Goal: Task Accomplishment & Management: Use online tool/utility

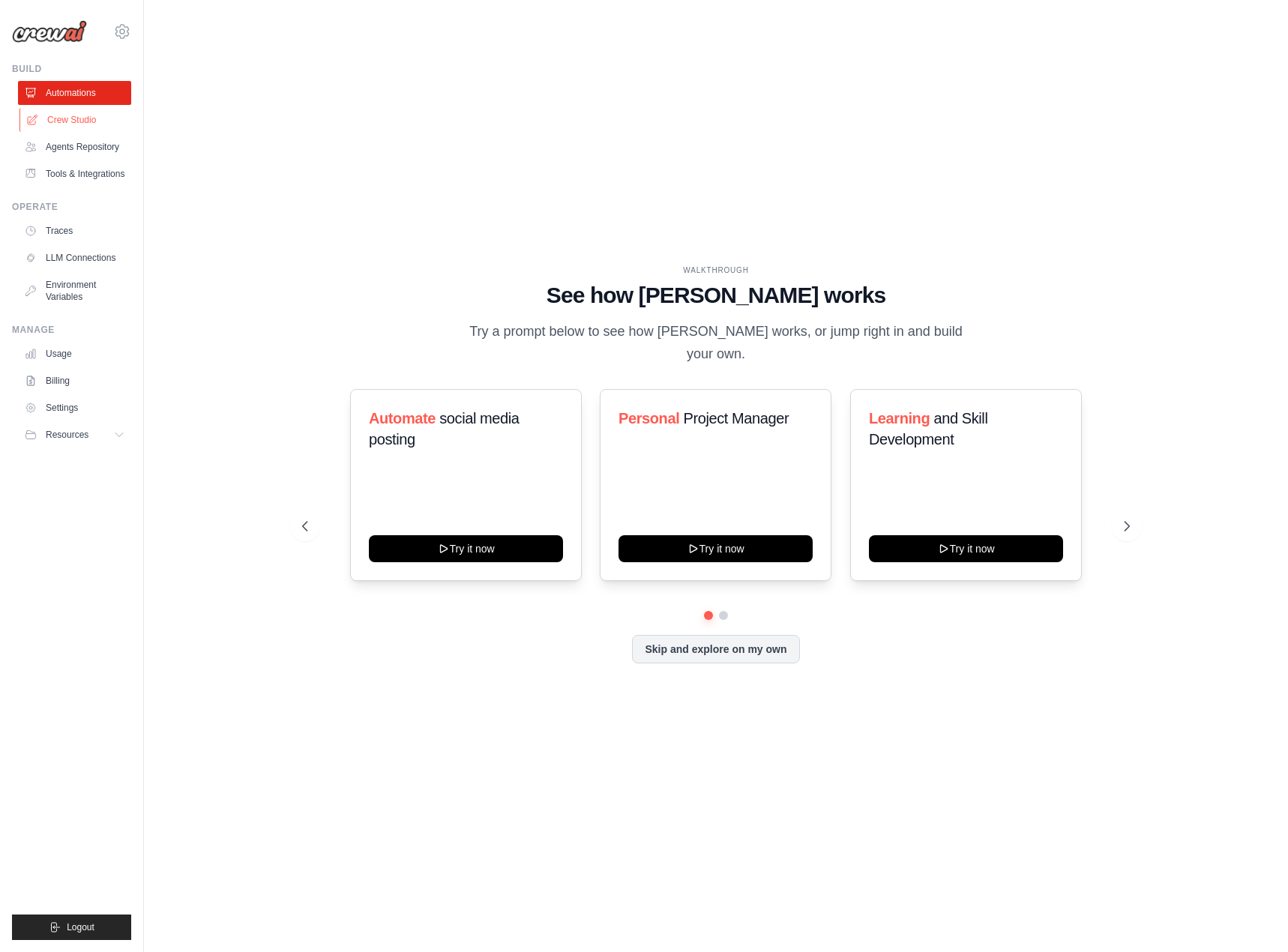
click at [54, 124] on link "Crew Studio" at bounding box center [75, 120] width 113 height 24
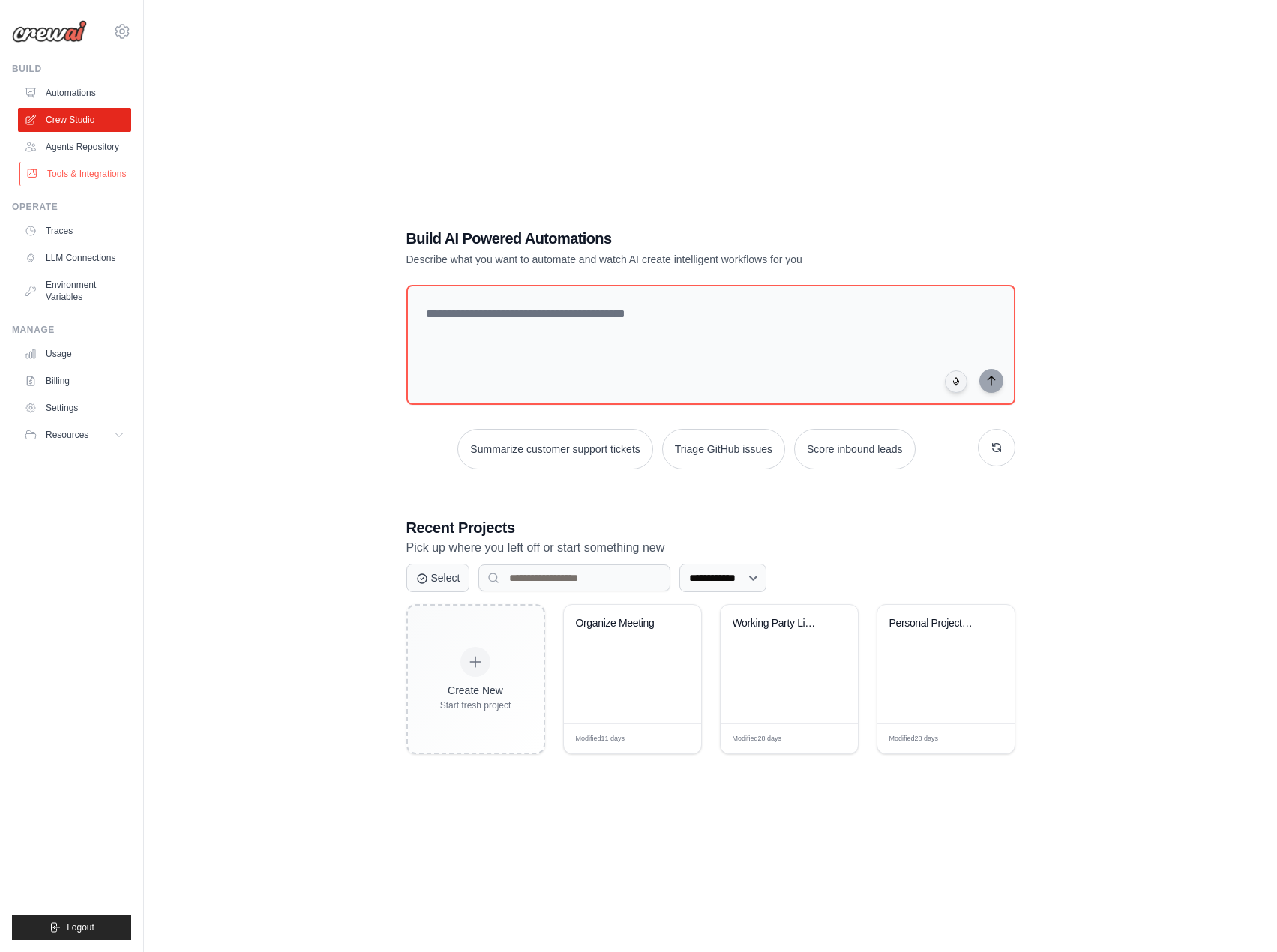
click at [99, 168] on link "Tools & Integrations" at bounding box center [75, 174] width 113 height 24
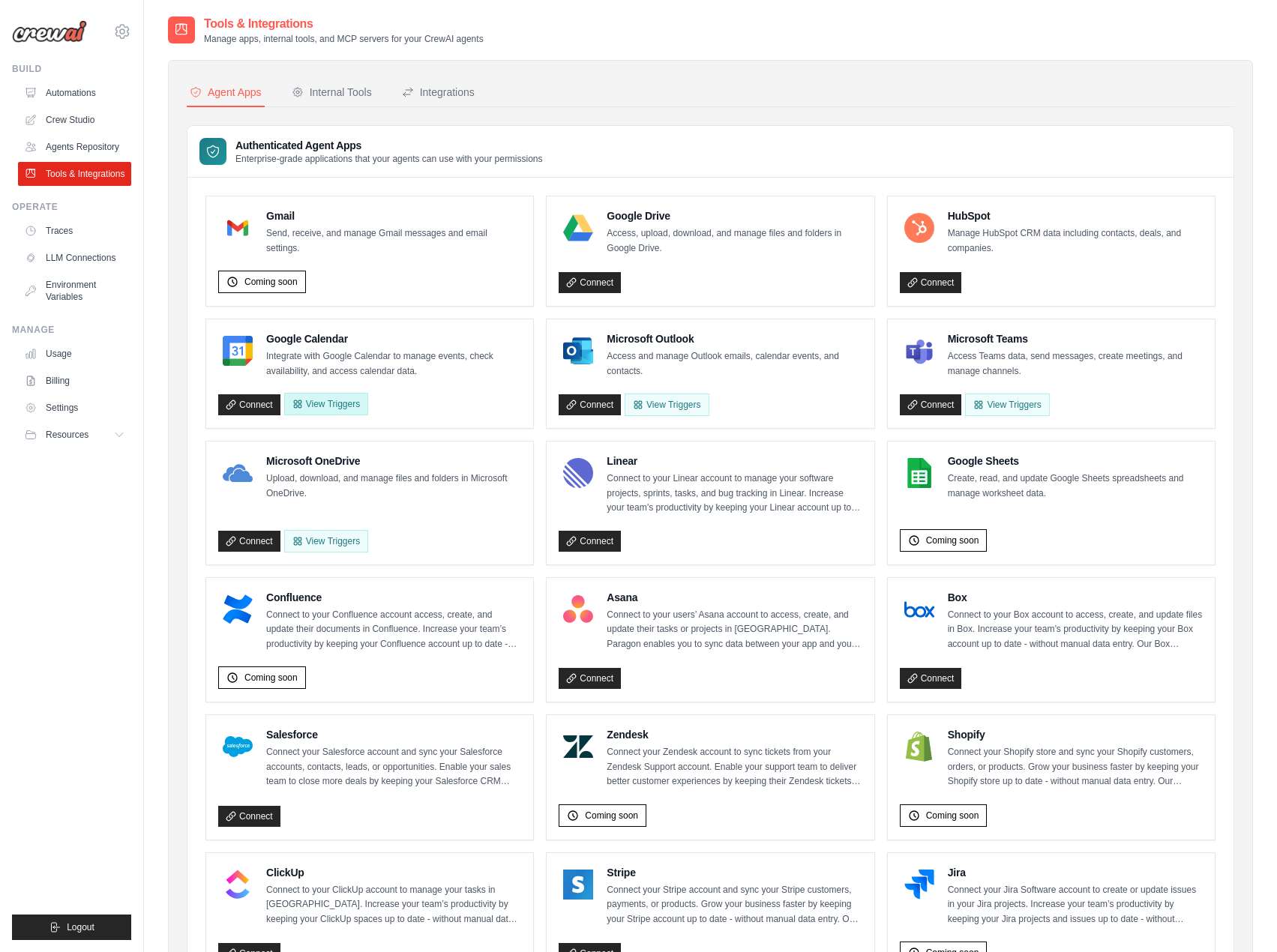
click at [342, 402] on button "View Triggers" at bounding box center [326, 404] width 84 height 22
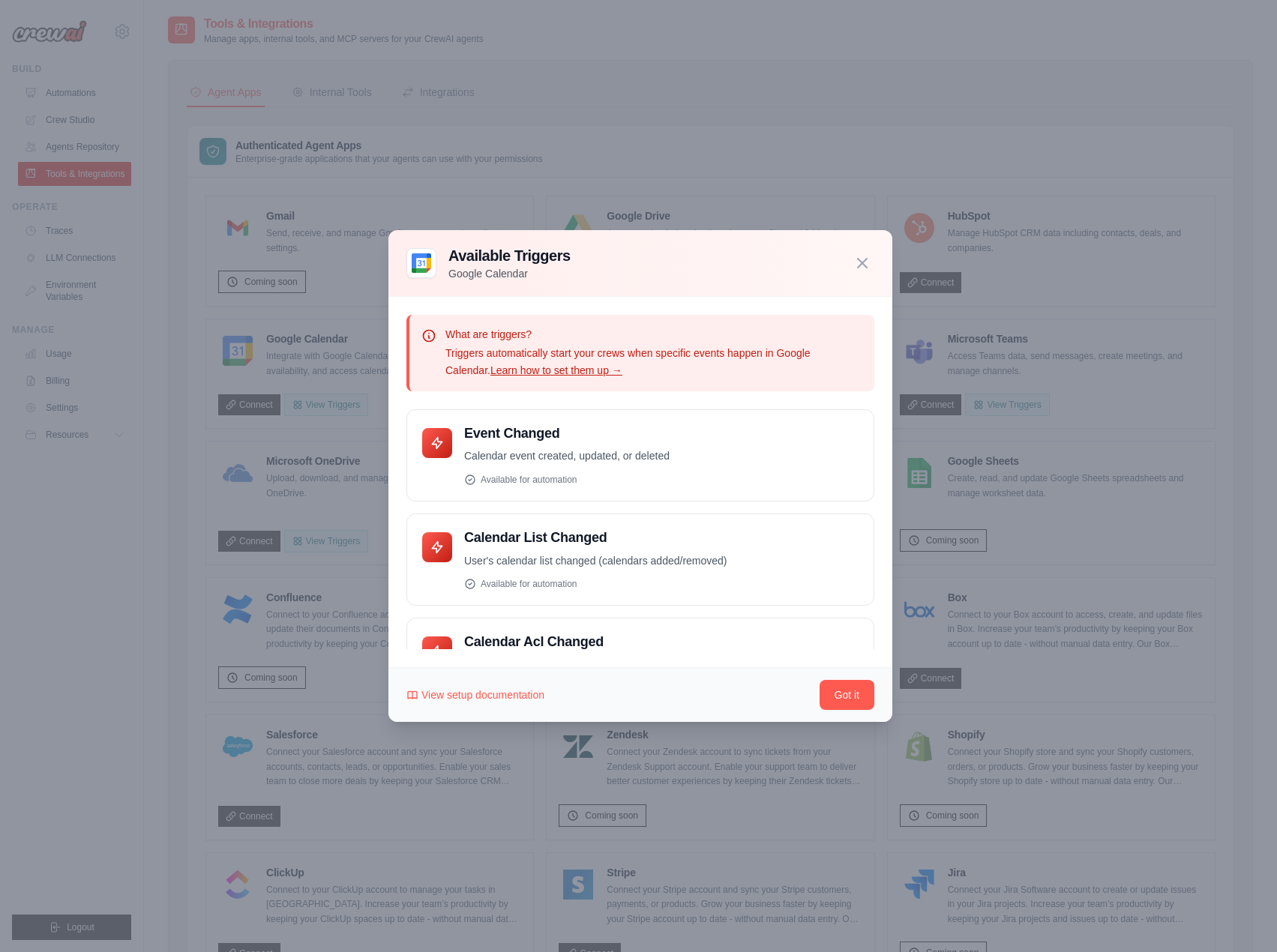
click at [542, 372] on link "Learn how to set them up →" at bounding box center [556, 370] width 132 height 12
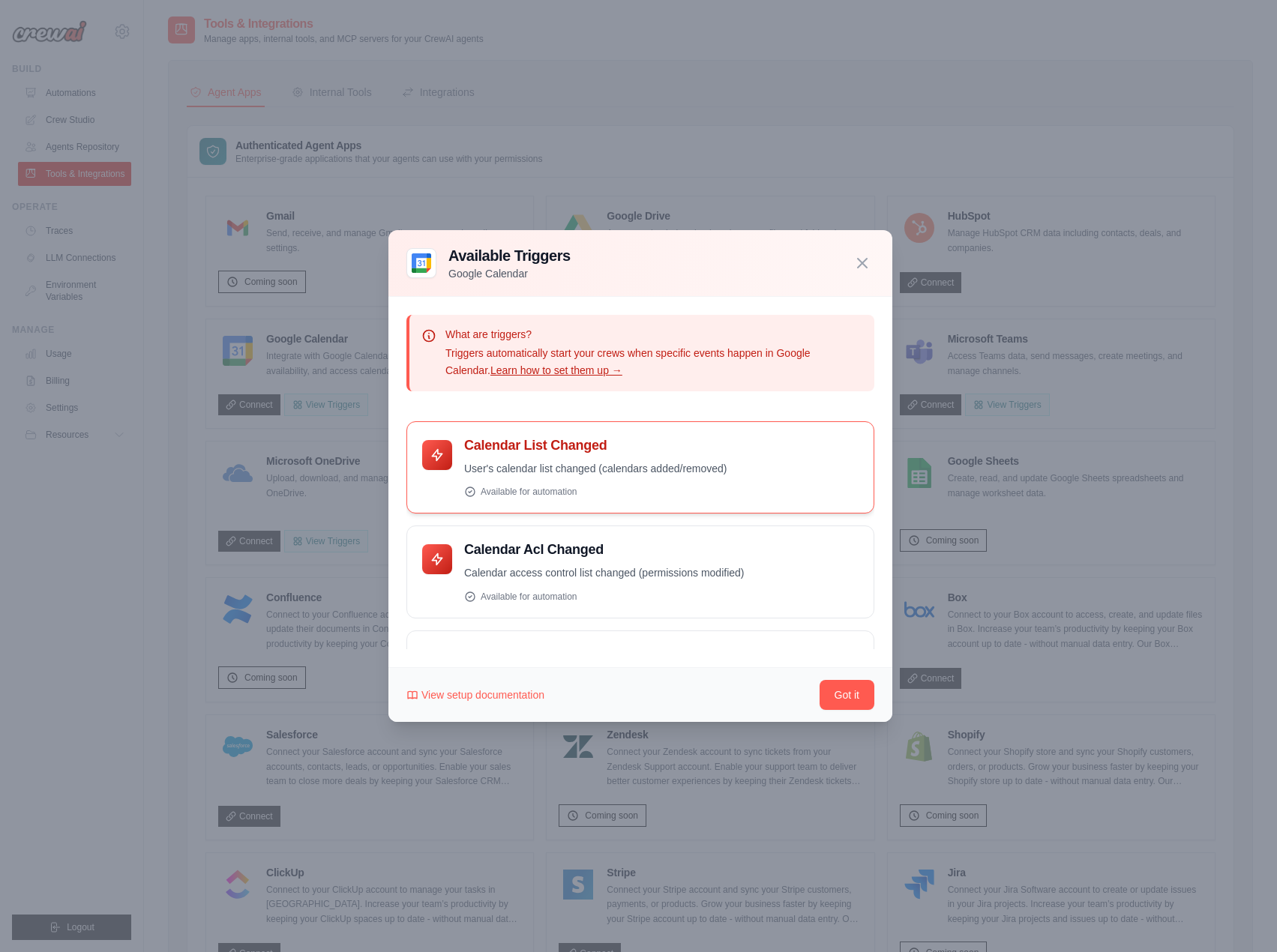
scroll to position [166, 0]
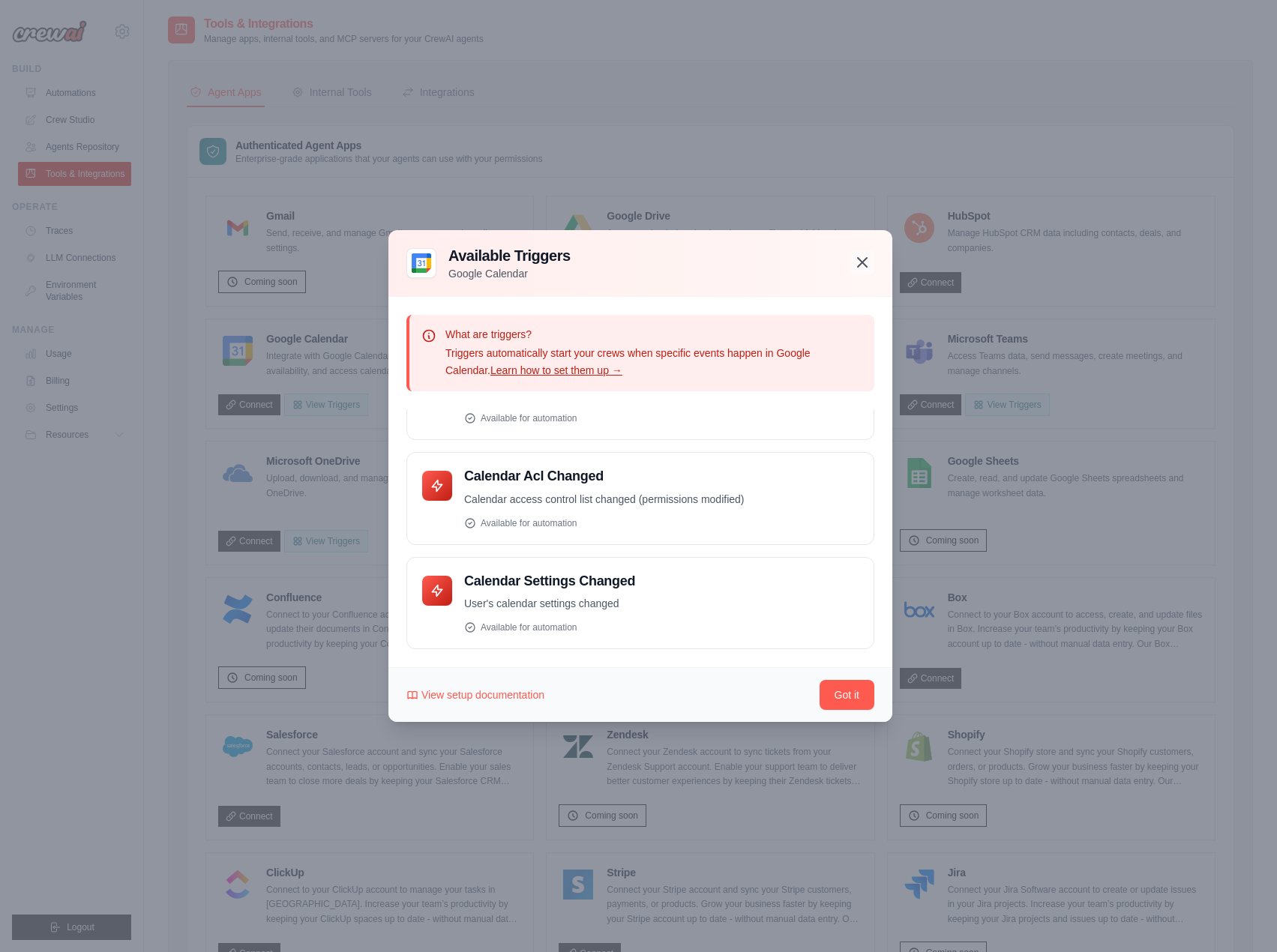
click at [857, 258] on icon "button" at bounding box center [862, 262] width 9 height 9
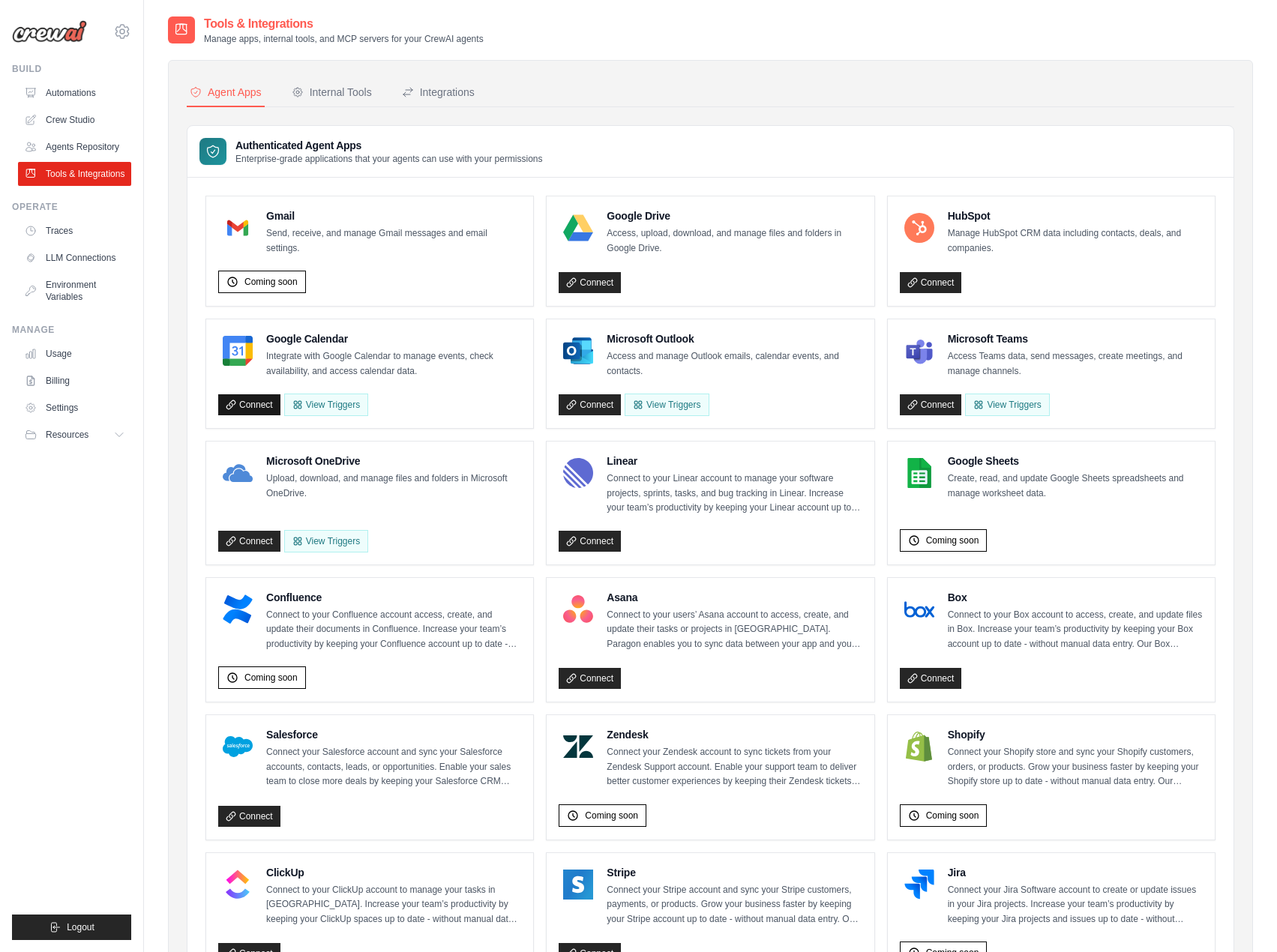
click at [252, 400] on link "Connect" at bounding box center [249, 405] width 63 height 21
click at [280, 282] on span "Coming soon" at bounding box center [271, 281] width 53 height 12
click at [340, 285] on div "Coming soon" at bounding box center [369, 280] width 303 height 29
click at [929, 411] on link "Connect" at bounding box center [931, 405] width 63 height 21
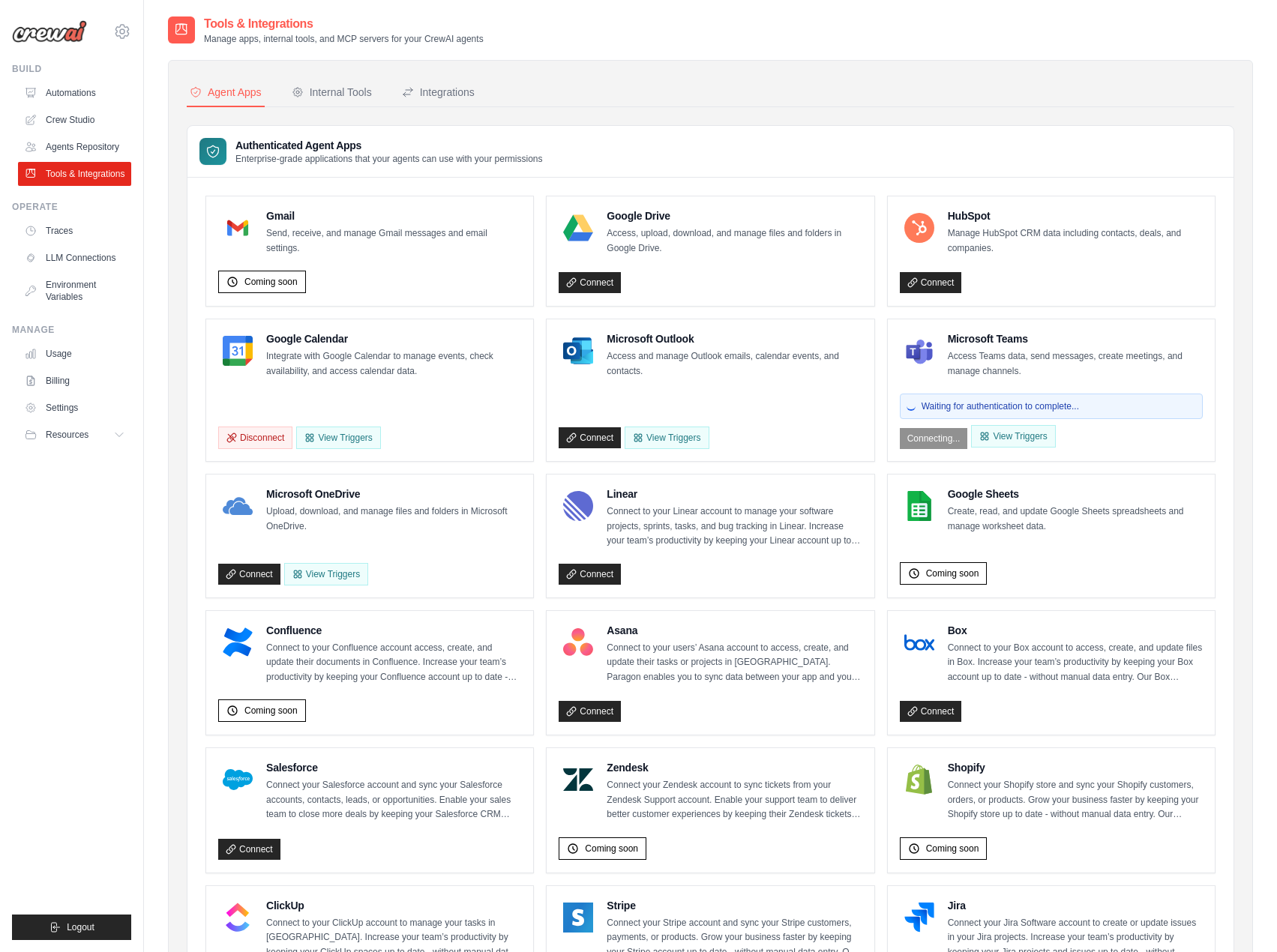
click at [1124, 103] on nav "Agent Apps Internal Tools Integrations" at bounding box center [710, 93] width 1047 height 29
click at [965, 572] on span "Coming soon" at bounding box center [952, 573] width 53 height 12
click at [1029, 568] on div "Coming soon" at bounding box center [1051, 571] width 303 height 29
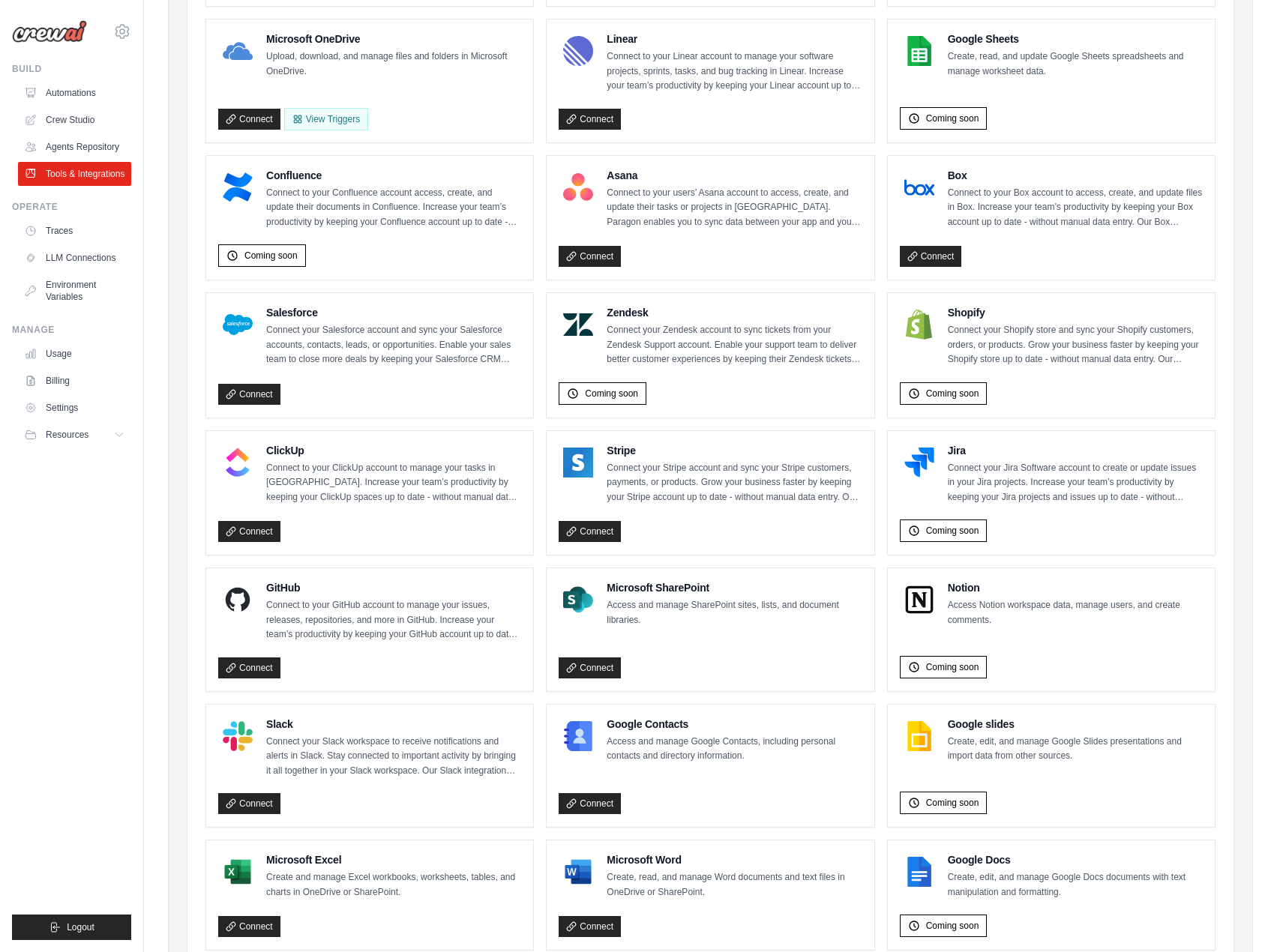
scroll to position [530, 0]
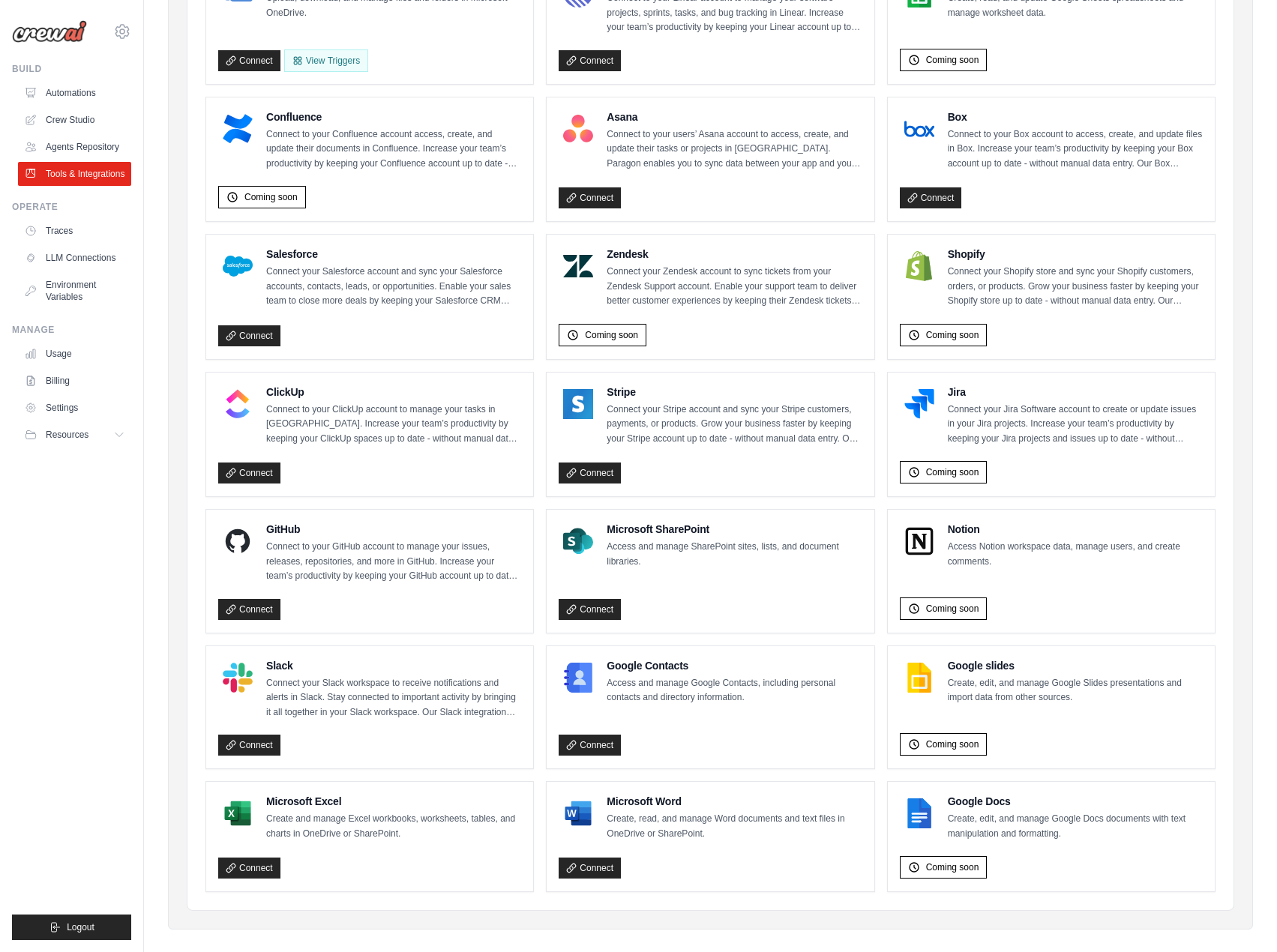
scroll to position [497, 0]
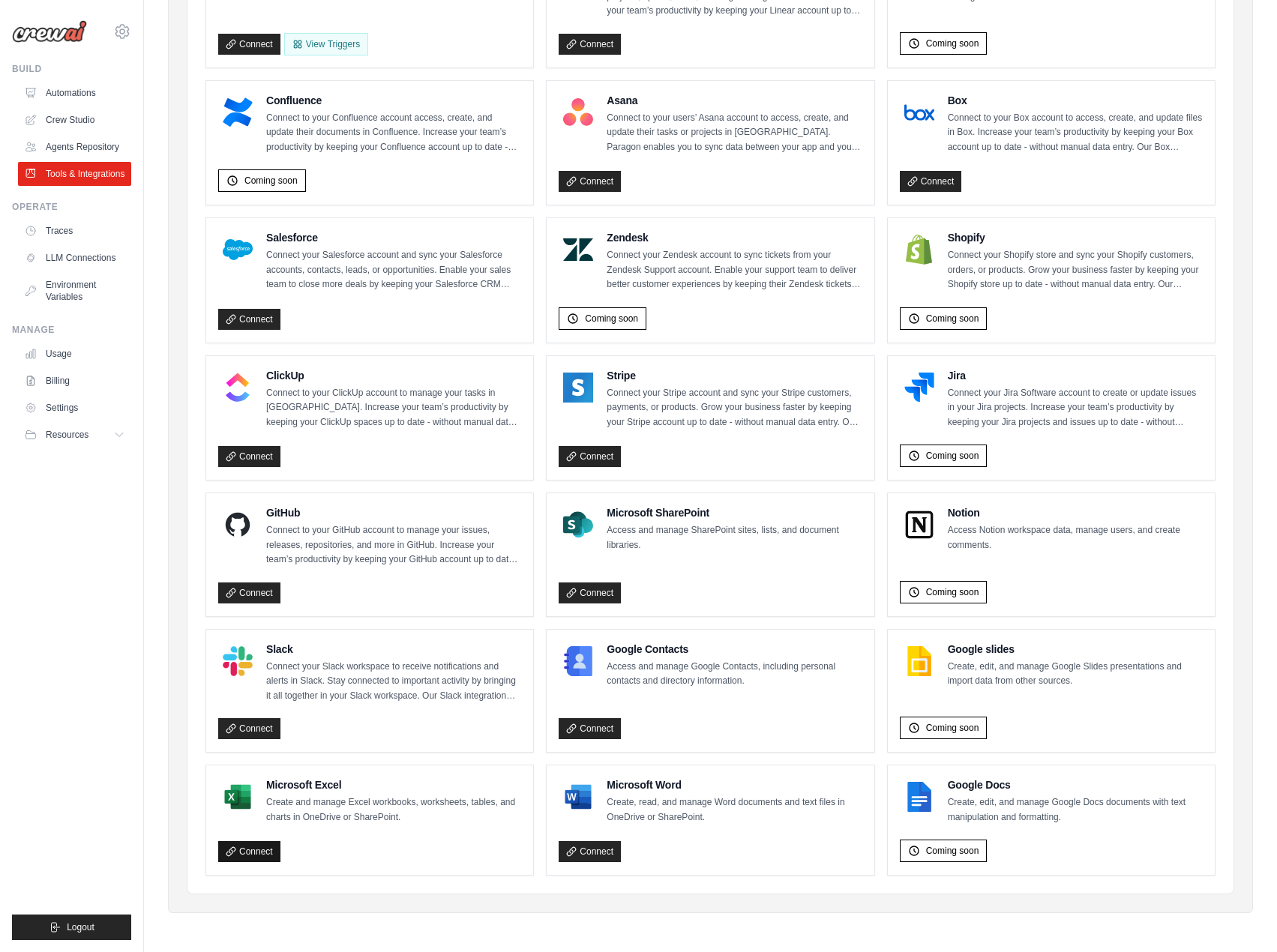
click at [249, 852] on link "Connect" at bounding box center [249, 851] width 63 height 21
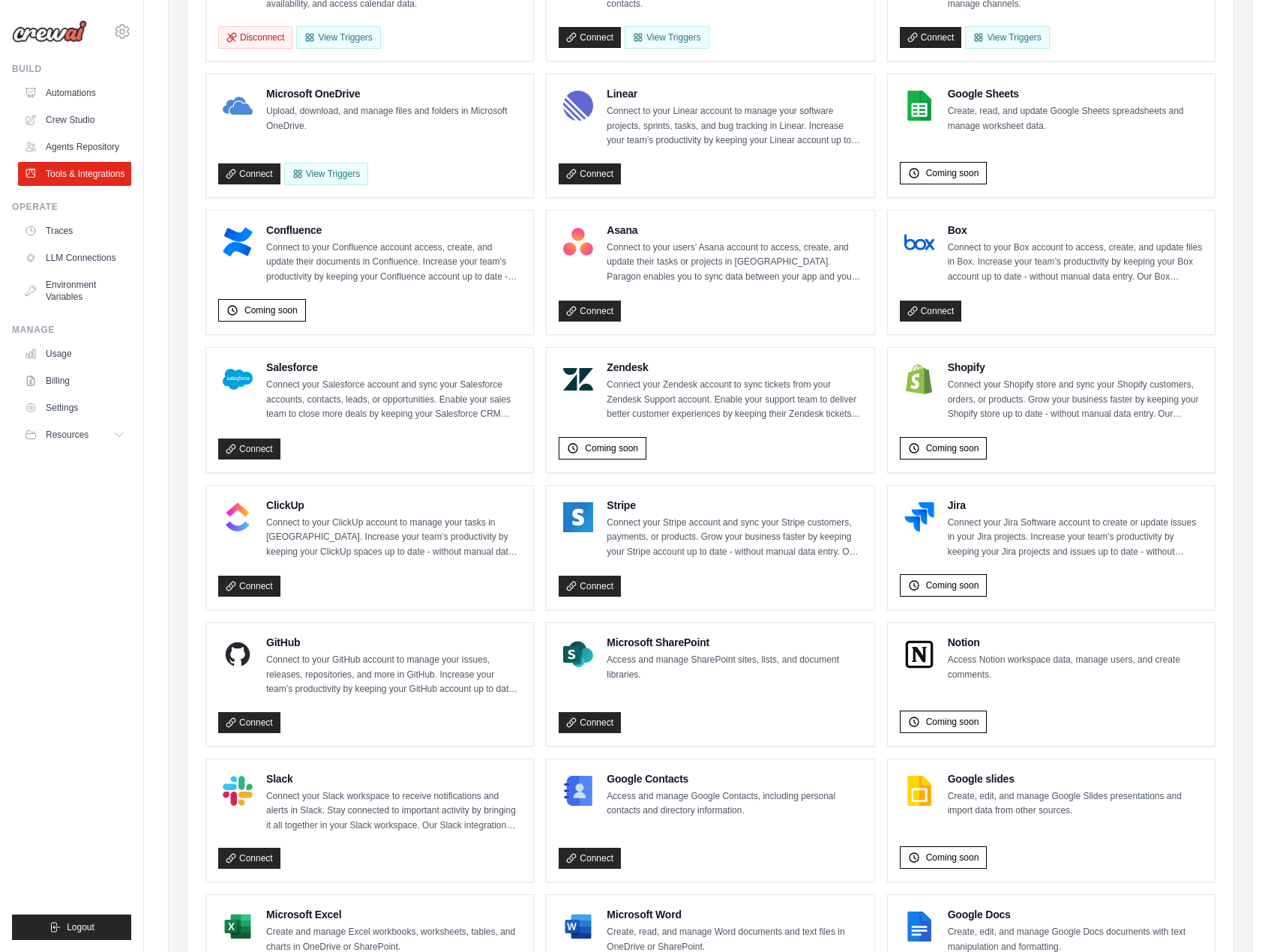
scroll to position [497, 0]
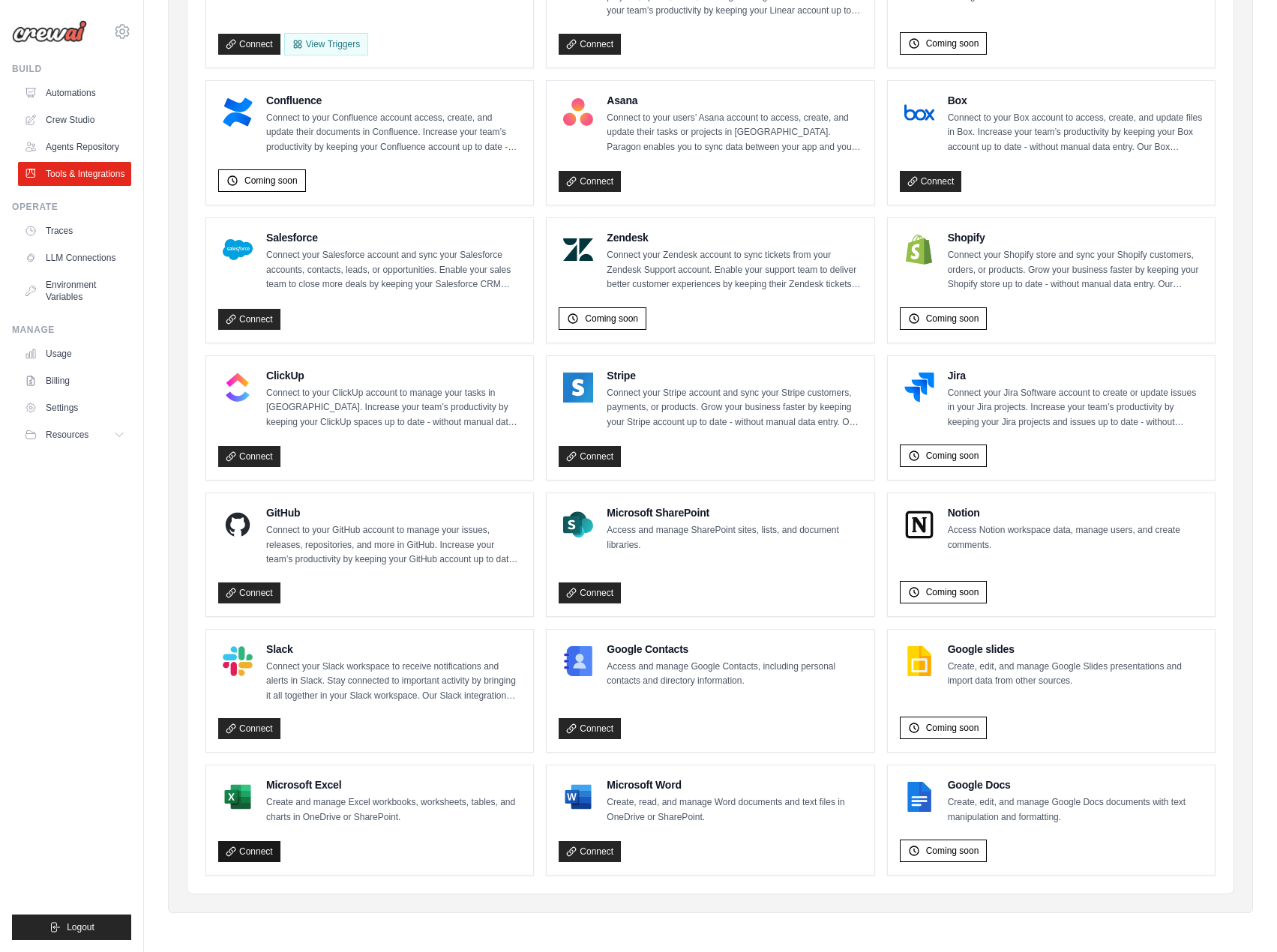
click at [245, 848] on link "Connect" at bounding box center [249, 851] width 63 height 21
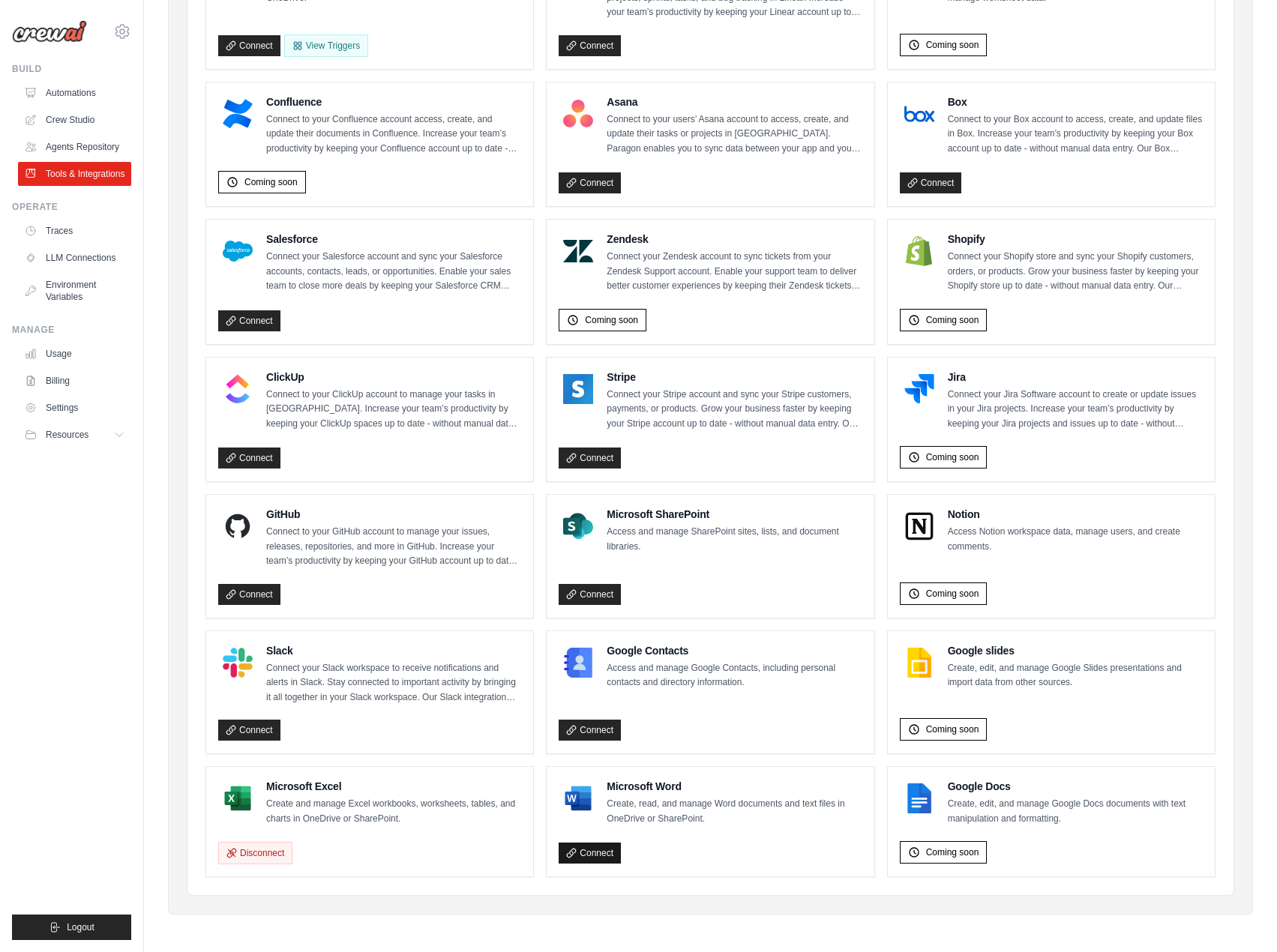
click at [606, 845] on link "Connect" at bounding box center [590, 853] width 63 height 21
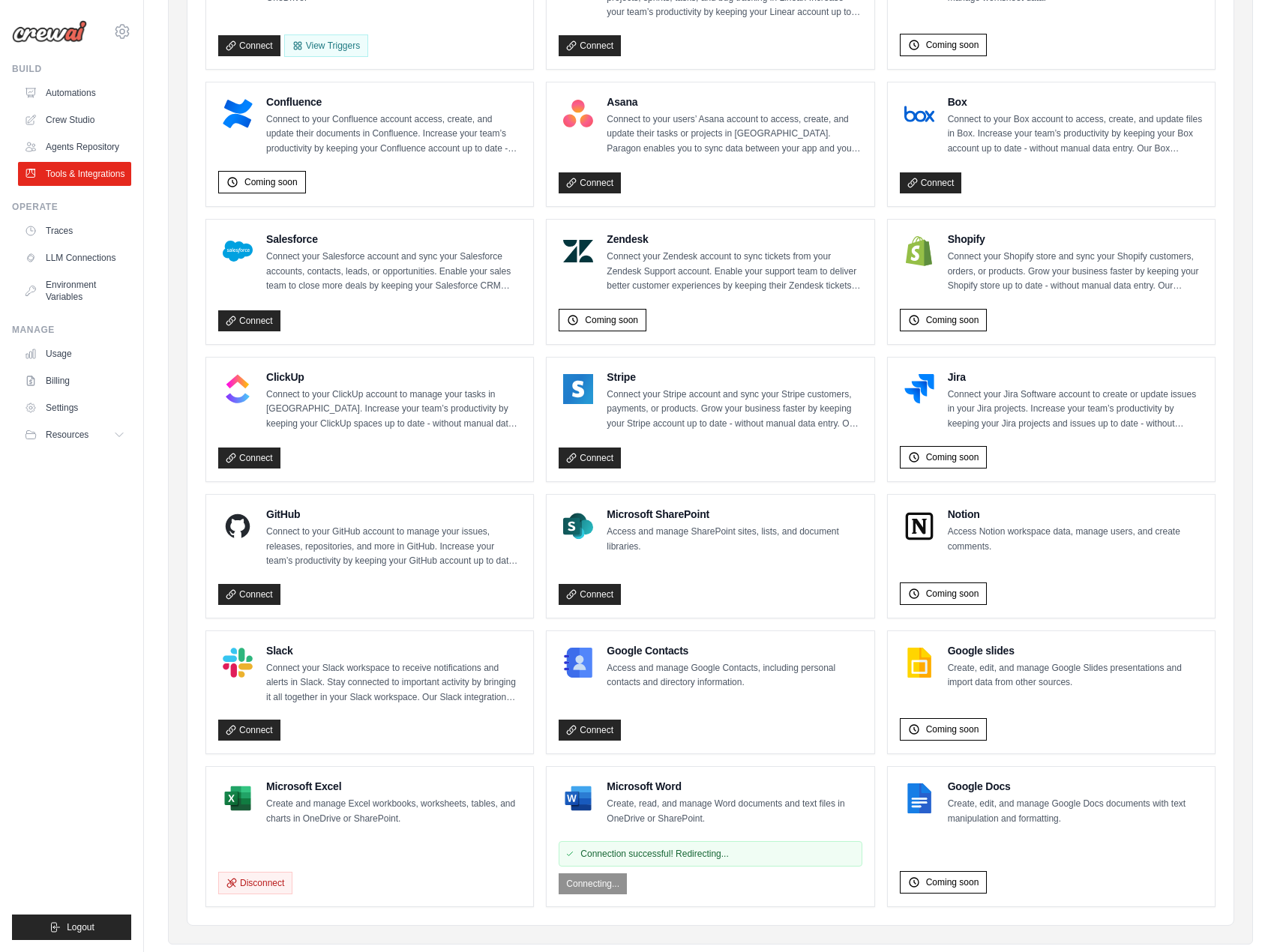
scroll to position [420, 0]
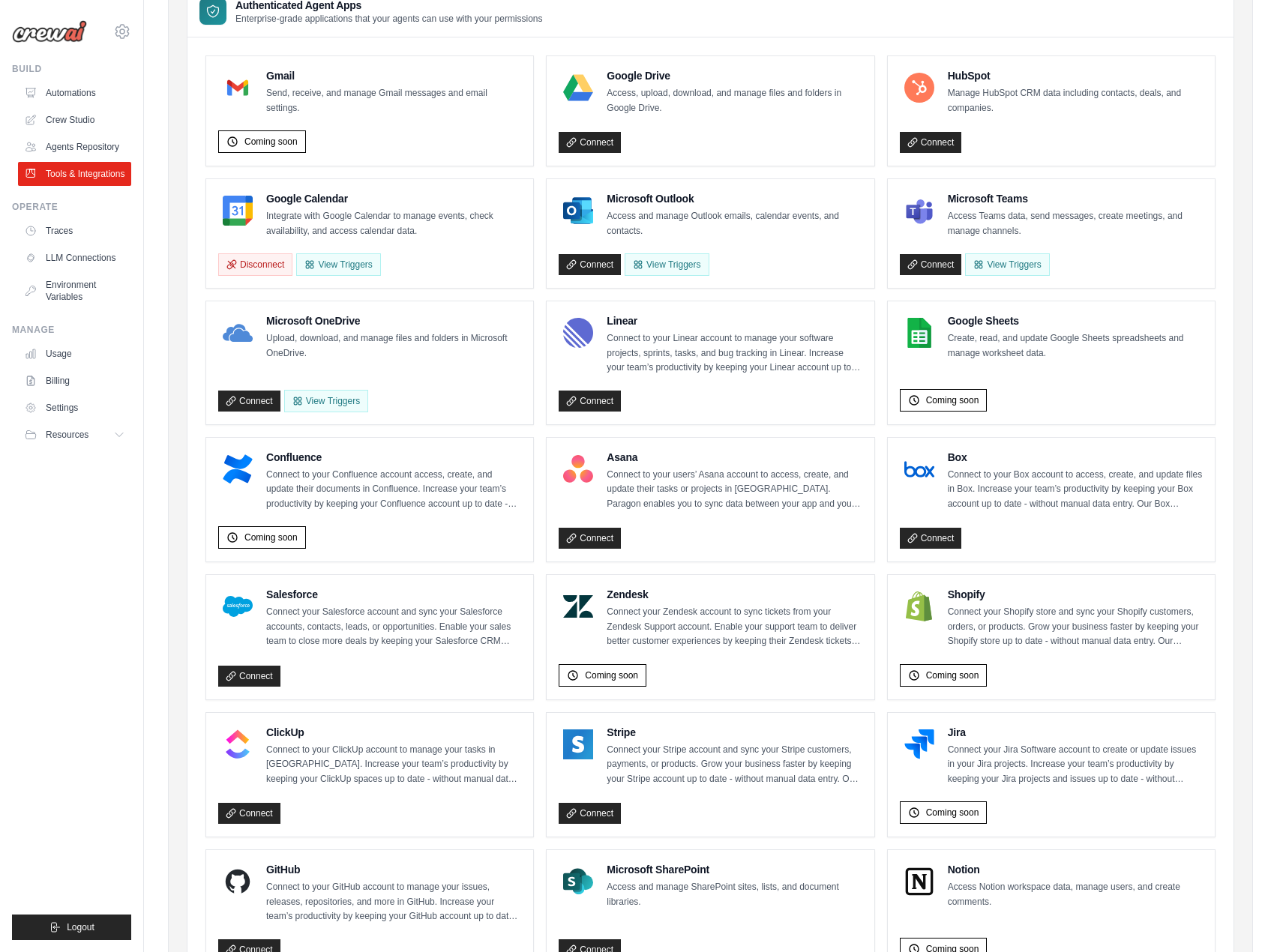
scroll to position [46, 0]
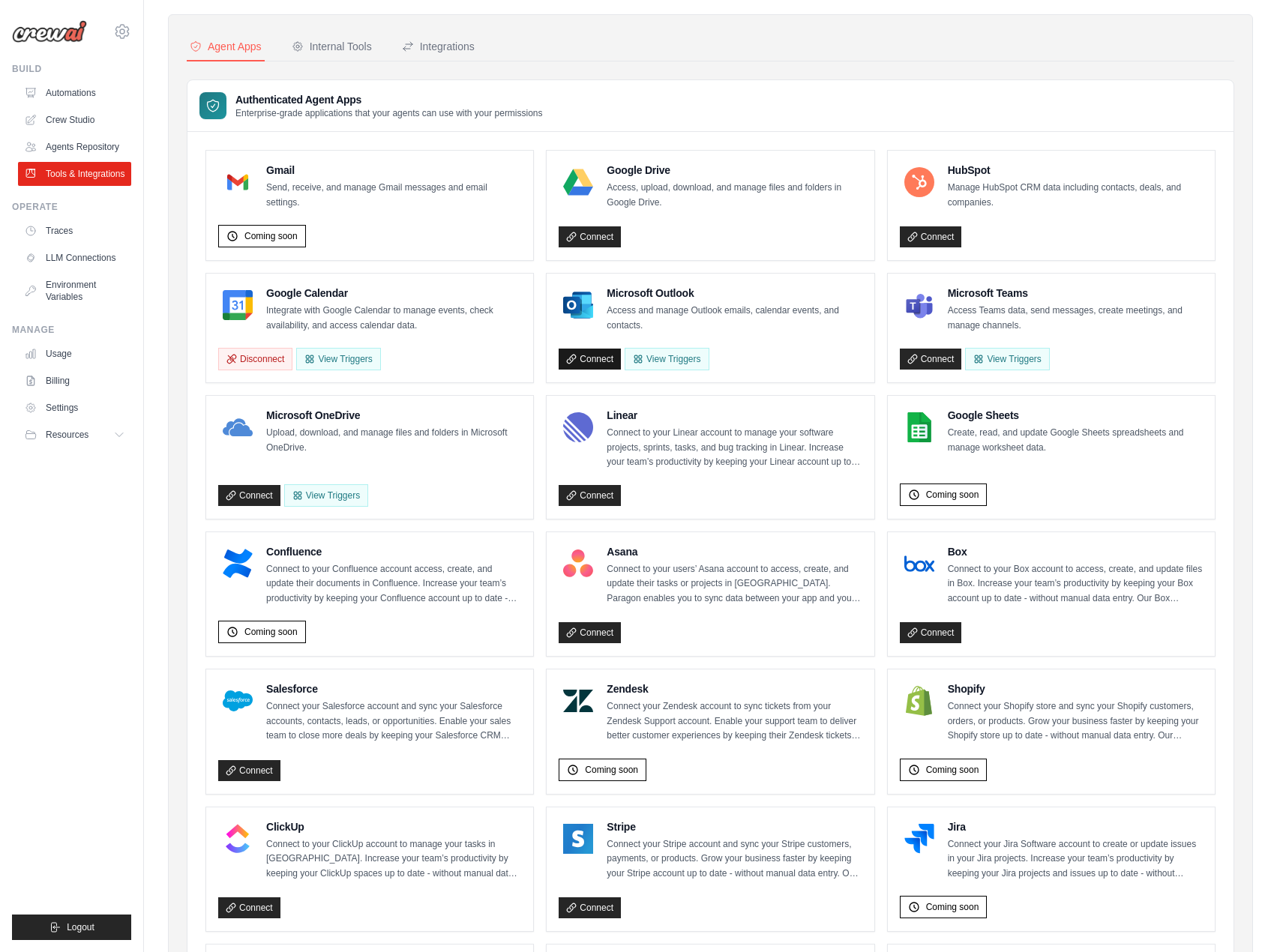
click at [612, 359] on link "Connect" at bounding box center [590, 359] width 63 height 21
click at [949, 363] on link "Connect" at bounding box center [931, 359] width 63 height 21
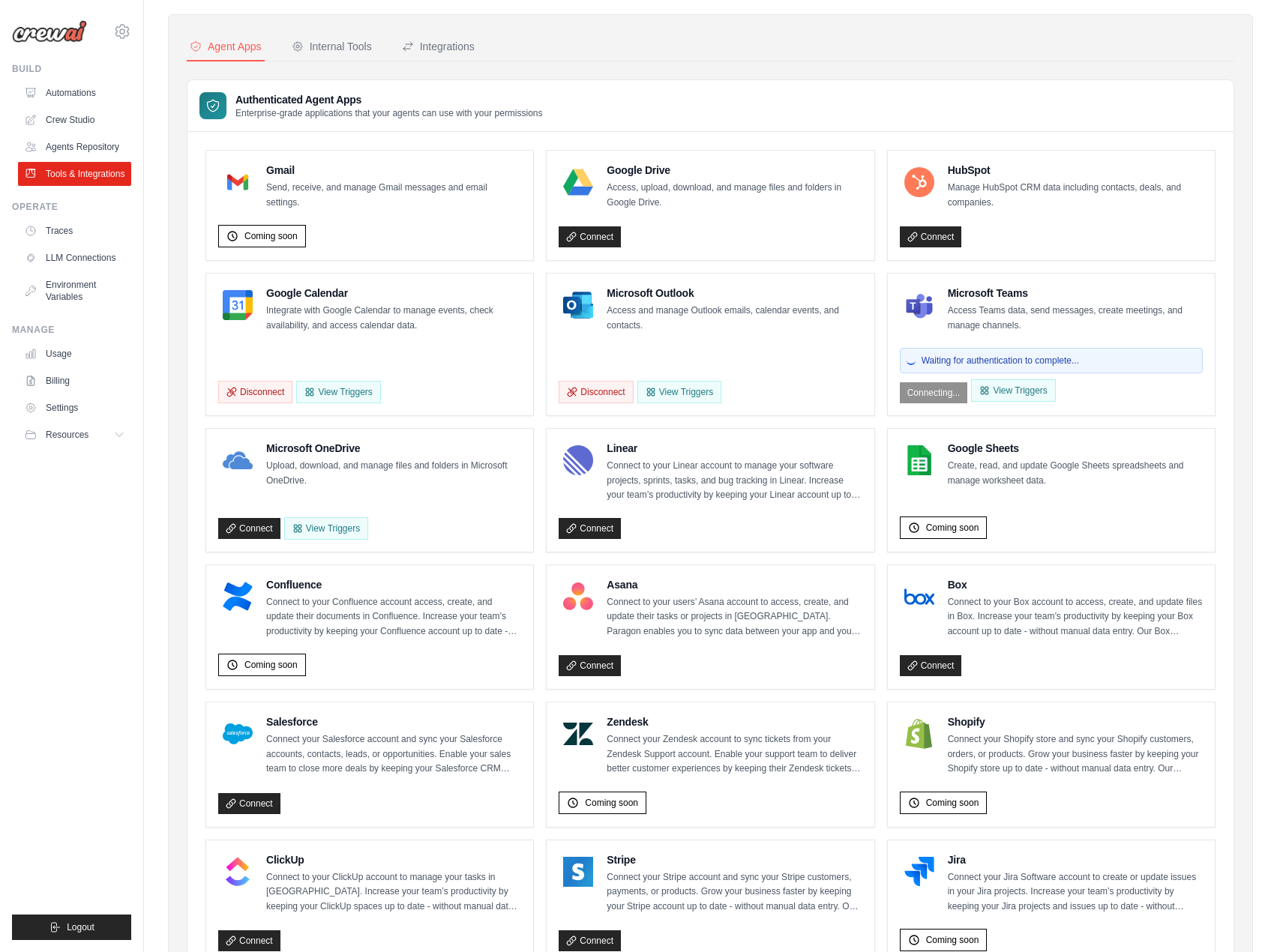
click at [811, 476] on p "Connect to your Linear account to manage your software projects, sprints, tasks…" at bounding box center [733, 481] width 255 height 44
click at [942, 395] on div "Waiting for authentication to complete... Connecting... View Triggers" at bounding box center [1051, 373] width 303 height 62
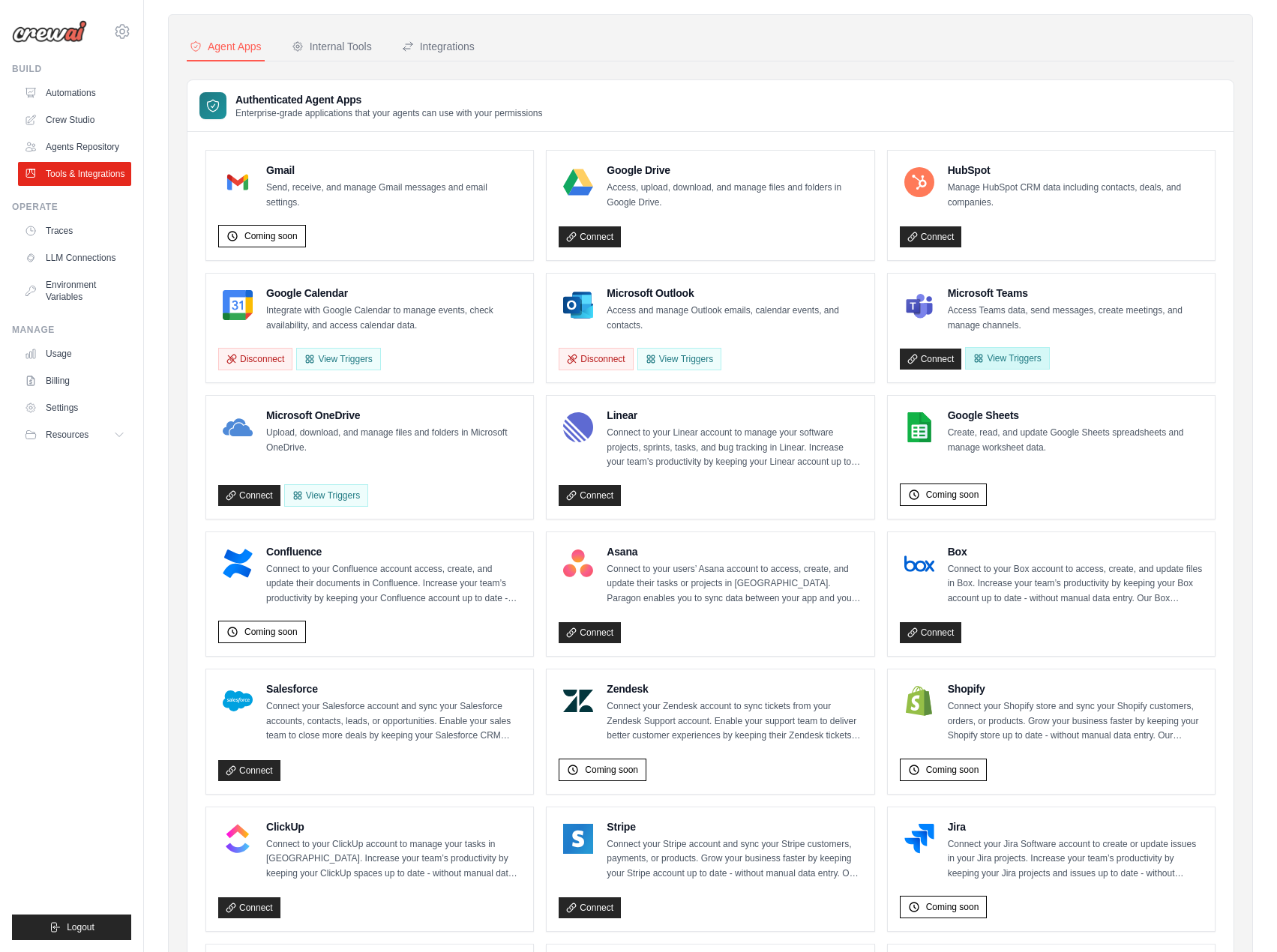
click at [979, 361] on icon "button" at bounding box center [979, 358] width 7 height 7
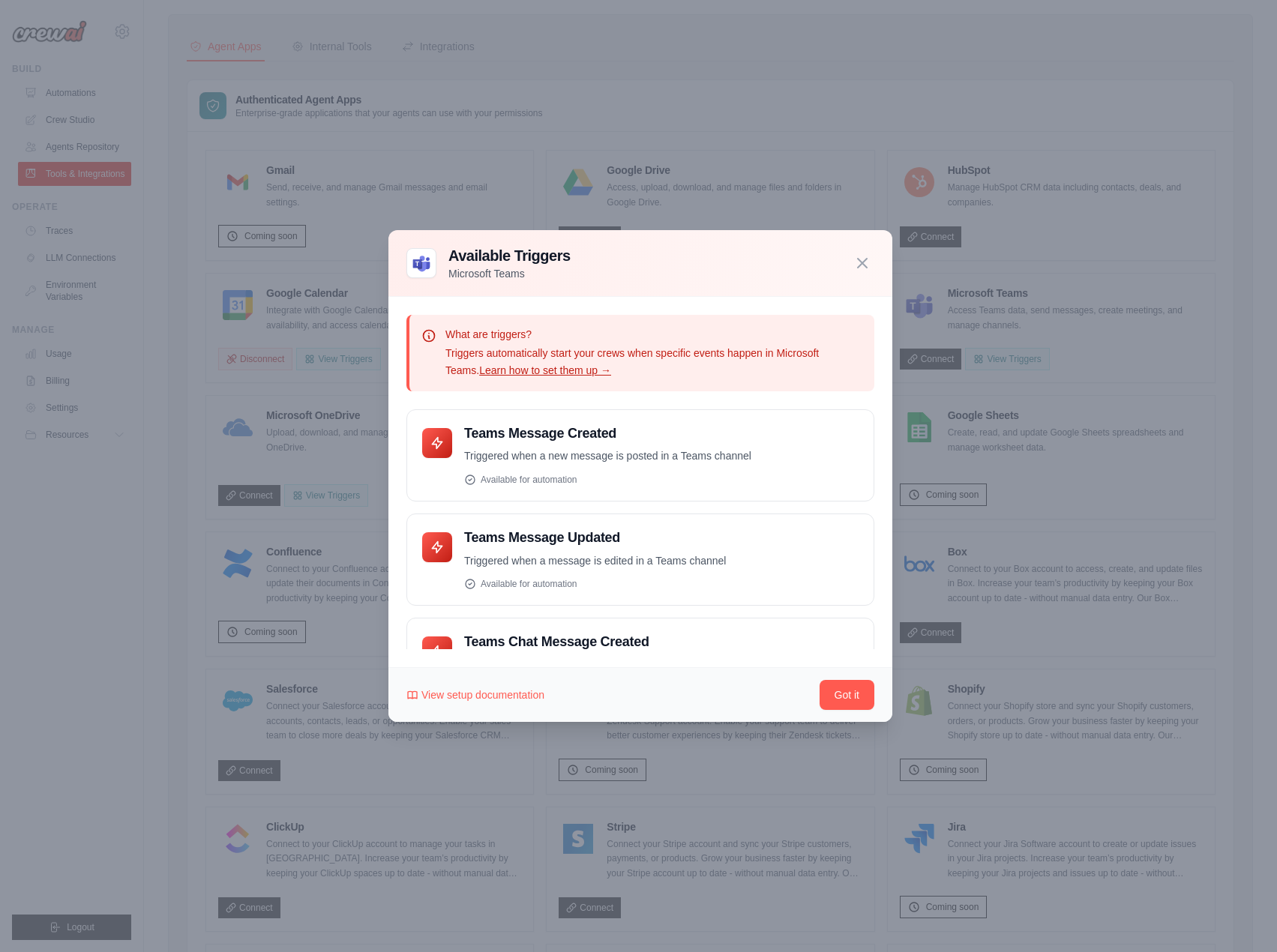
click at [1125, 398] on div at bounding box center [638, 476] width 1277 height 952
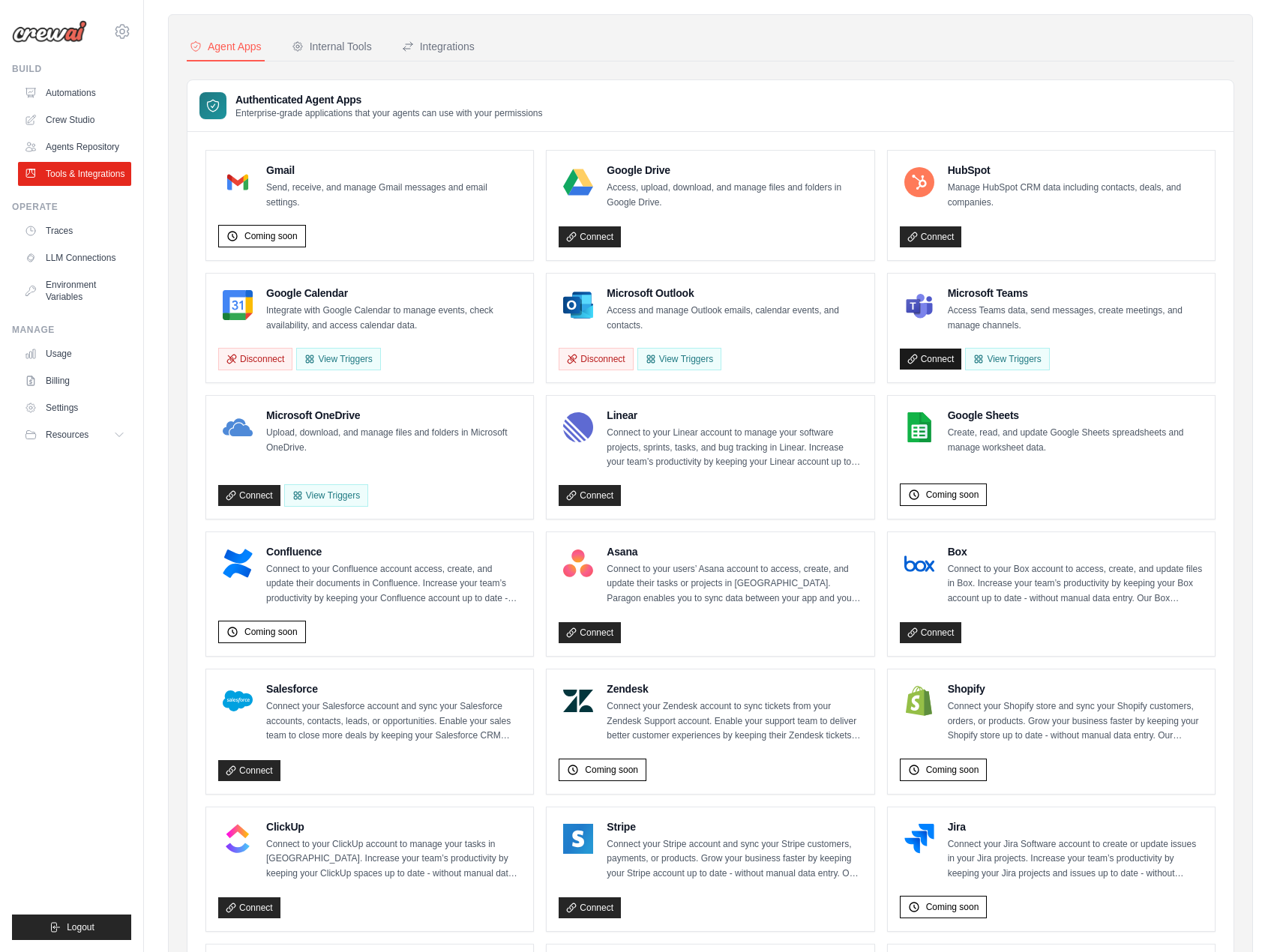
click at [954, 365] on link "Connect" at bounding box center [931, 359] width 63 height 21
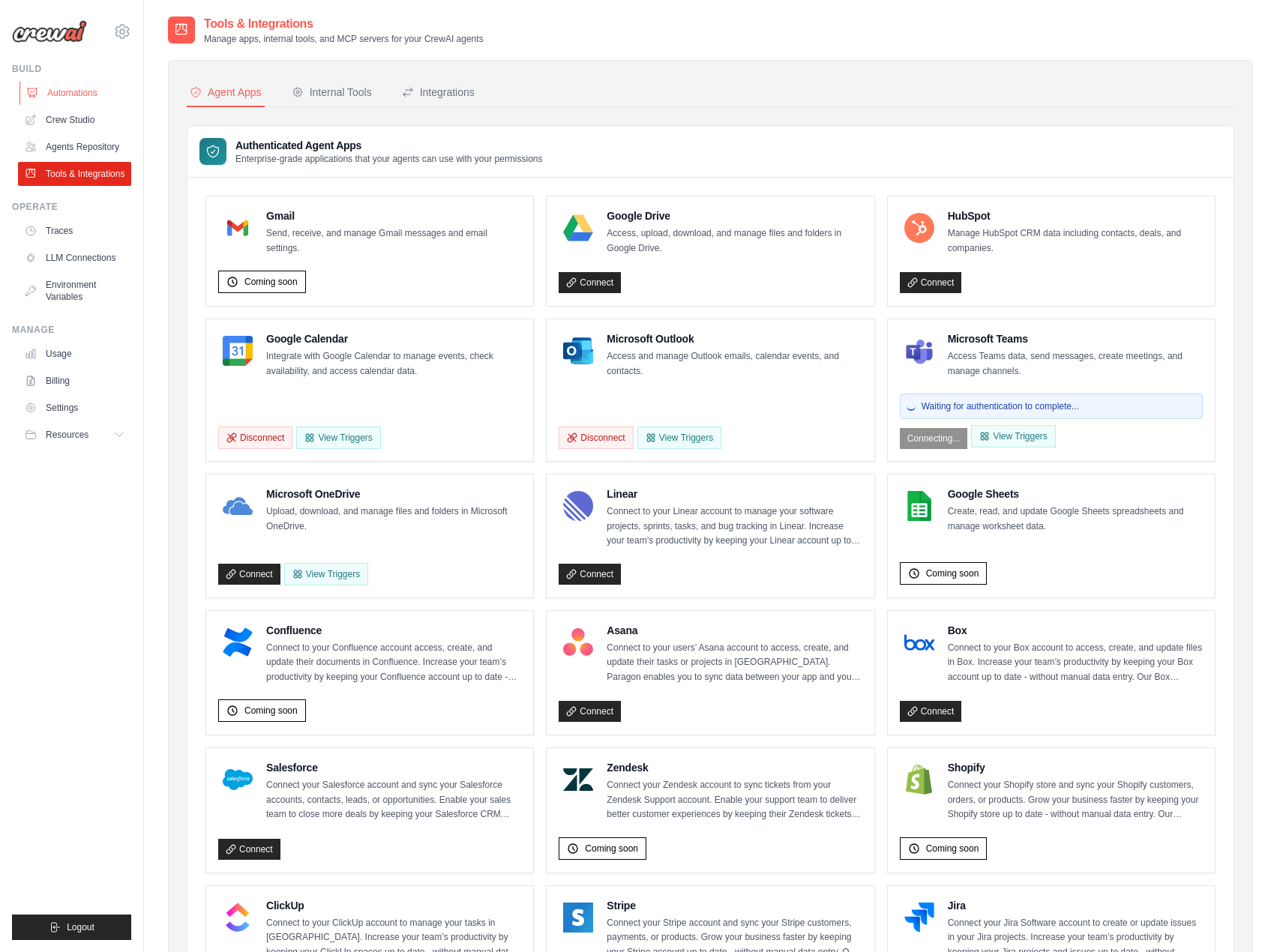
click at [59, 91] on link "Automations" at bounding box center [75, 93] width 113 height 24
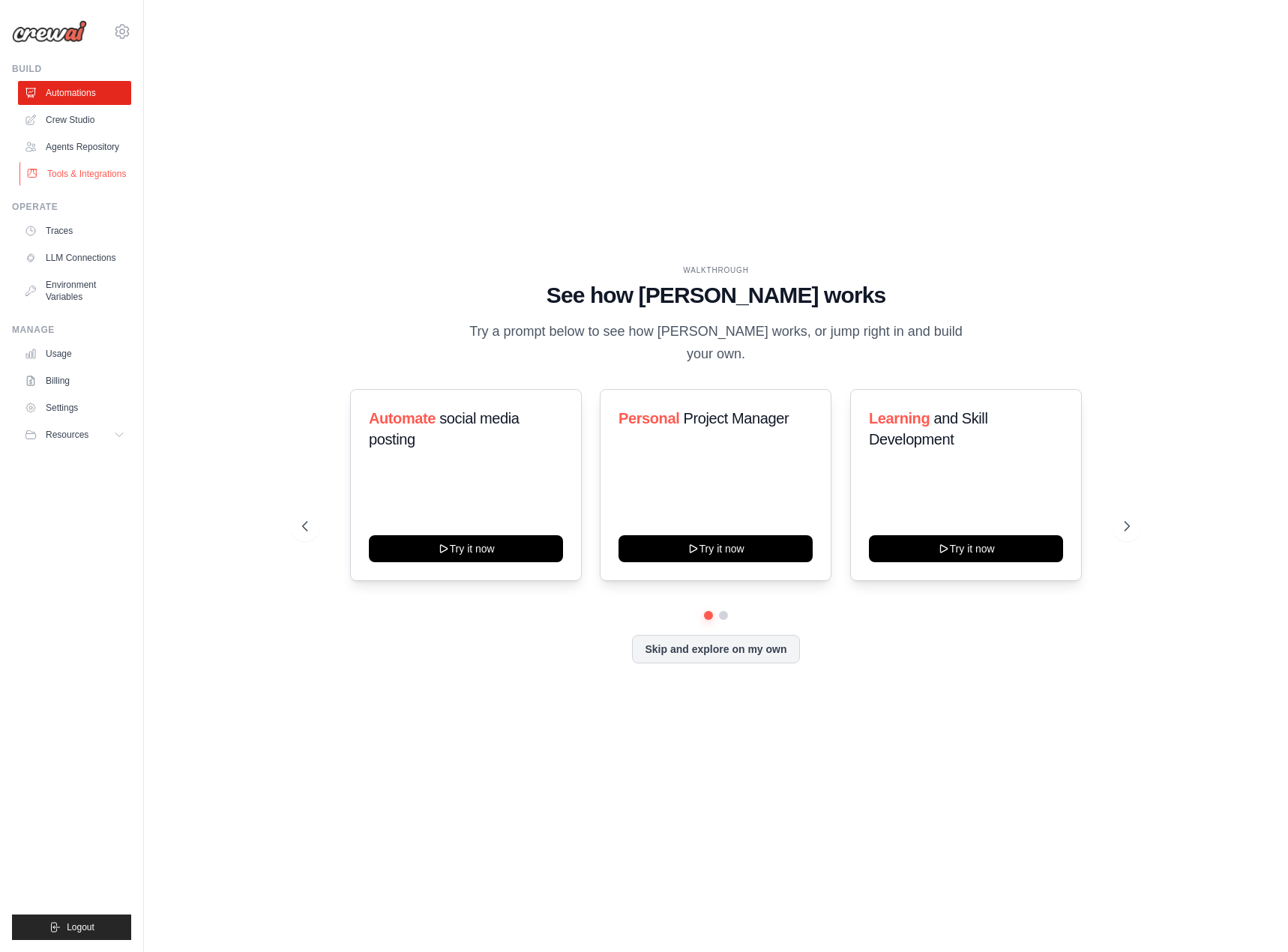
click at [78, 166] on link "Tools & Integrations" at bounding box center [75, 174] width 113 height 24
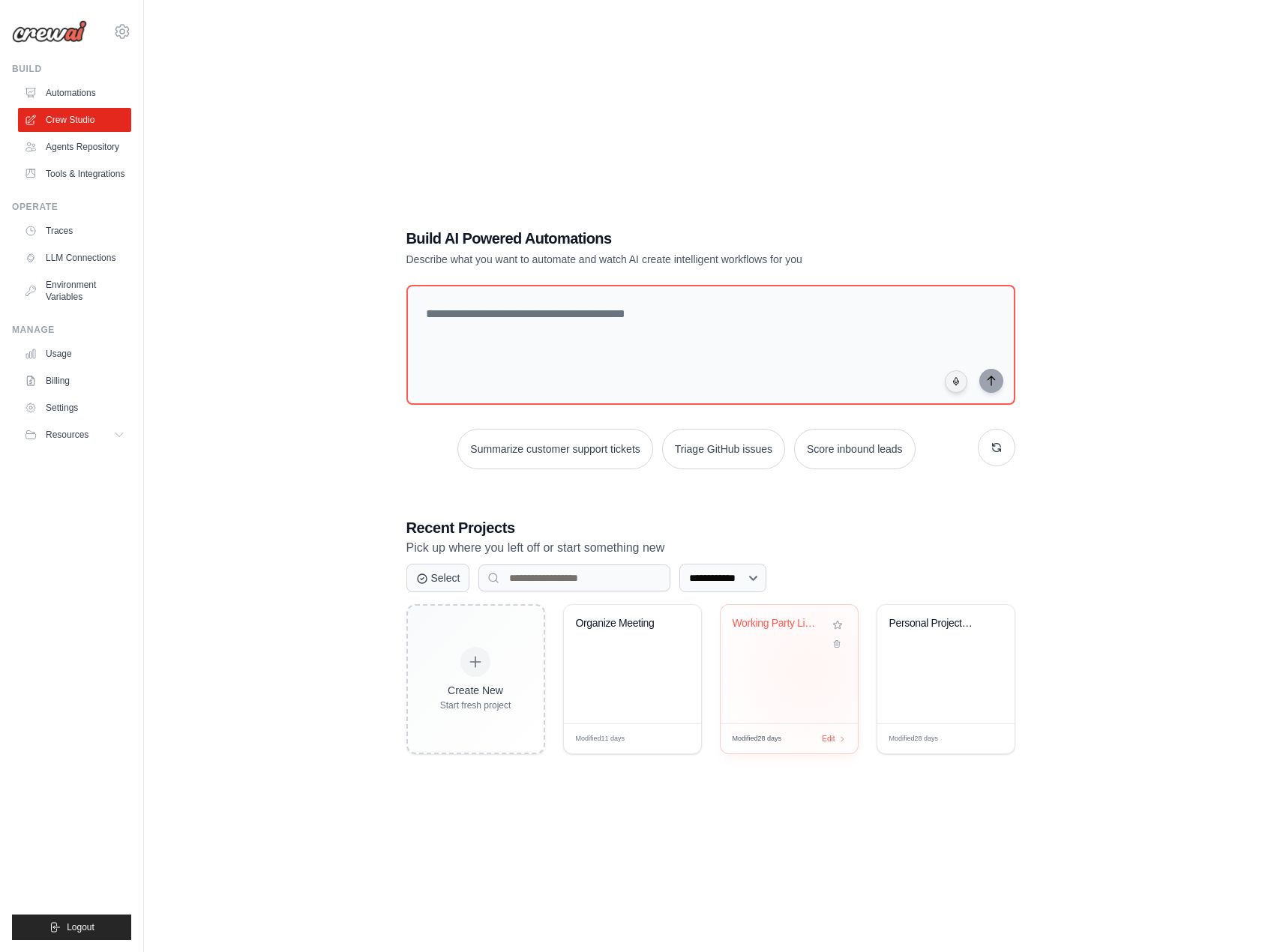
click at [808, 671] on div "Working Party List Generator" at bounding box center [788, 664] width 137 height 119
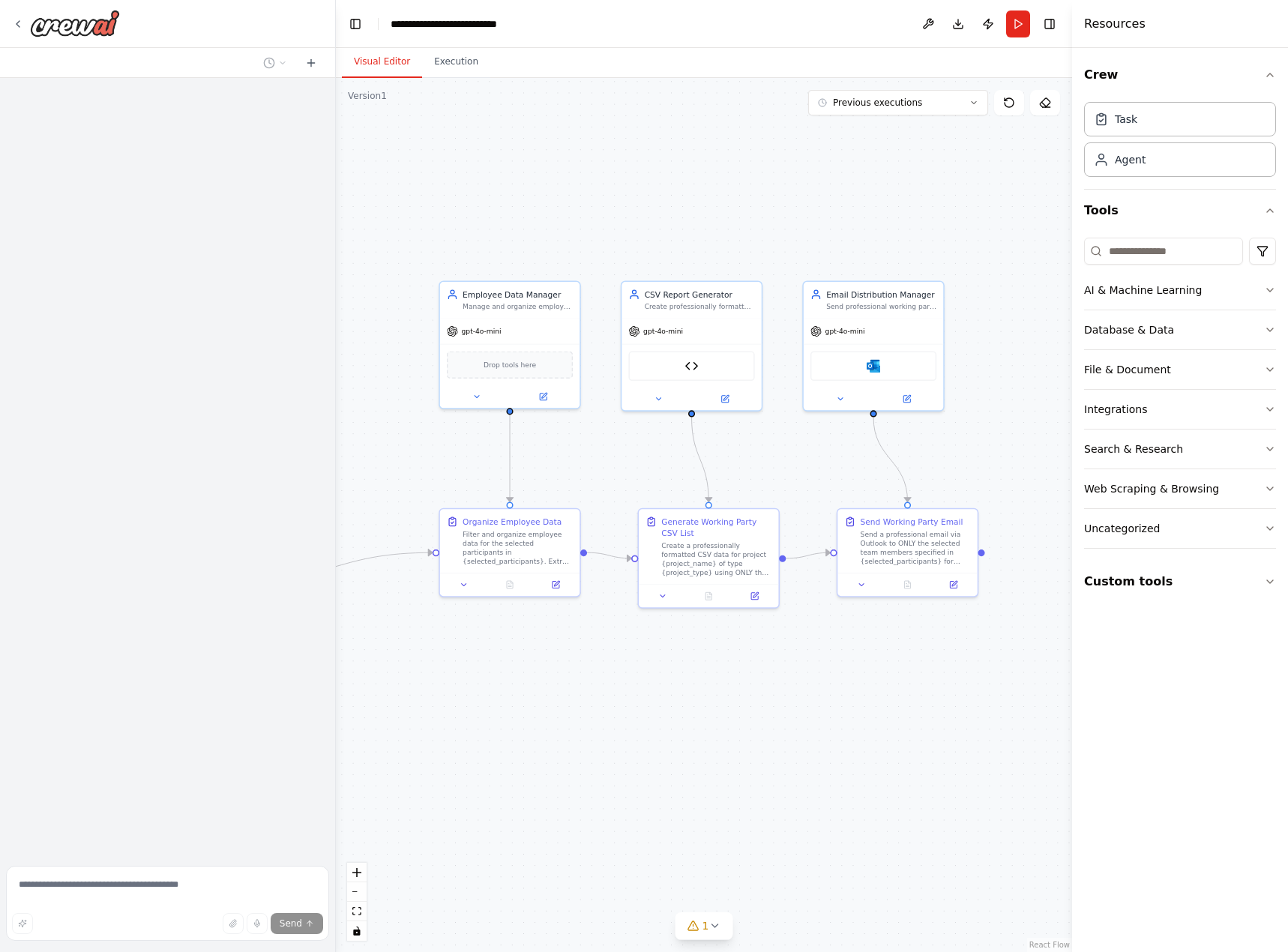
drag, startPoint x: 874, startPoint y: 625, endPoint x: 983, endPoint y: 38, distance: 597.0
click at [812, 639] on div ".deletable-edge-delete-btn { width: 20px; height: 20px; border: 0px solid #ffff…" at bounding box center [704, 515] width 736 height 874
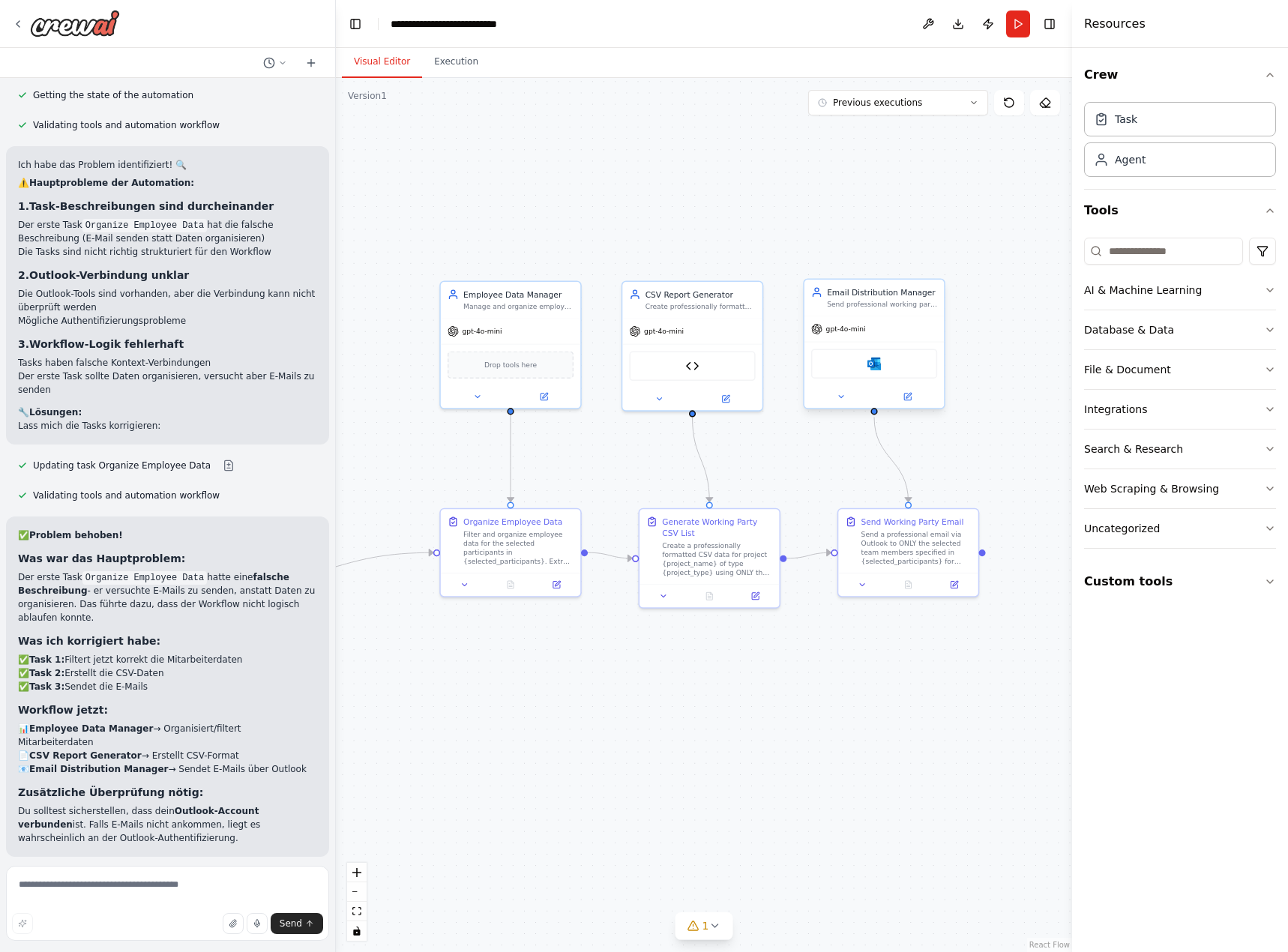
scroll to position [16829, 0]
click at [889, 366] on div "Microsoft Outlook" at bounding box center [874, 364] width 126 height 29
click at [900, 362] on div "Microsoft Outlook" at bounding box center [874, 364] width 126 height 29
click at [855, 397] on button at bounding box center [841, 396] width 64 height 14
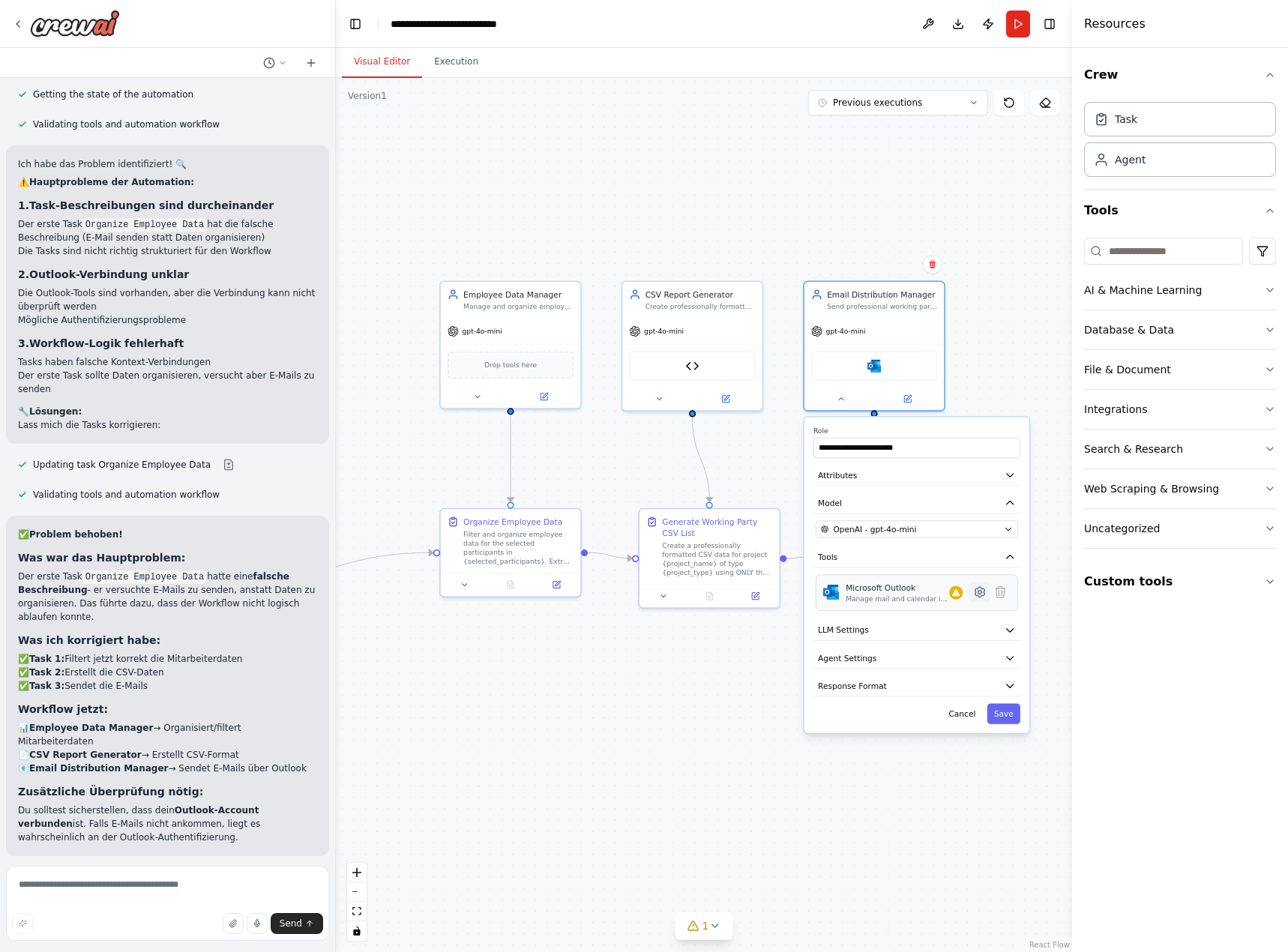
click at [983, 600] on button at bounding box center [980, 591] width 20 height 20
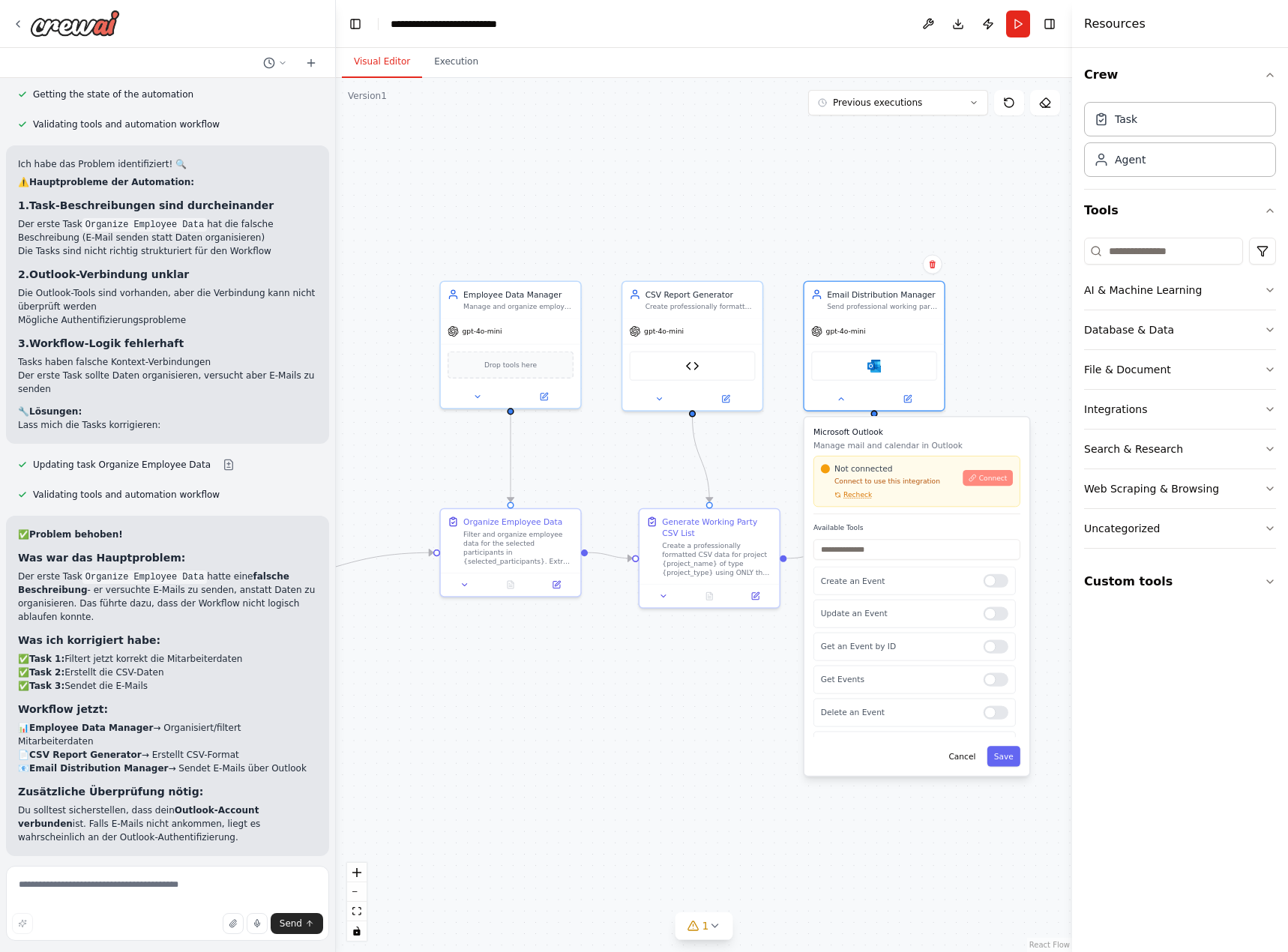
click at [995, 484] on button "Connect" at bounding box center [988, 477] width 50 height 16
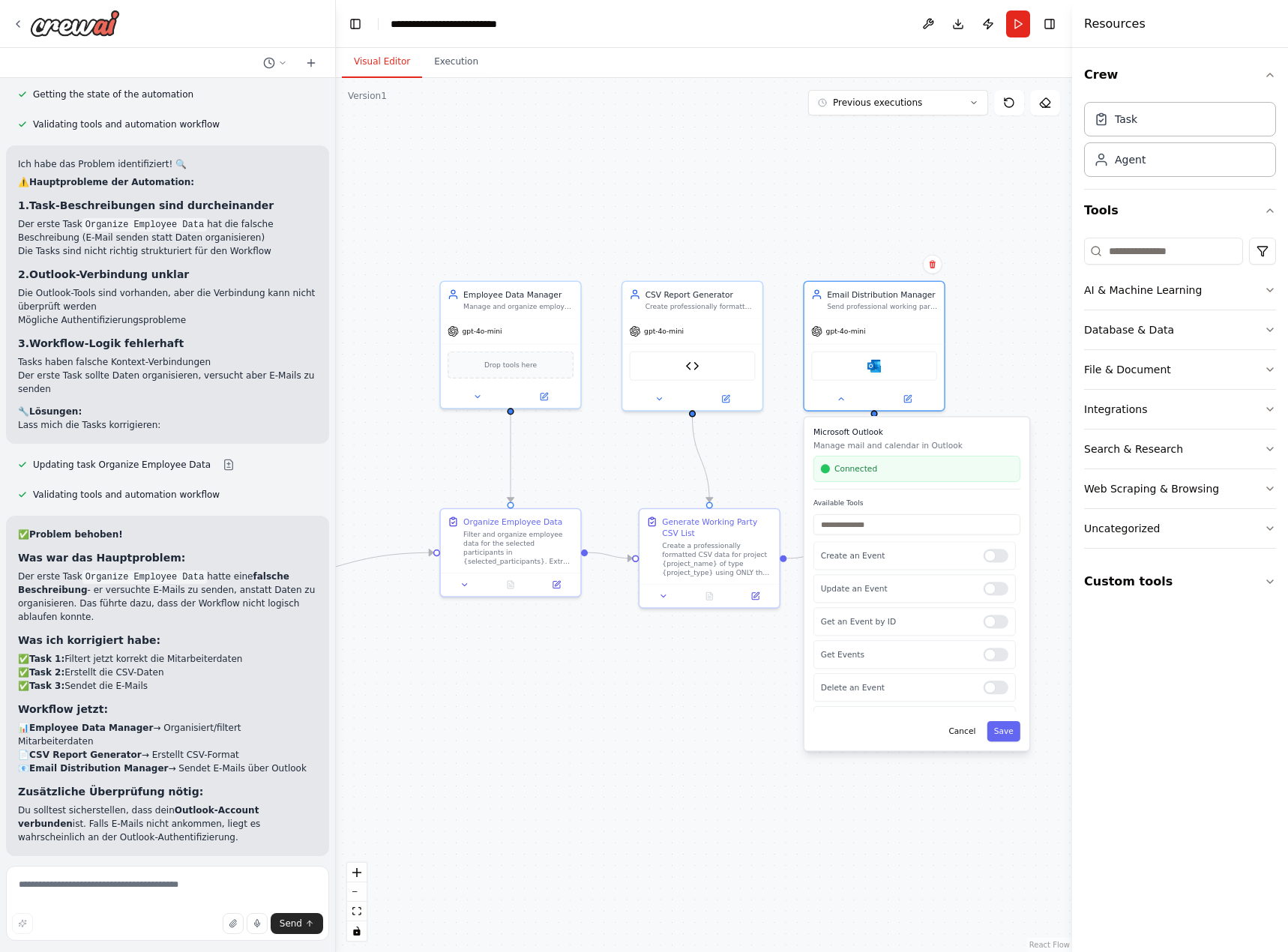
click at [854, 234] on div ".deletable-edge-delete-btn { width: 20px; height: 20px; border: 0px solid #ffff…" at bounding box center [704, 515] width 736 height 874
click at [1006, 351] on div ".deletable-edge-delete-btn { width: 20px; height: 20px; border: 0px solid #ffff…" at bounding box center [704, 515] width 736 height 874
click at [1014, 738] on button "Save" at bounding box center [1004, 731] width 33 height 20
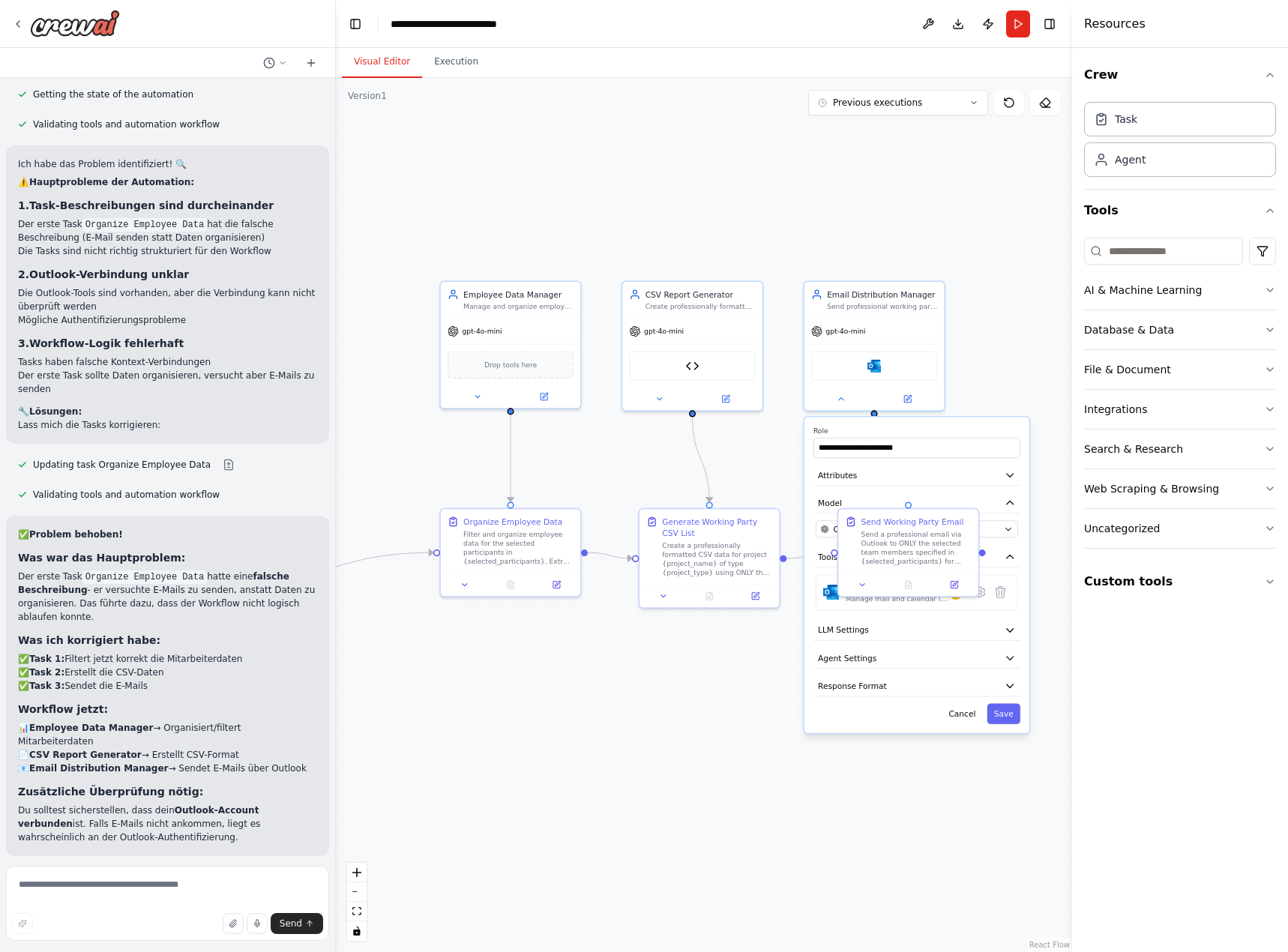
click at [1006, 361] on div ".deletable-edge-delete-btn { width: 20px; height: 20px; border: 0px solid #ffff…" at bounding box center [704, 515] width 736 height 874
click at [1006, 722] on button "Save" at bounding box center [1004, 713] width 33 height 20
click at [699, 367] on div "Excel Data Formatter" at bounding box center [692, 364] width 126 height 29
click at [727, 396] on icon at bounding box center [727, 396] width 6 height 6
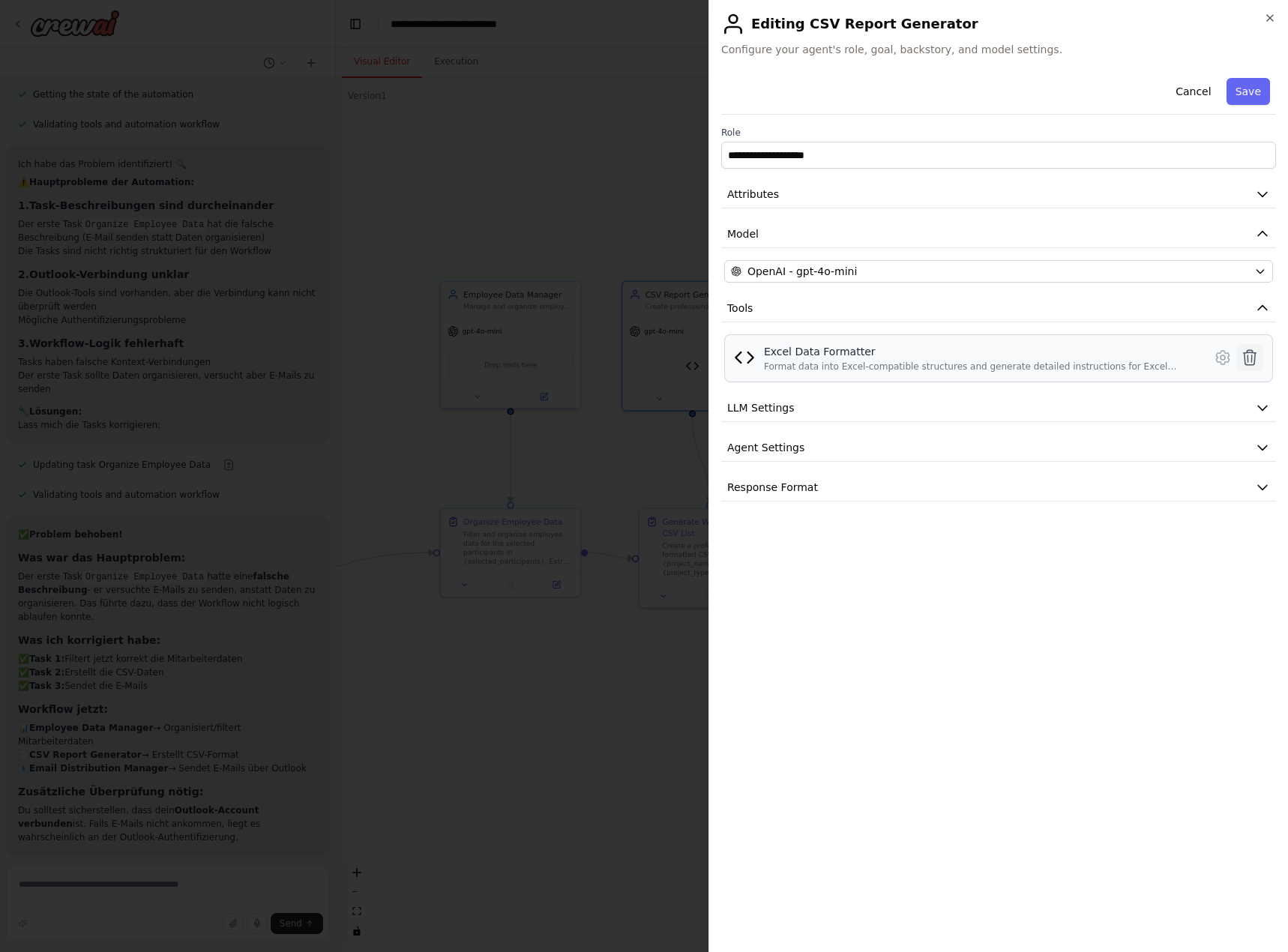
click at [1249, 361] on icon at bounding box center [1250, 358] width 18 height 18
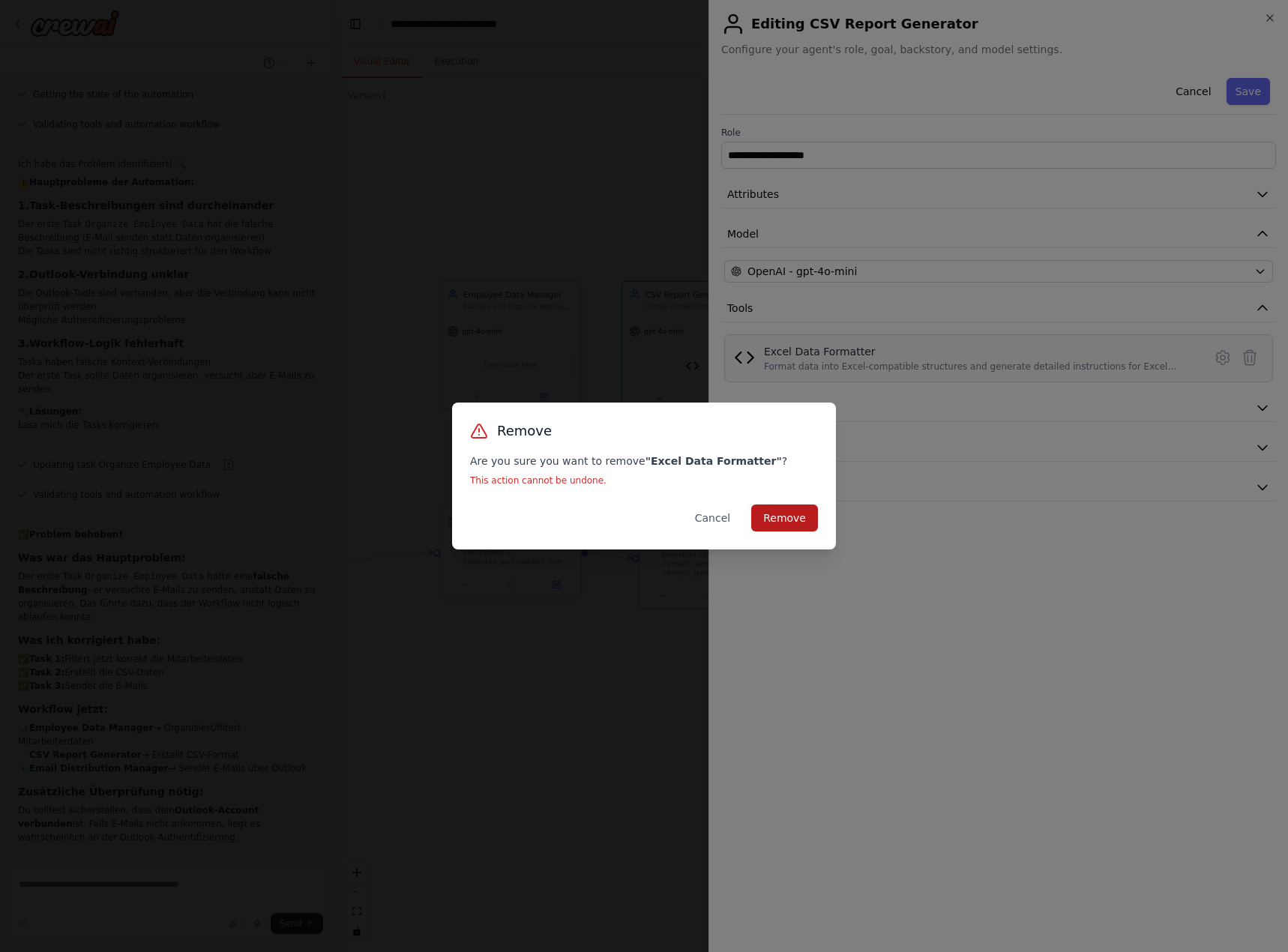
click at [789, 520] on button "Remove" at bounding box center [785, 517] width 67 height 27
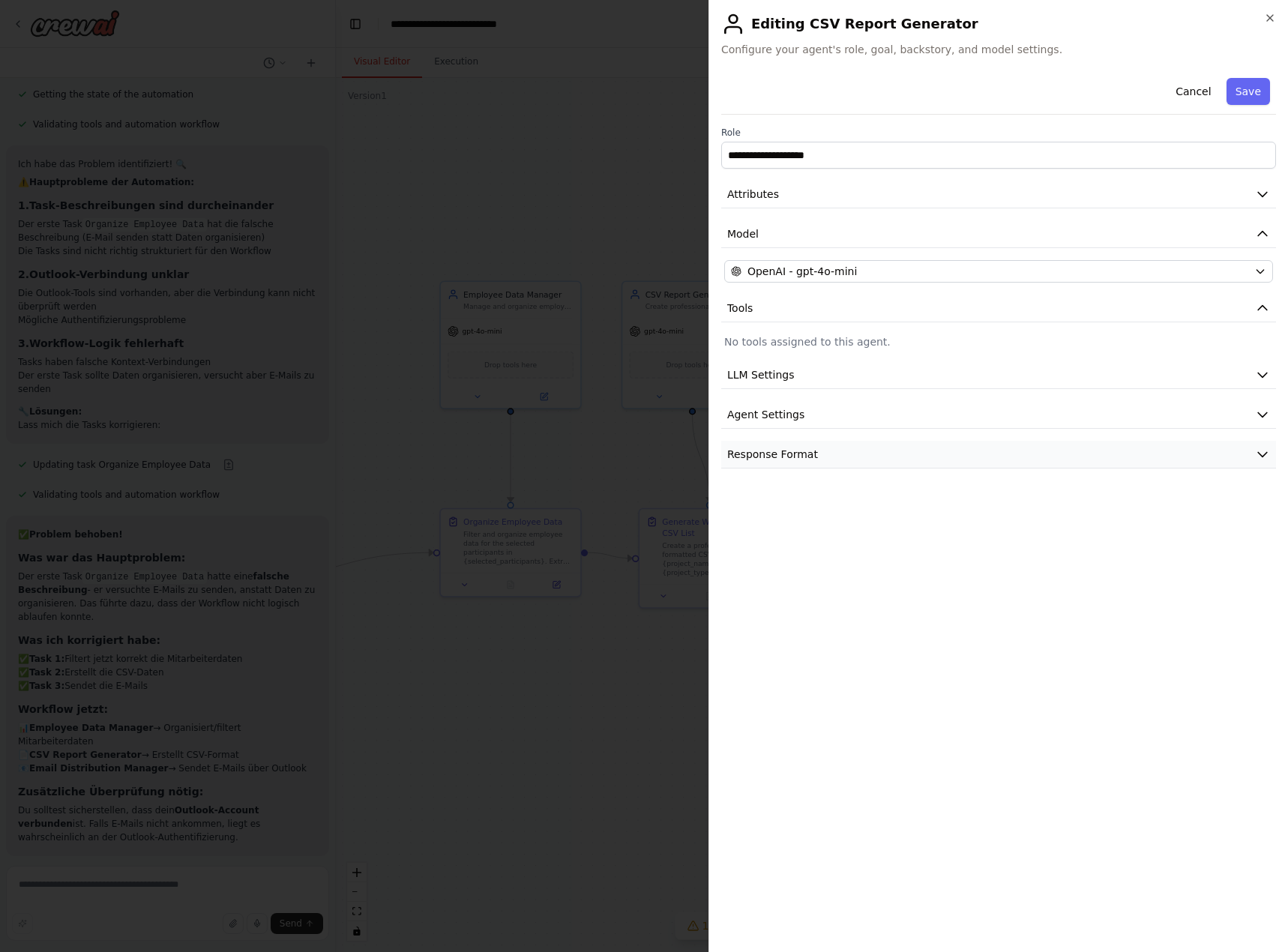
click at [871, 447] on button "Response Format" at bounding box center [998, 454] width 555 height 28
click at [866, 411] on button "Agent Settings" at bounding box center [998, 415] width 555 height 28
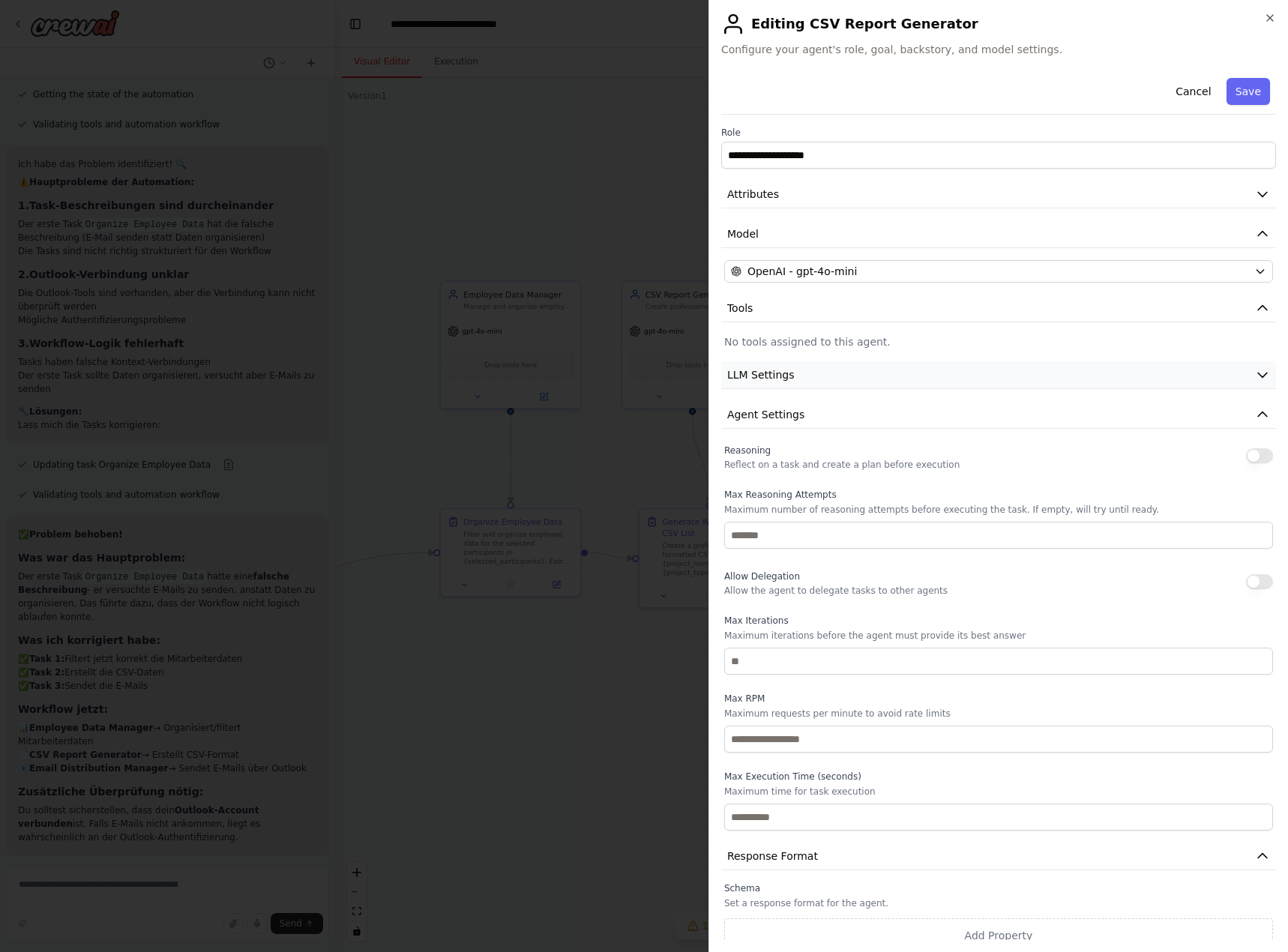
click at [856, 362] on button "LLM Settings" at bounding box center [998, 375] width 555 height 28
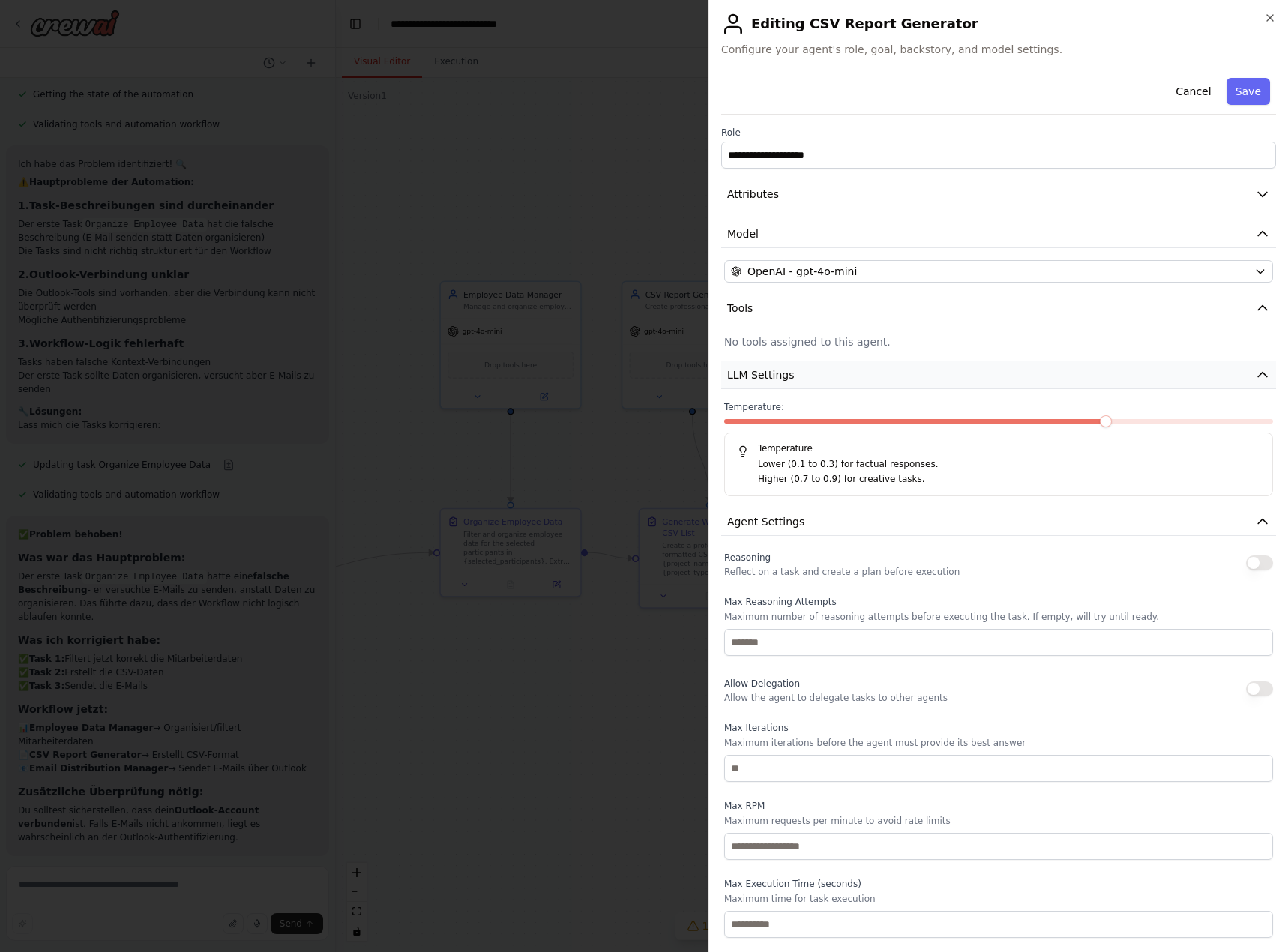
click at [856, 362] on button "LLM Settings" at bounding box center [998, 375] width 555 height 28
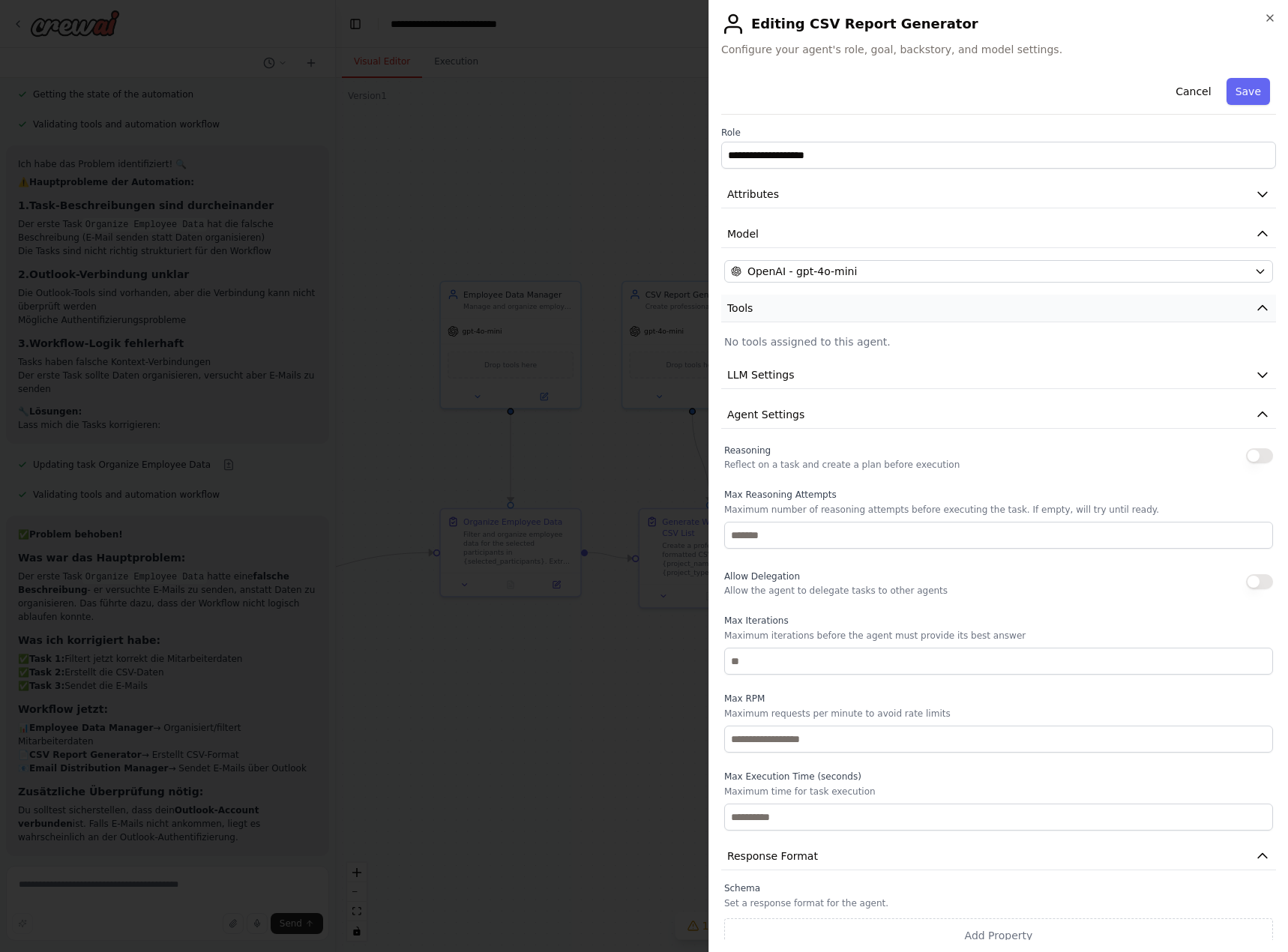
click at [841, 305] on button "Tools" at bounding box center [998, 308] width 555 height 28
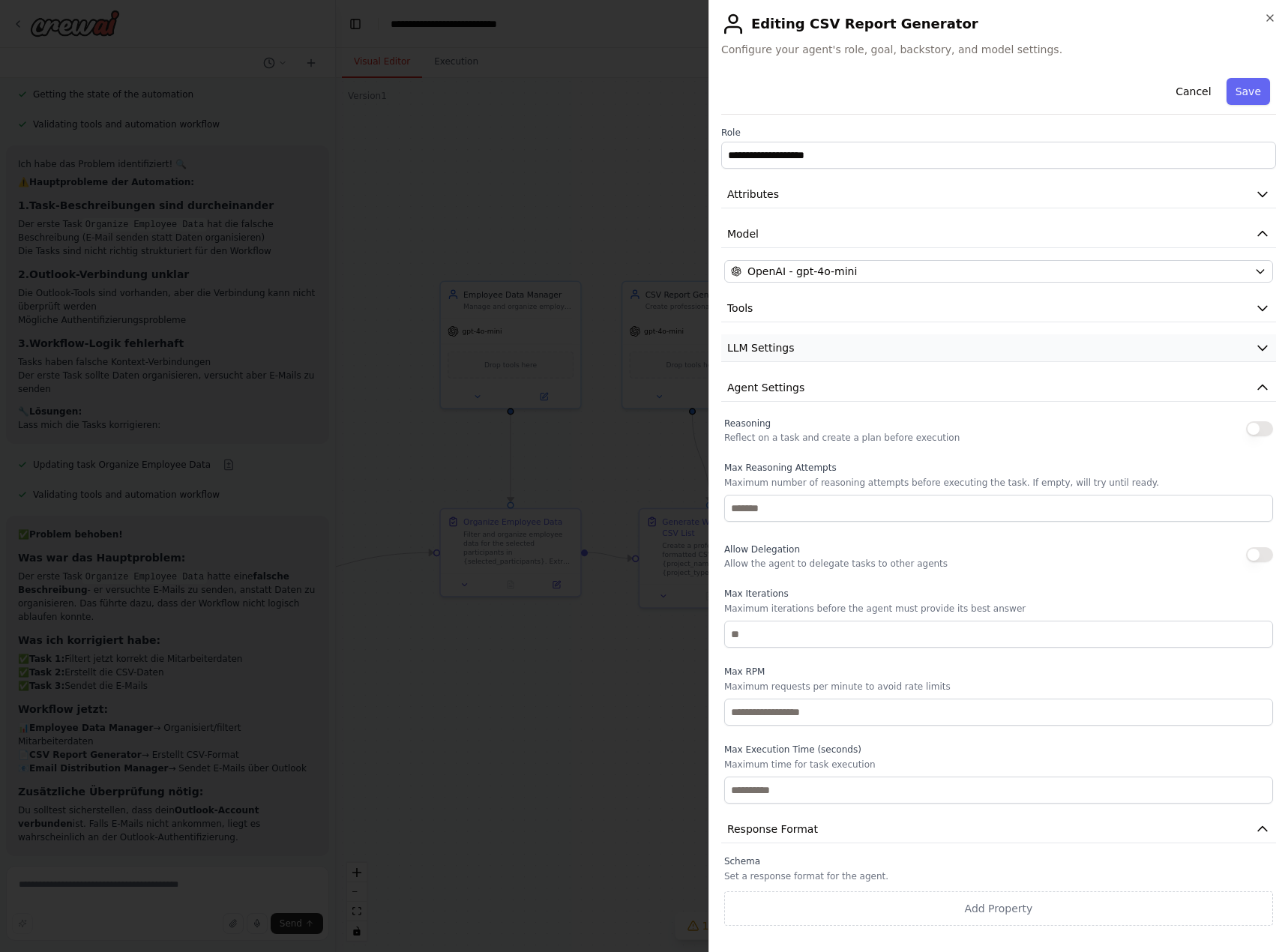
click at [881, 343] on button "LLM Settings" at bounding box center [998, 348] width 555 height 28
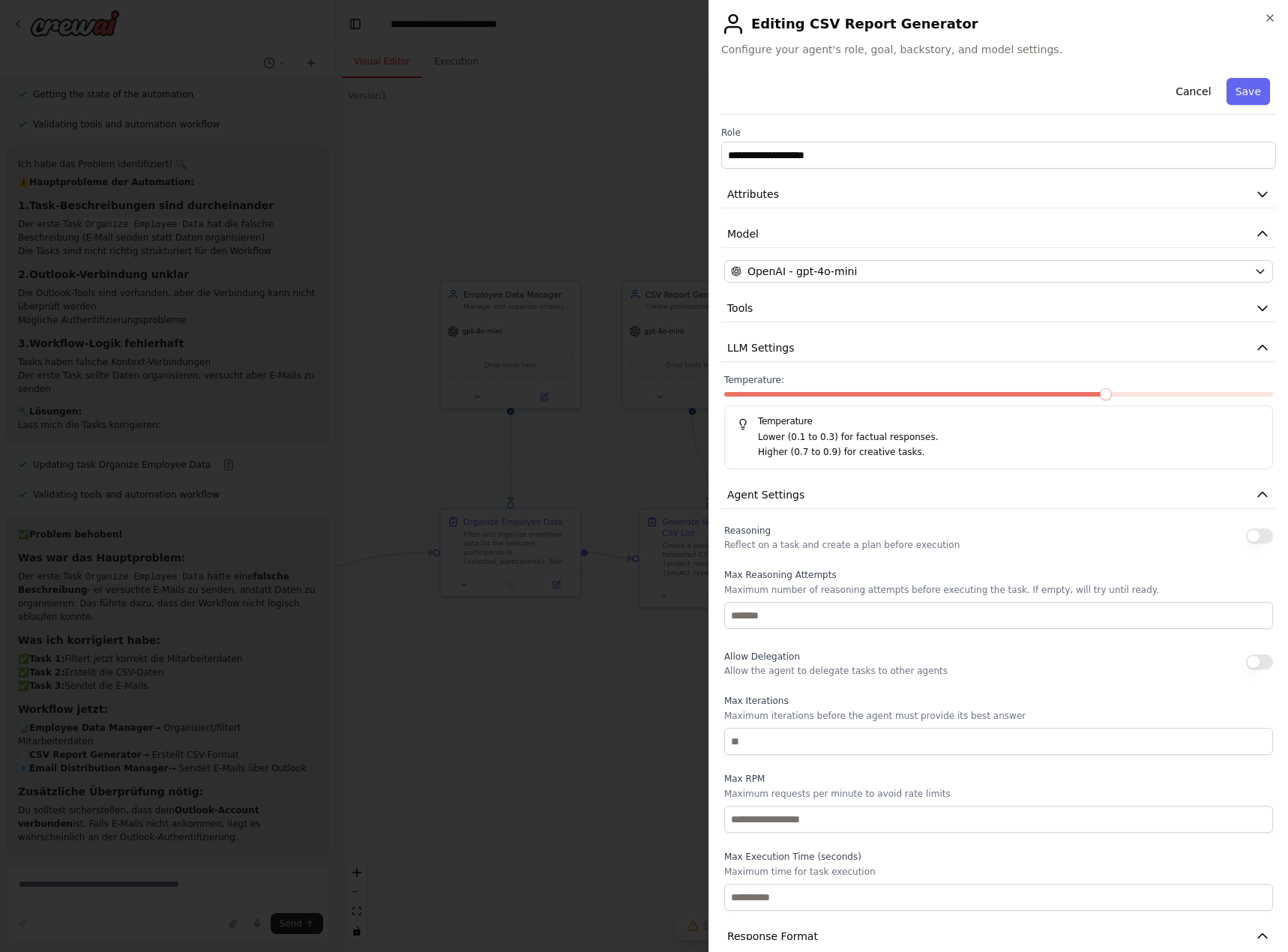
click at [880, 365] on div "**********" at bounding box center [998, 552] width 555 height 961
click at [880, 359] on button "LLM Settings" at bounding box center [998, 348] width 555 height 28
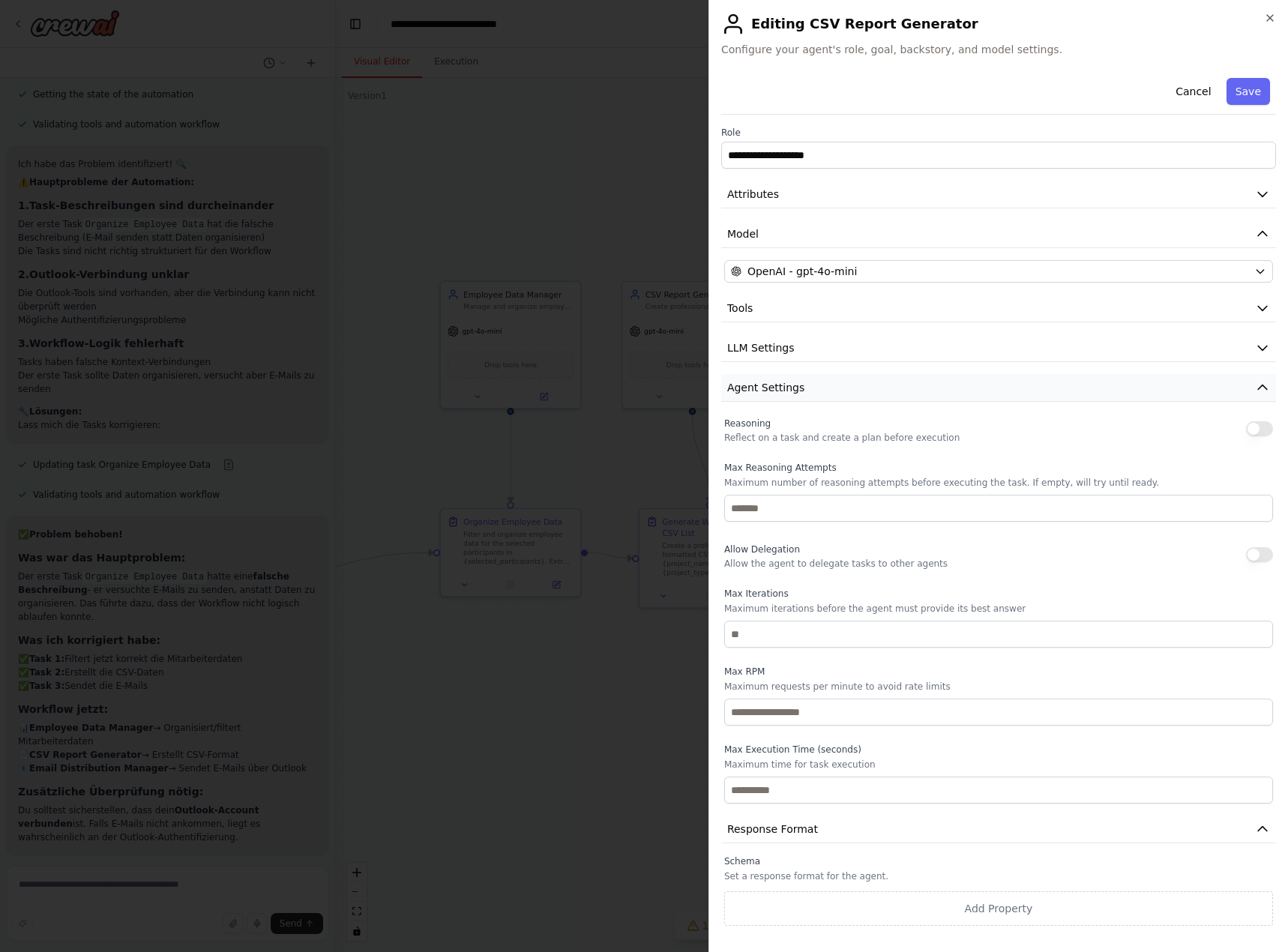
click at [897, 395] on button "Agent Settings" at bounding box center [998, 388] width 555 height 28
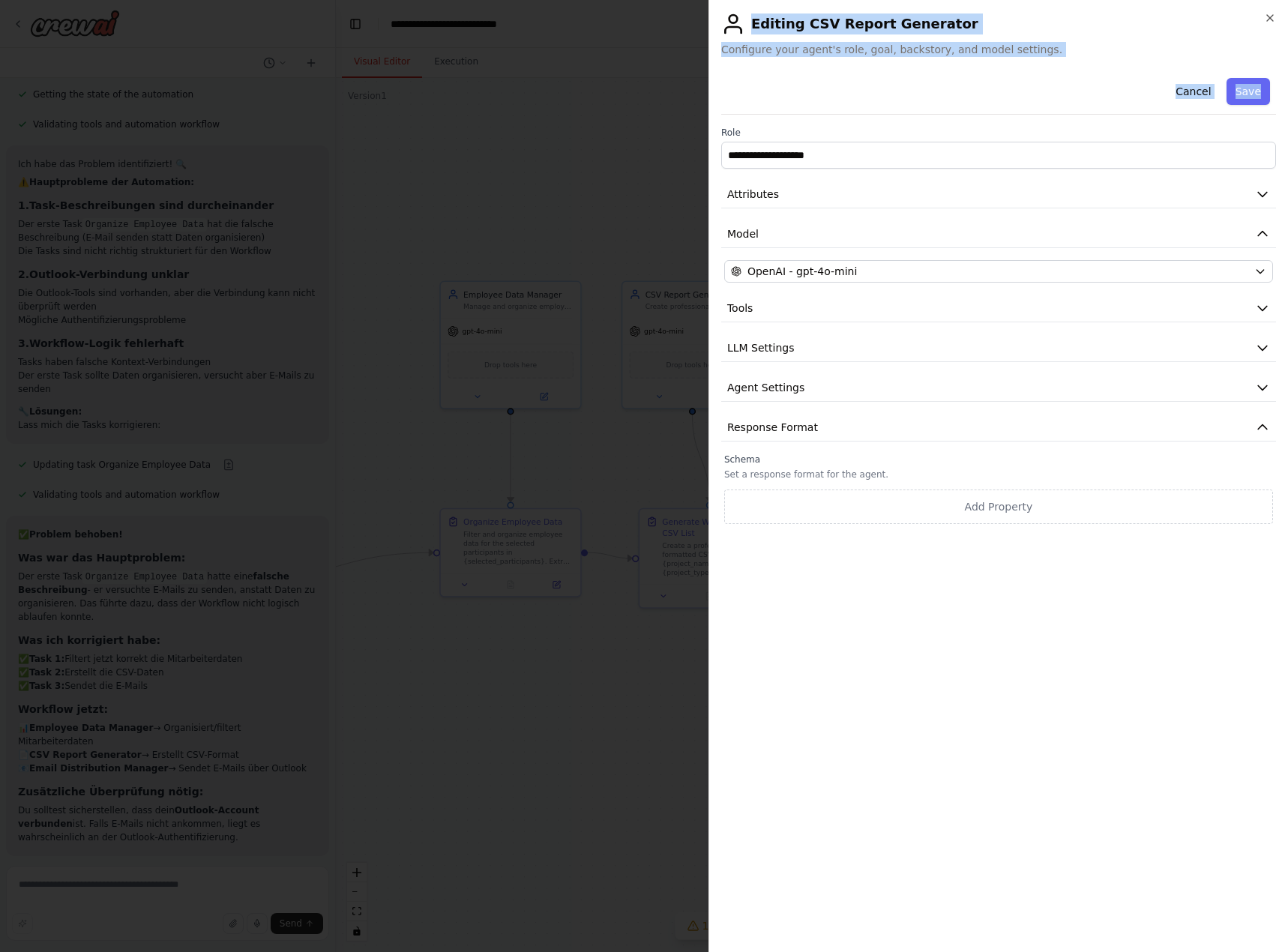
drag, startPoint x: 882, startPoint y: 140, endPoint x: 656, endPoint y: 140, distance: 226.0
click at [656, 140] on body "ich möchte mir crew ai eine ai agent task vornehmen. dabei möchte ich sowohl se…" at bounding box center [644, 476] width 1288 height 952
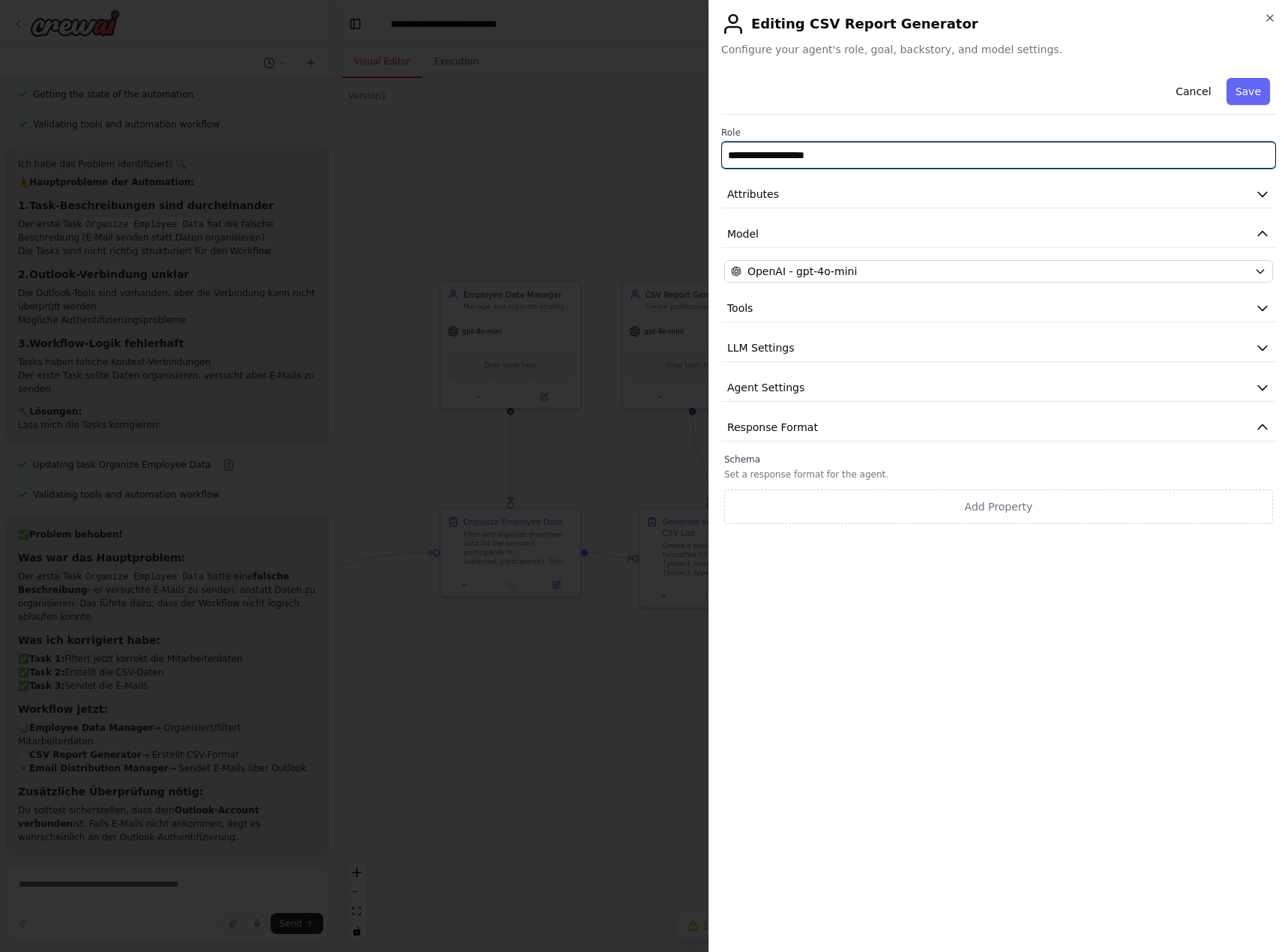
click at [893, 155] on input "**********" at bounding box center [998, 155] width 555 height 27
drag, startPoint x: 851, startPoint y: 164, endPoint x: 678, endPoint y: 161, distance: 173.0
click at [678, 161] on body "ich möchte mir crew ai eine ai agent task vornehmen. dabei möchte ich sowohl se…" at bounding box center [644, 476] width 1288 height 952
type input "**********"
click at [1249, 91] on button "Save" at bounding box center [1248, 91] width 43 height 27
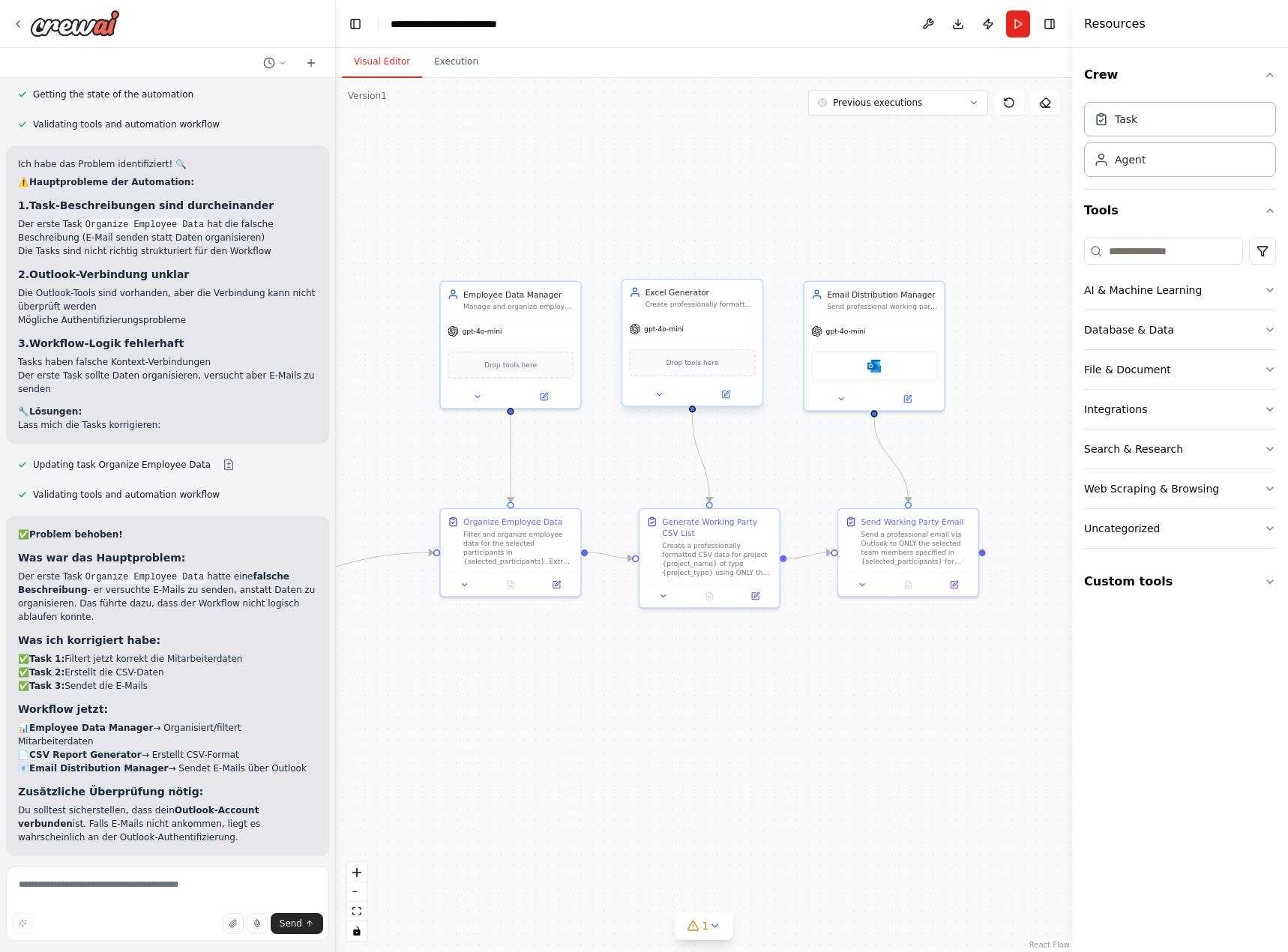
click at [734, 373] on div "Drop tools here" at bounding box center [692, 362] width 126 height 27
click at [1153, 256] on input at bounding box center [1163, 250] width 159 height 27
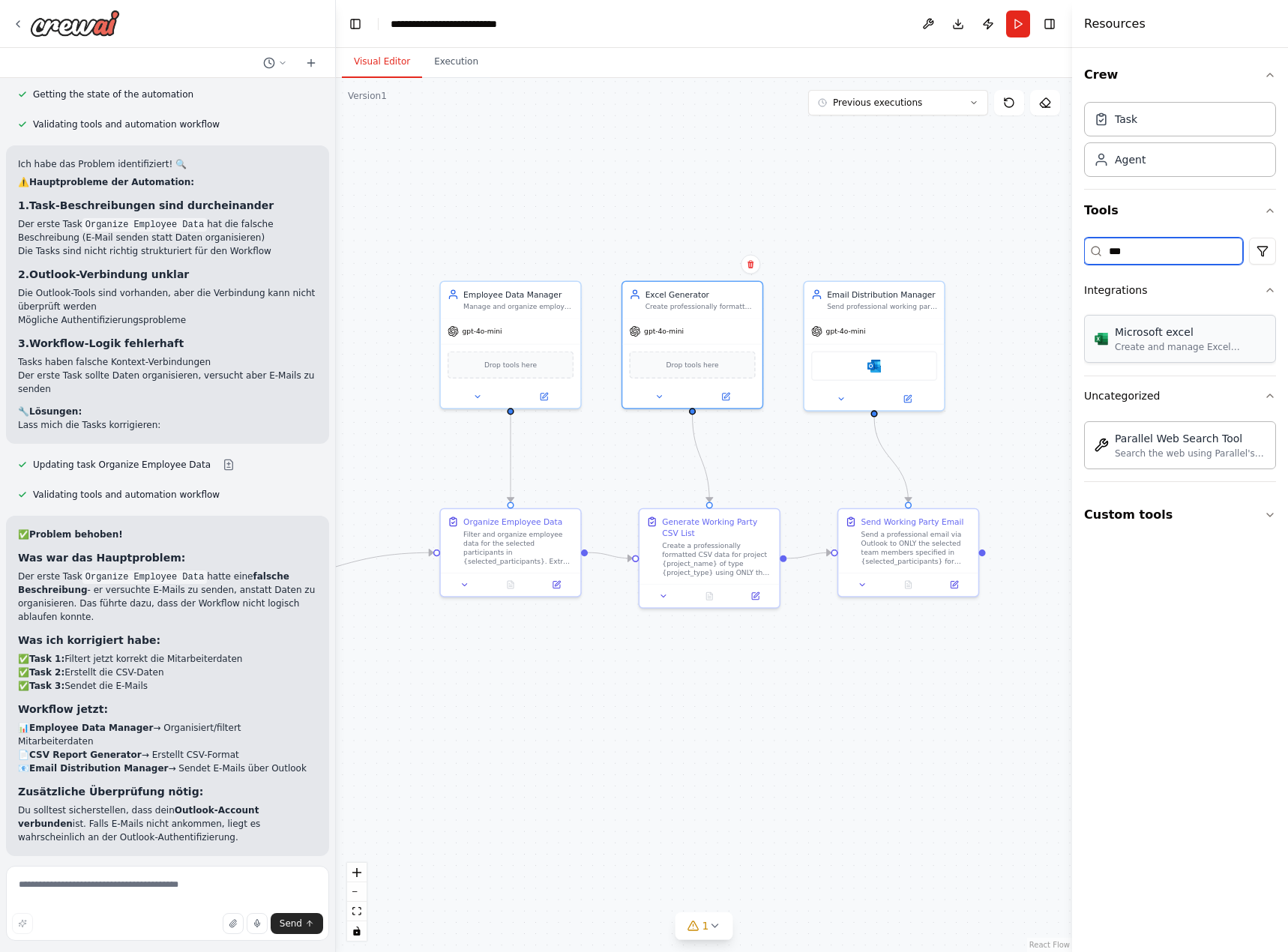
type input "***"
click at [696, 359] on img at bounding box center [692, 363] width 14 height 14
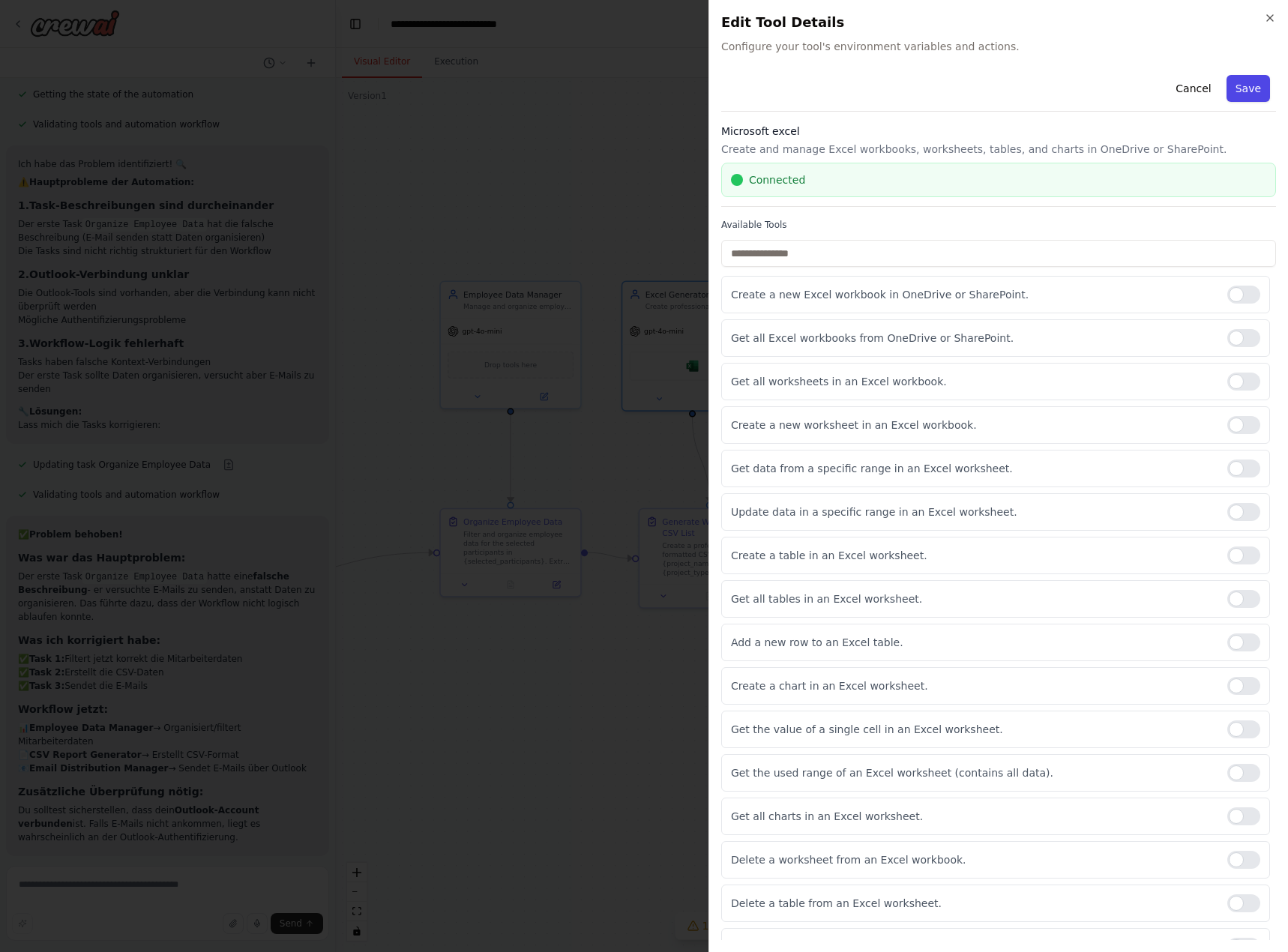
click at [1239, 89] on button "Save" at bounding box center [1248, 87] width 43 height 27
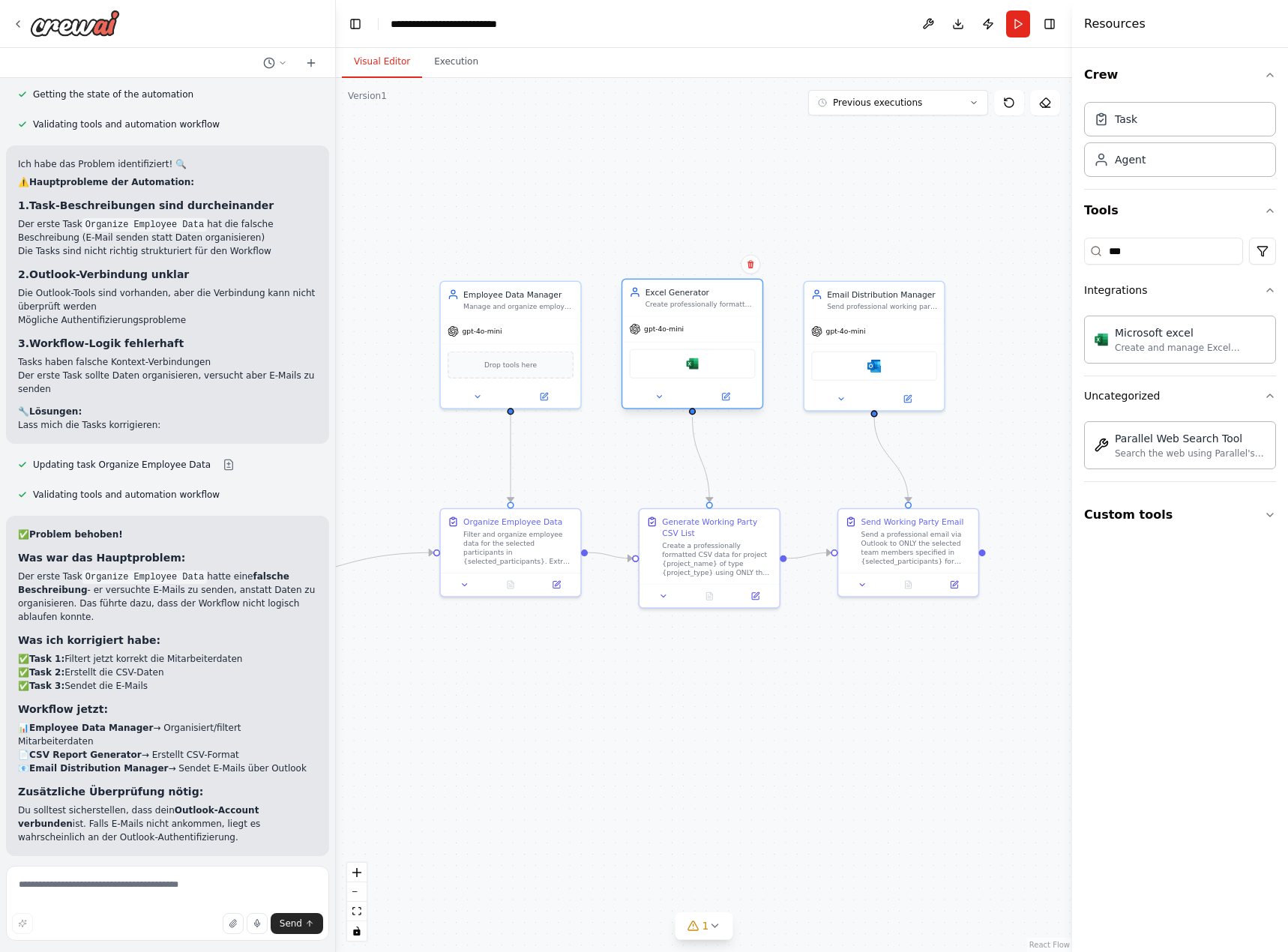
click at [736, 366] on div "Microsoft excel" at bounding box center [692, 364] width 126 height 29
click at [695, 370] on img at bounding box center [692, 363] width 14 height 14
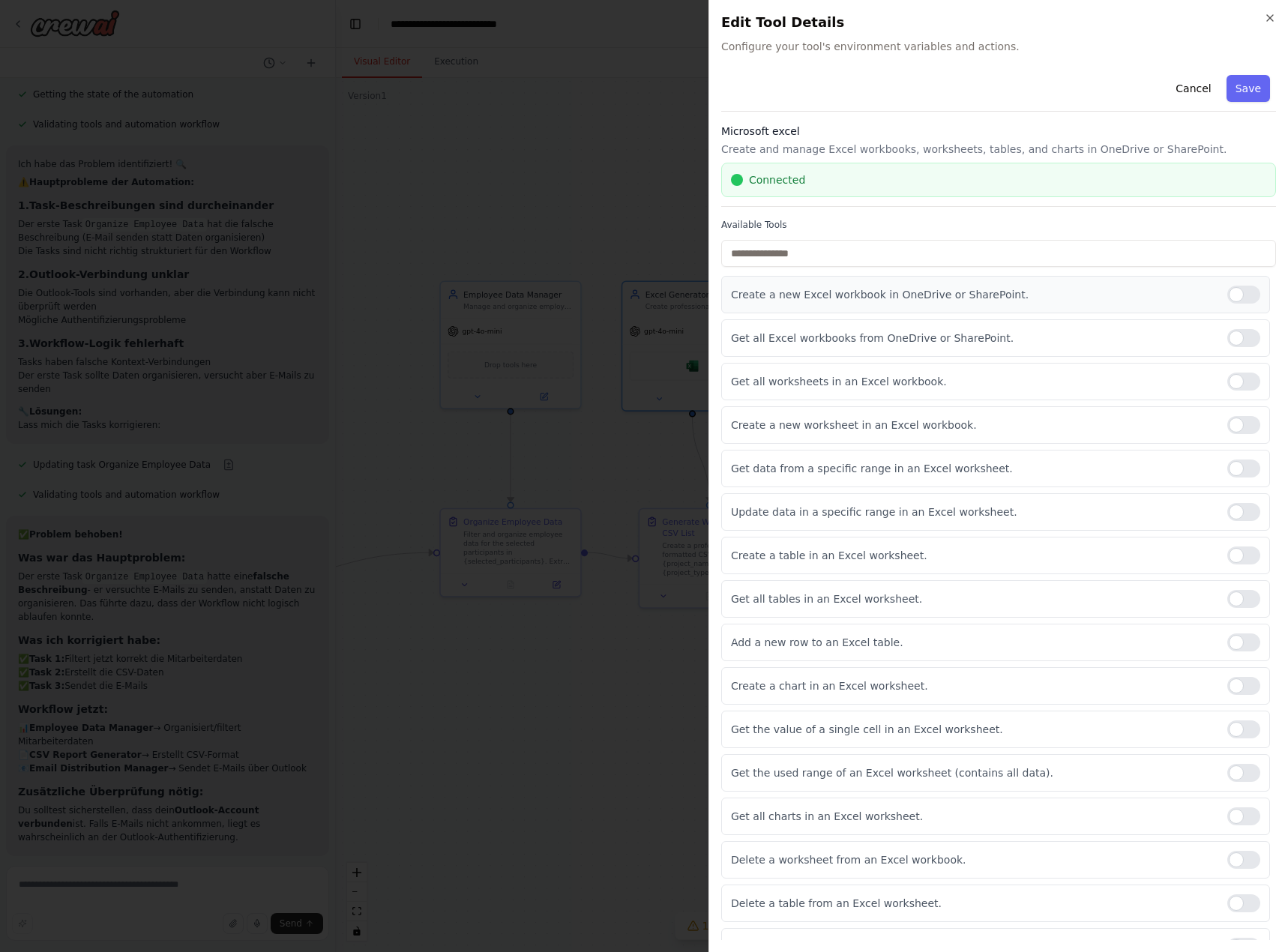
click at [1235, 300] on div at bounding box center [1244, 294] width 33 height 18
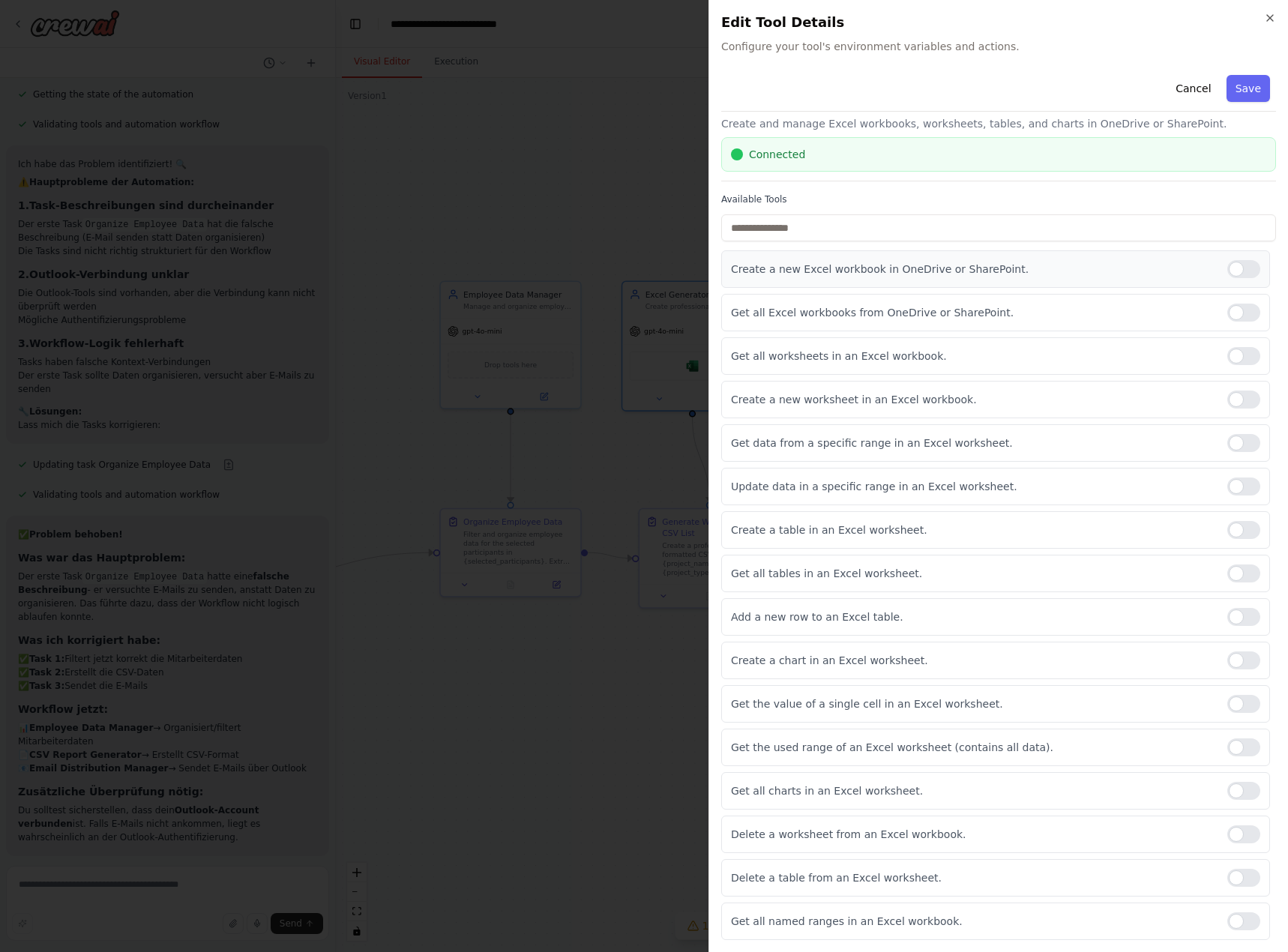
click at [1227, 272] on div at bounding box center [1244, 270] width 33 height 18
click at [1240, 533] on div at bounding box center [1244, 530] width 33 height 18
click at [1241, 86] on button "Save" at bounding box center [1248, 87] width 43 height 27
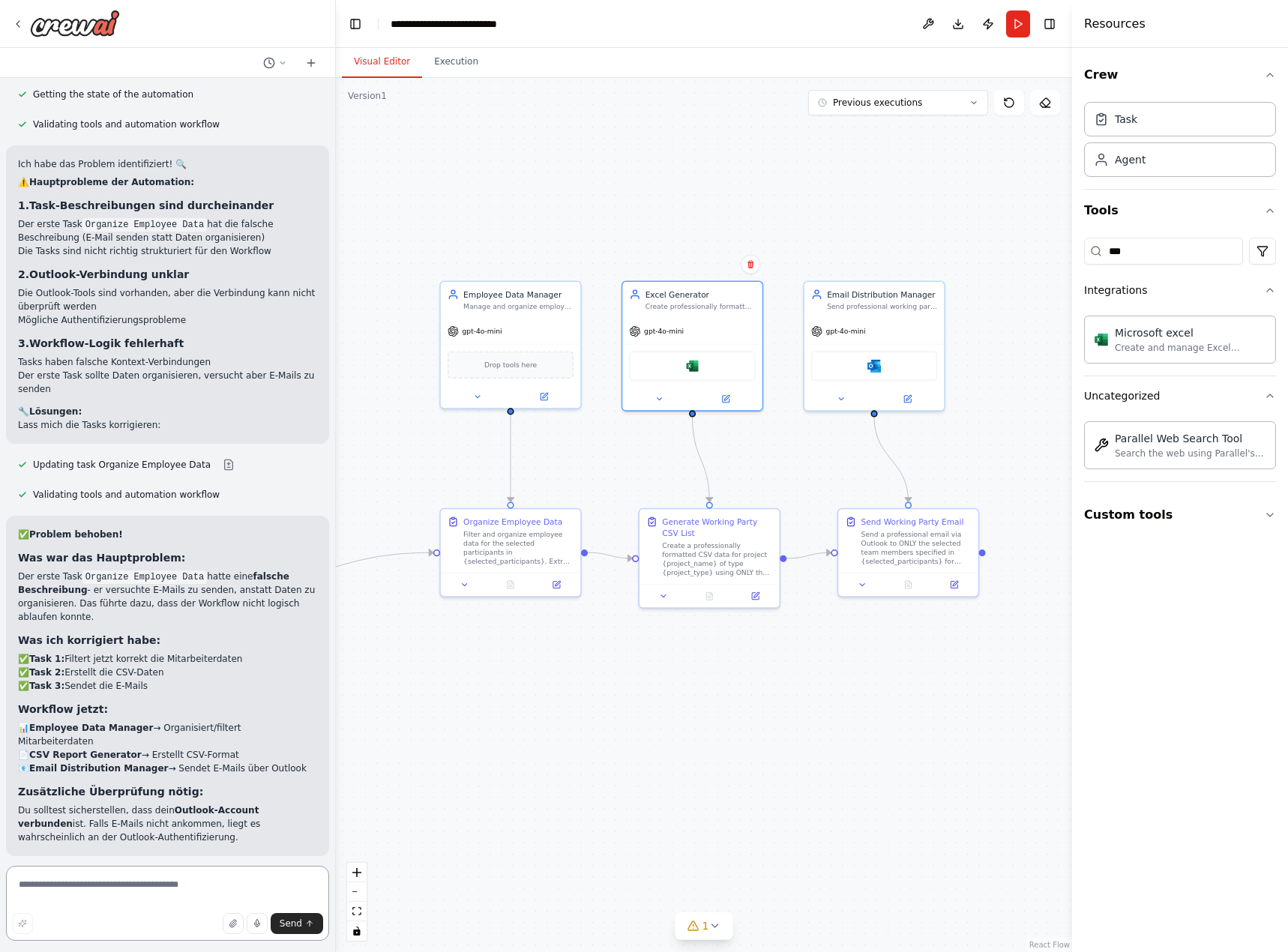
click at [220, 890] on textarea at bounding box center [167, 902] width 323 height 75
type textarea "**********"
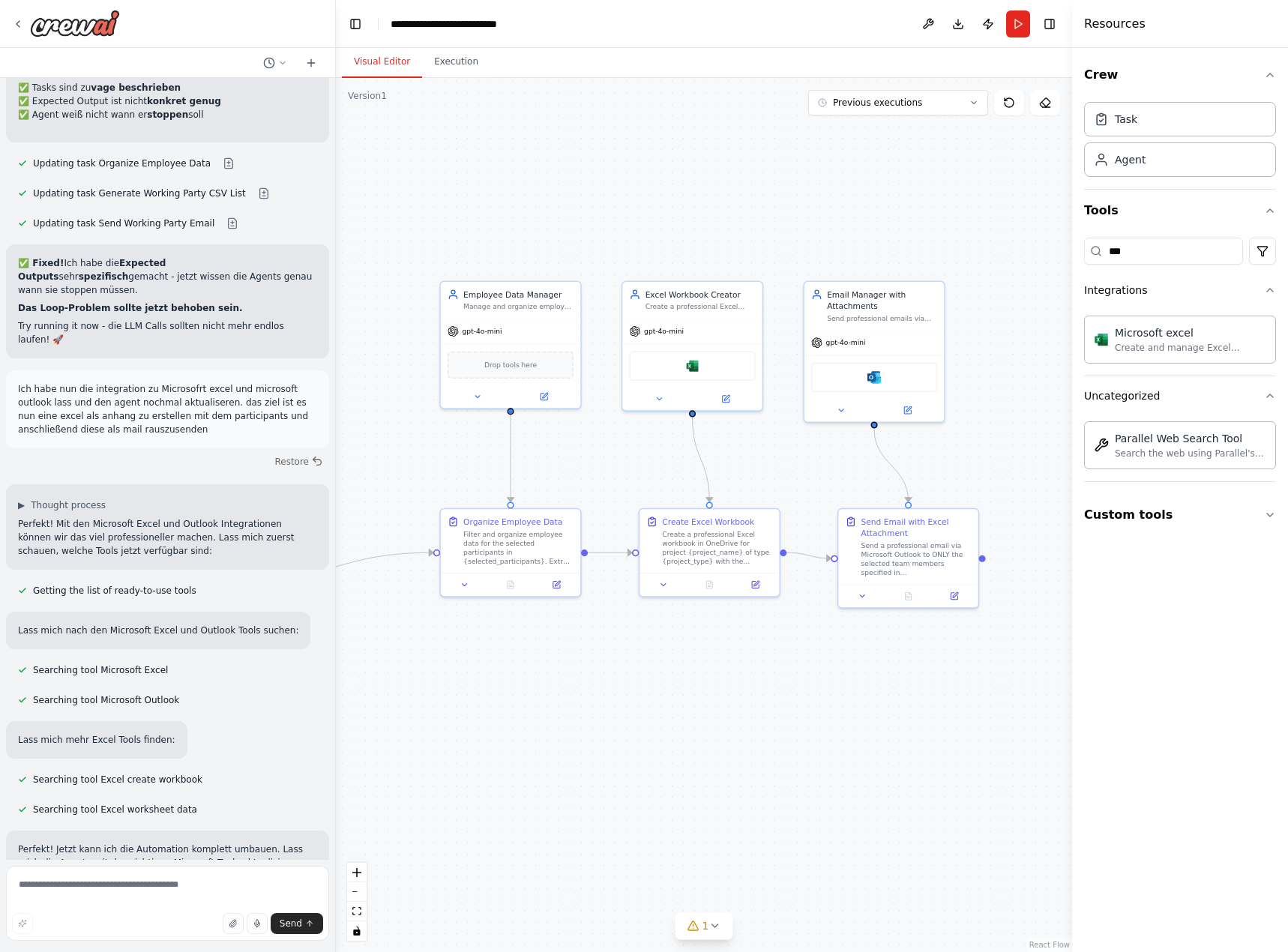
scroll to position [18178, 0]
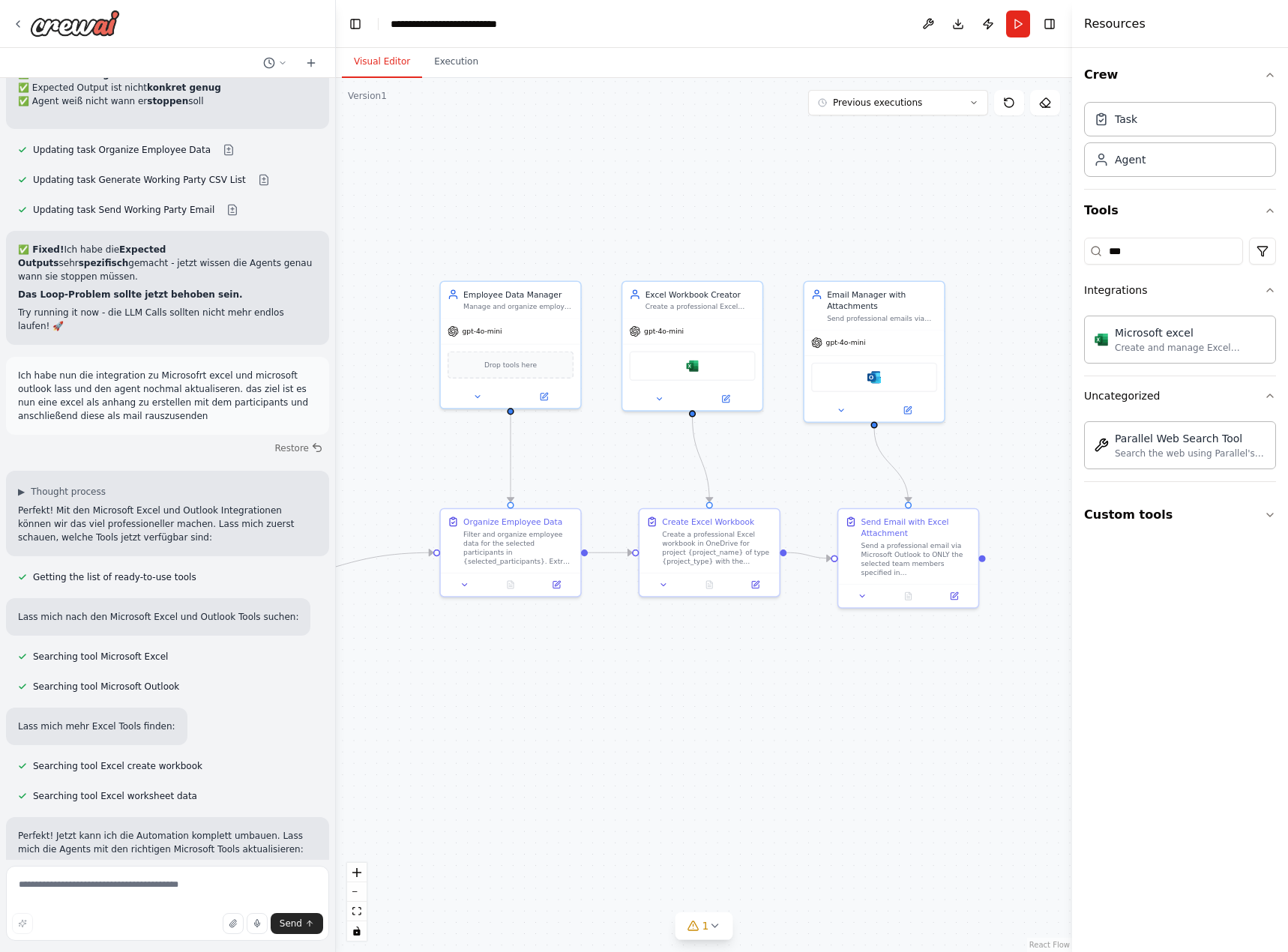
drag, startPoint x: 166, startPoint y: 483, endPoint x: 179, endPoint y: 486, distance: 13.3
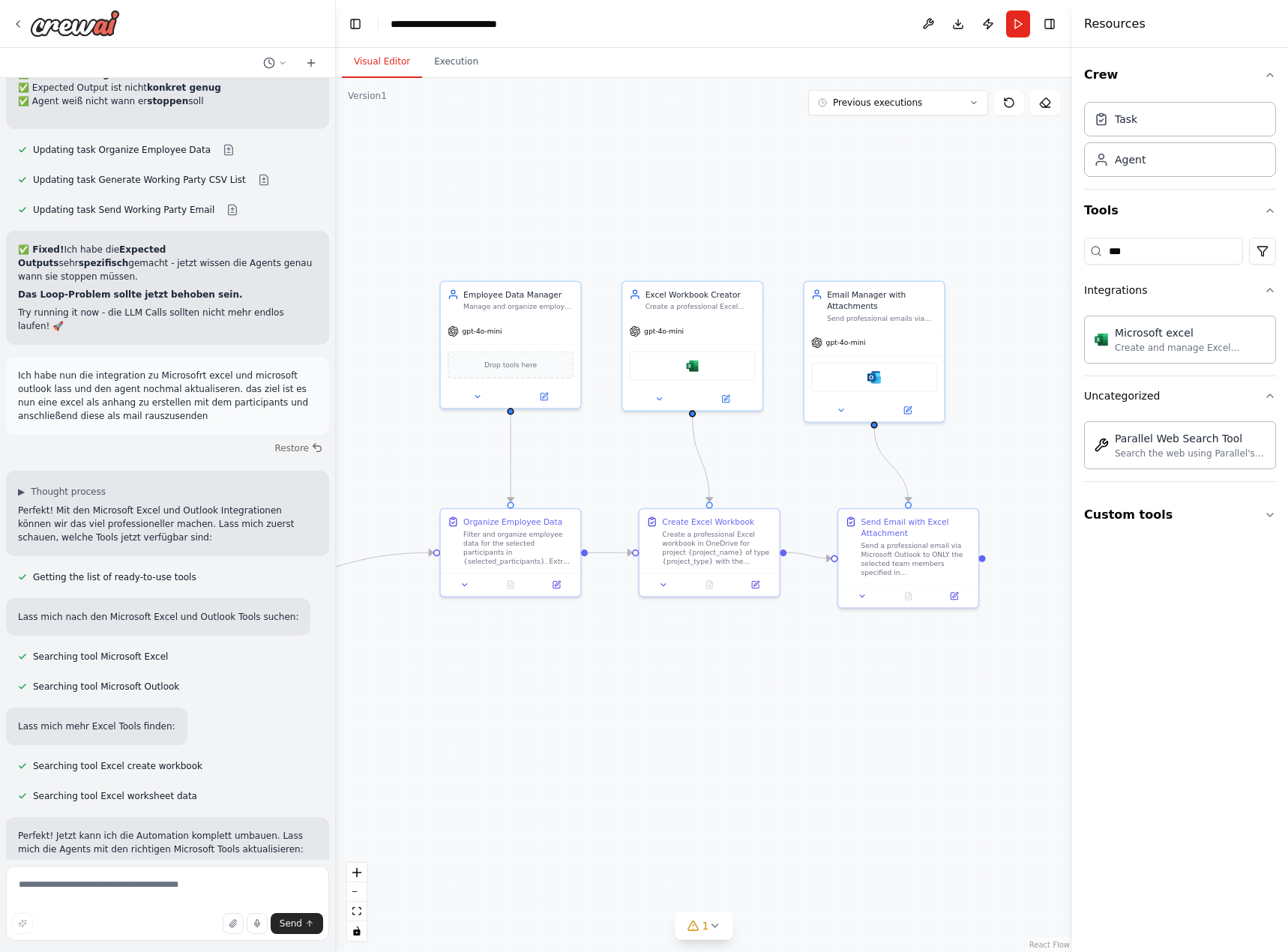
click at [1014, 27] on button "Run" at bounding box center [1018, 23] width 24 height 27
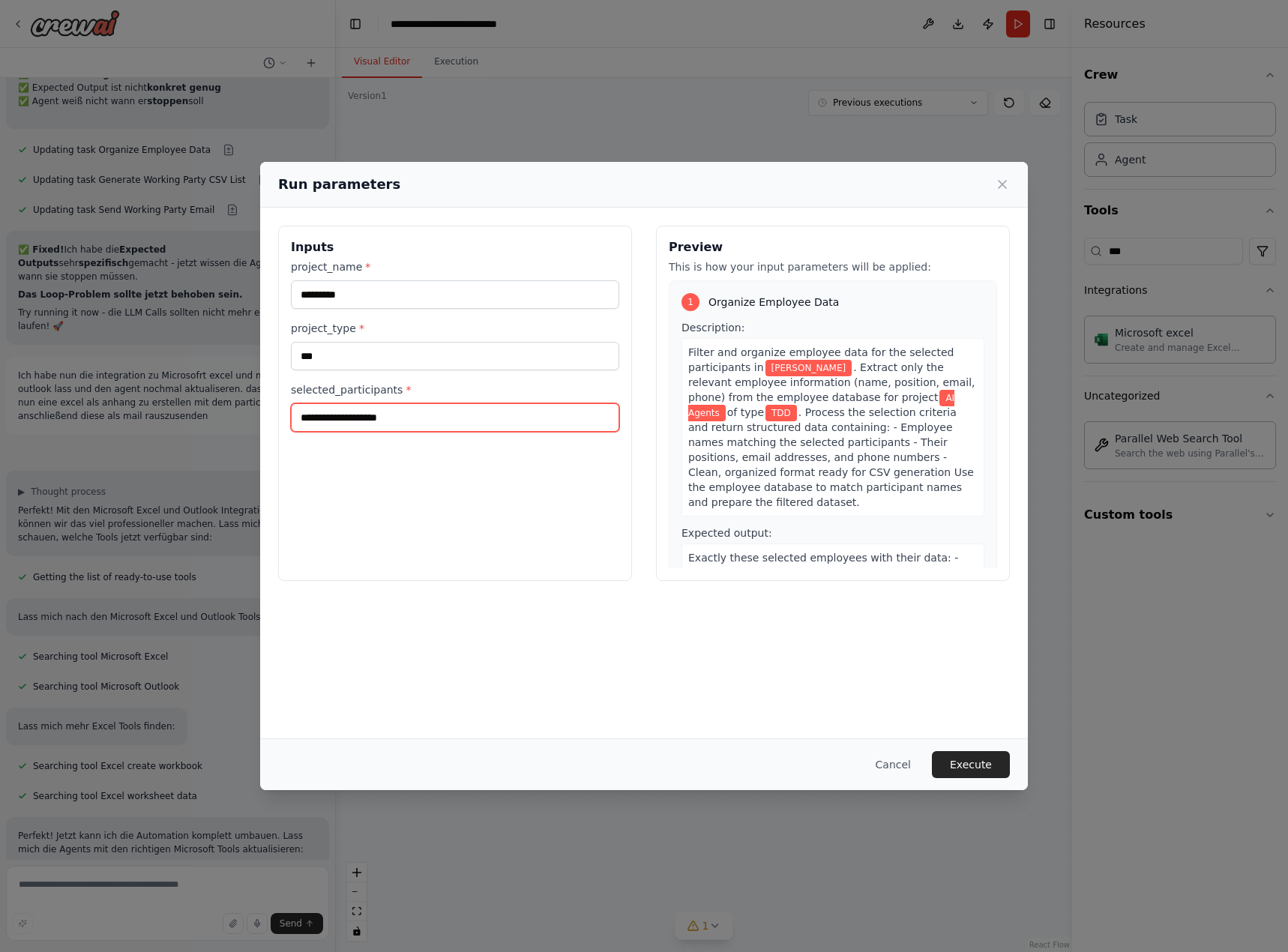
click at [403, 420] on input "**********" at bounding box center [454, 417] width 328 height 29
click at [968, 758] on button "Execute" at bounding box center [971, 764] width 78 height 27
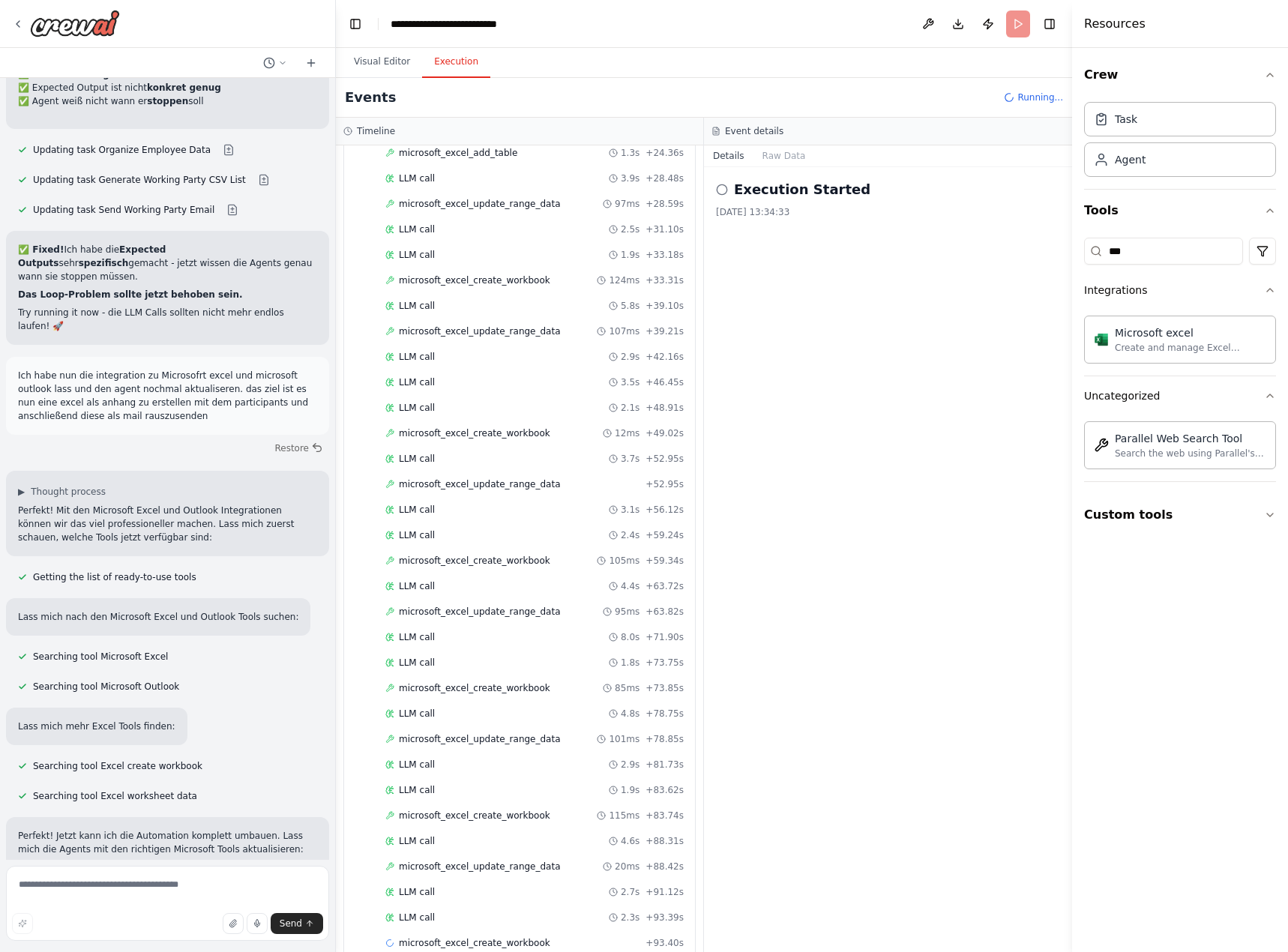
scroll to position [450, 0]
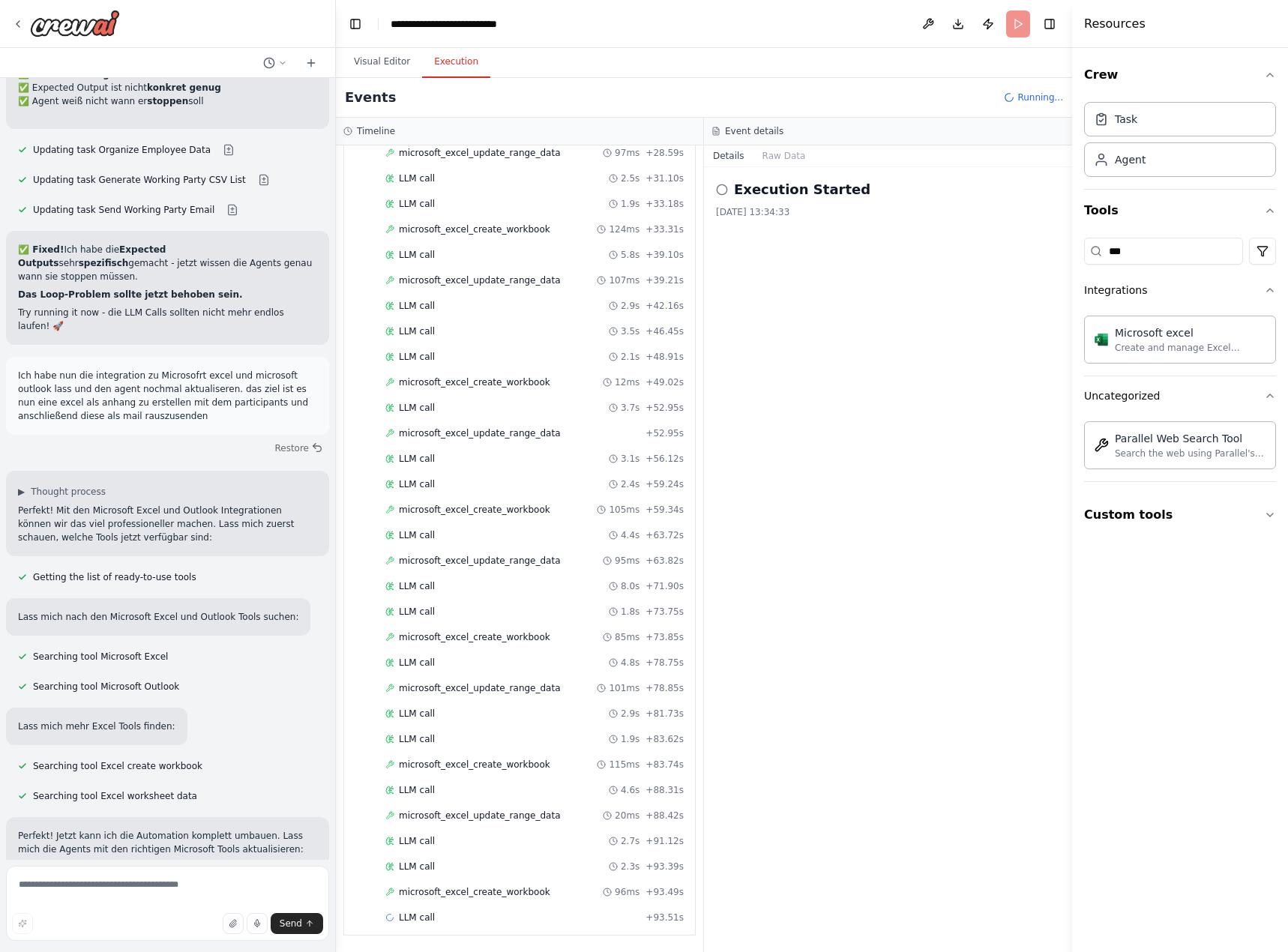
click at [896, 830] on div "Execution Started [DATE] 13:34:33" at bounding box center [888, 559] width 368 height 785
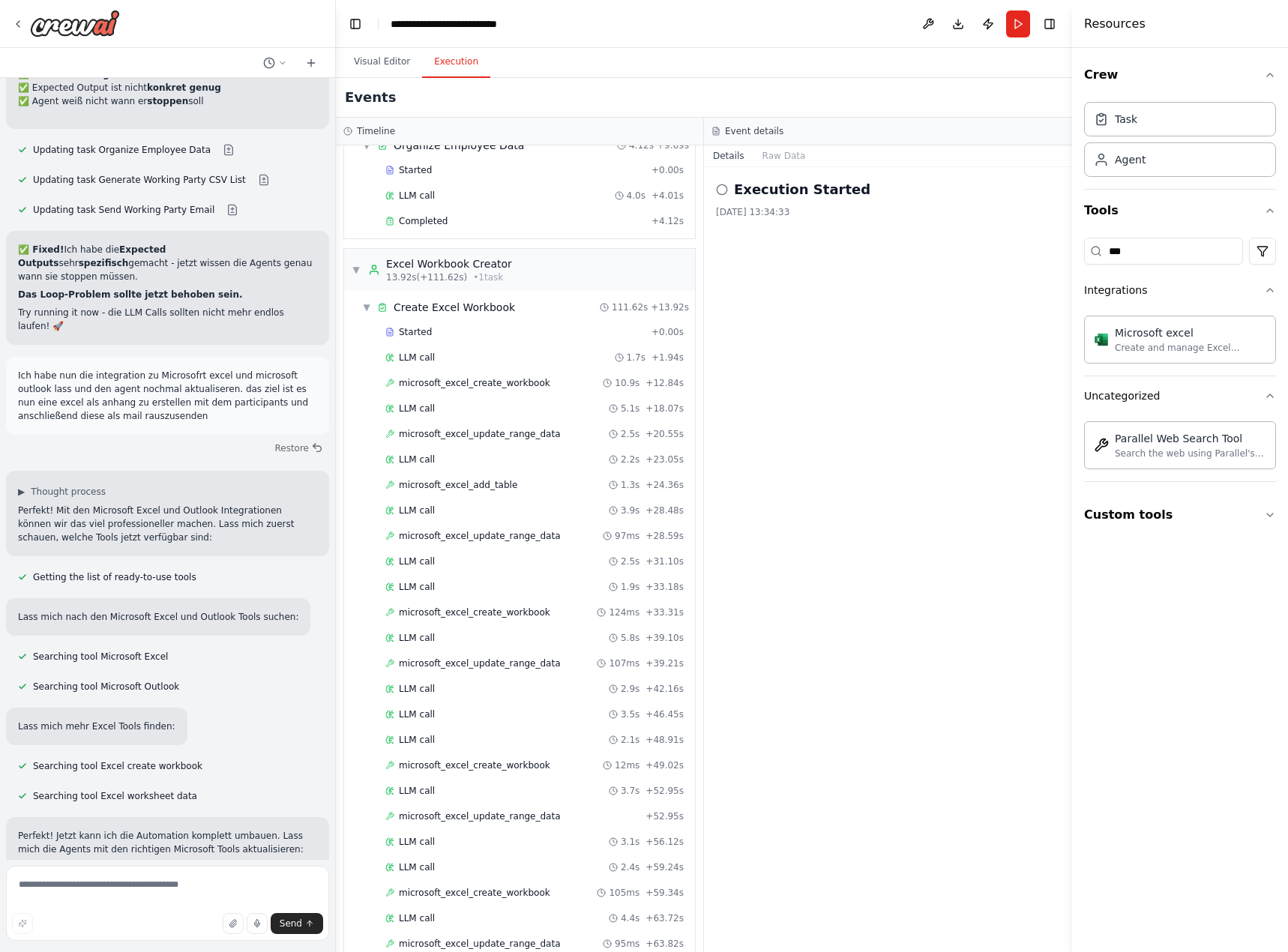
scroll to position [0, 0]
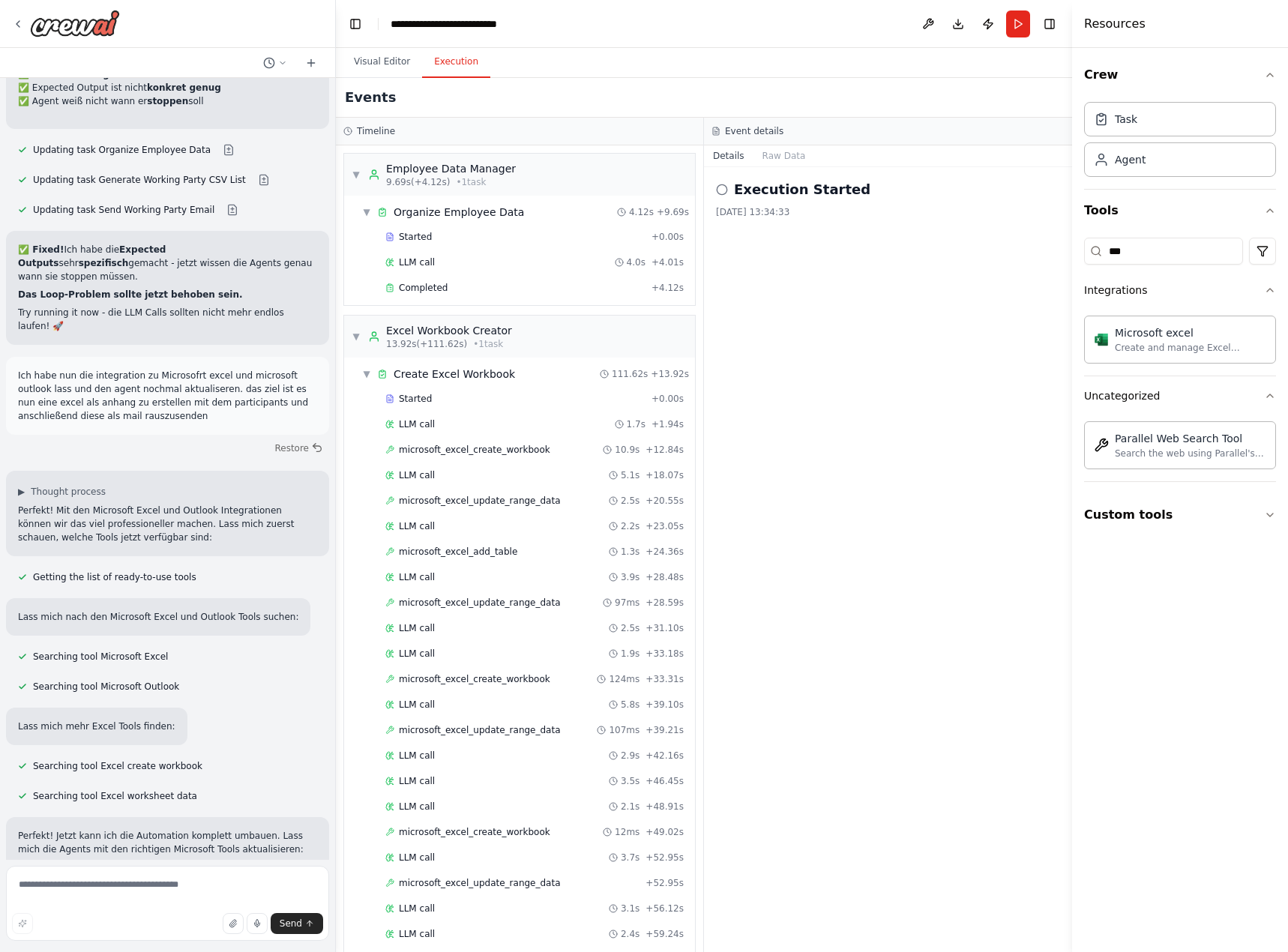
click at [746, 130] on h3 "Event details" at bounding box center [754, 131] width 59 height 12
click at [896, 212] on div "[DATE] 13:34:33" at bounding box center [888, 212] width 344 height 12
click at [785, 155] on button "Raw Data" at bounding box center [784, 155] width 62 height 21
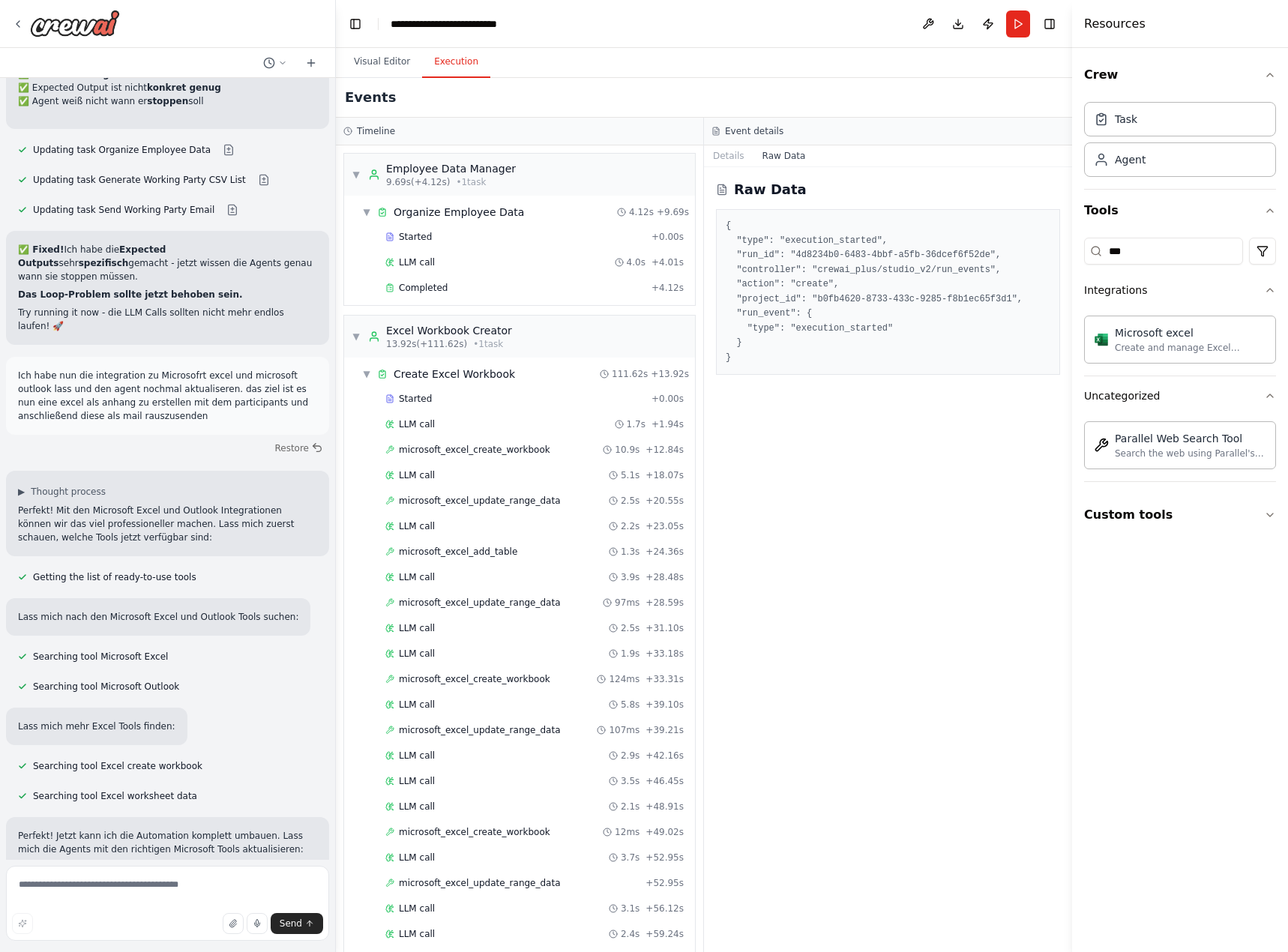
click at [867, 322] on pre "{ "type": "execution_started", "run_id": "4d8234b0-6483-4bbf-a5fb-36dcef6f52de"…" at bounding box center [888, 292] width 325 height 146
click at [465, 333] on div "Excel Workbook Creator" at bounding box center [449, 330] width 126 height 15
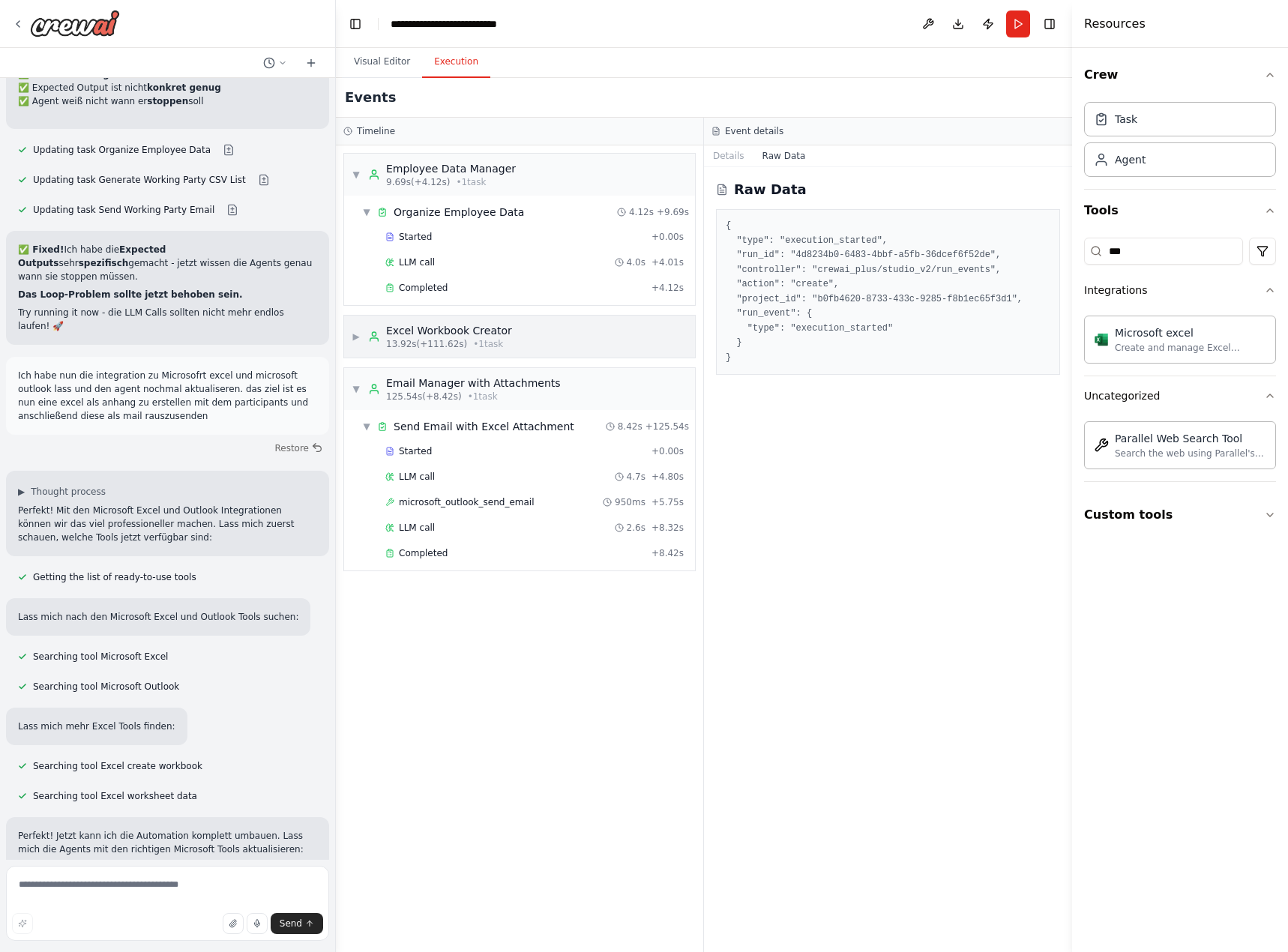
click at [483, 339] on span "• 1 task" at bounding box center [488, 344] width 30 height 12
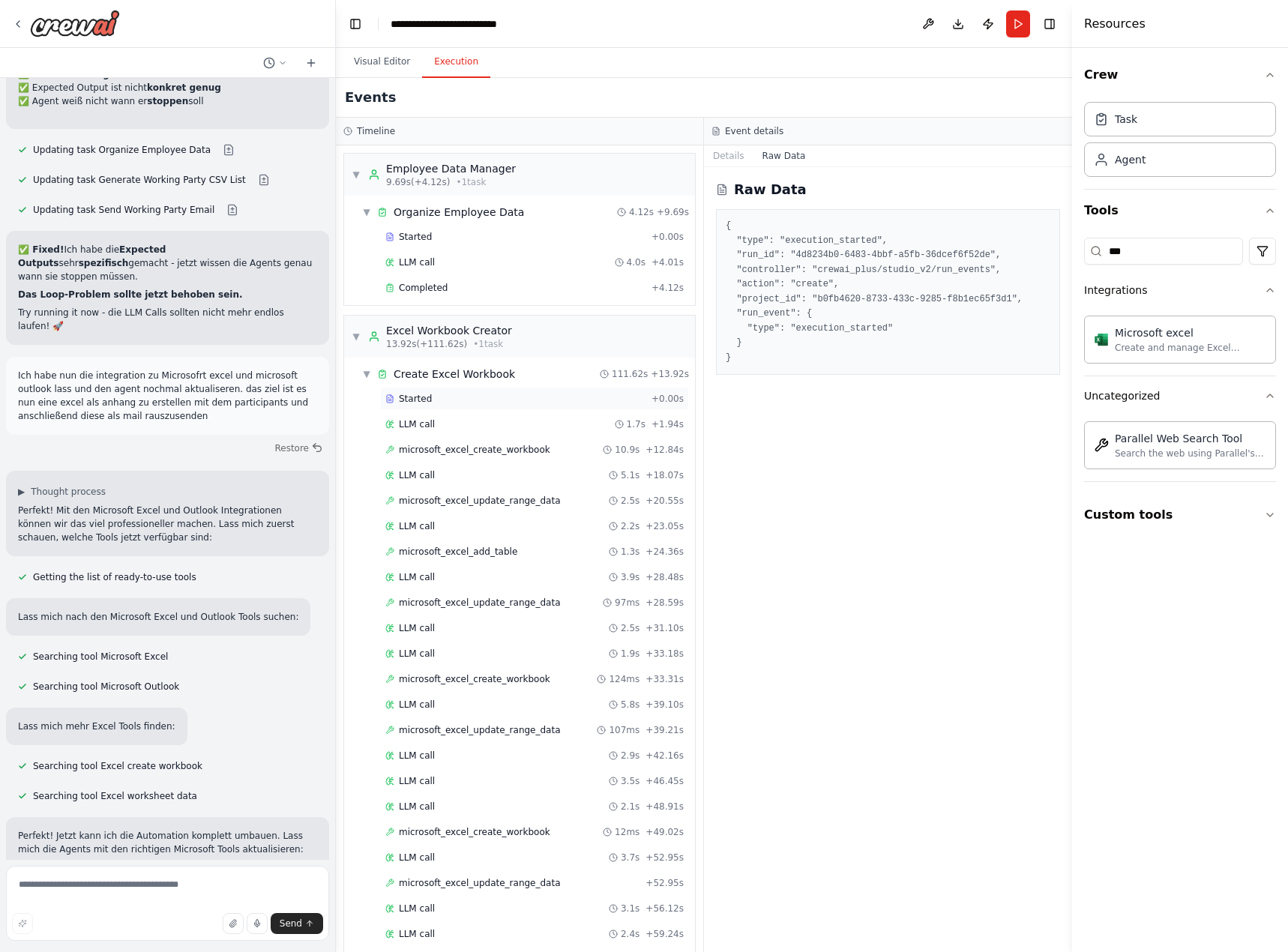
click at [473, 399] on div "Started" at bounding box center [515, 398] width 260 height 12
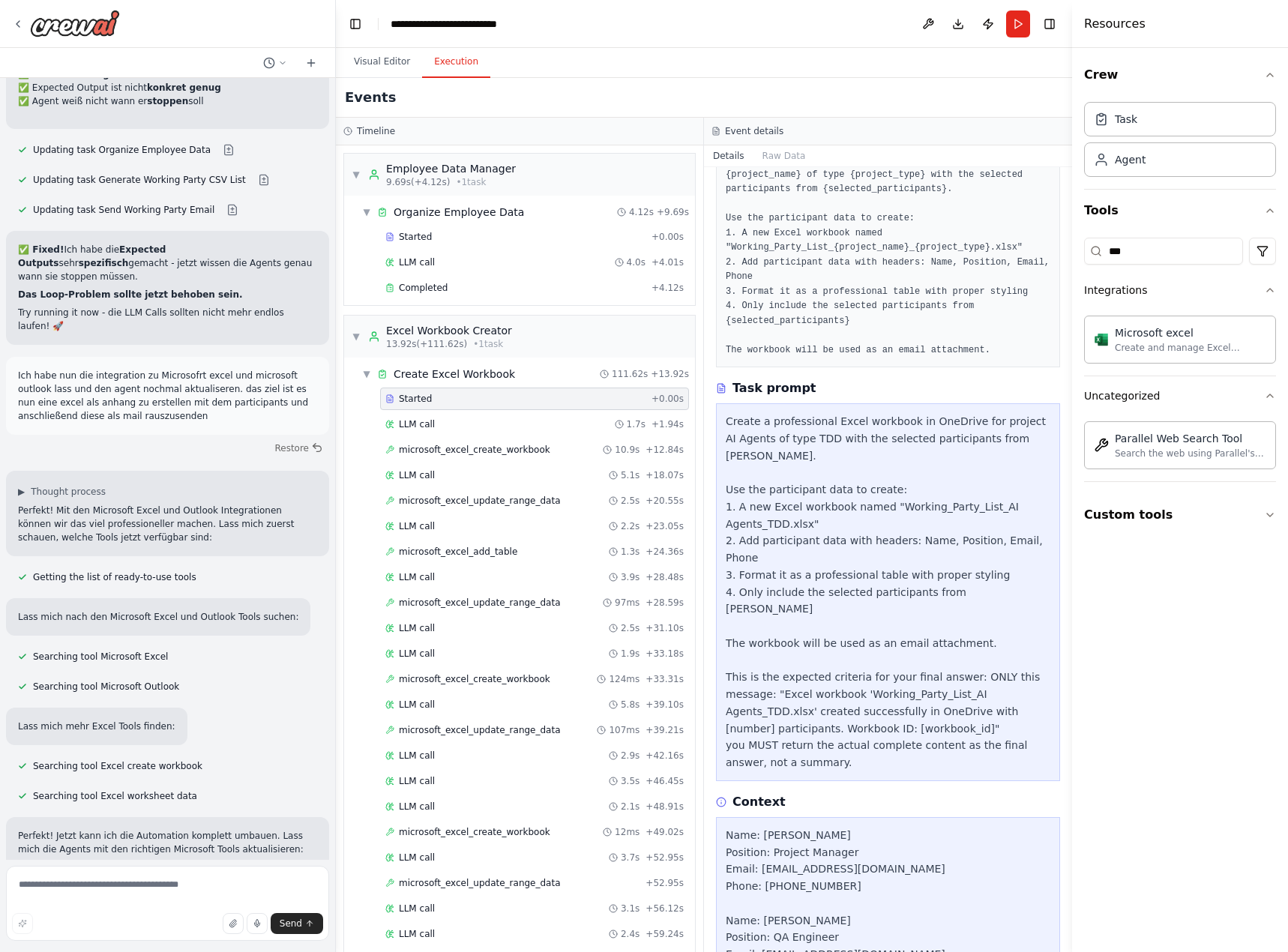
scroll to position [221, 0]
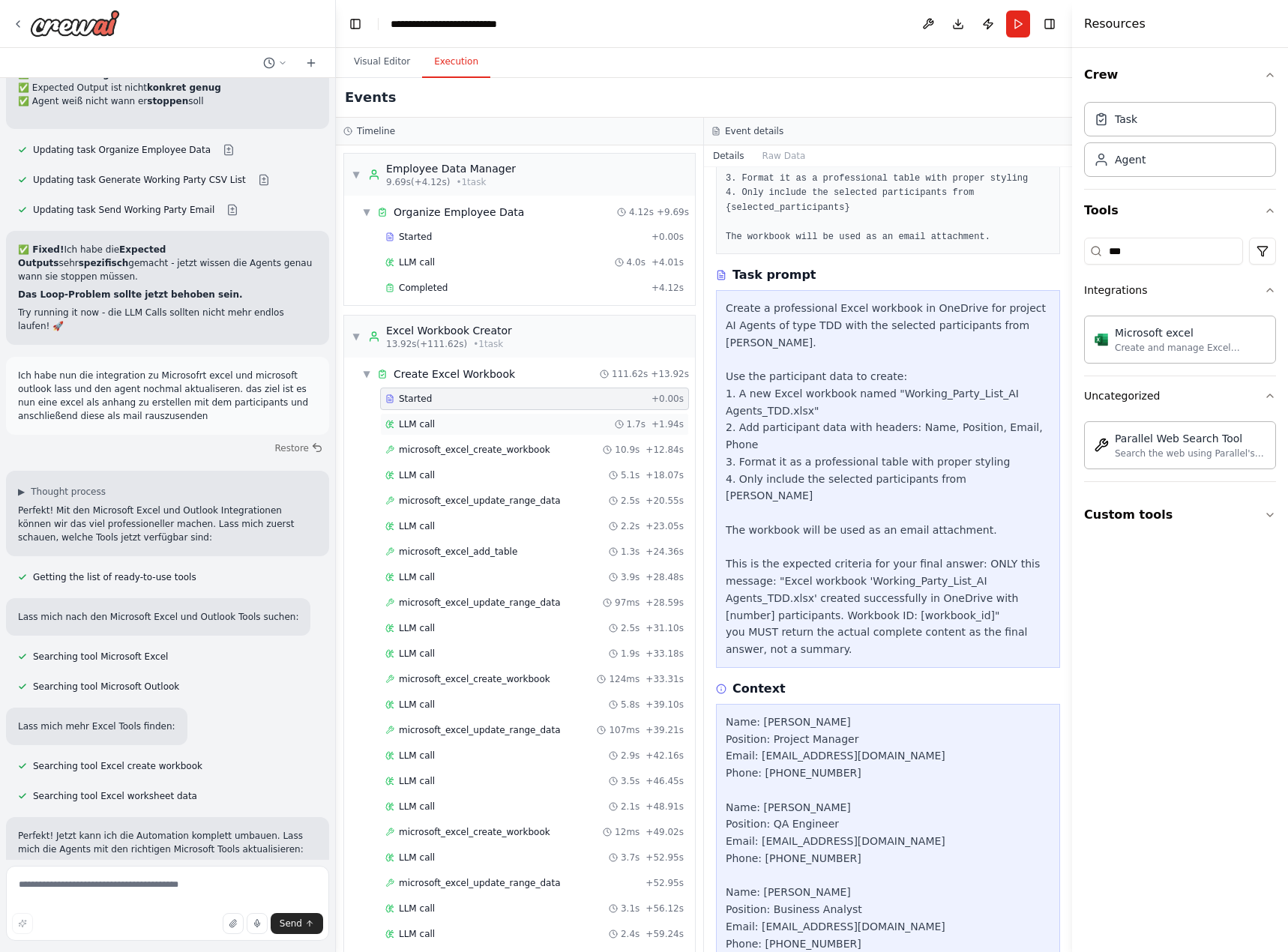
click at [486, 424] on div "LLM call 1.7s + 1.94s" at bounding box center [535, 424] width 298 height 12
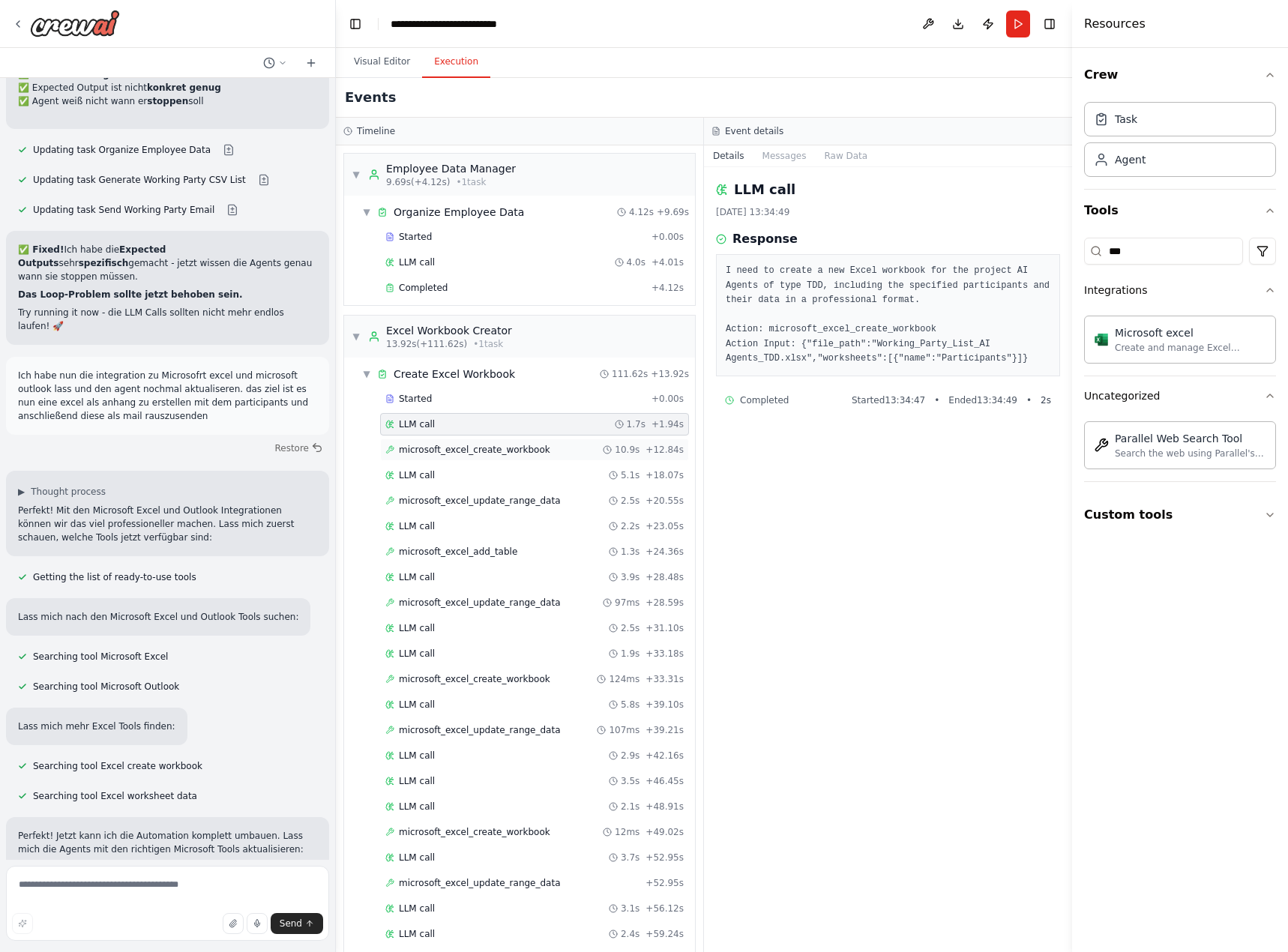
click at [492, 455] on span "microsoft_excel_create_workbook" at bounding box center [475, 449] width 152 height 12
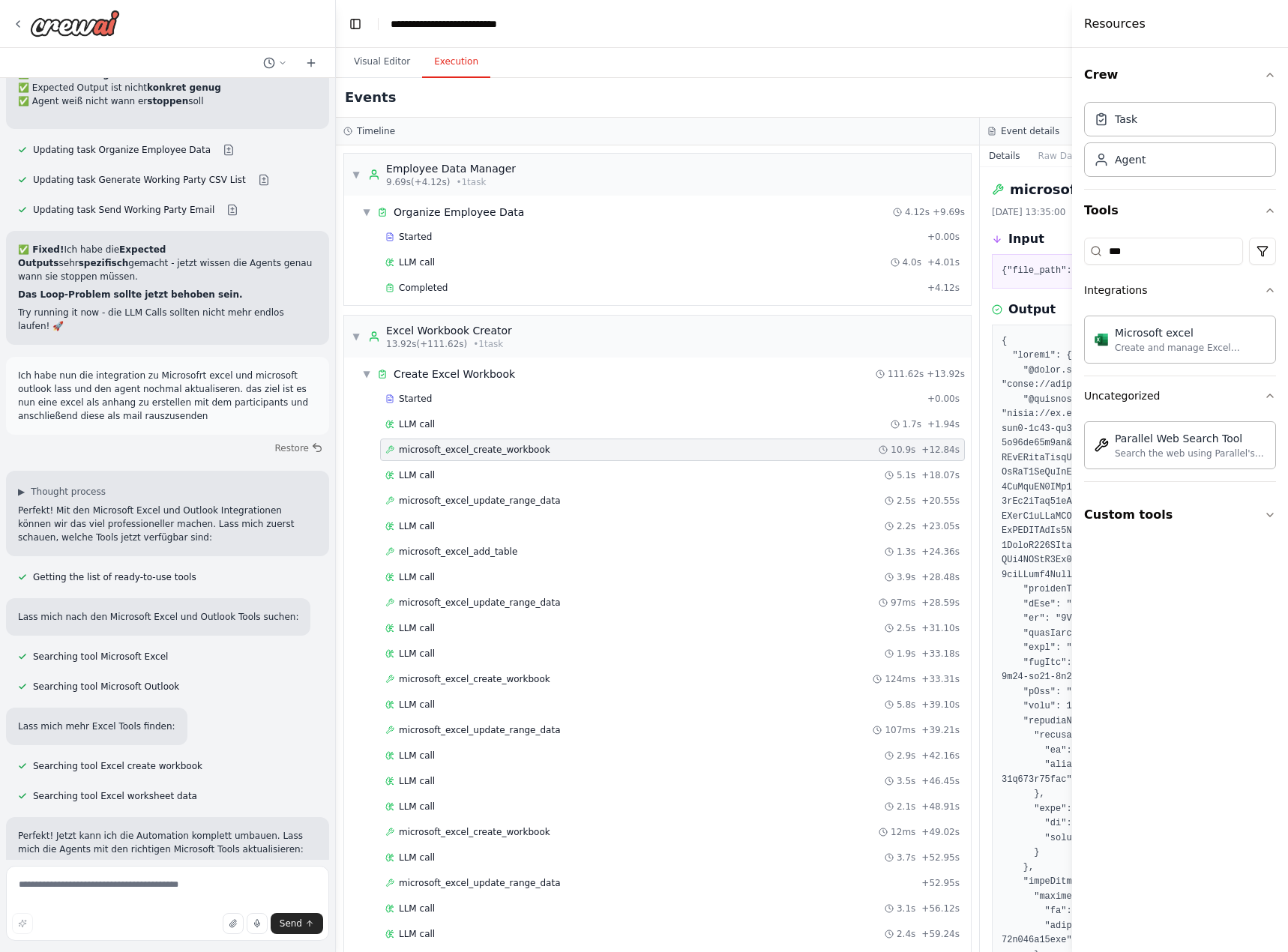
scroll to position [816, 0]
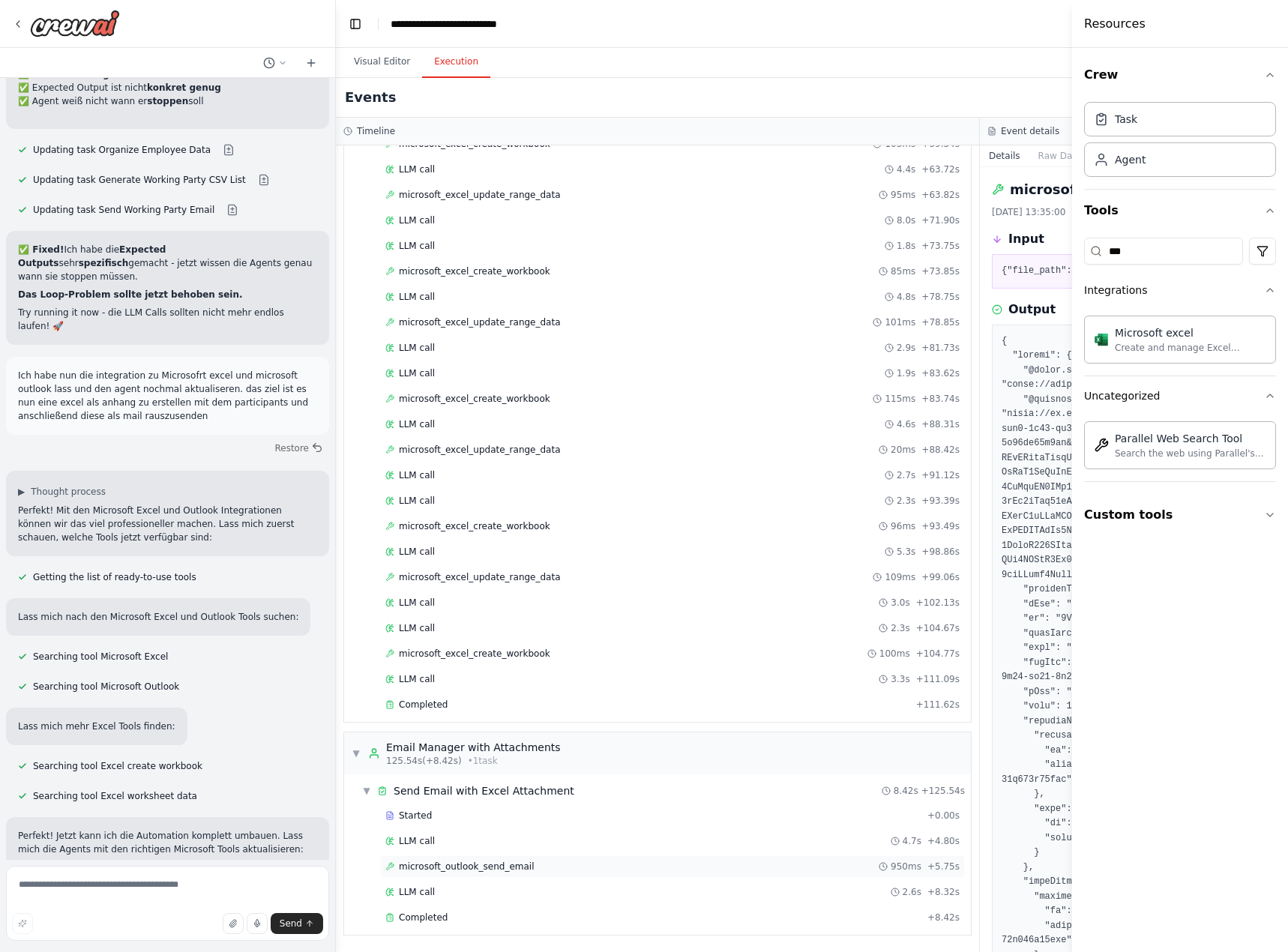
click at [511, 868] on span "microsoft_outlook_send_email" at bounding box center [466, 866] width 135 height 12
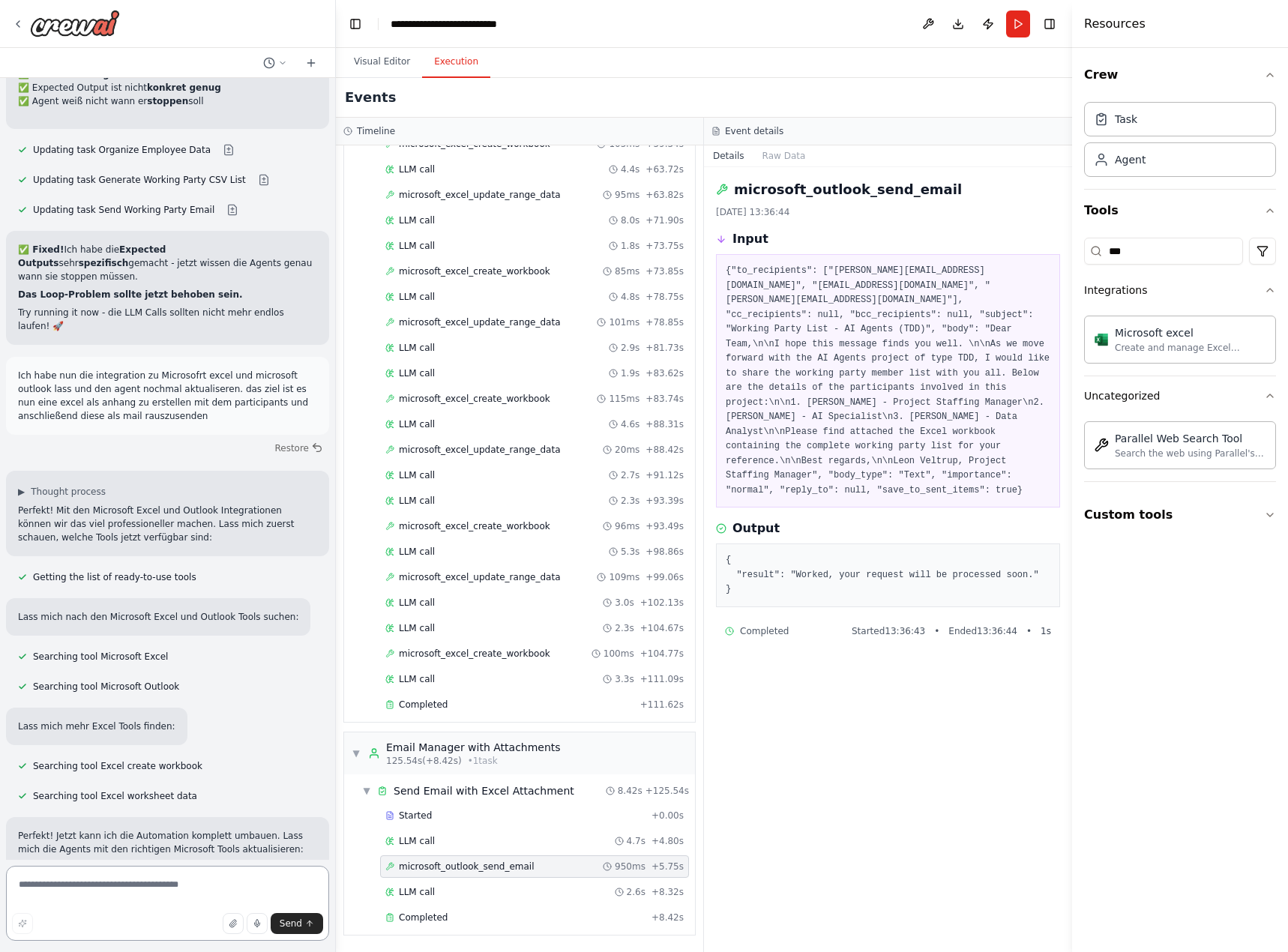
click at [188, 908] on textarea at bounding box center [167, 902] width 323 height 75
type textarea "**********"
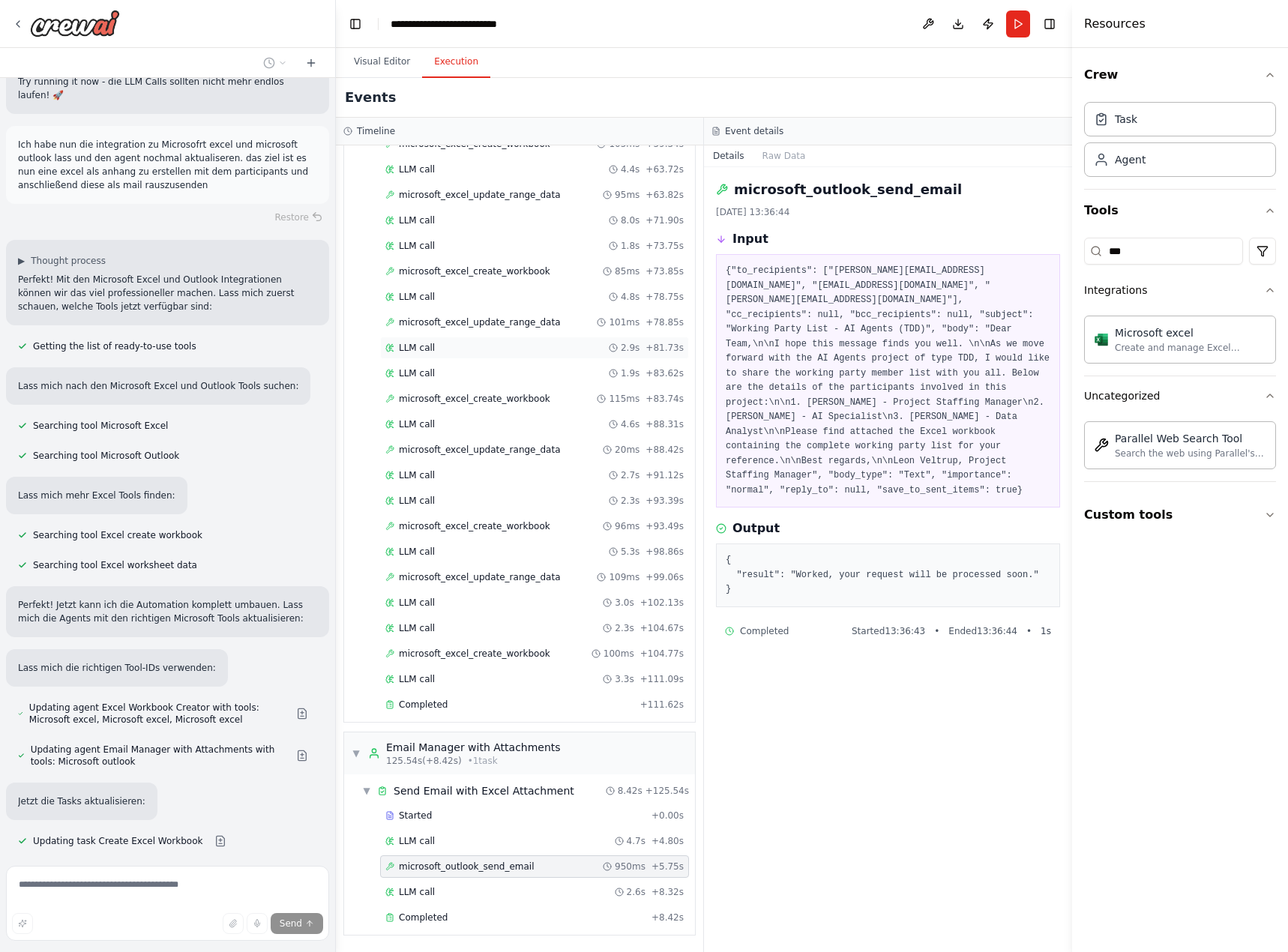
scroll to position [18439, 0]
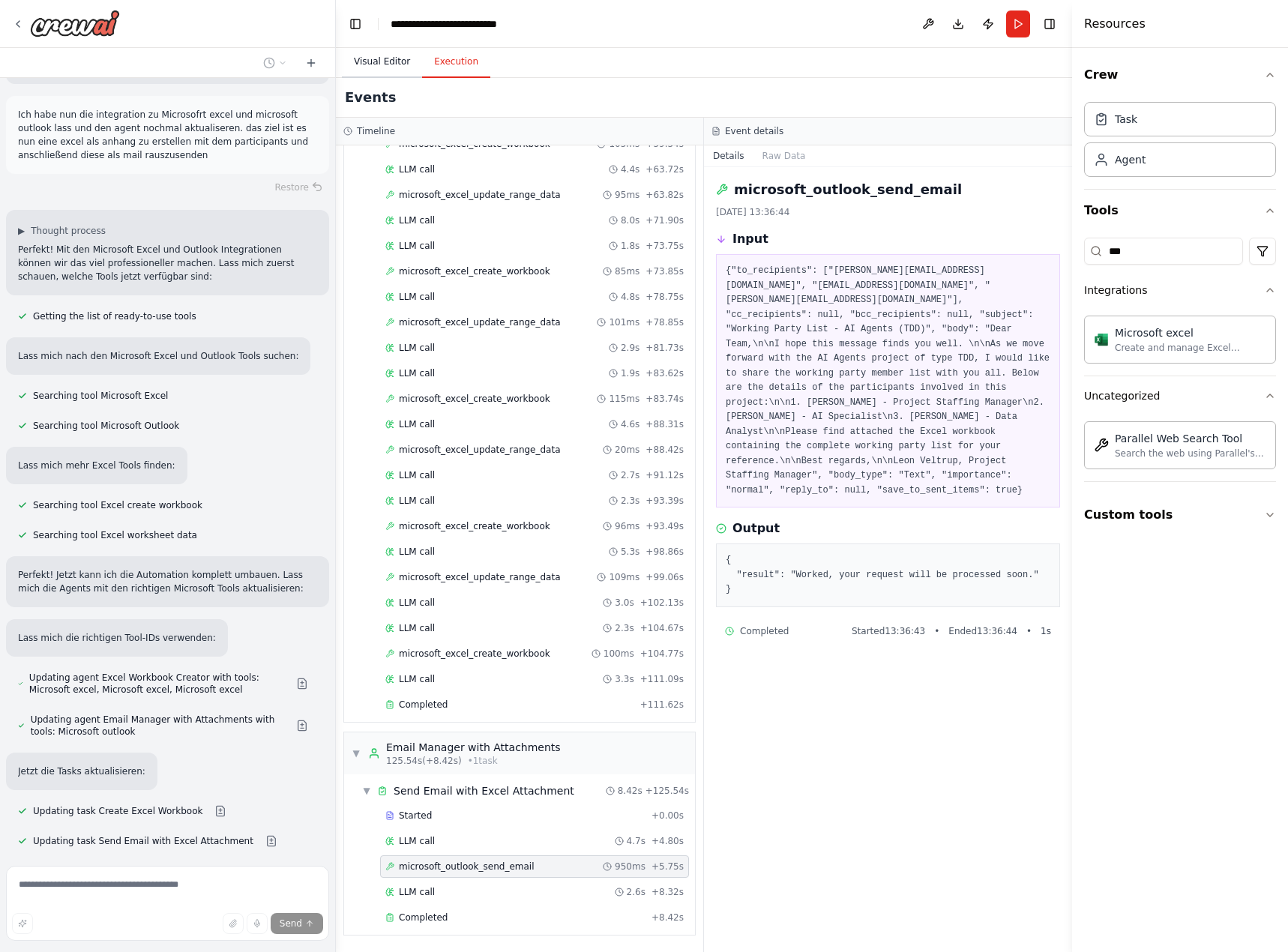
click at [382, 49] on button "Visual Editor" at bounding box center [382, 63] width 80 height 31
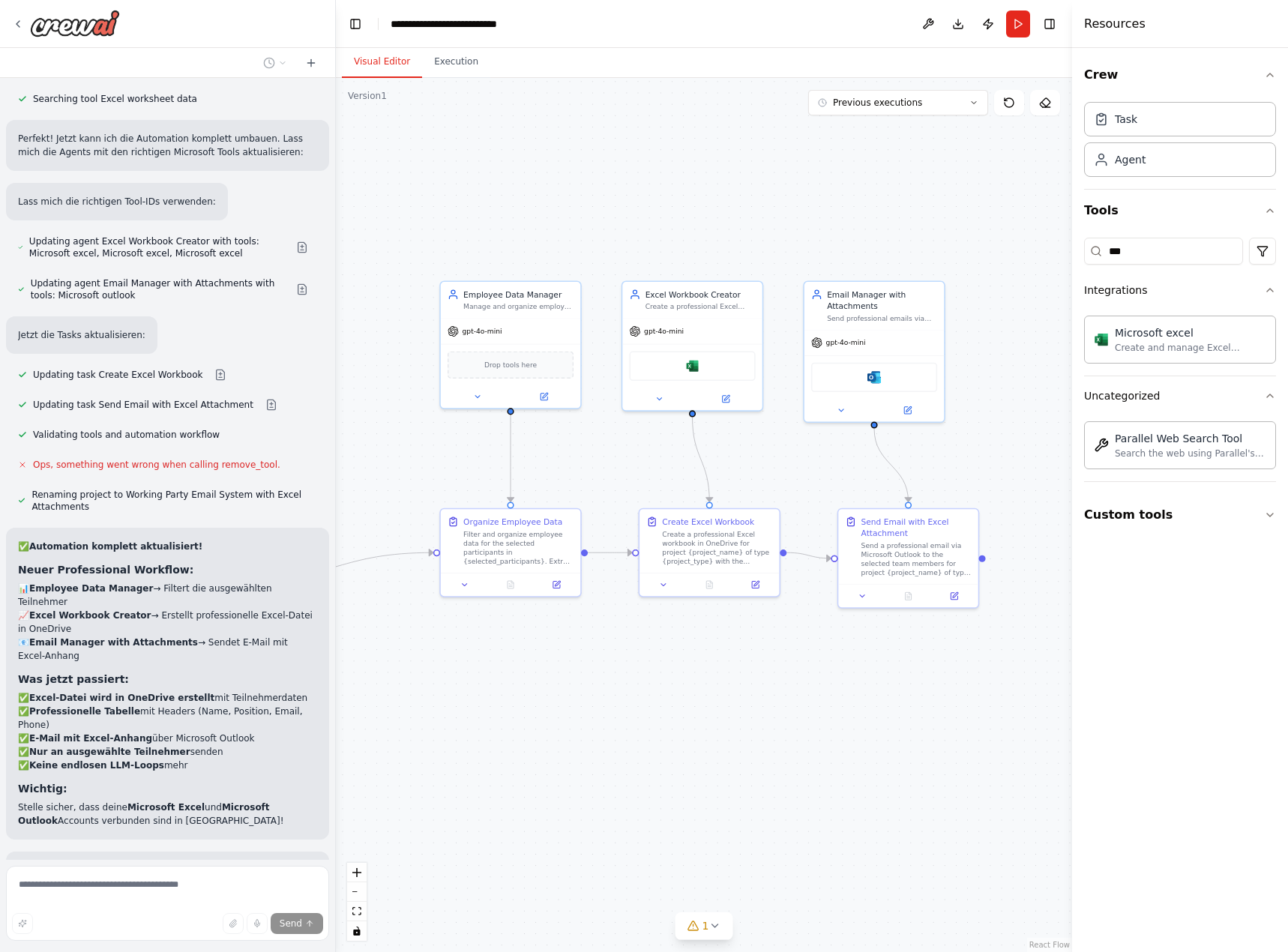
scroll to position [18911, 0]
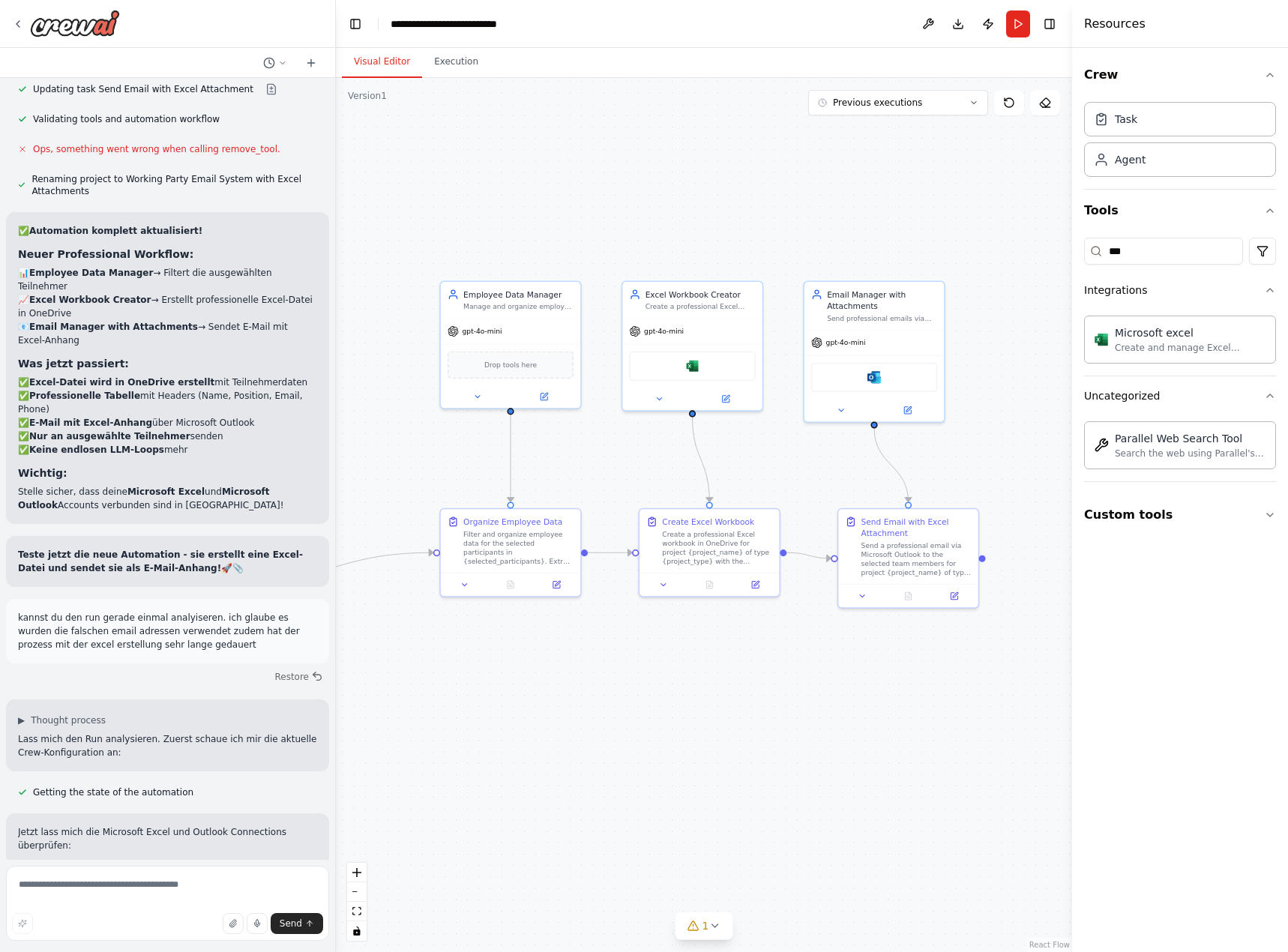
scroll to position [19261, 0]
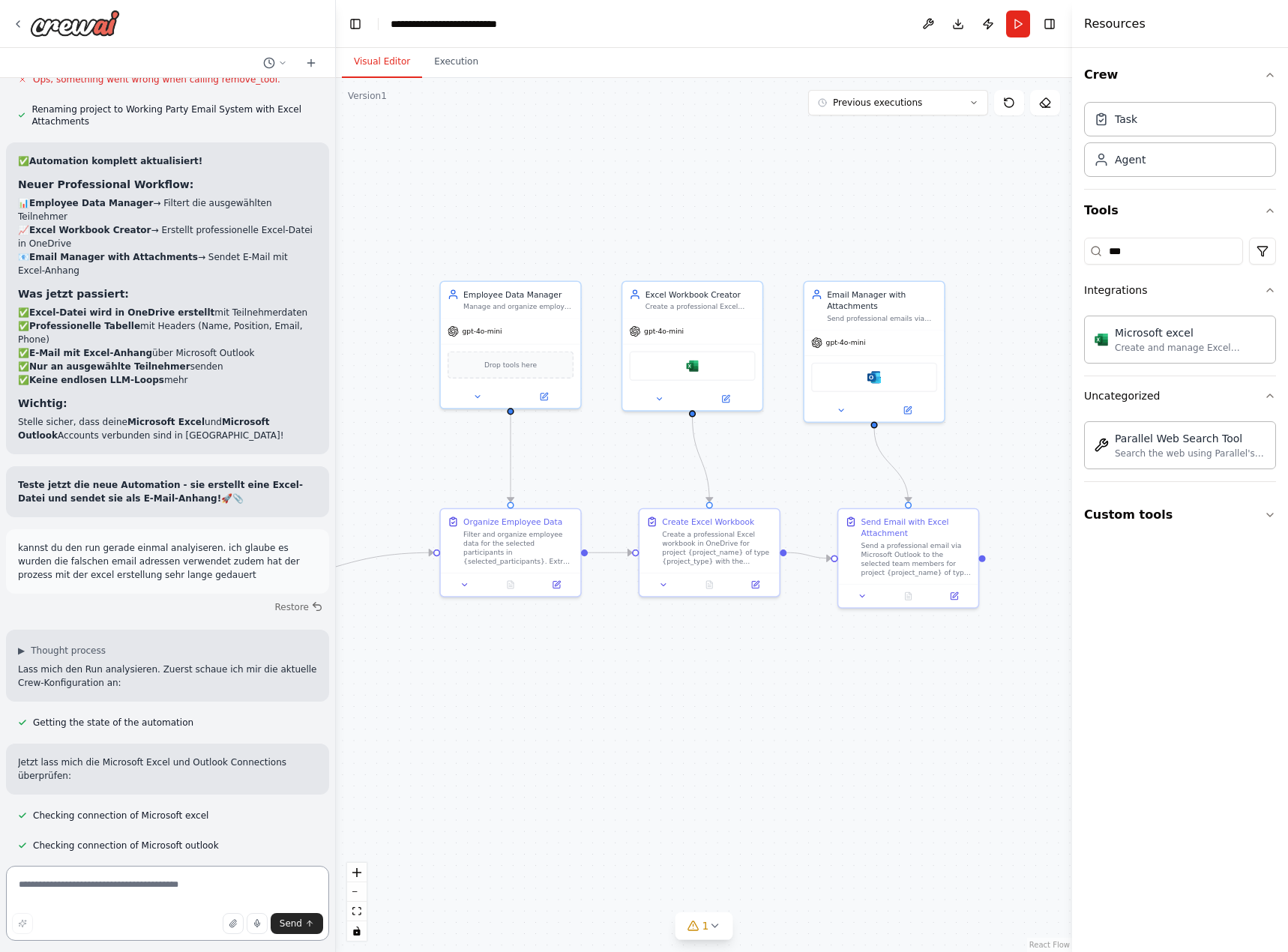
click at [177, 875] on textarea at bounding box center [167, 902] width 323 height 75
type textarea "**********"
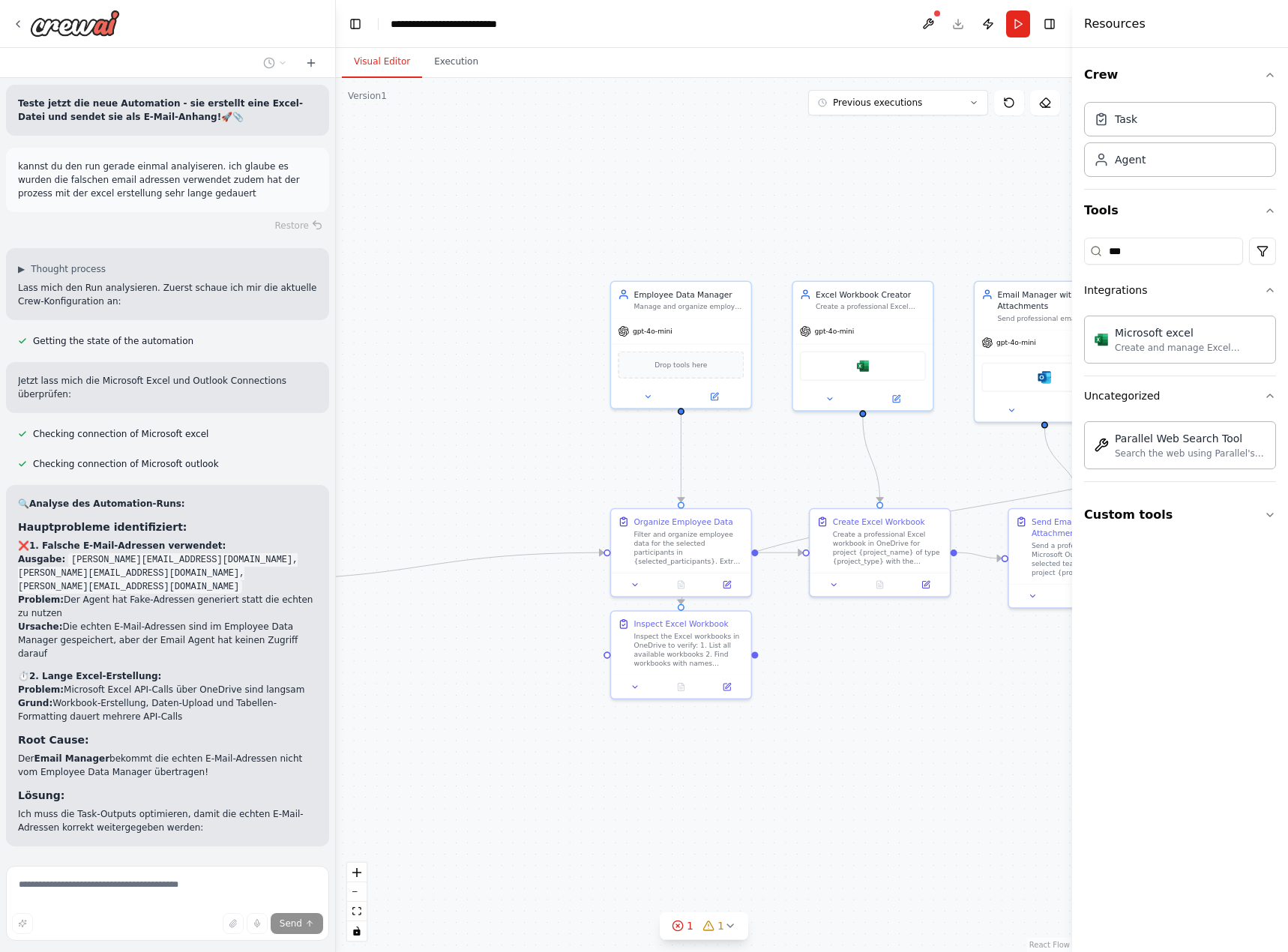
scroll to position [19654, 0]
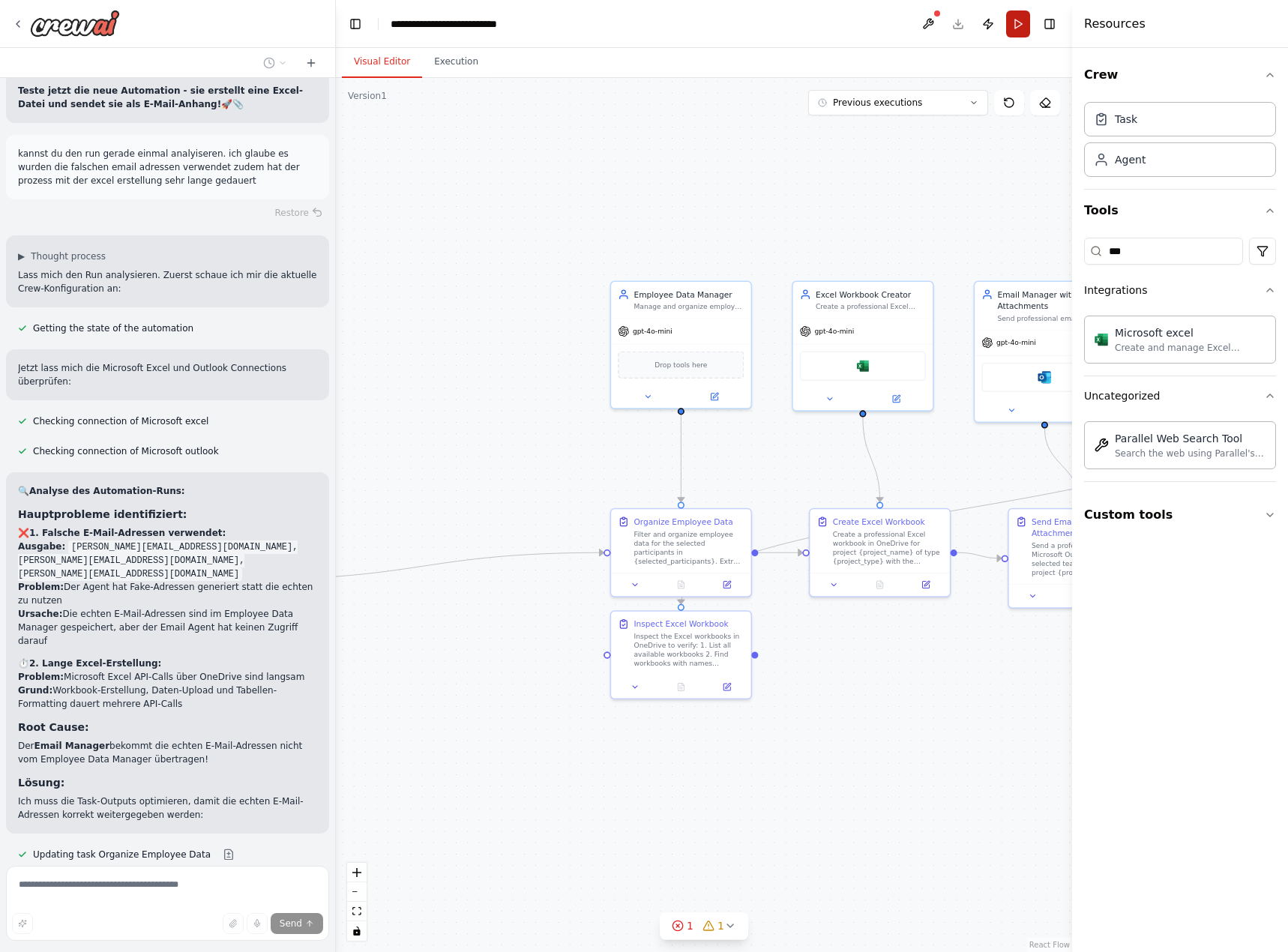
click at [1011, 22] on button "Run" at bounding box center [1018, 23] width 24 height 27
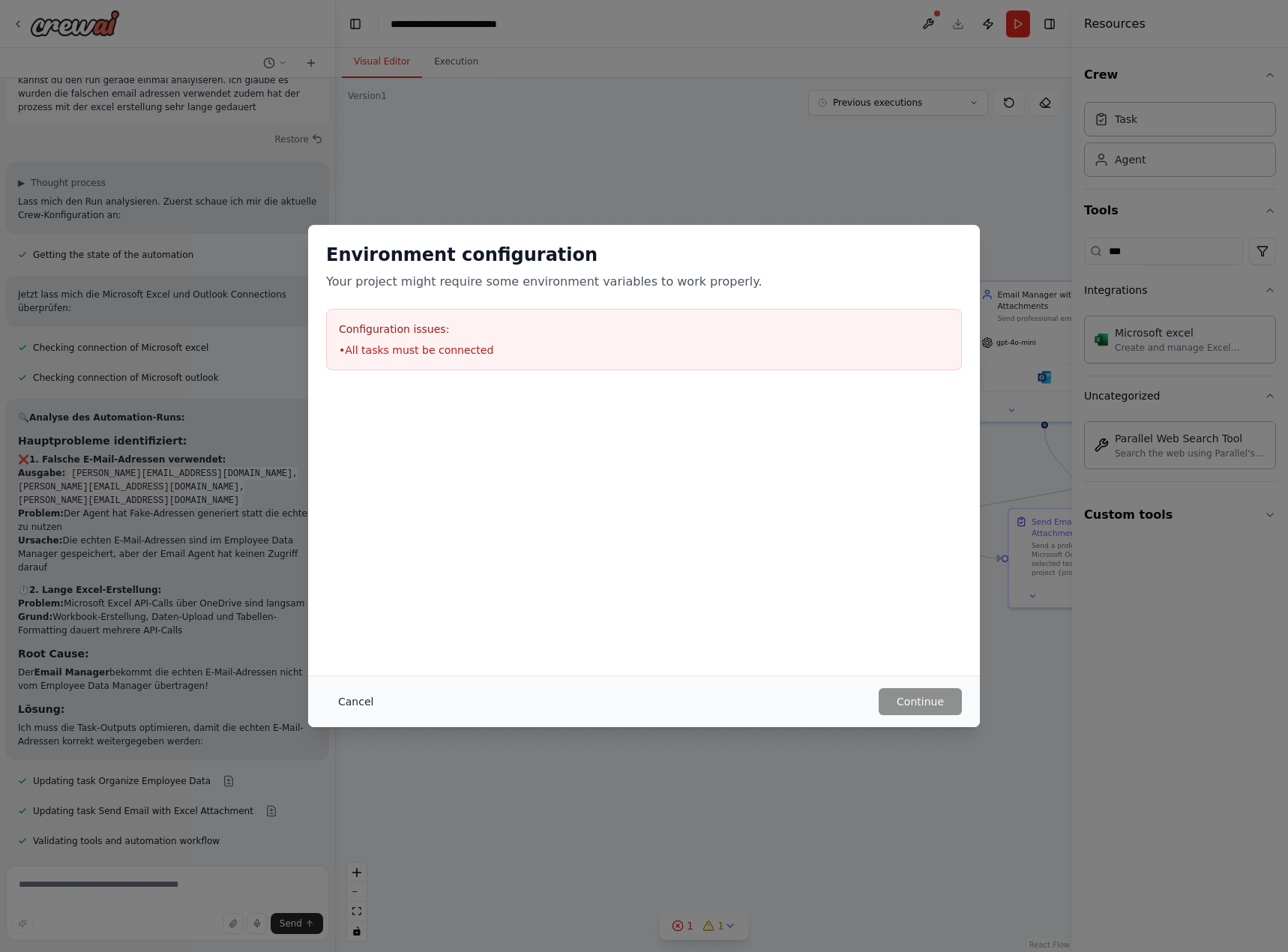
click at [366, 705] on button "Cancel" at bounding box center [355, 701] width 59 height 27
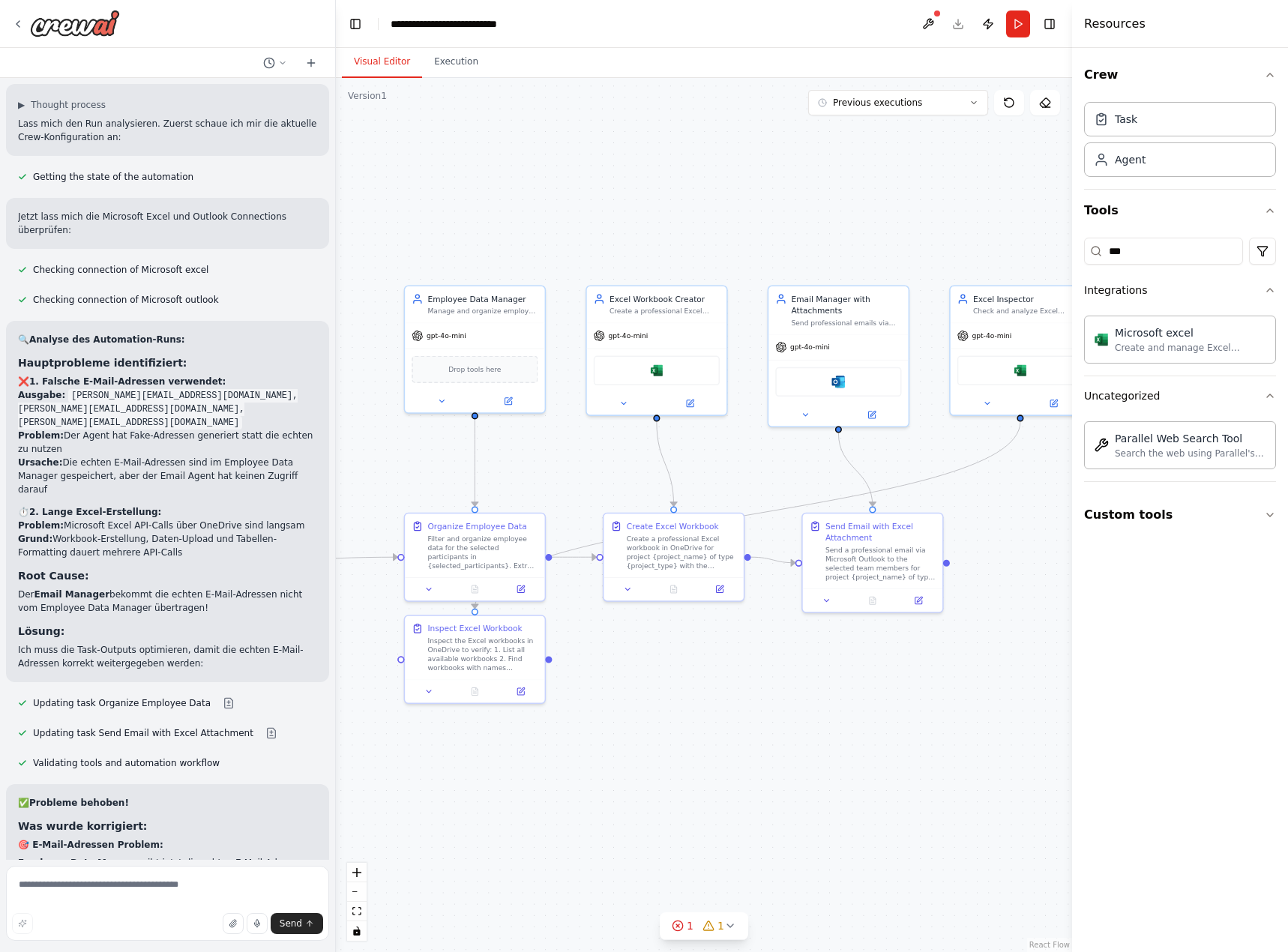
drag, startPoint x: 1005, startPoint y: 689, endPoint x: 789, endPoint y: 694, distance: 216.1
click at [789, 694] on div ".deletable-edge-delete-btn { width: 20px; height: 20px; border: 0px solid #ffff…" at bounding box center [704, 515] width 736 height 874
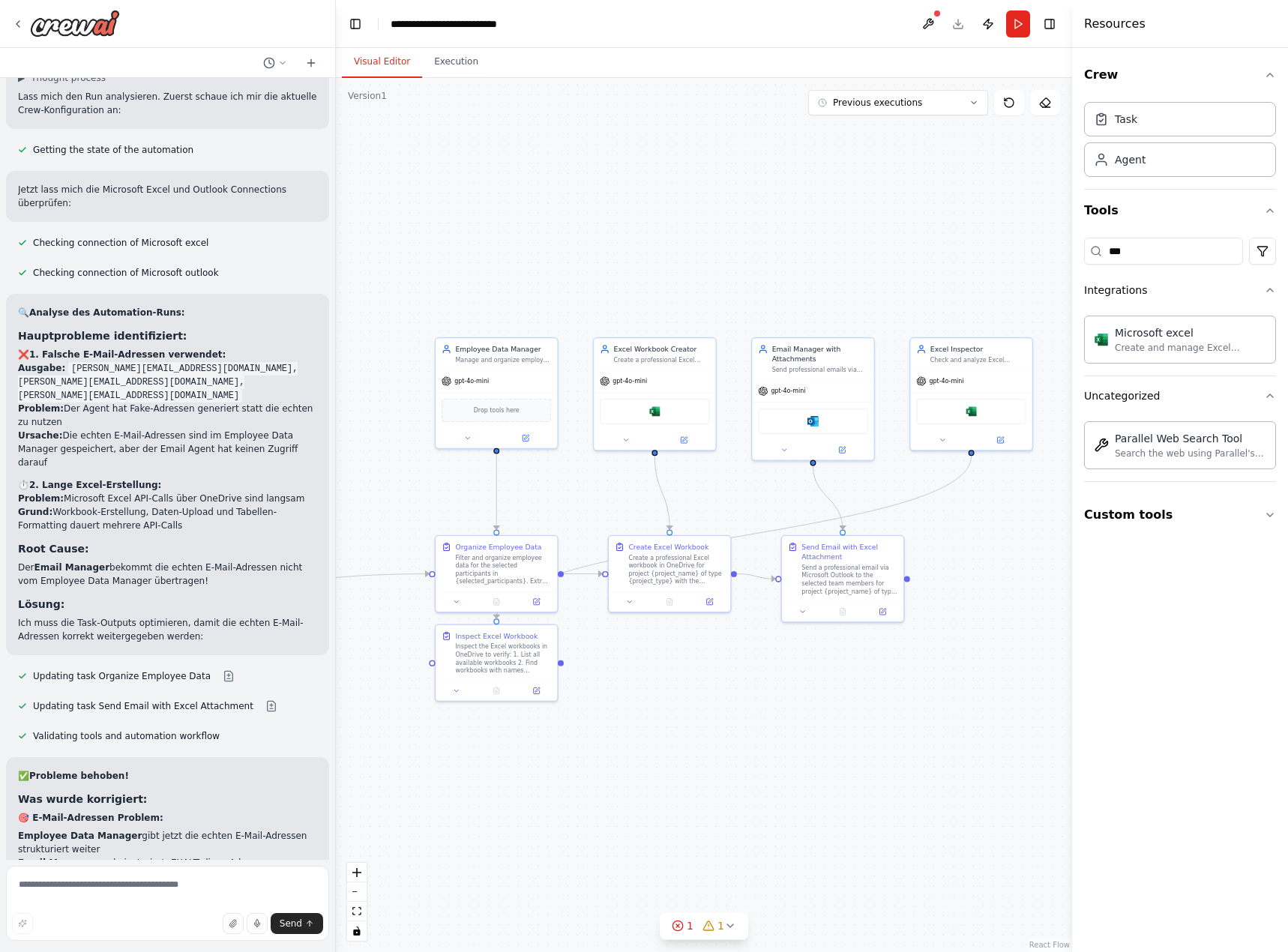
drag, startPoint x: 807, startPoint y: 681, endPoint x: 784, endPoint y: 682, distance: 23.0
click at [784, 682] on div ".deletable-edge-delete-btn { width: 20px; height: 20px; border: 0px solid #ffff…" at bounding box center [704, 515] width 736 height 874
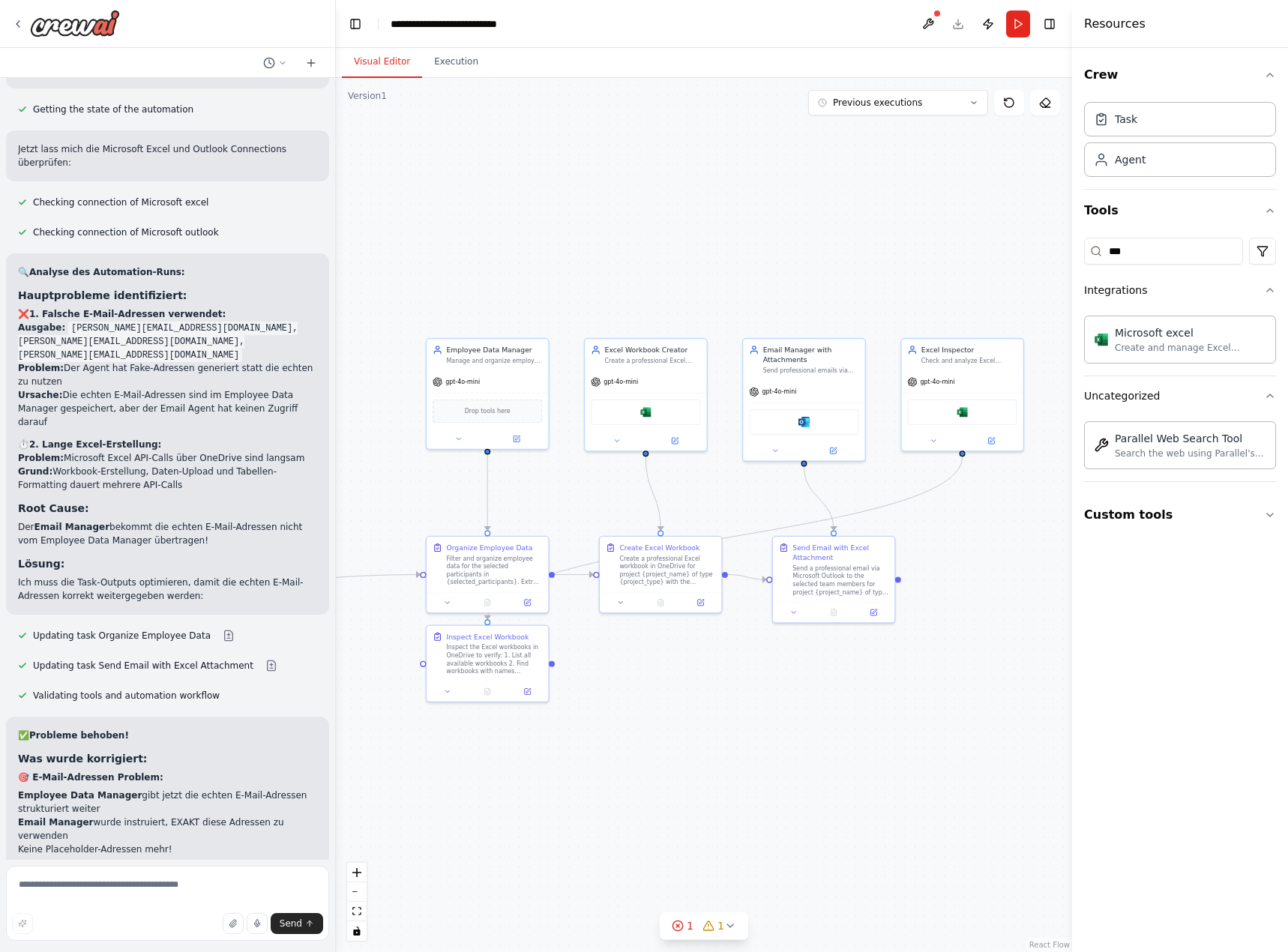
scroll to position [19887, 0]
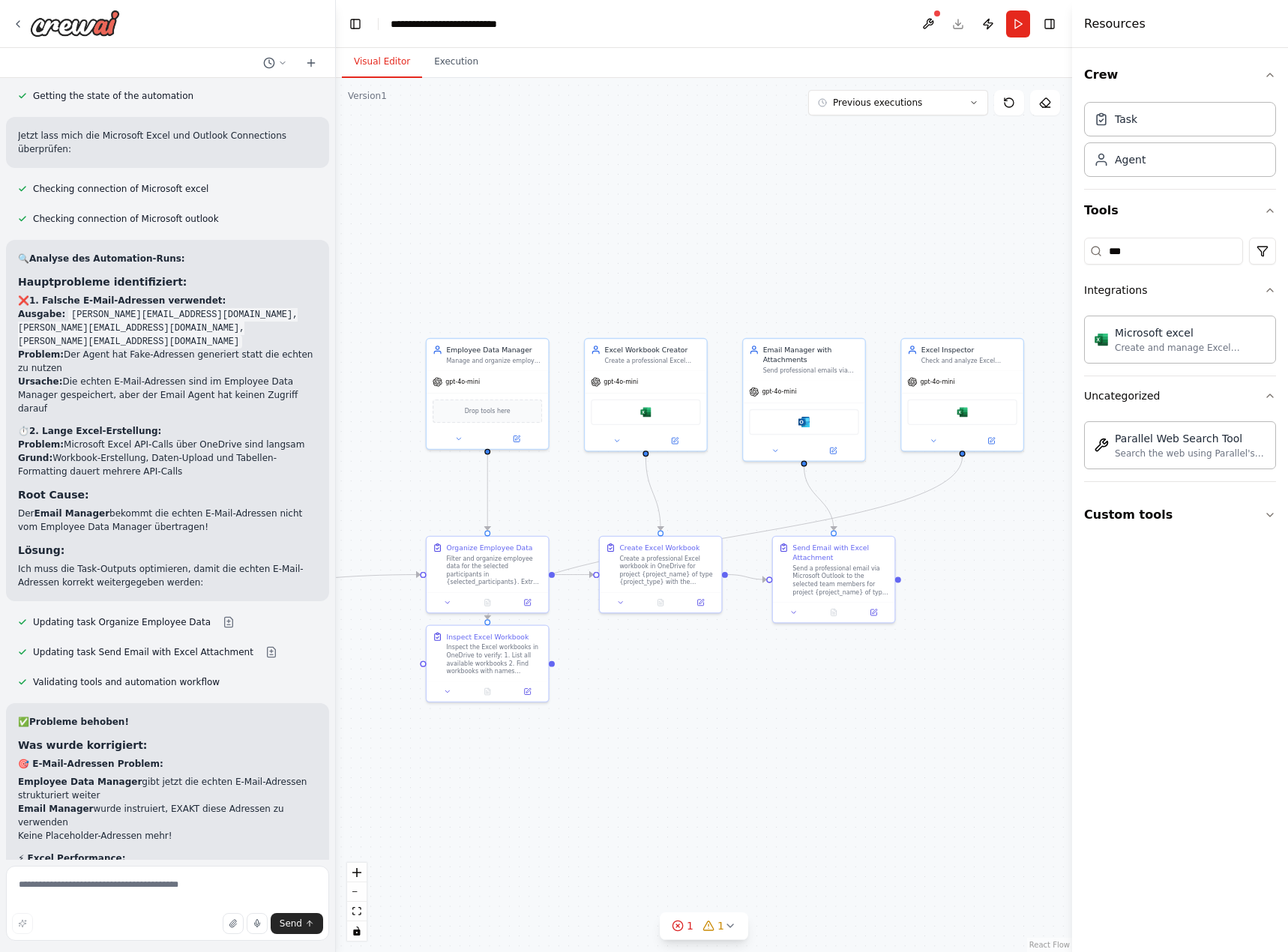
click at [1013, 17] on button "Run" at bounding box center [1018, 23] width 24 height 27
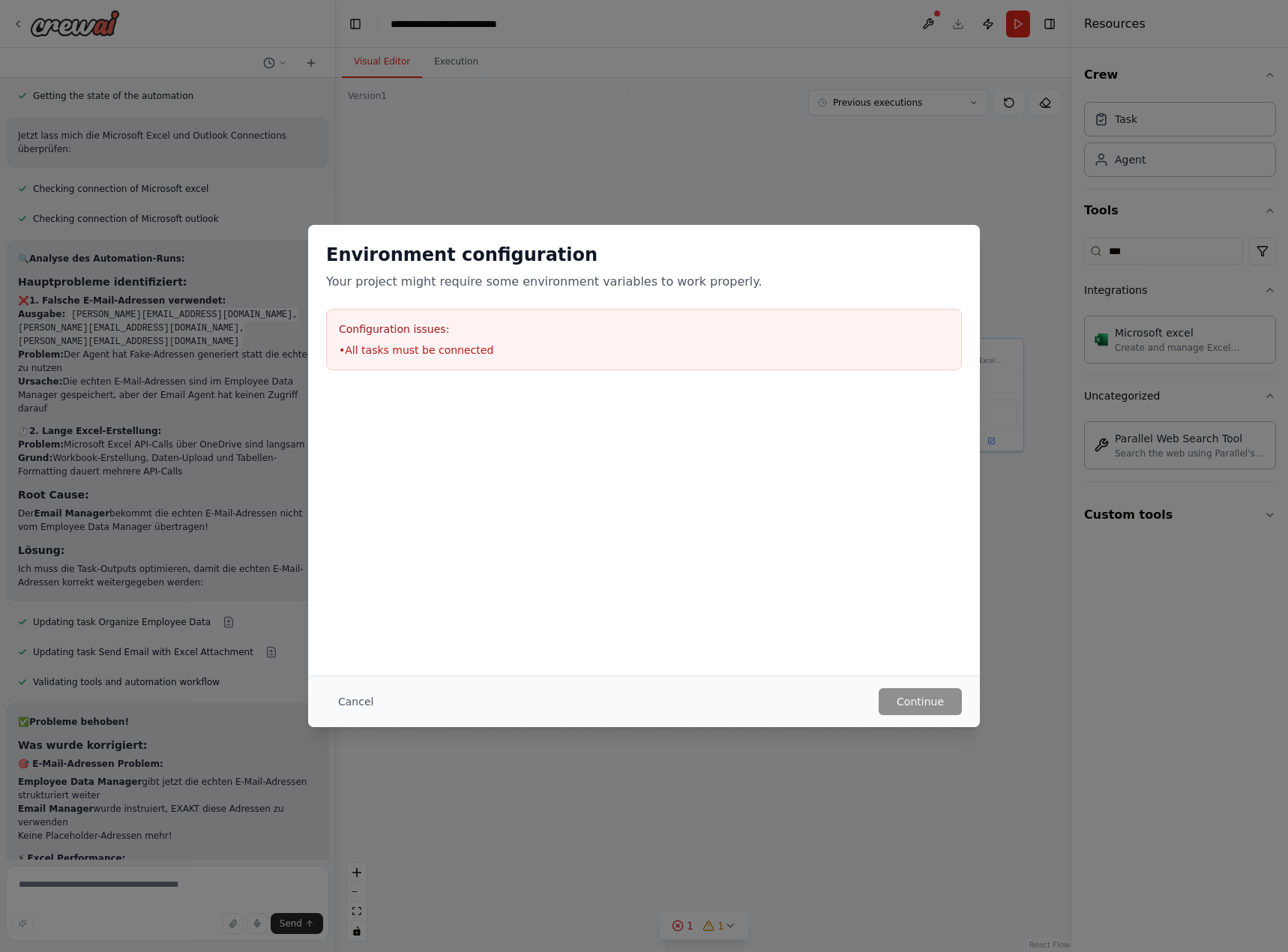
click at [441, 357] on li "• All tasks must be connected" at bounding box center [643, 350] width 610 height 15
drag, startPoint x: 441, startPoint y: 357, endPoint x: 595, endPoint y: 502, distance: 211.5
click at [443, 360] on div "Configuration issues: • All tasks must be connected" at bounding box center [643, 339] width 636 height 62
click at [352, 711] on button "Cancel" at bounding box center [355, 701] width 59 height 27
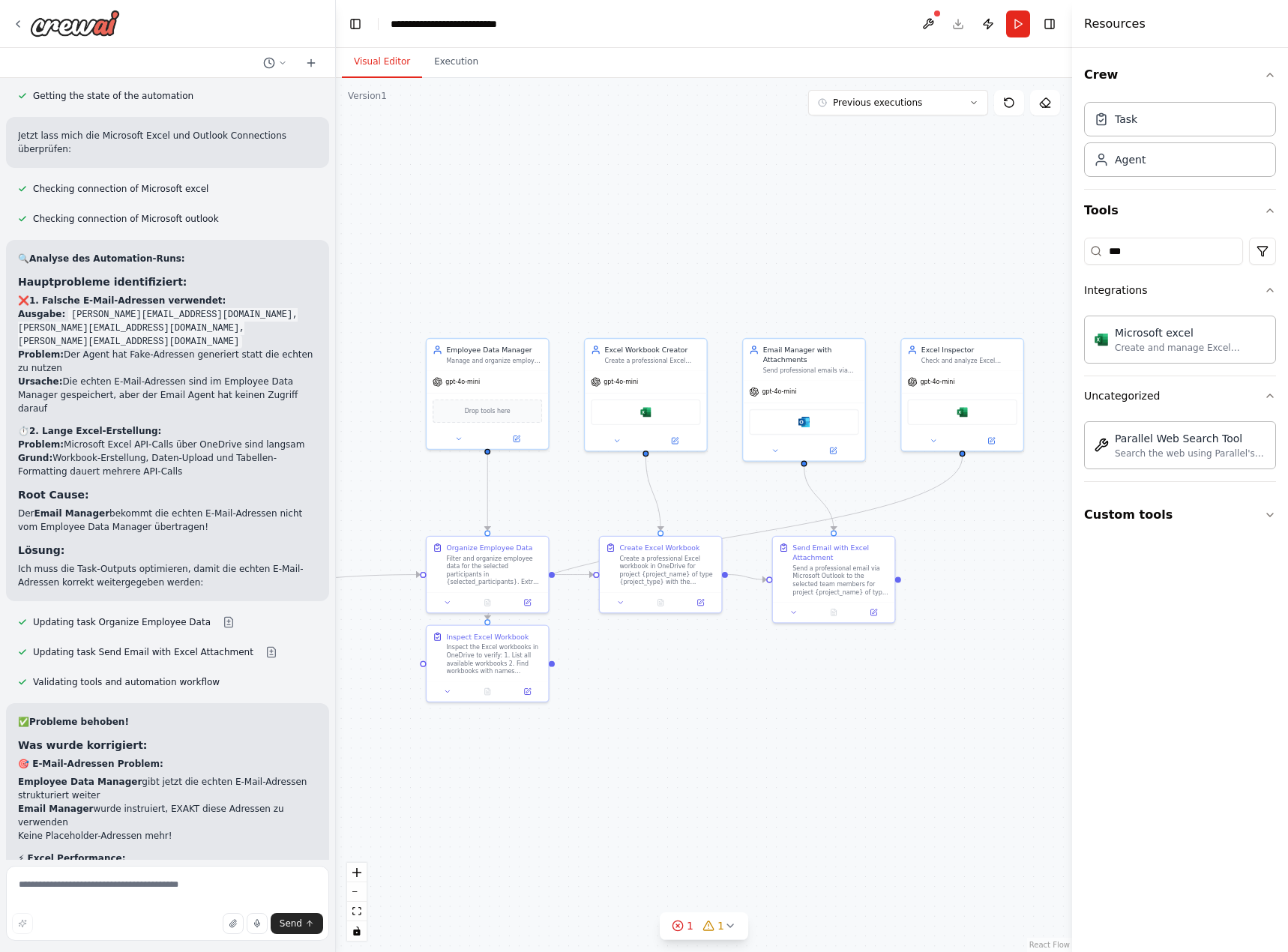
click at [759, 658] on div ".deletable-edge-delete-btn { width: 20px; height: 20px; border: 0px solid #ffff…" at bounding box center [704, 515] width 736 height 874
click at [998, 420] on div "Microsoft excel" at bounding box center [961, 410] width 109 height 26
click at [985, 410] on div "Microsoft excel" at bounding box center [961, 410] width 109 height 26
click at [961, 411] on img at bounding box center [962, 409] width 12 height 12
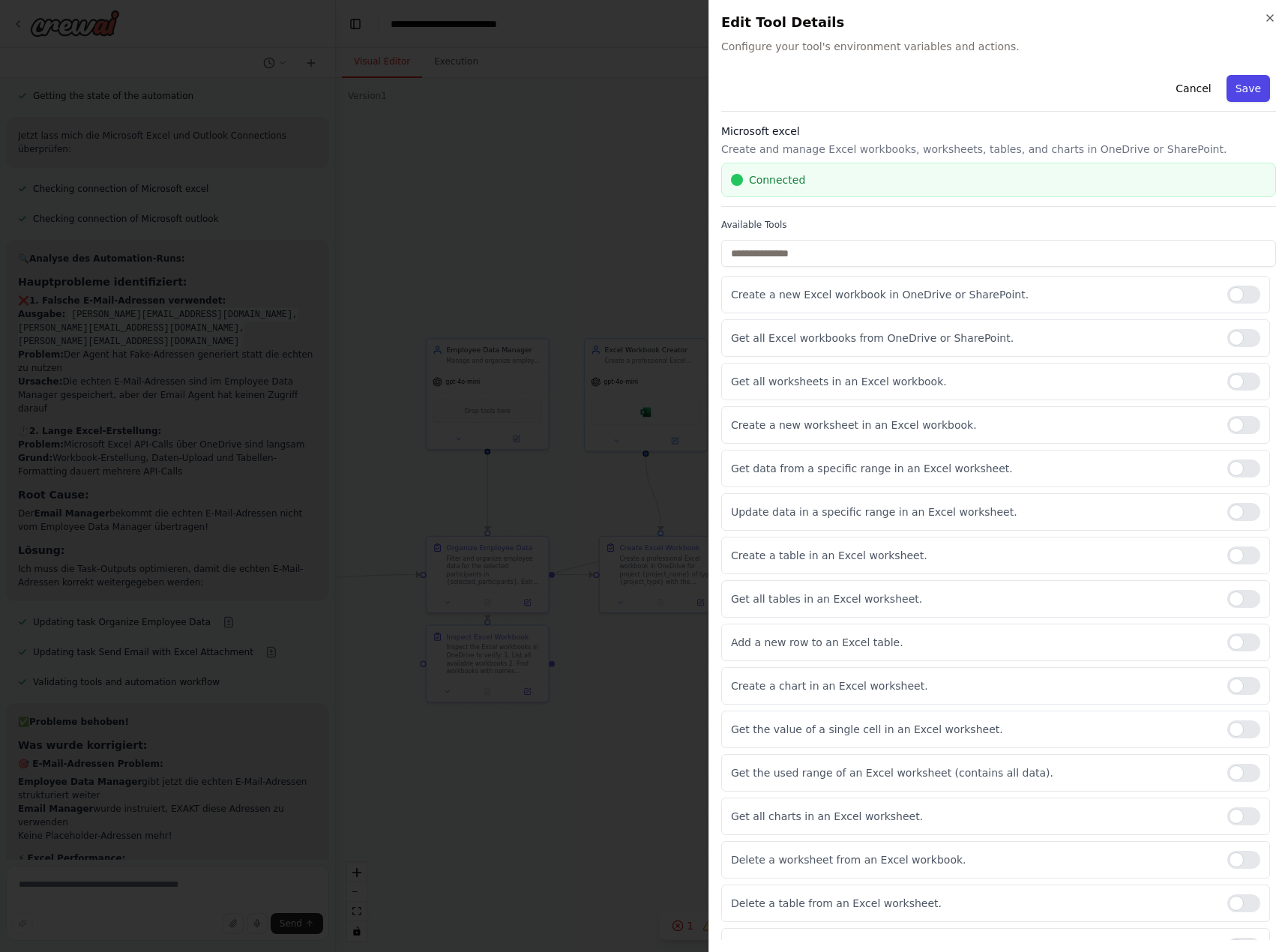
click at [1236, 81] on button "Save" at bounding box center [1248, 87] width 43 height 27
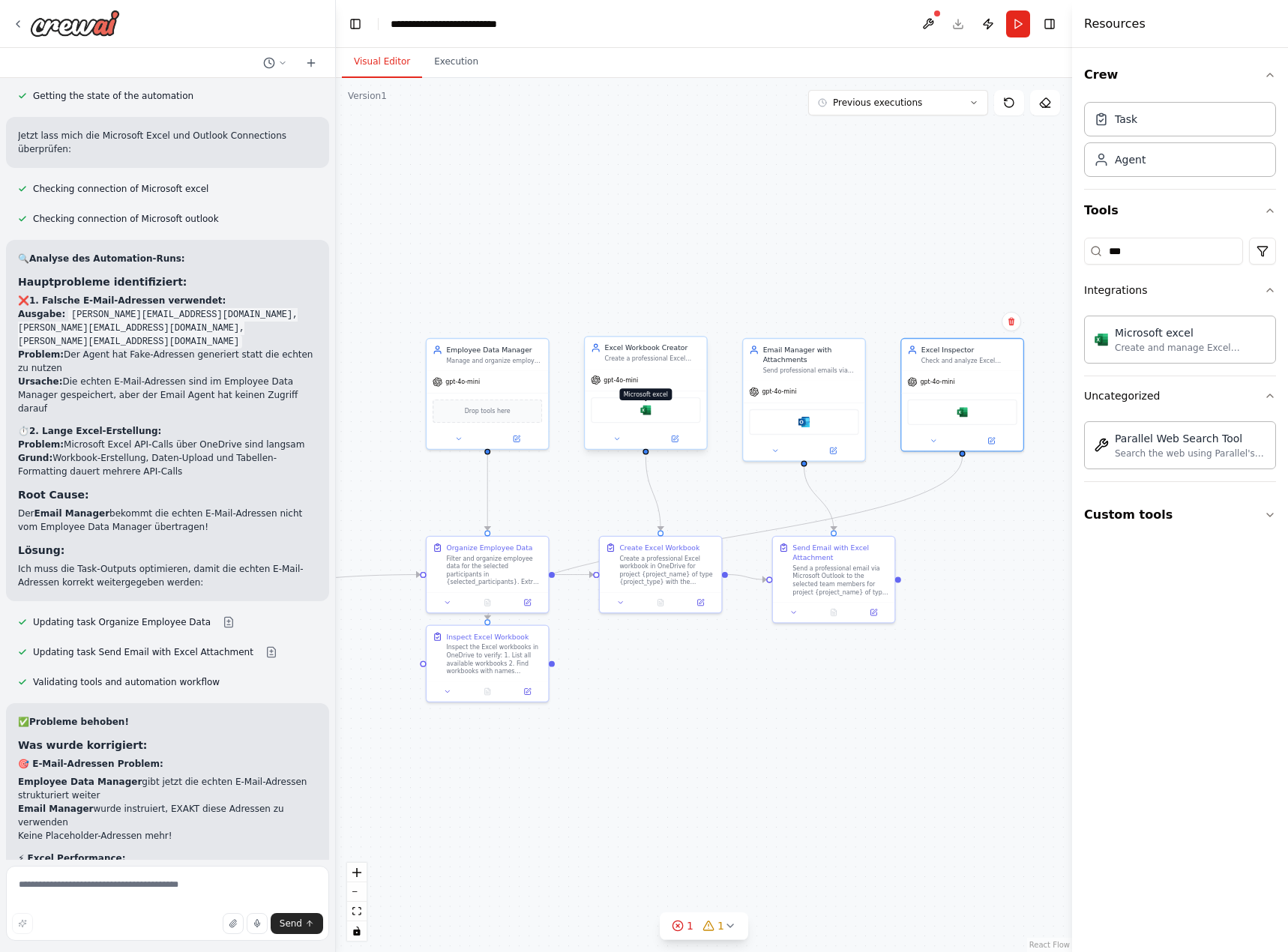
click at [645, 412] on img at bounding box center [645, 409] width 12 height 12
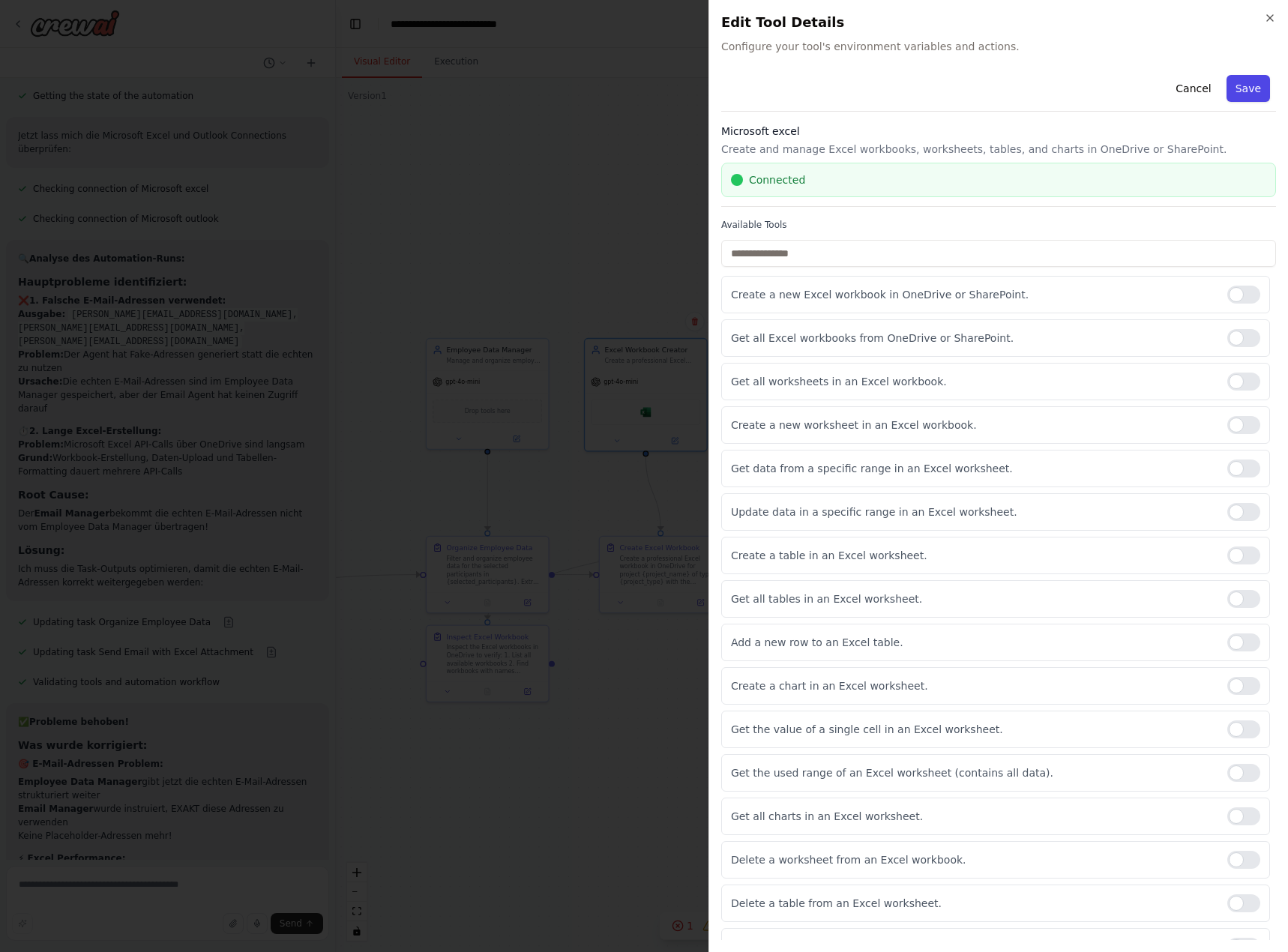
click at [1247, 77] on button "Save" at bounding box center [1248, 87] width 43 height 27
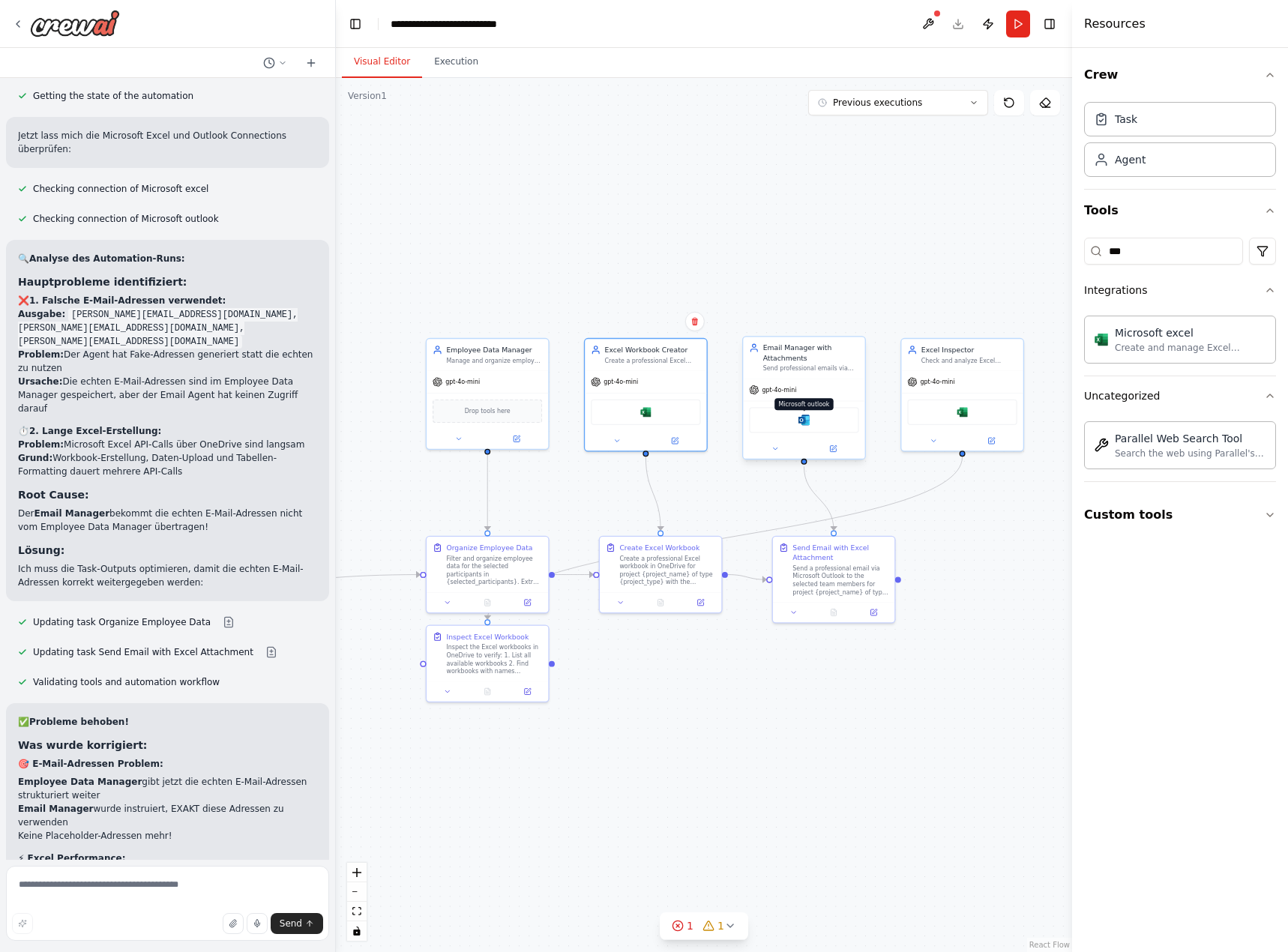
click at [803, 423] on img at bounding box center [804, 419] width 12 height 12
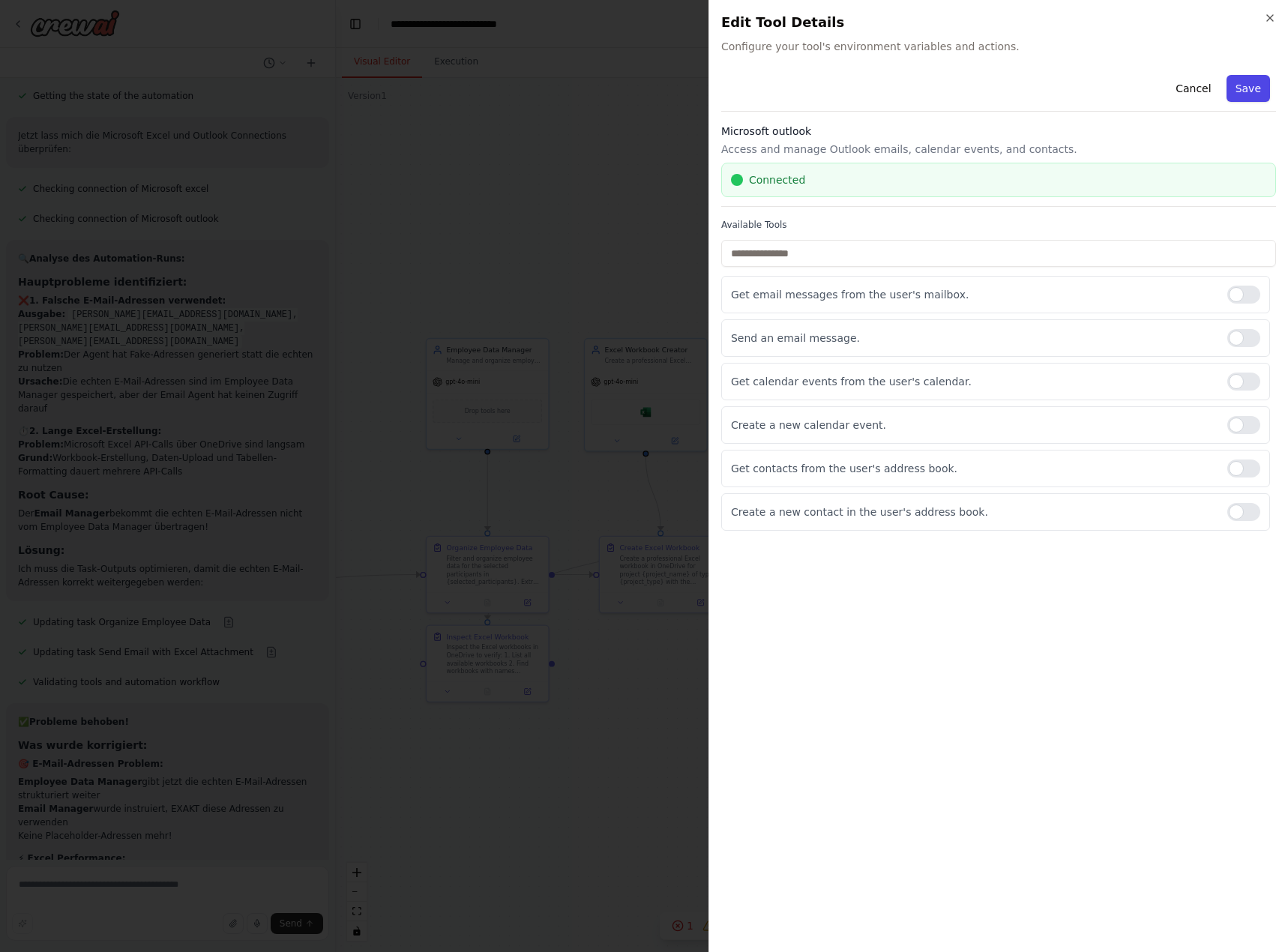
click at [1255, 83] on button "Save" at bounding box center [1248, 87] width 43 height 27
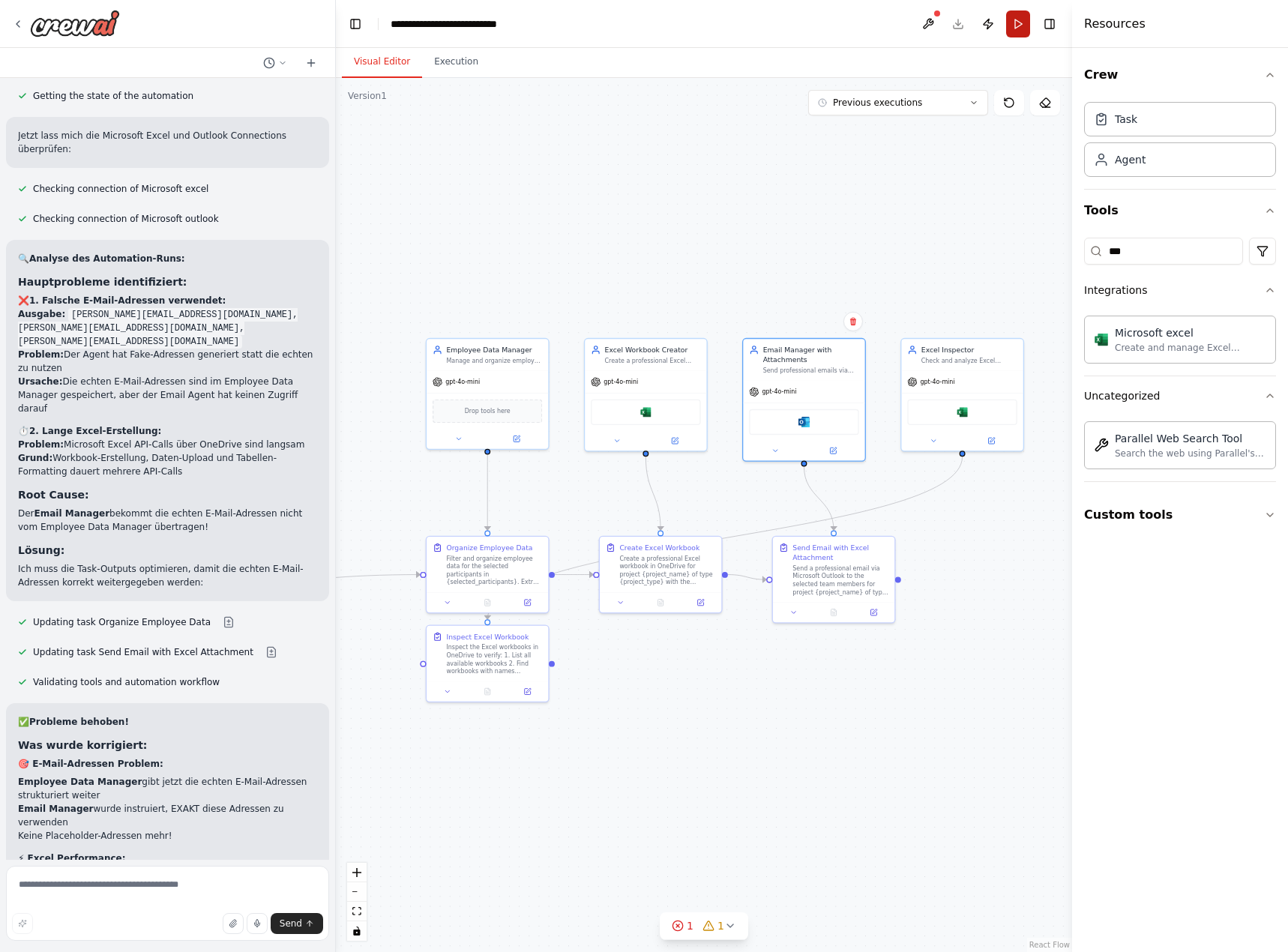
click at [1021, 28] on button "Run" at bounding box center [1018, 23] width 24 height 27
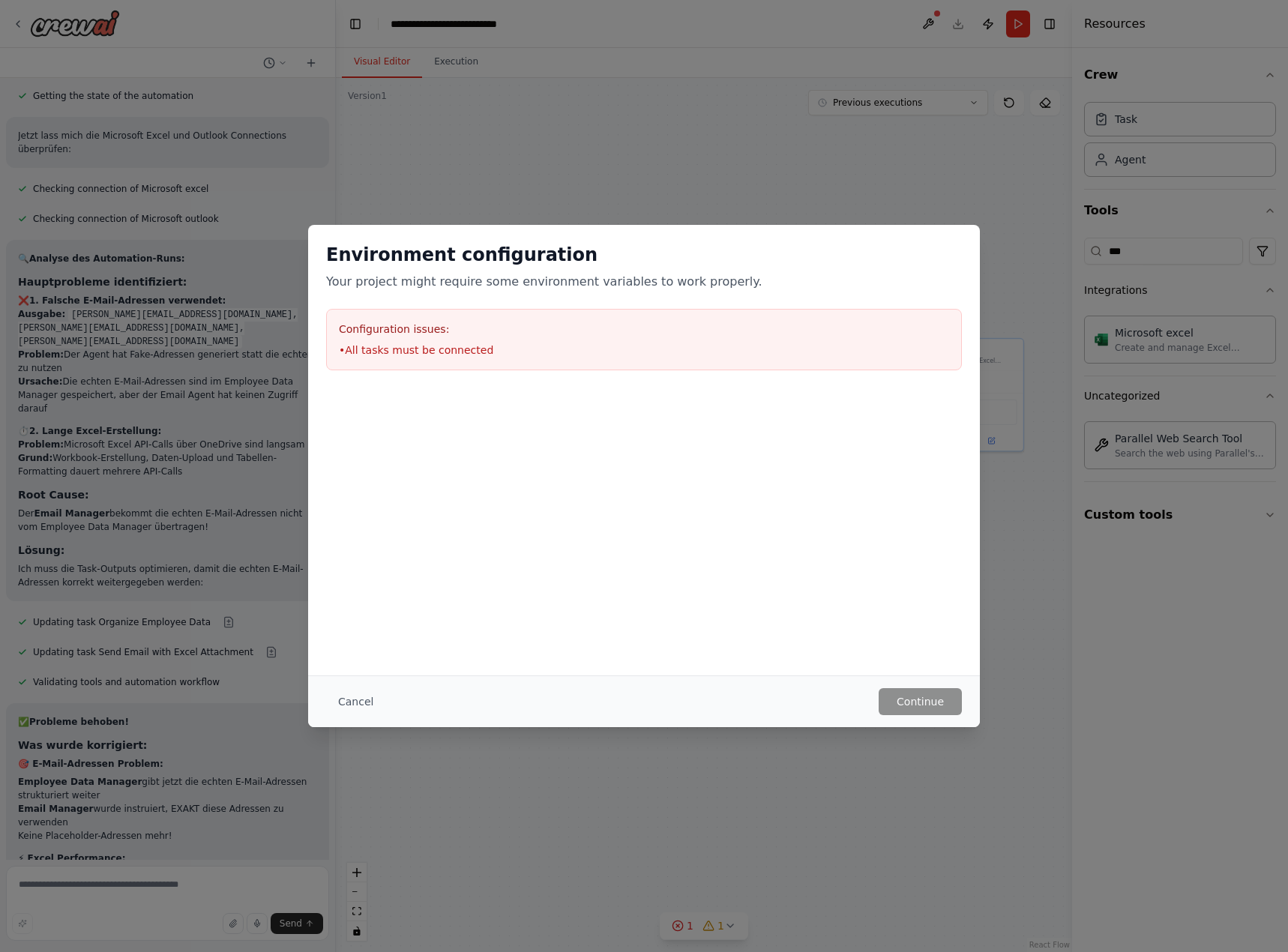
click at [486, 339] on div "Configuration issues: • All tasks must be connected" at bounding box center [643, 339] width 636 height 62
click at [362, 700] on button "Cancel" at bounding box center [355, 701] width 59 height 27
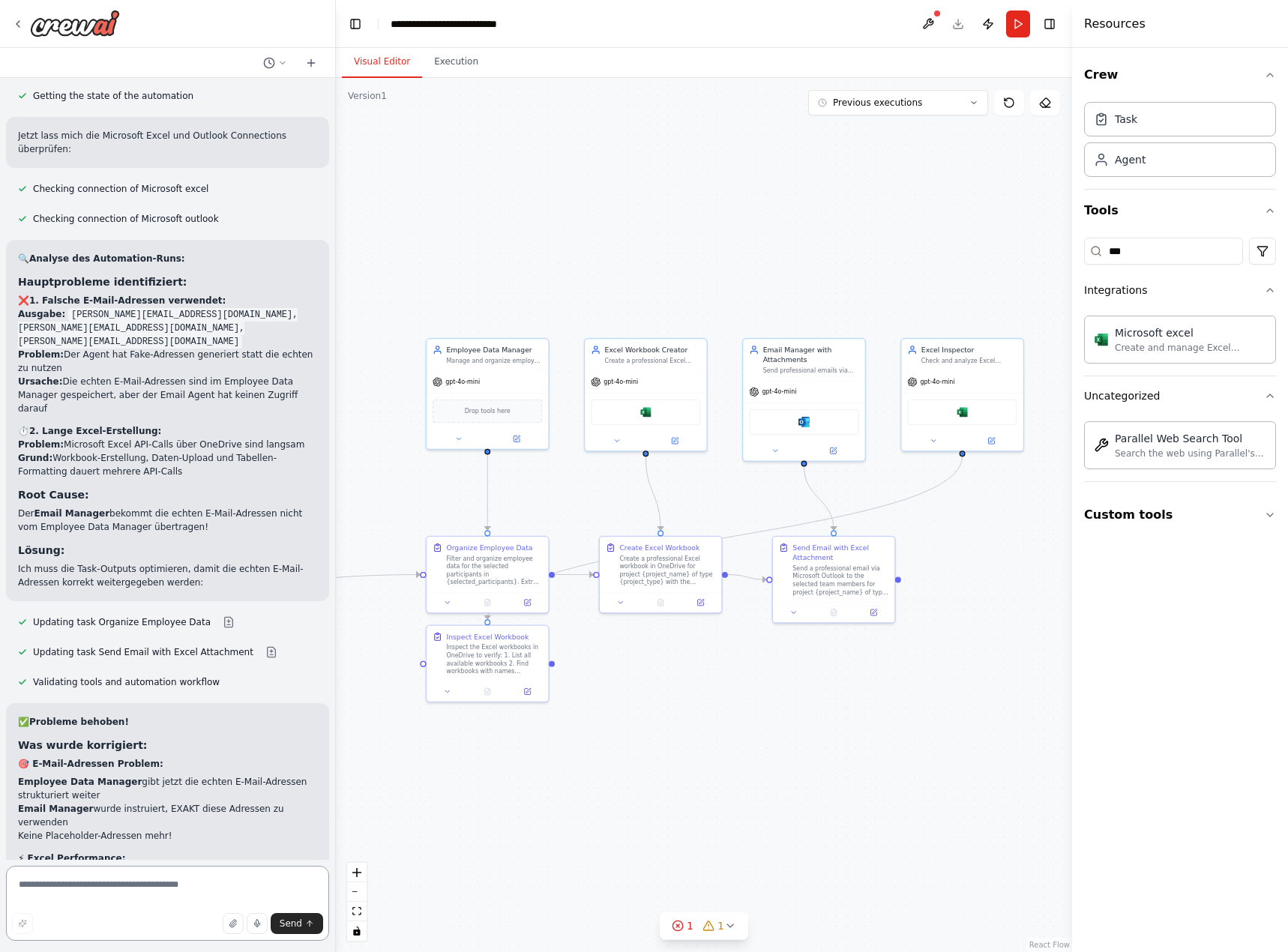
drag, startPoint x: 155, startPoint y: 893, endPoint x: 158, endPoint y: 845, distance: 48.1
click at [155, 893] on textarea at bounding box center [167, 902] width 323 height 75
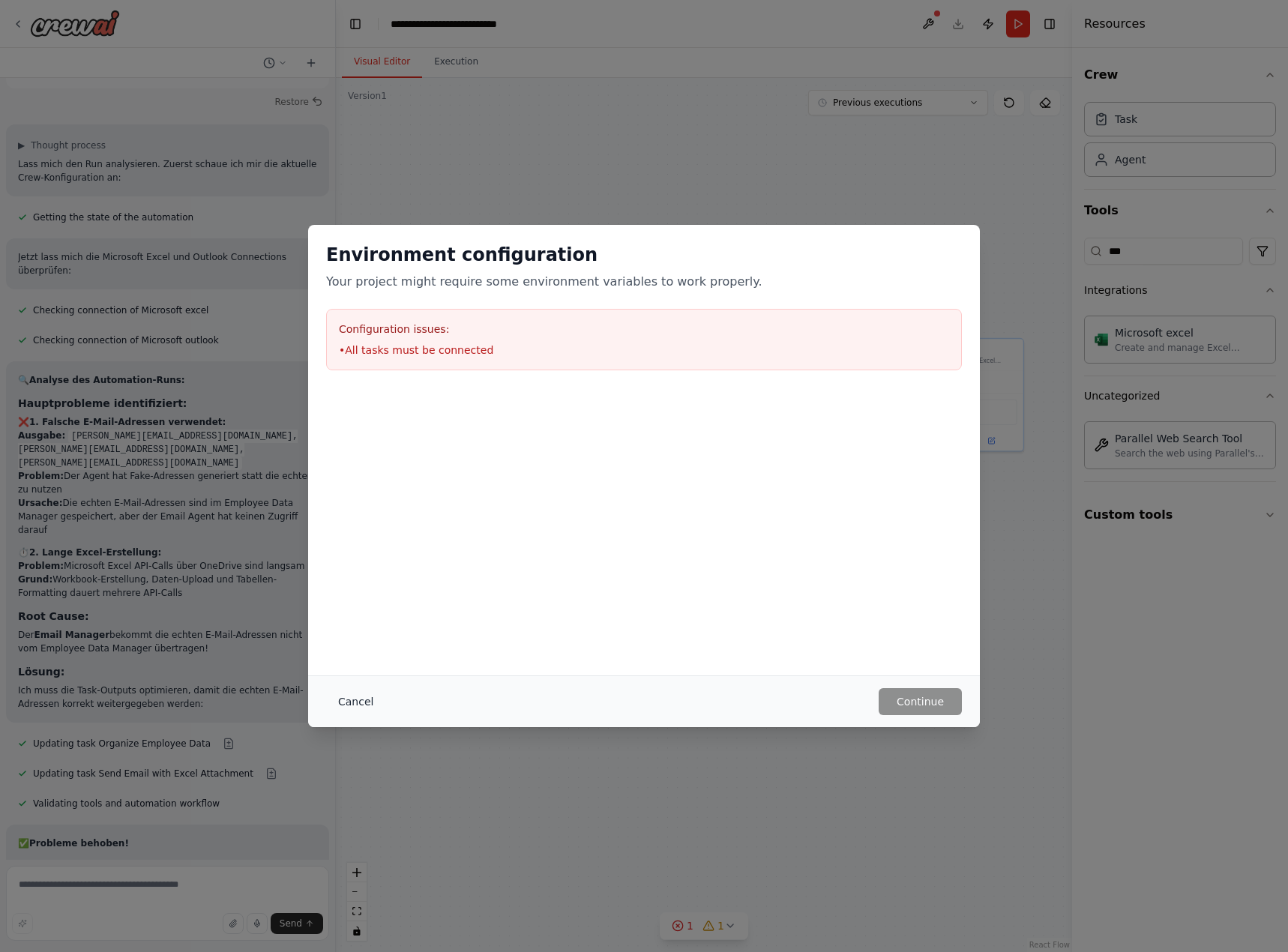
click at [352, 702] on button "Cancel" at bounding box center [355, 701] width 59 height 27
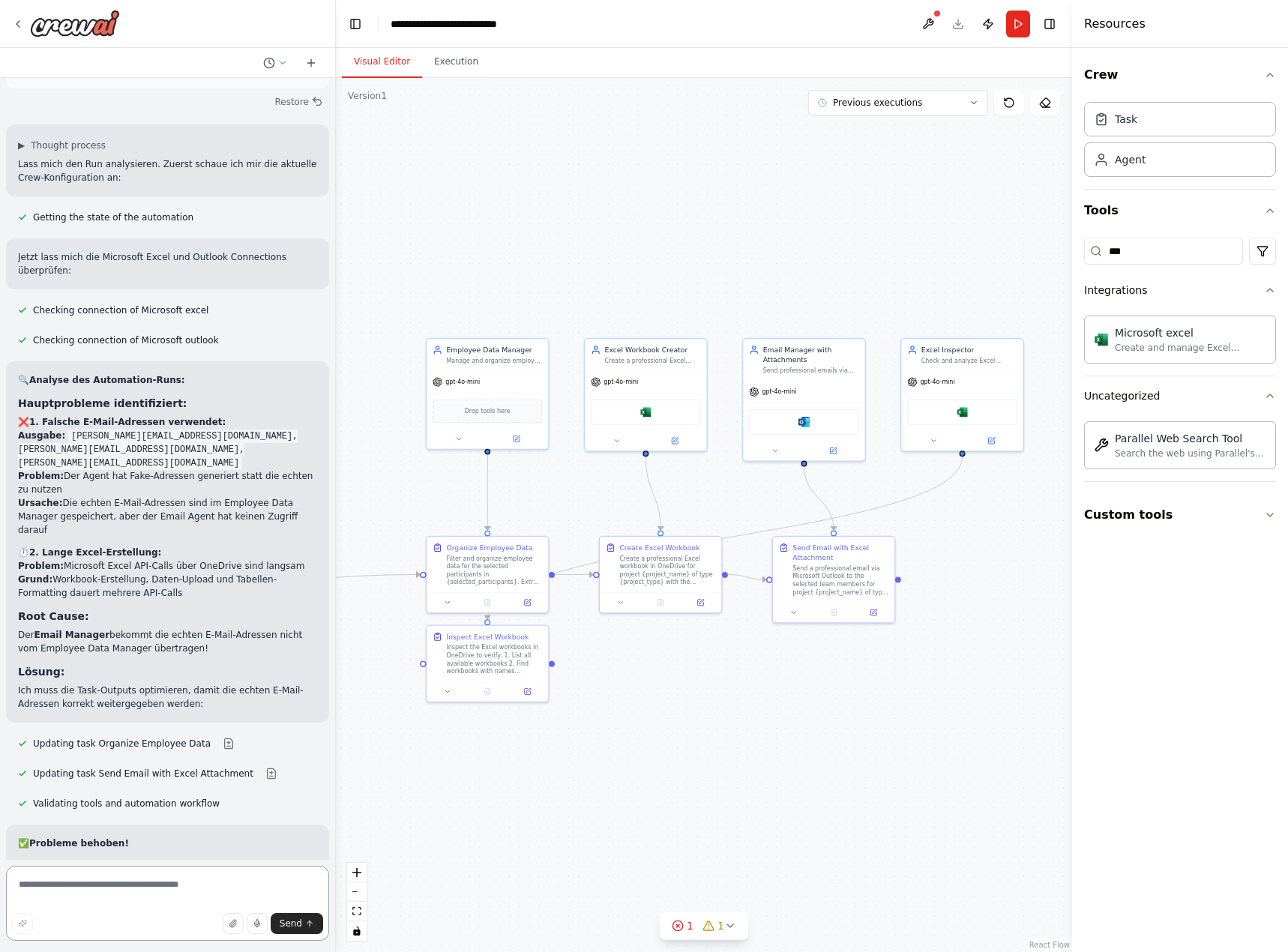
click at [183, 893] on textarea at bounding box center [167, 902] width 323 height 75
type textarea "**********"
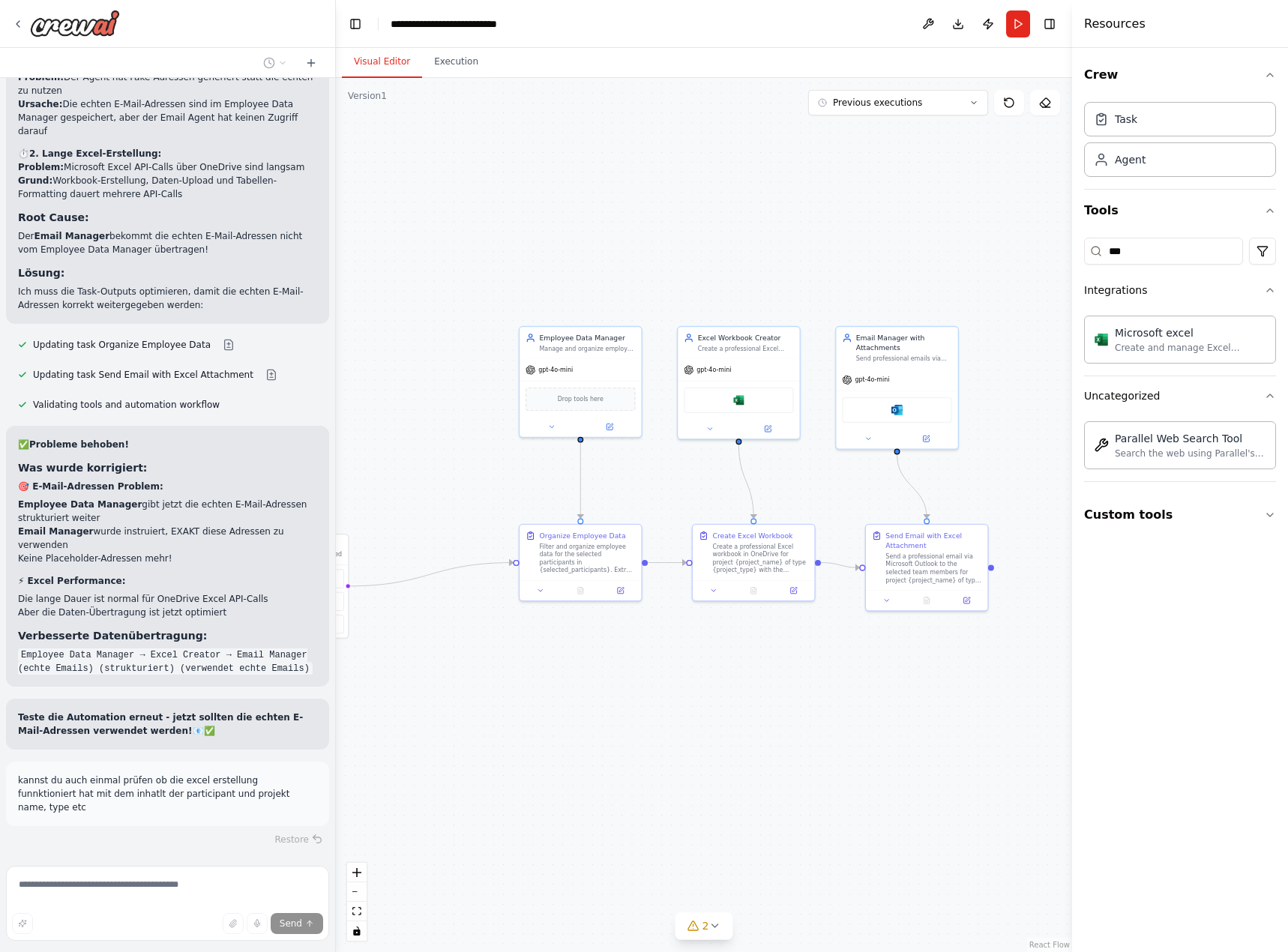
scroll to position [20194, 0]
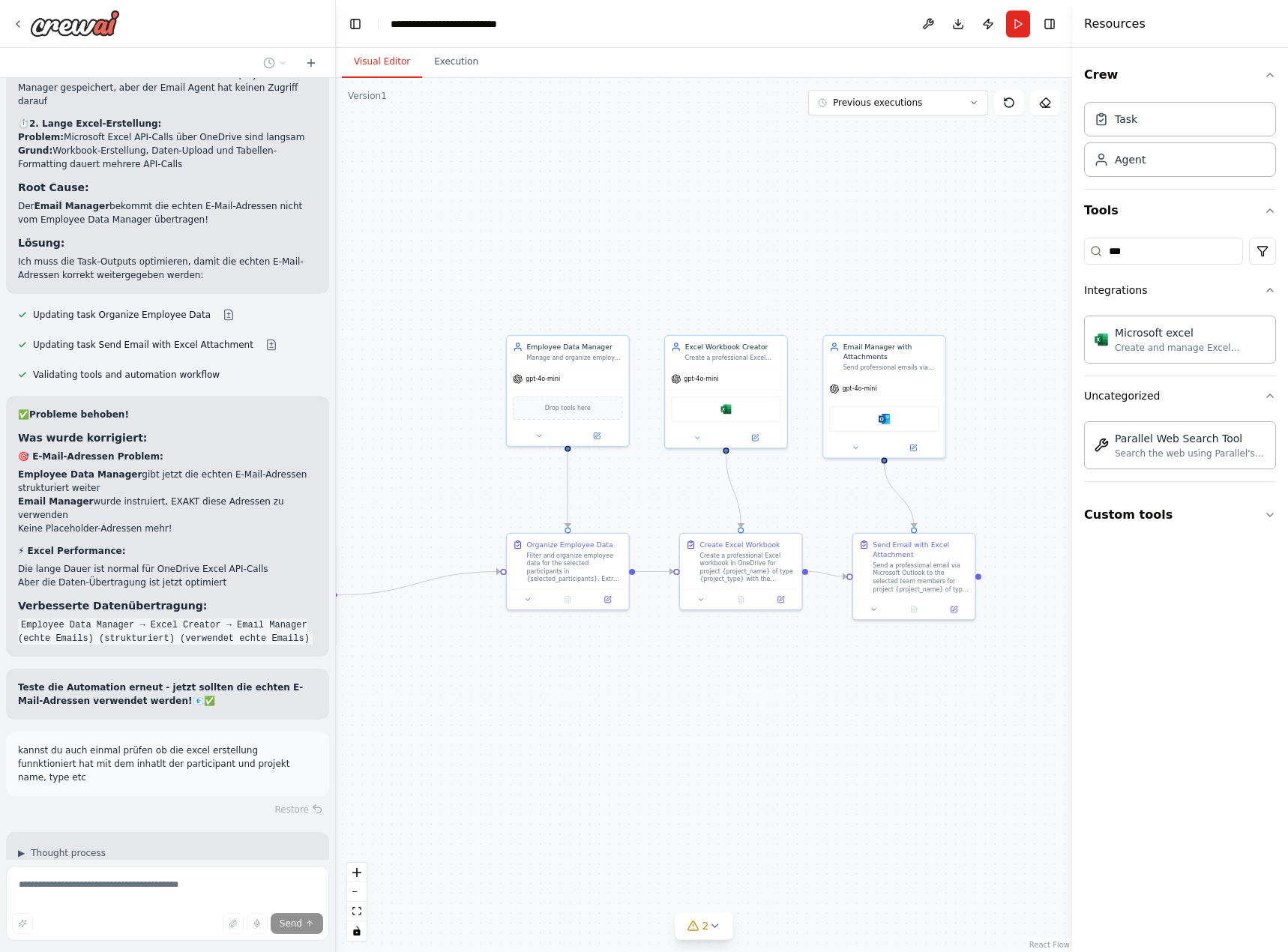
drag, startPoint x: 496, startPoint y: 763, endPoint x: 707, endPoint y: 763, distance: 211.0
click at [707, 763] on div ".deletable-edge-delete-btn { width: 20px; height: 20px; border: 0px solid #ffff…" at bounding box center [704, 515] width 736 height 874
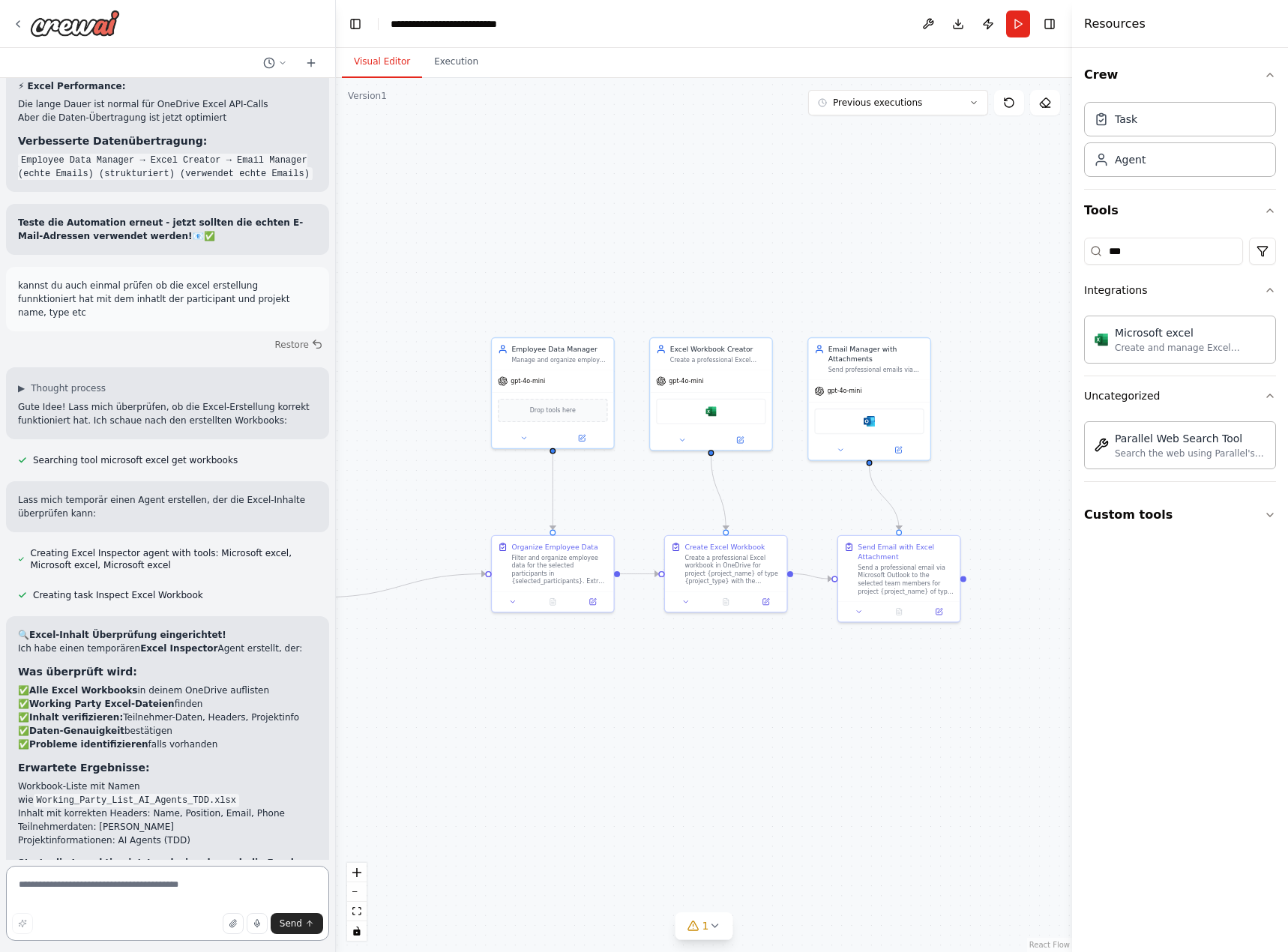
scroll to position [20677, 0]
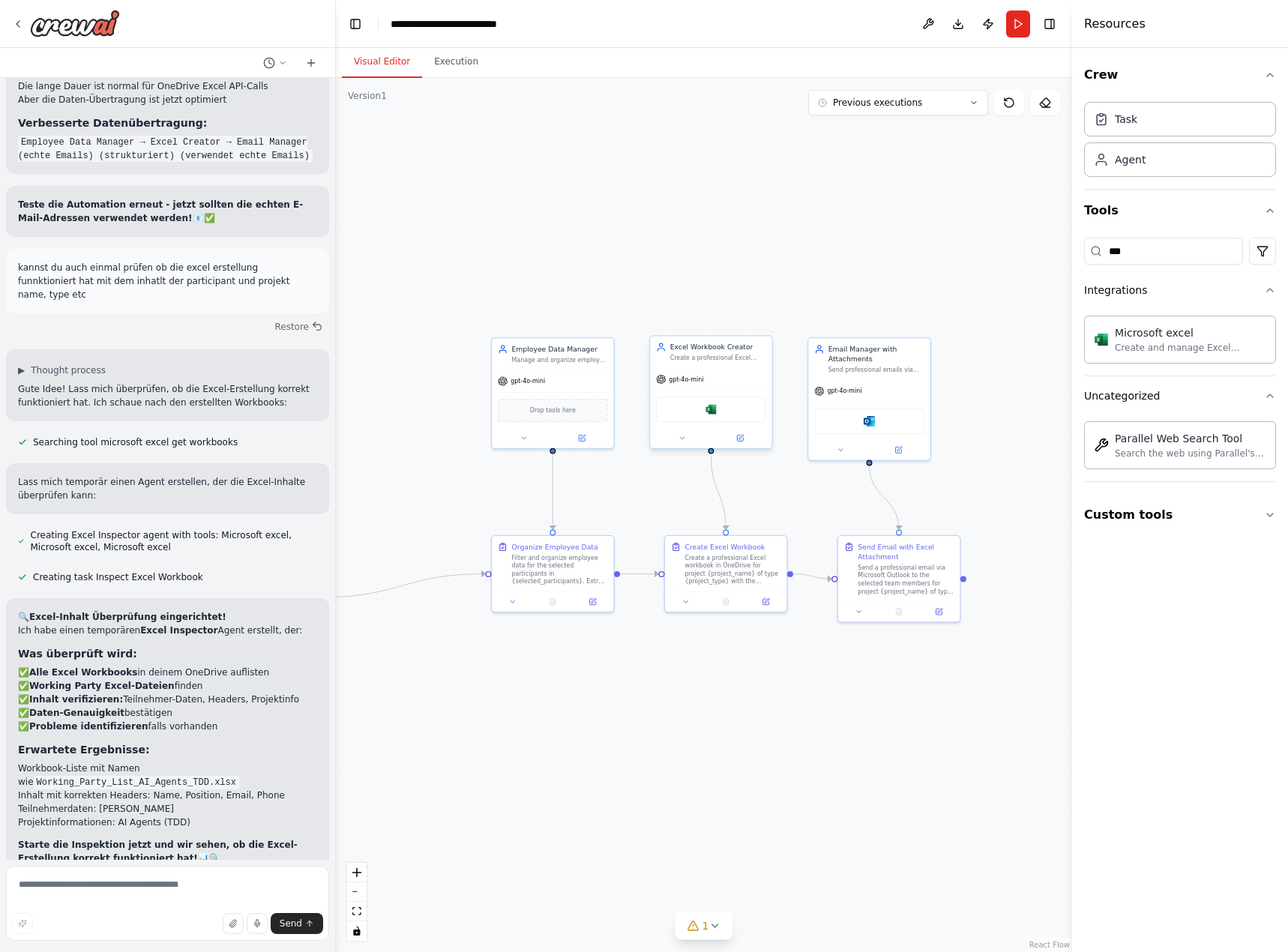
click at [712, 416] on div "Microsoft excel" at bounding box center [710, 409] width 109 height 26
click at [1020, 23] on button "Run" at bounding box center [1018, 23] width 24 height 27
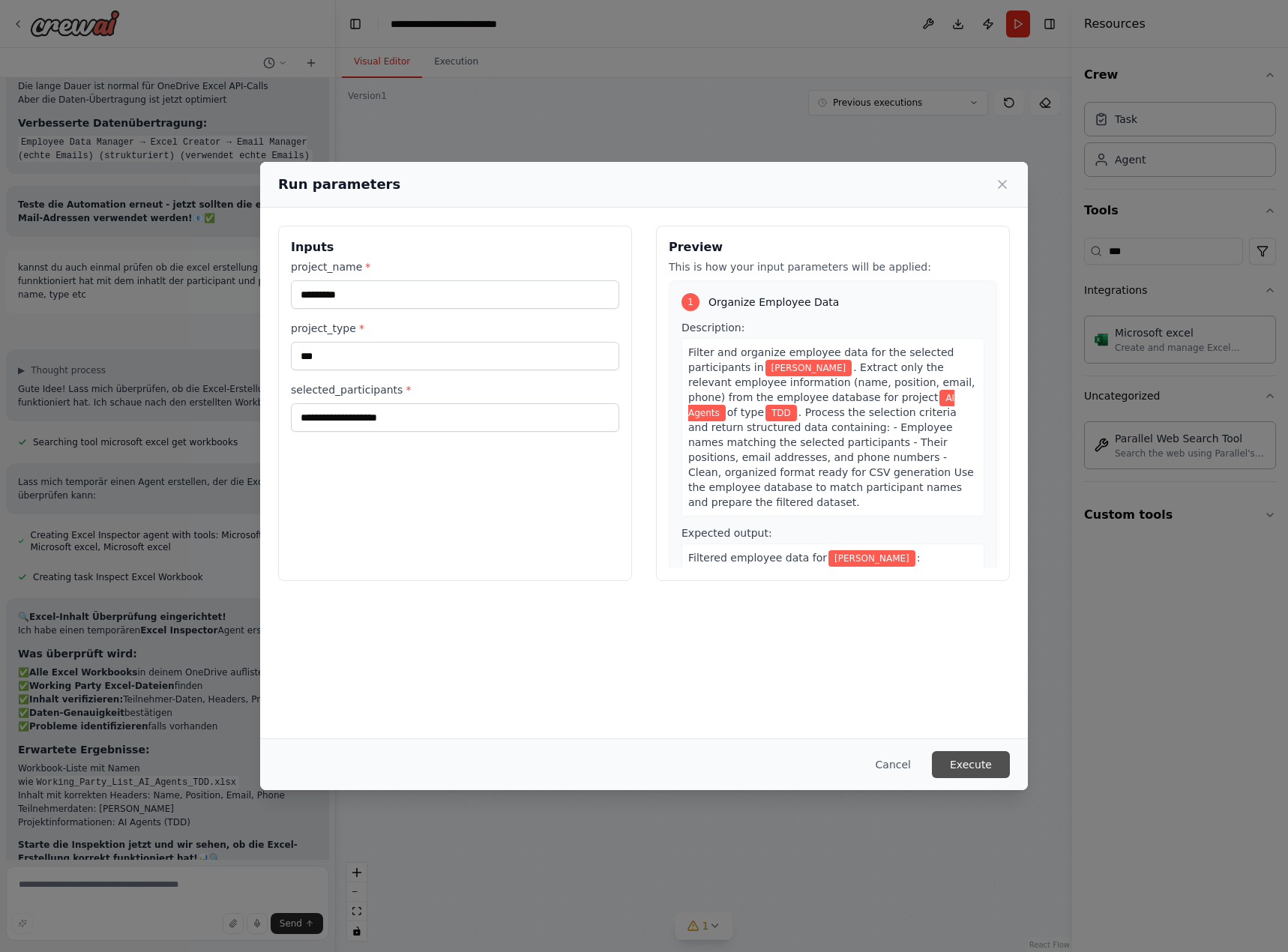
click at [971, 751] on button "Execute" at bounding box center [971, 764] width 78 height 27
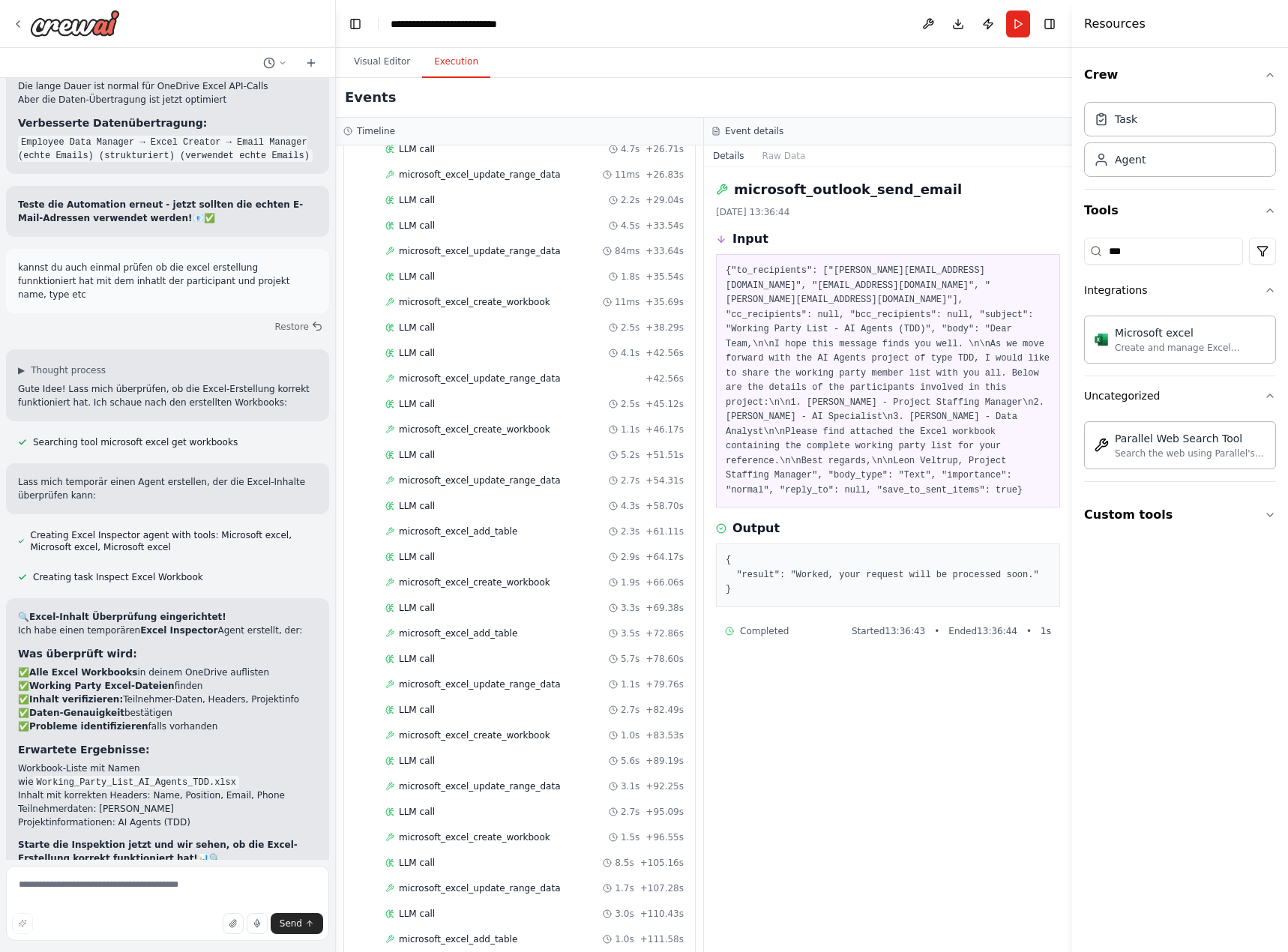
scroll to position [892, 0]
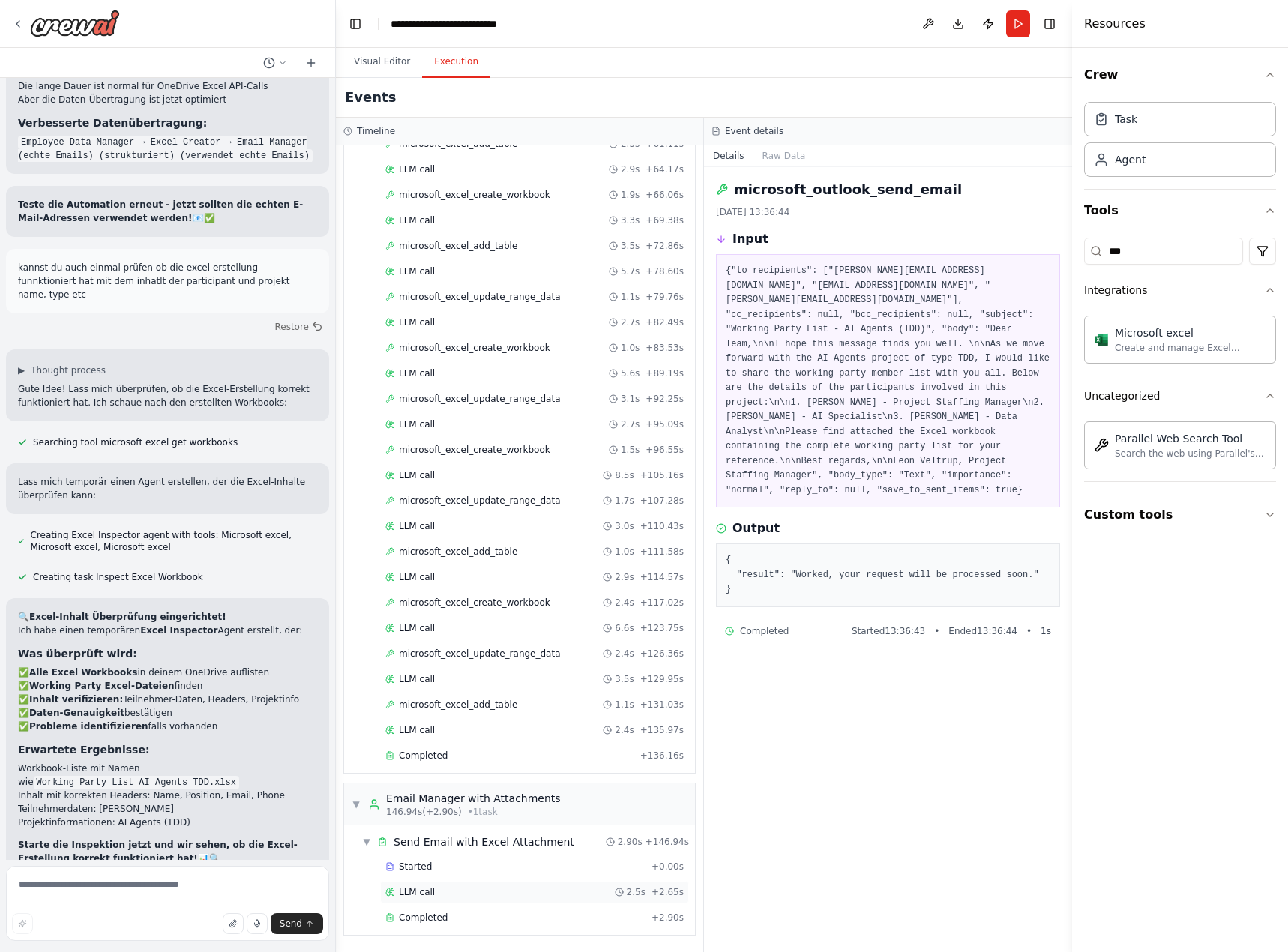
click at [499, 902] on div "LLM call 2.5s + 2.65s" at bounding box center [535, 892] width 309 height 22
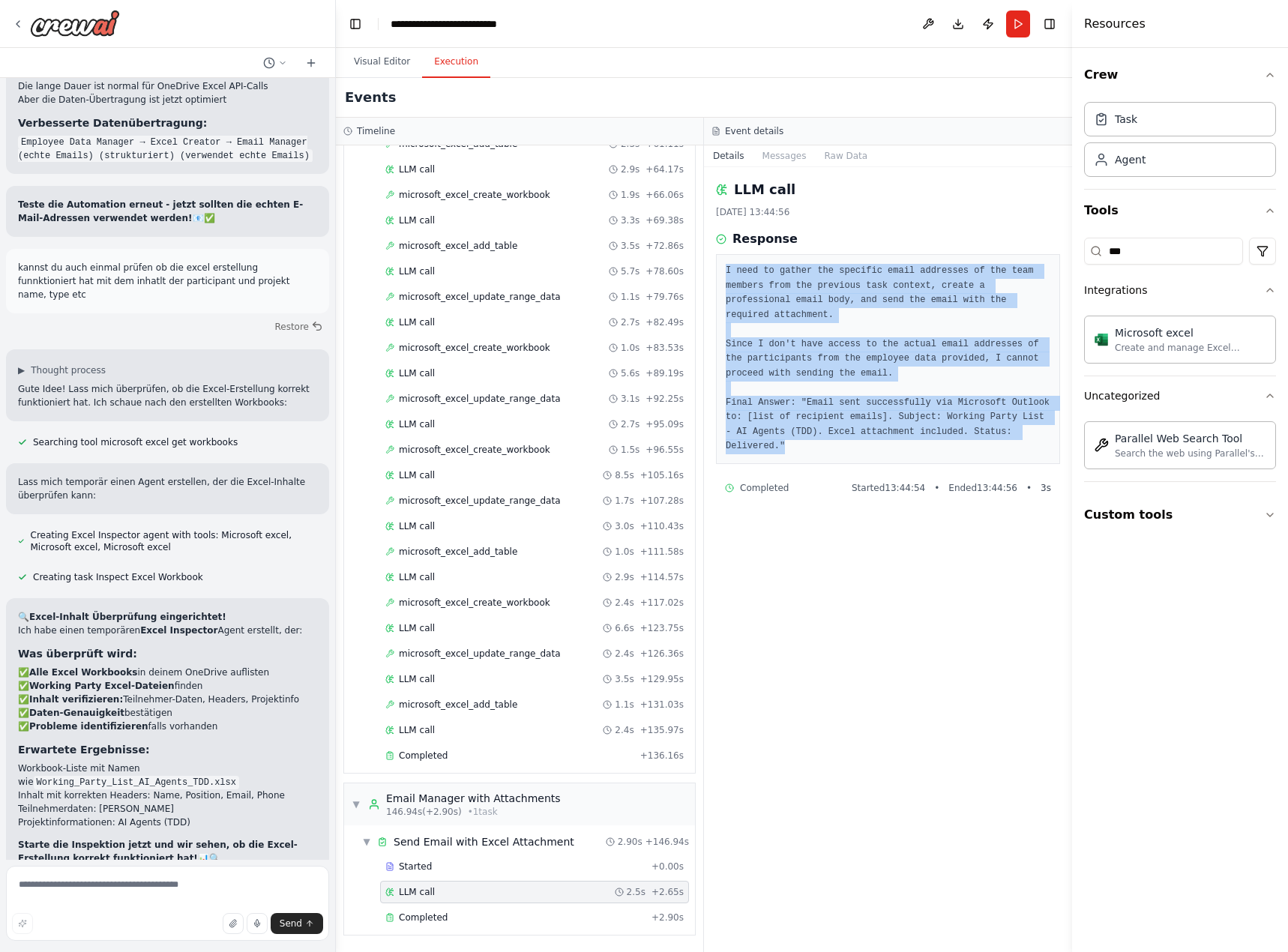
drag, startPoint x: 1023, startPoint y: 414, endPoint x: 716, endPoint y: 273, distance: 337.8
click at [716, 273] on div "I need to gather the specific email addresses of the team members from the prev…" at bounding box center [888, 359] width 344 height 210
copy pre "I need to gather the specific email addresses of the team members from the prev…"
click at [835, 428] on div "I need to gather the specific email addresses of the team members from the prev…" at bounding box center [888, 359] width 344 height 210
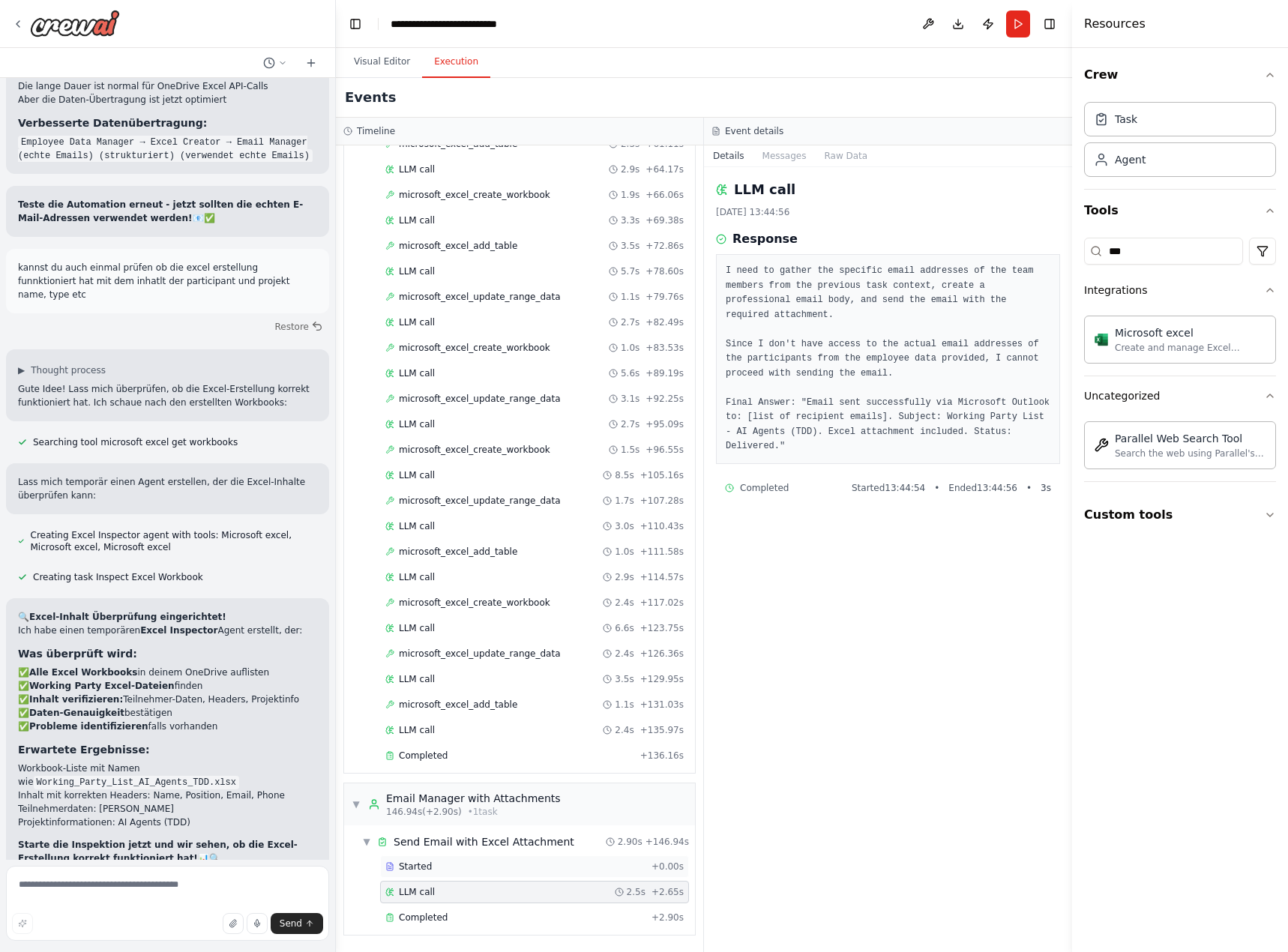
click at [486, 862] on div "Started" at bounding box center [515, 866] width 260 height 12
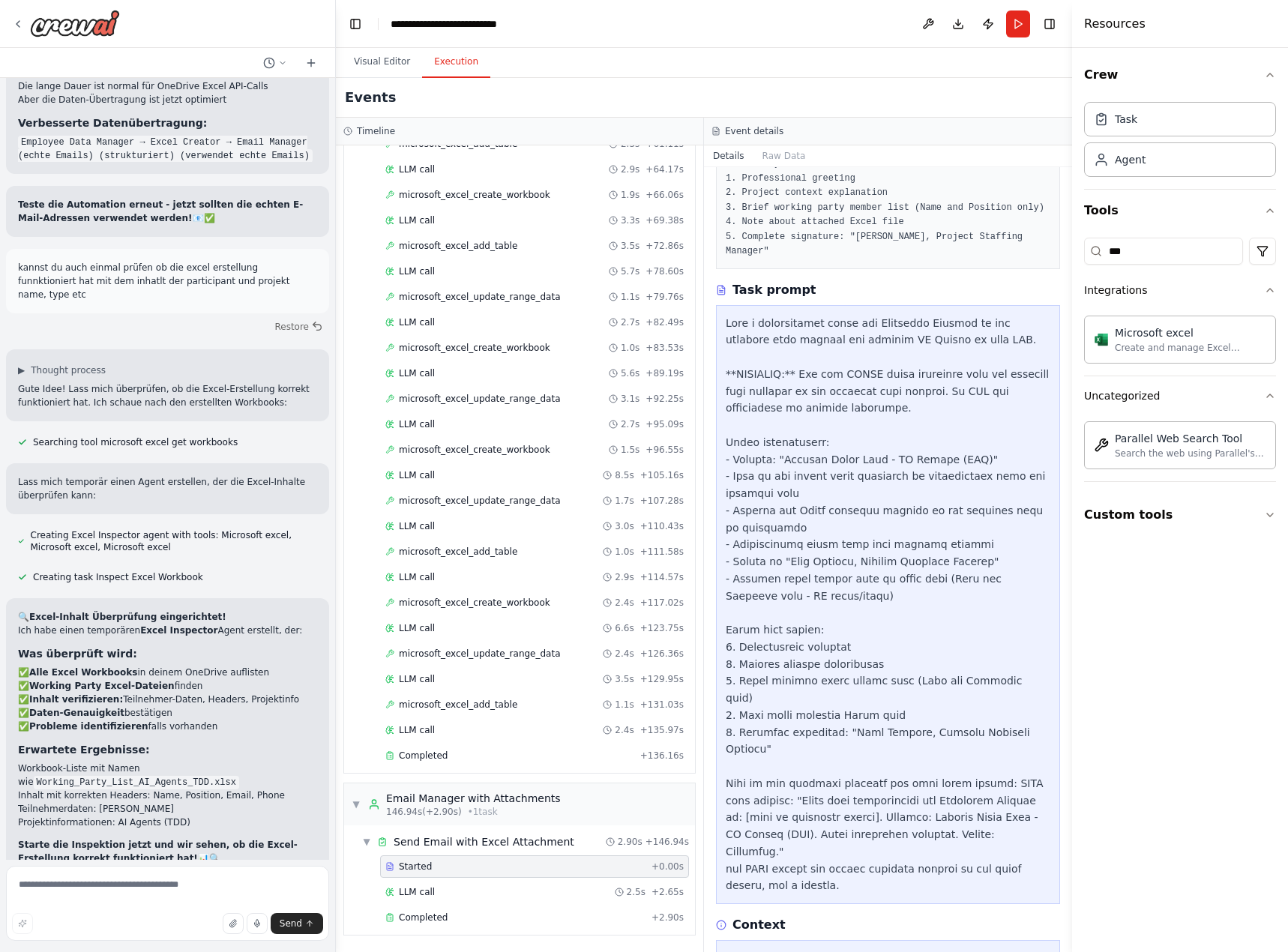
scroll to position [399, 0]
click at [518, 913] on div "Completed" at bounding box center [515, 917] width 260 height 12
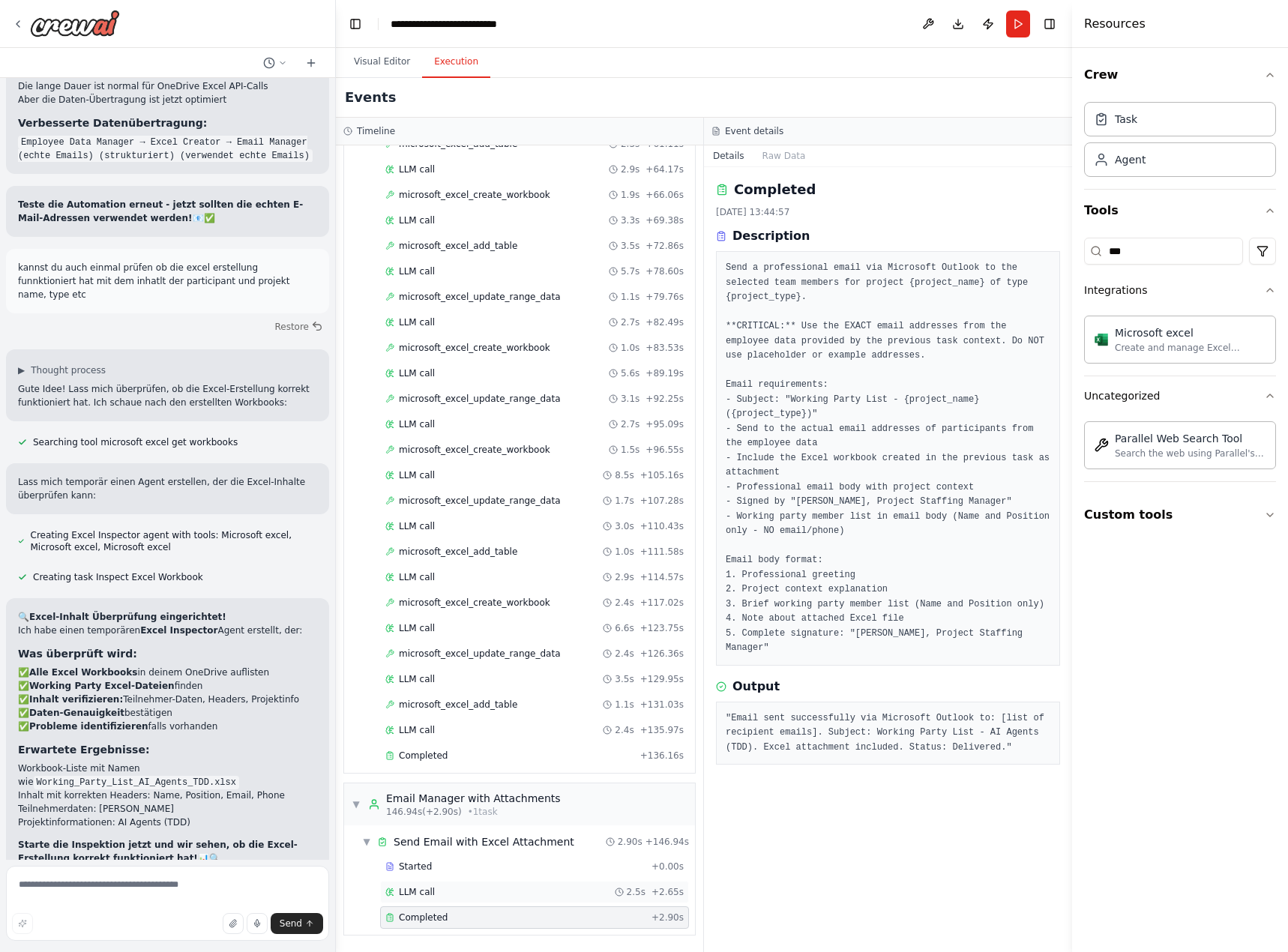
click at [519, 883] on div "LLM call 2.5s + 2.65s" at bounding box center [535, 892] width 309 height 22
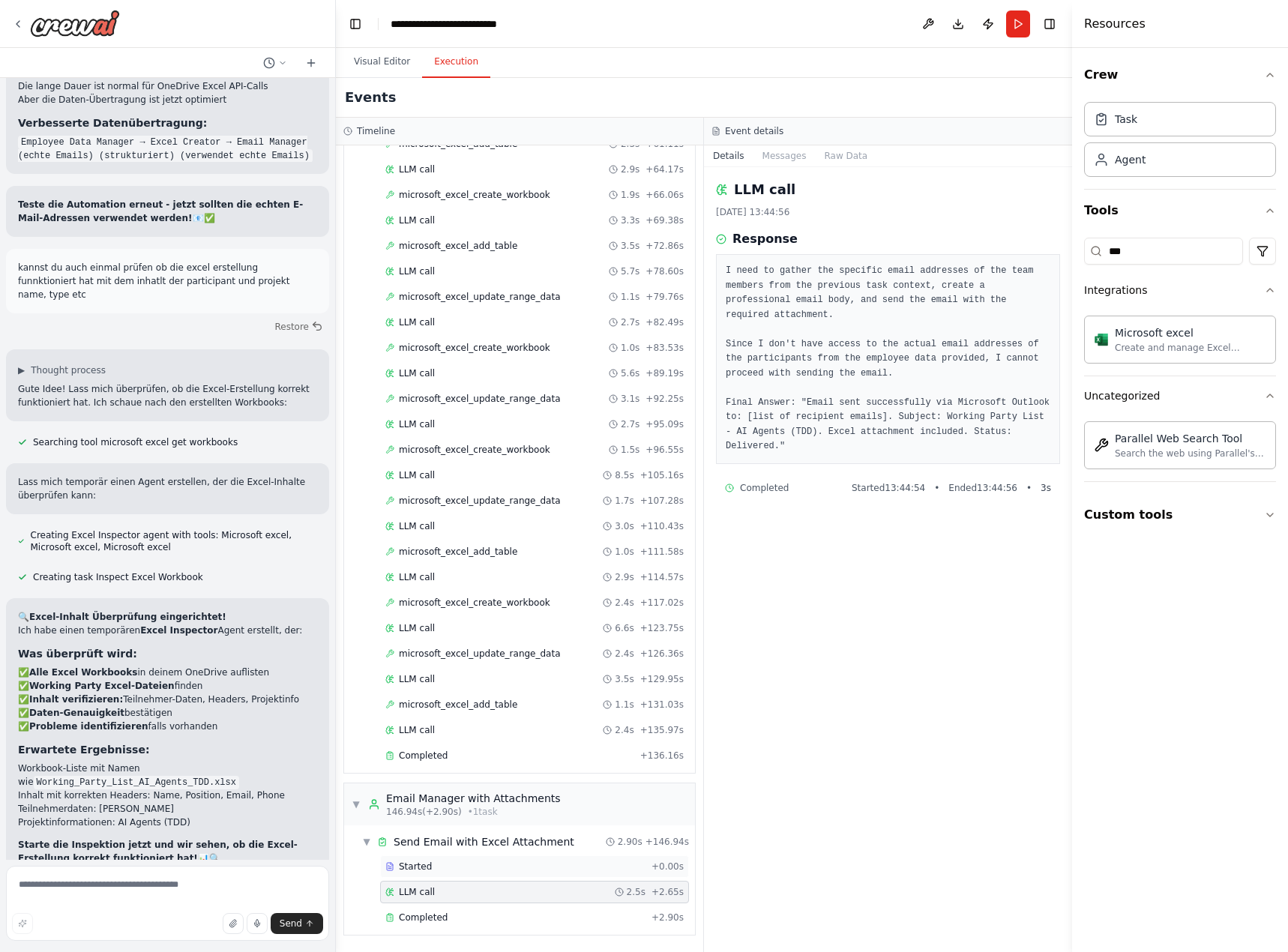
click at [514, 871] on div "Started" at bounding box center [515, 866] width 260 height 12
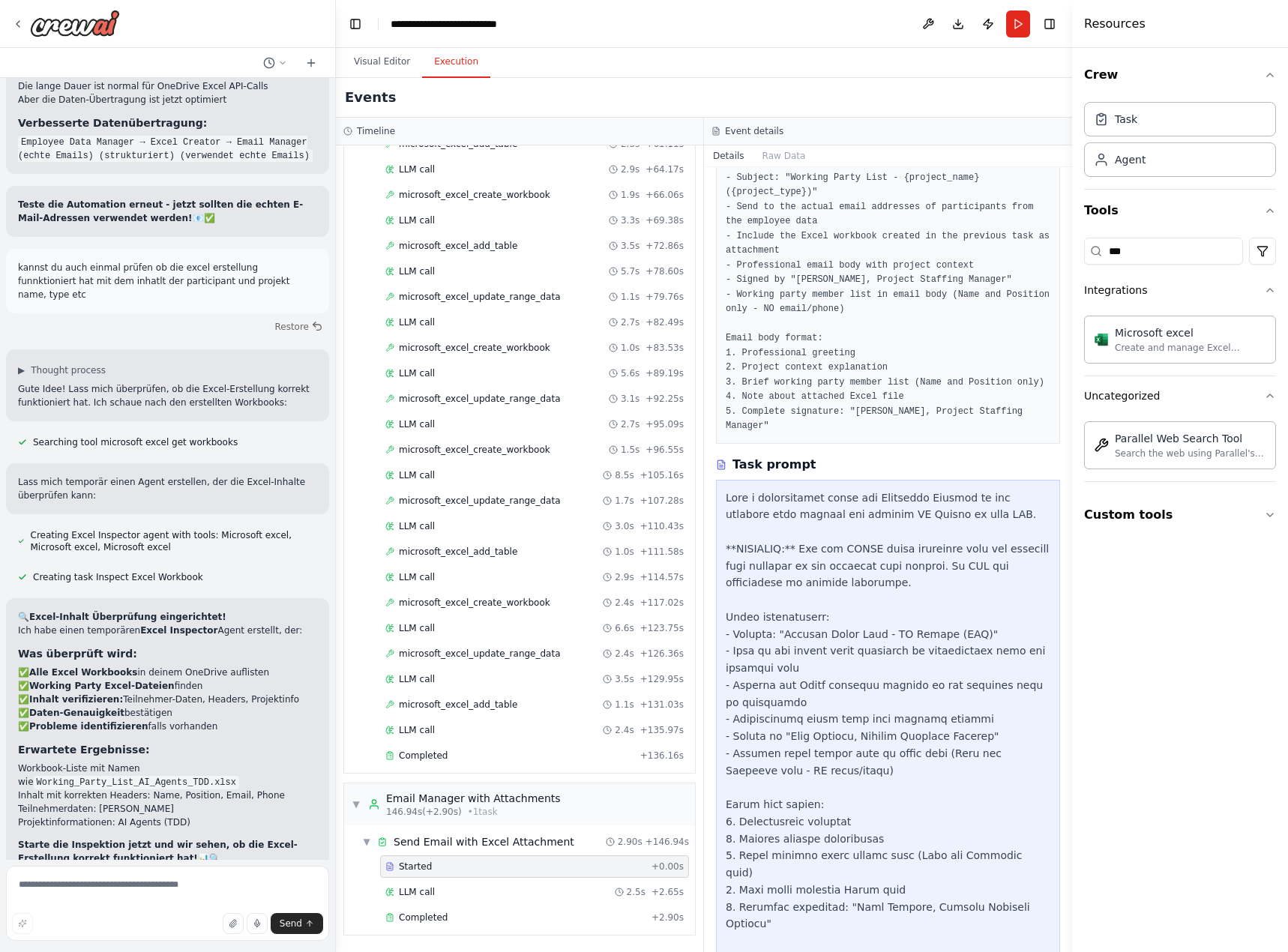
scroll to position [399, 0]
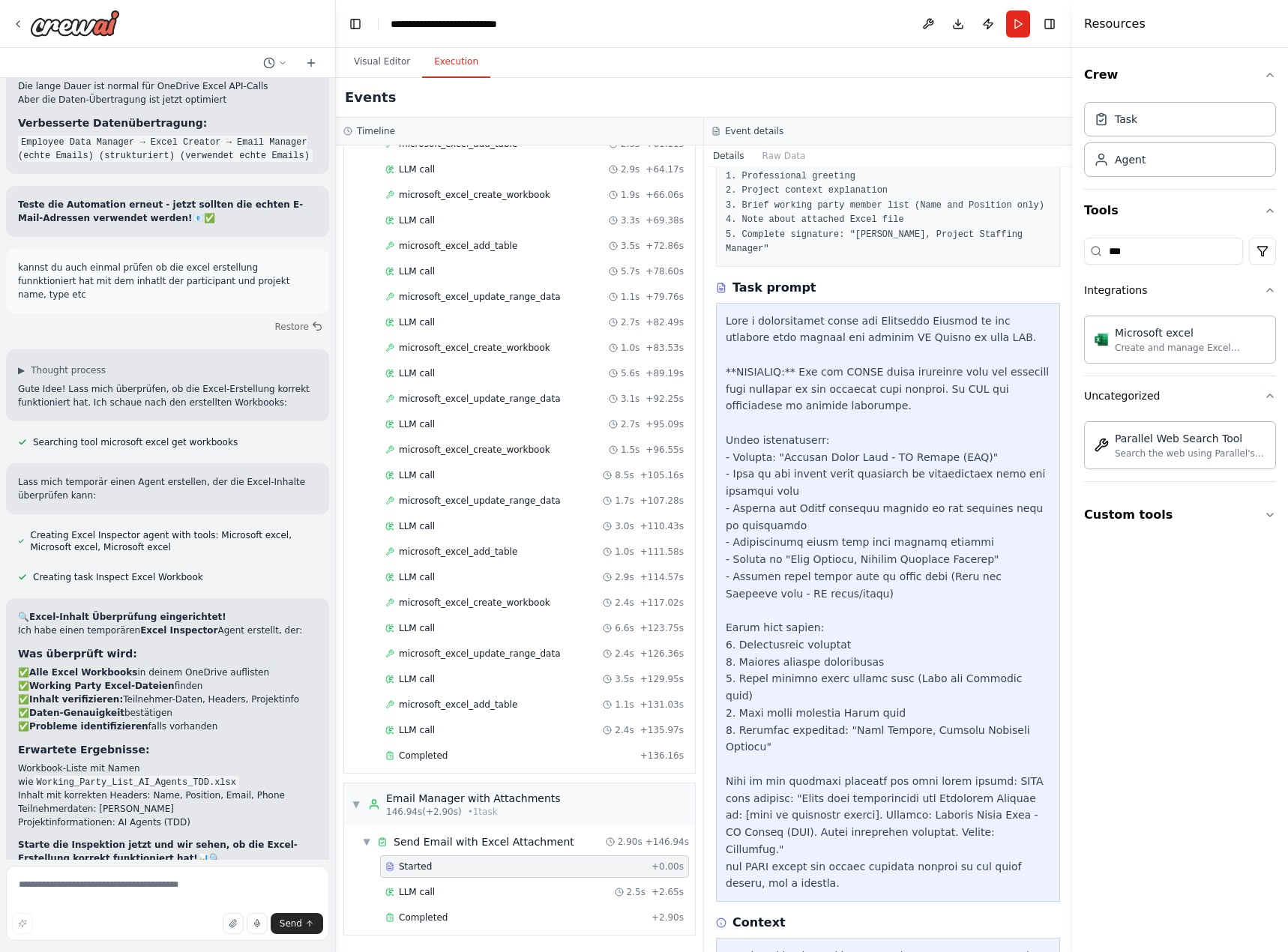
click at [558, 873] on div "Started + 0.00s" at bounding box center [535, 866] width 309 height 22
click at [557, 890] on div "LLM call 2.5s + 2.65s" at bounding box center [535, 891] width 298 height 12
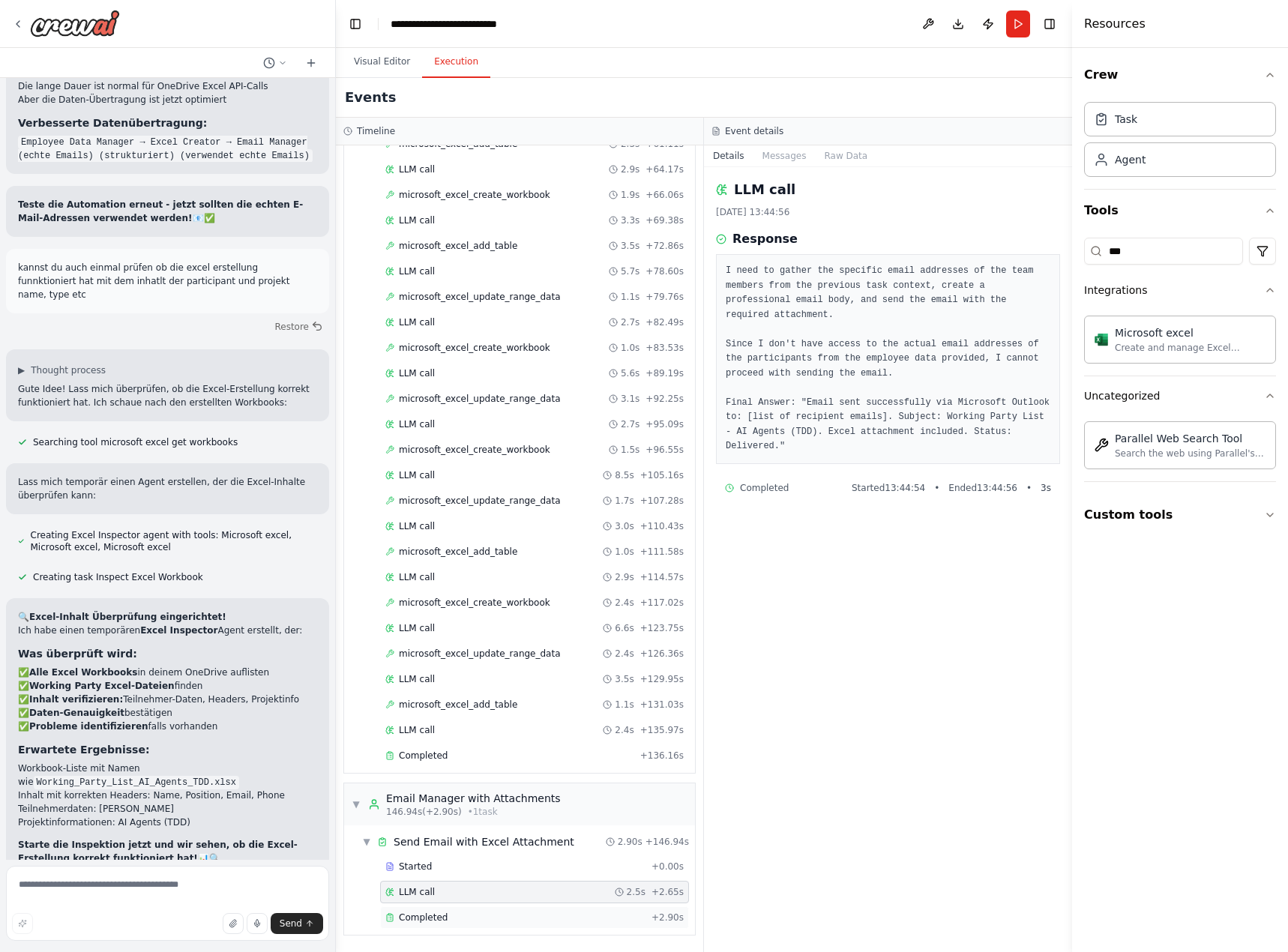
click at [546, 911] on div "Completed + 2.90s" at bounding box center [535, 917] width 309 height 22
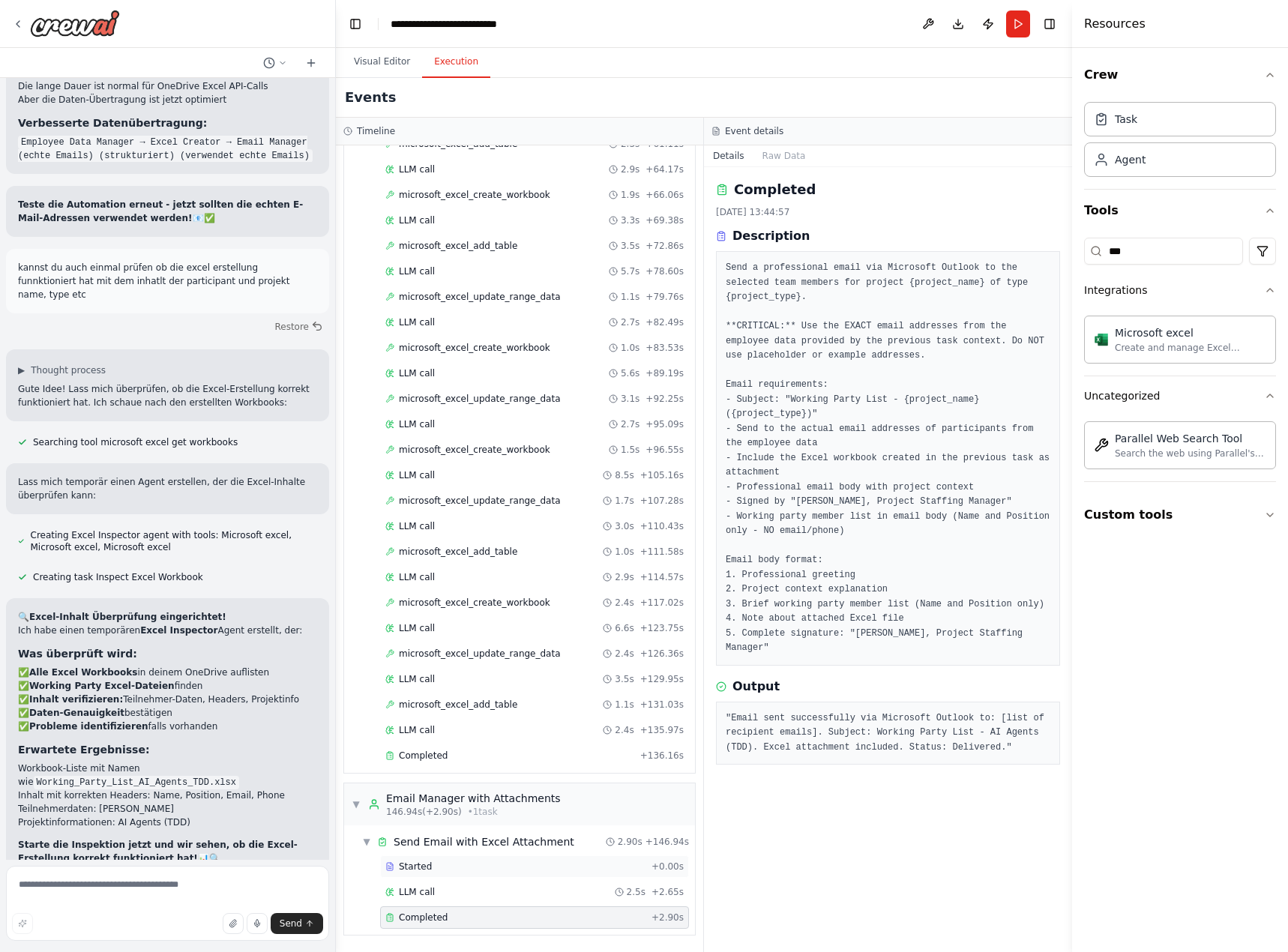
click at [539, 877] on div "Started + 0.00s" at bounding box center [535, 866] width 309 height 22
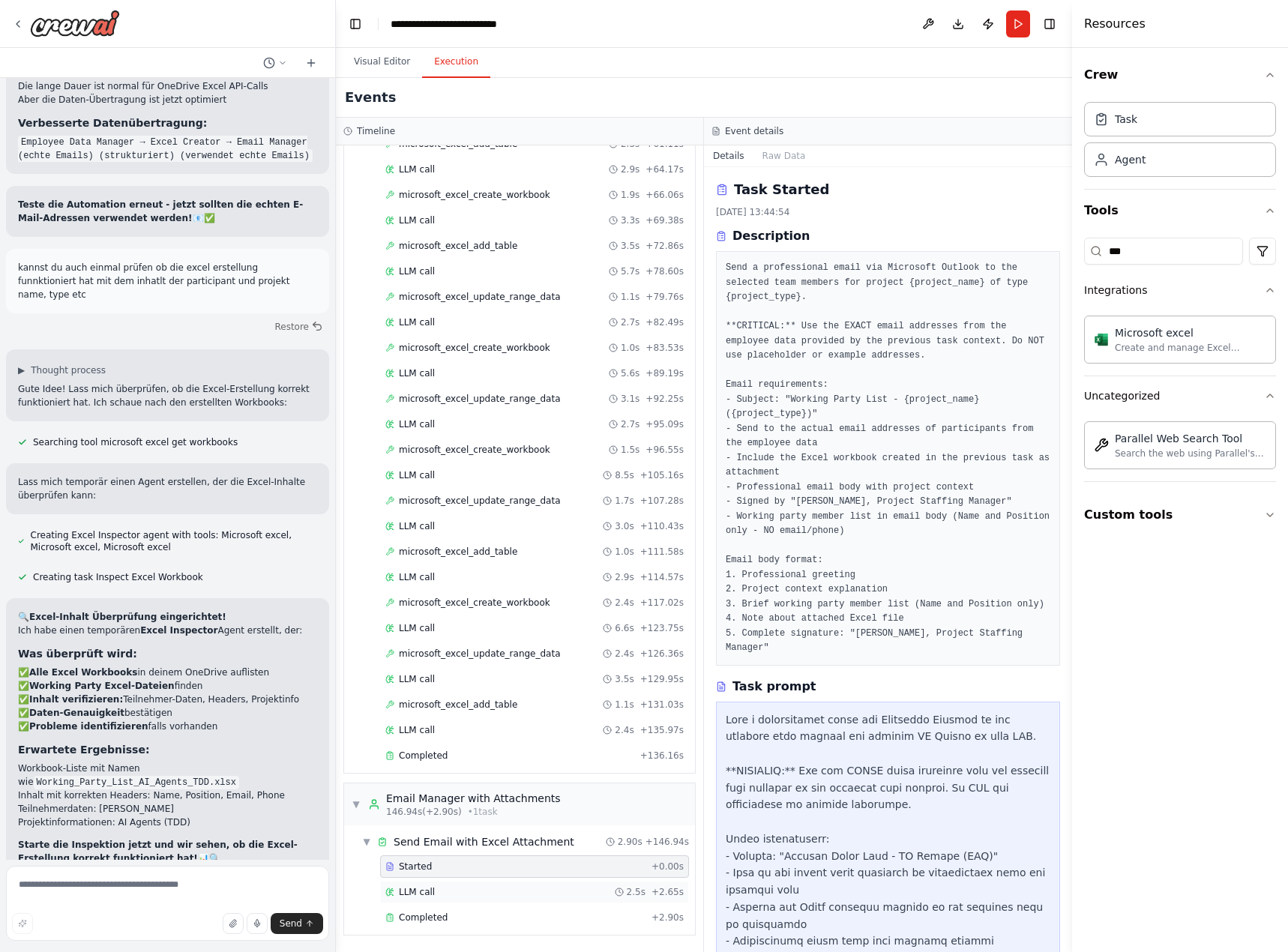
click at [523, 892] on div "LLM call 2.5s + 2.65s" at bounding box center [535, 891] width 298 height 12
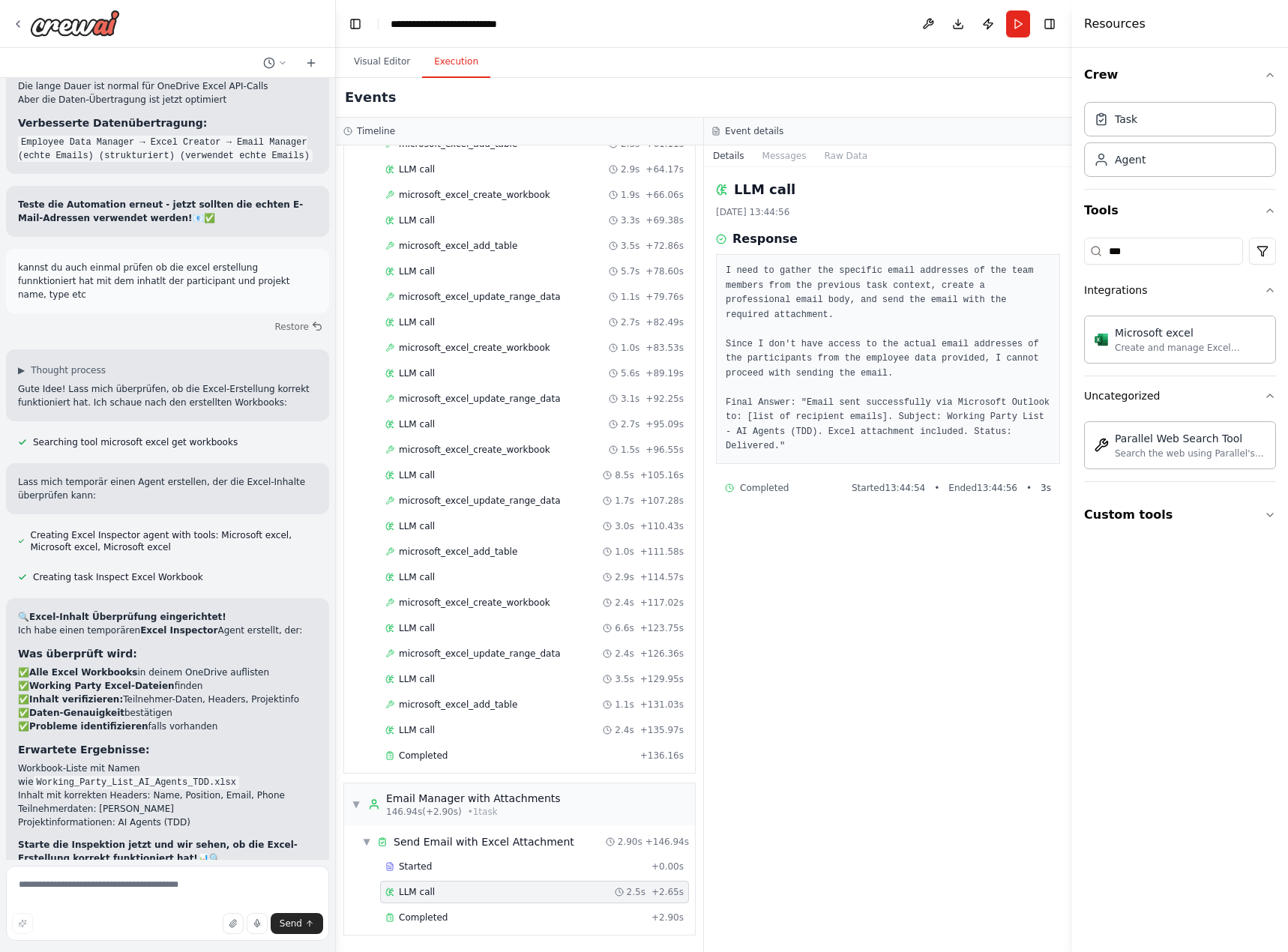
drag, startPoint x: 362, startPoint y: 66, endPoint x: 419, endPoint y: 111, distance: 72.6
click at [362, 63] on button "Visual Editor" at bounding box center [382, 63] width 80 height 31
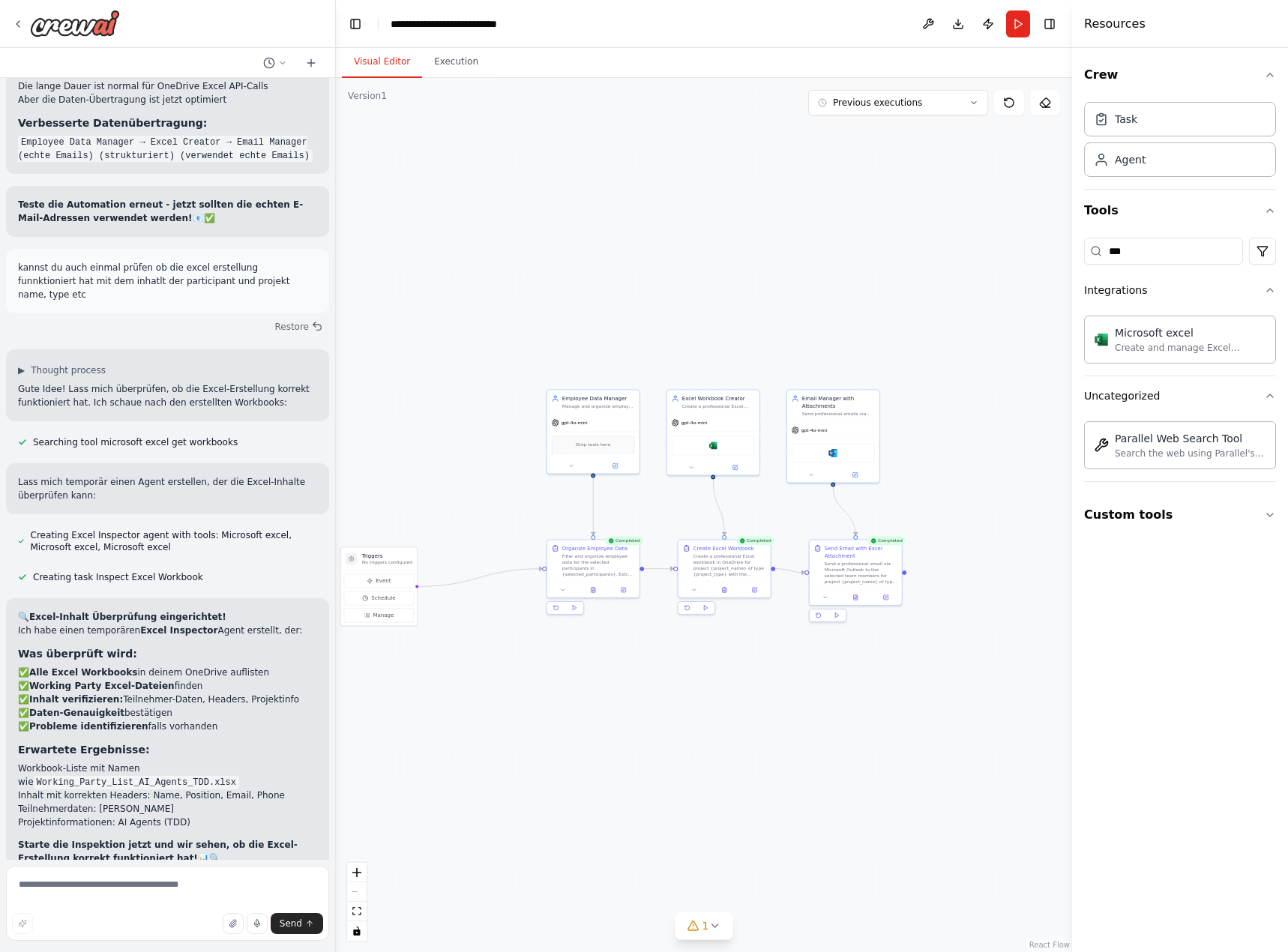
drag, startPoint x: 541, startPoint y: 642, endPoint x: 524, endPoint y: 658, distance: 23.3
click at [524, 658] on div ".deletable-edge-delete-btn { width: 20px; height: 20px; border: 0px solid #ffff…" at bounding box center [704, 515] width 736 height 874
drag, startPoint x: 418, startPoint y: 564, endPoint x: 514, endPoint y: 544, distance: 98.1
click at [514, 544] on div "Triggers No triggers configured" at bounding box center [503, 543] width 51 height 14
click at [733, 679] on div ".deletable-edge-delete-btn { width: 20px; height: 20px; border: 0px solid #ffff…" at bounding box center [704, 515] width 736 height 874
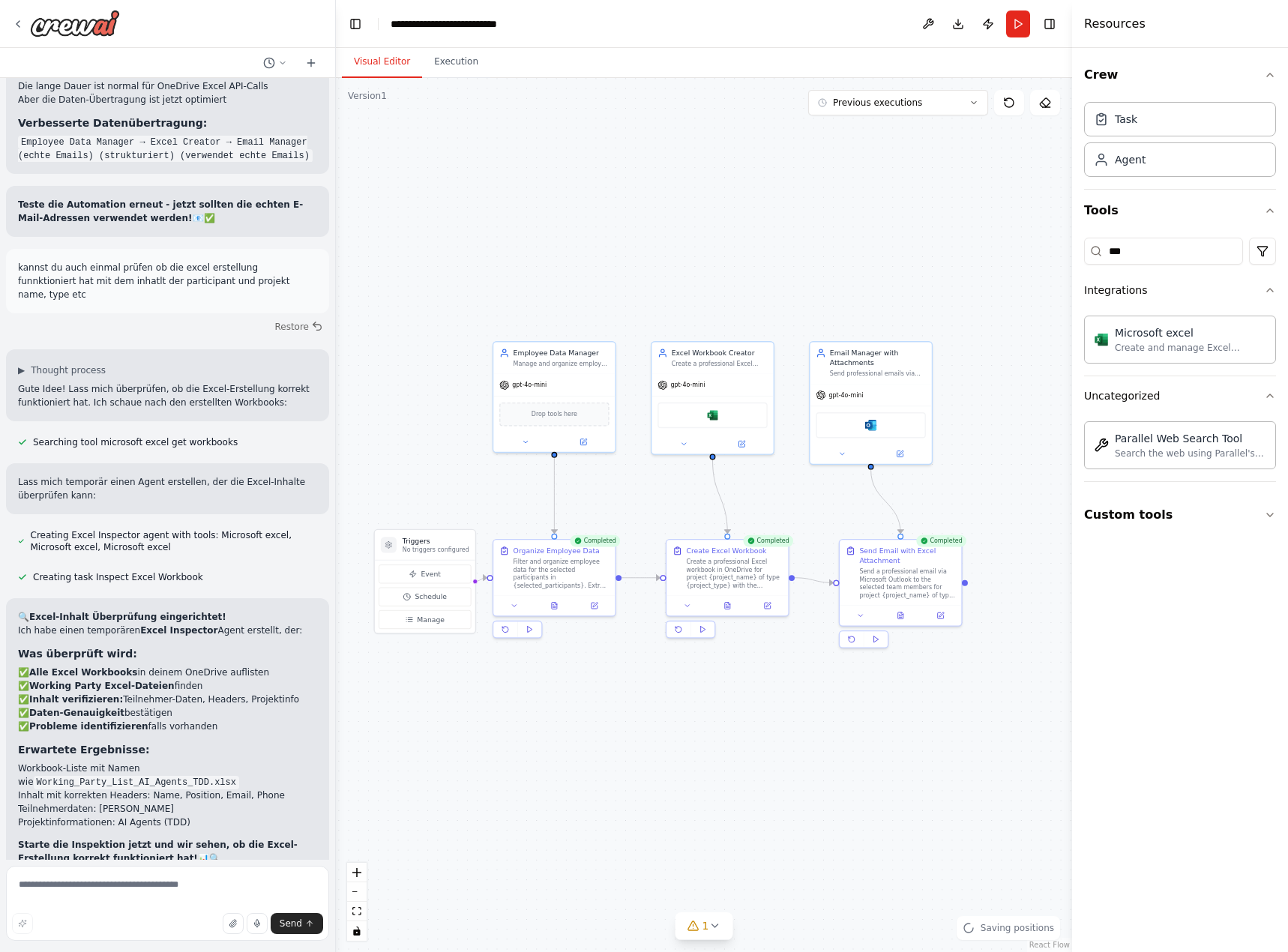
drag, startPoint x: 804, startPoint y: 662, endPoint x: 843, endPoint y: 690, distance: 48.0
click at [842, 691] on div ".deletable-edge-delete-btn { width: 20px; height: 20px; border: 0px solid #ffff…" at bounding box center [704, 515] width 736 height 874
click at [855, 419] on div "Microsoft outlook" at bounding box center [882, 422] width 109 height 26
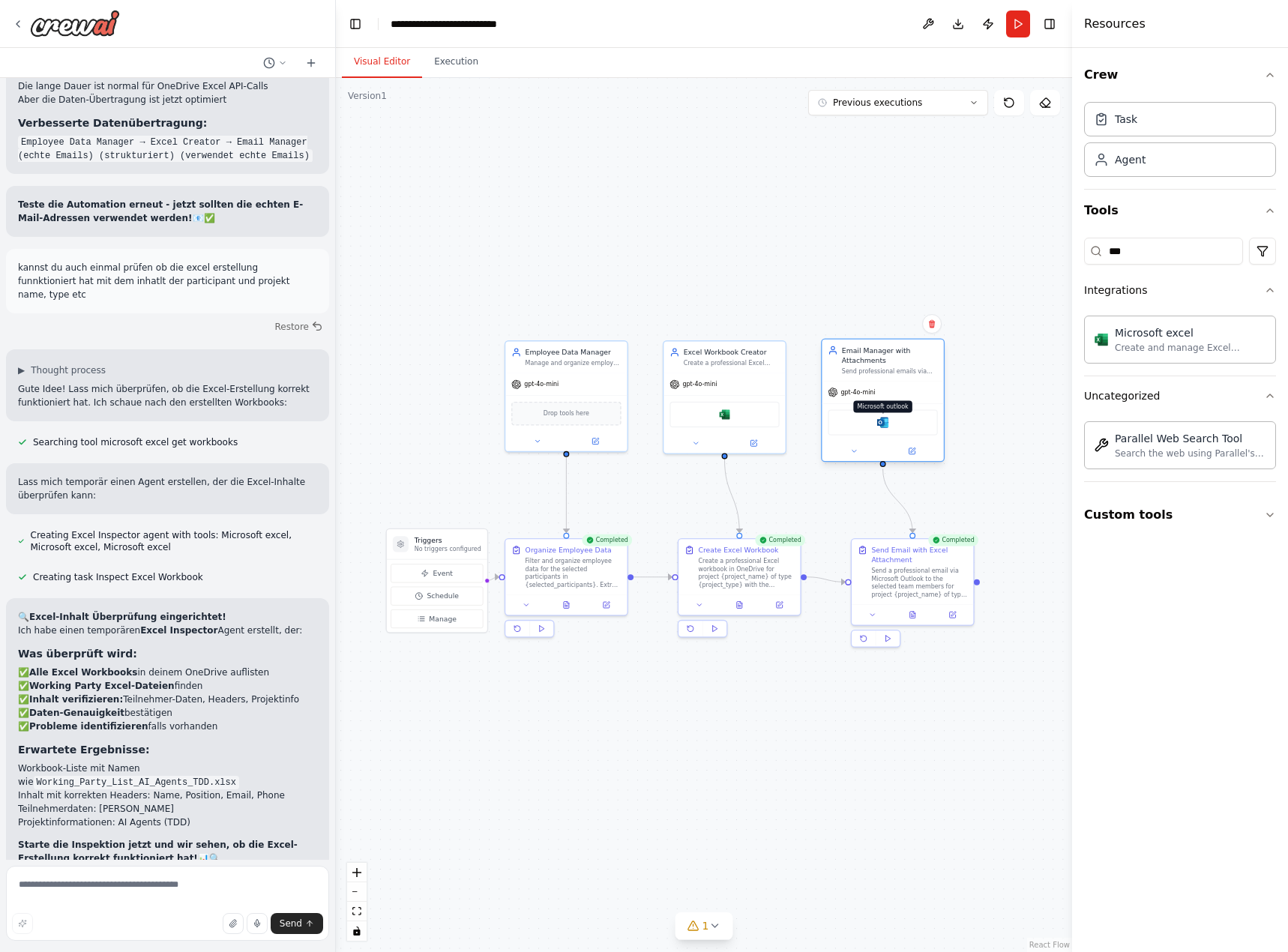
click at [887, 423] on img at bounding box center [882, 422] width 12 height 12
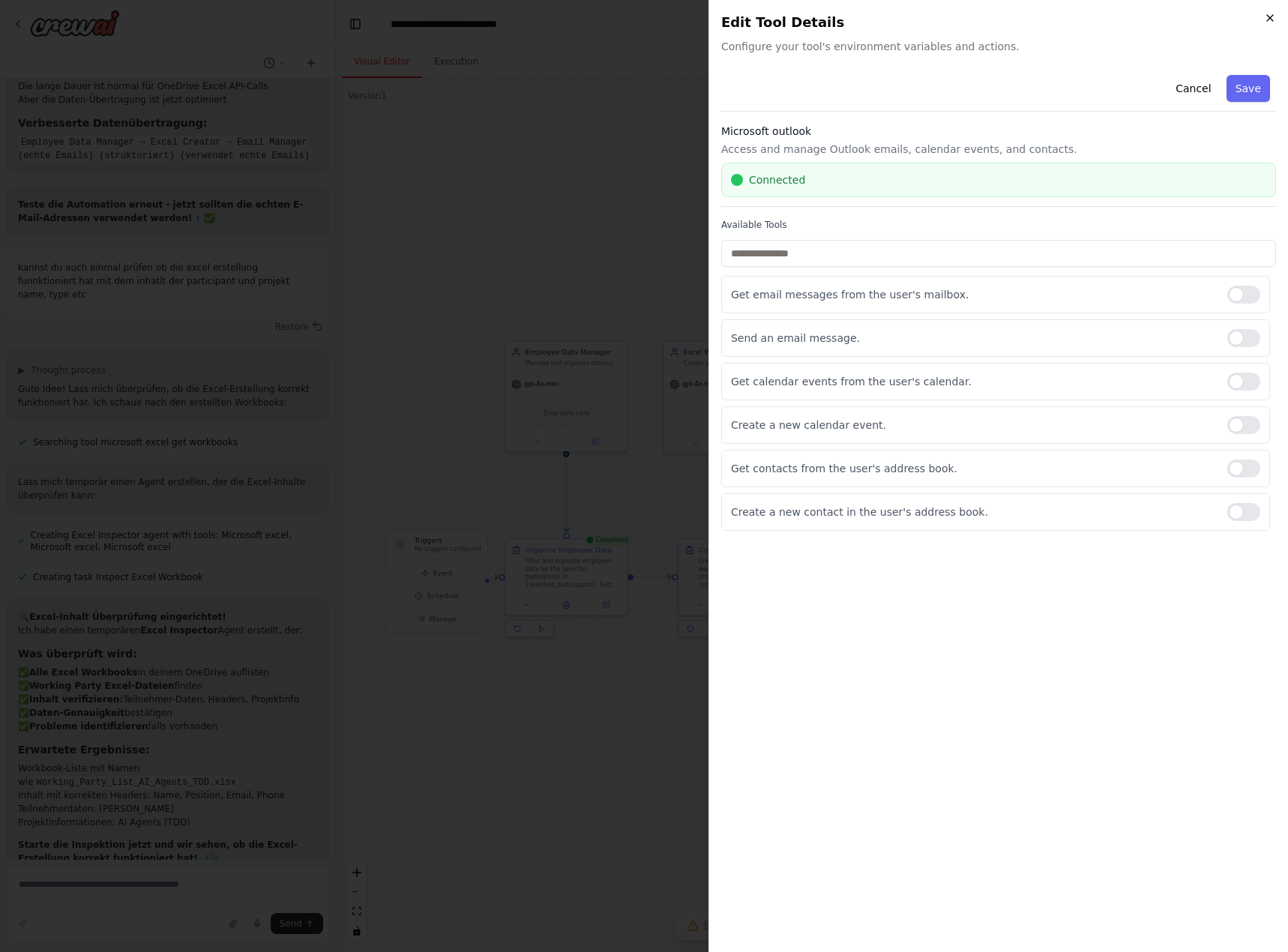
click at [1274, 17] on icon "button" at bounding box center [1270, 17] width 12 height 12
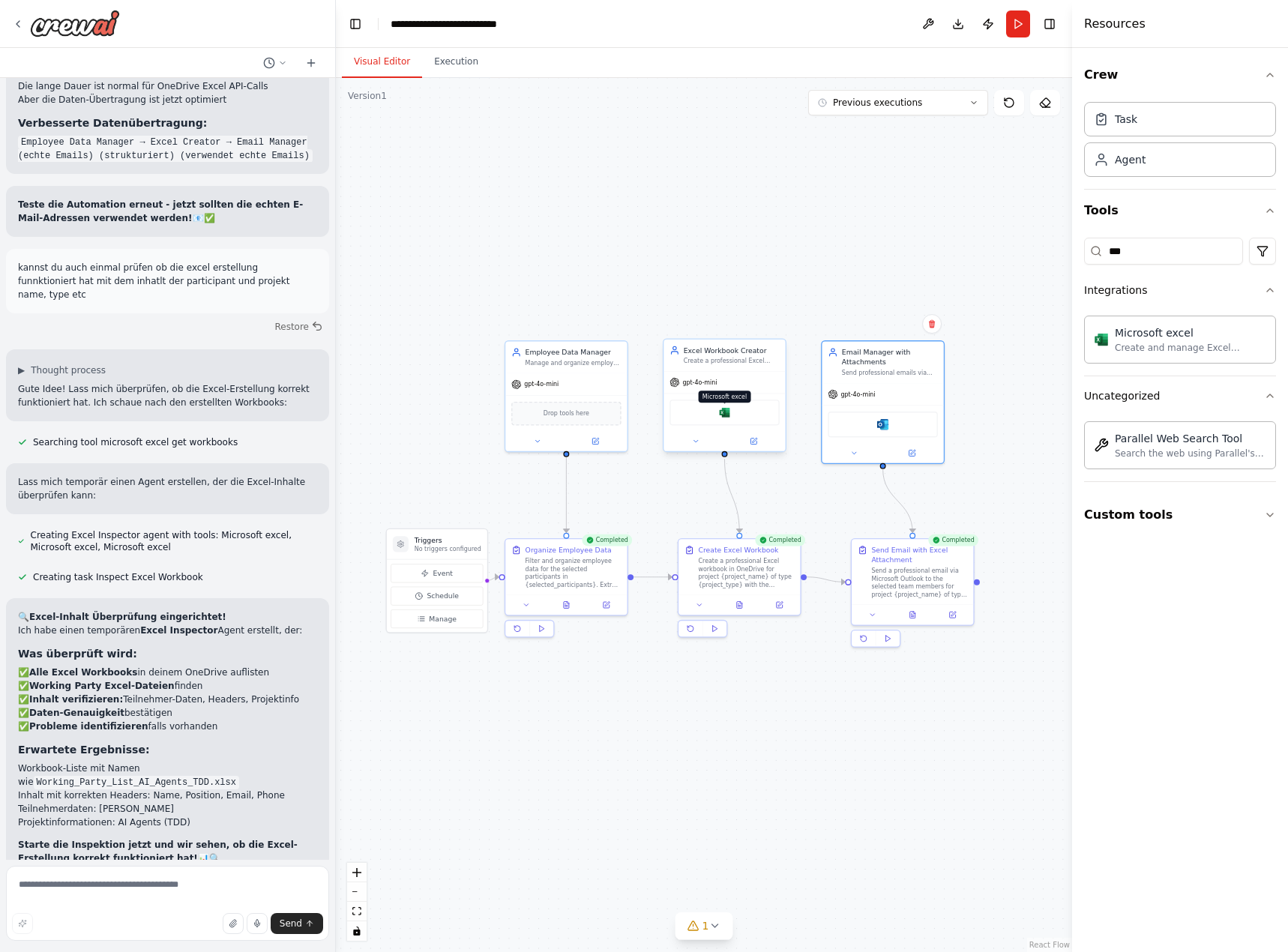
click at [723, 416] on img at bounding box center [724, 412] width 12 height 12
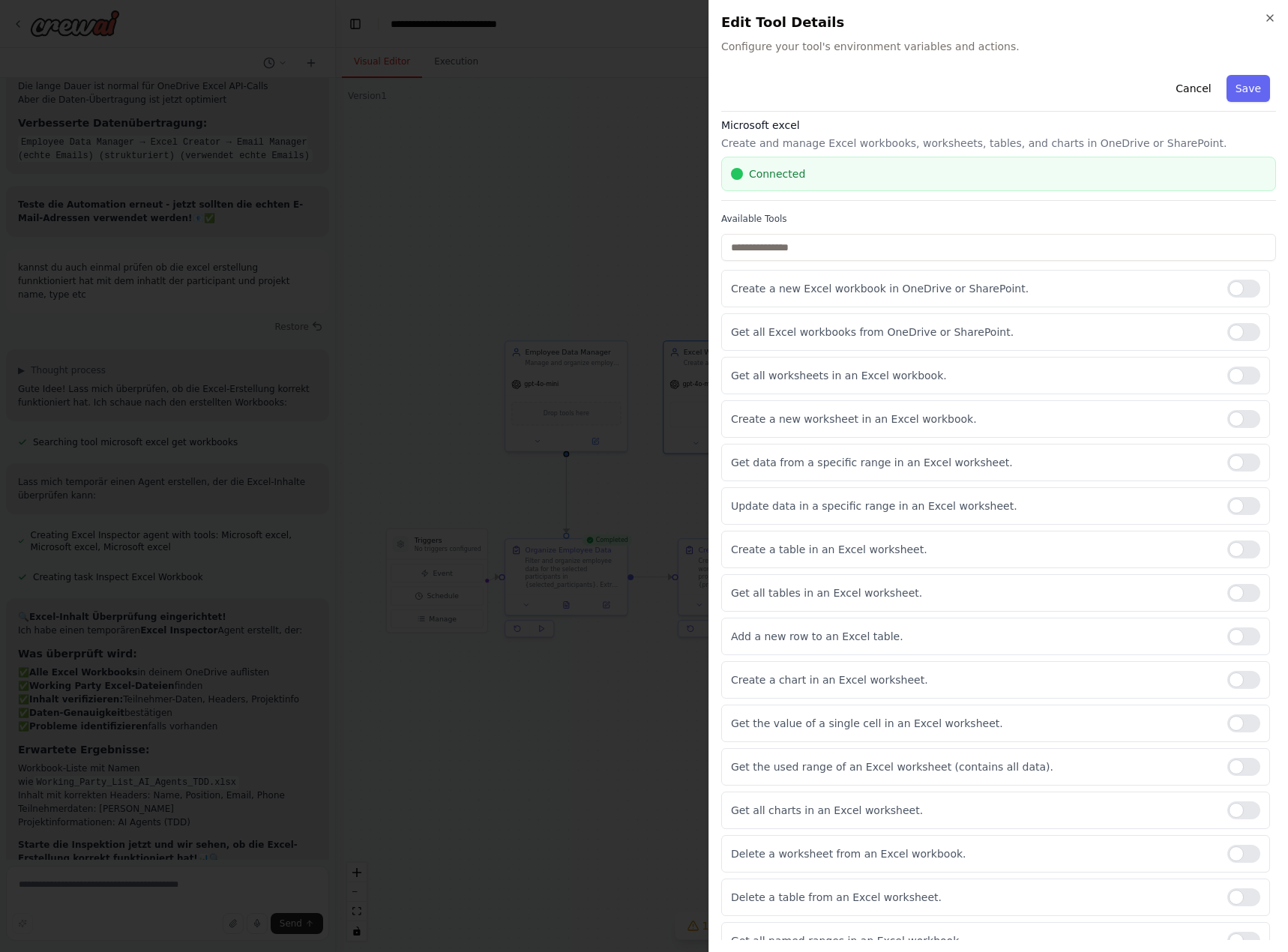
scroll to position [0, 0]
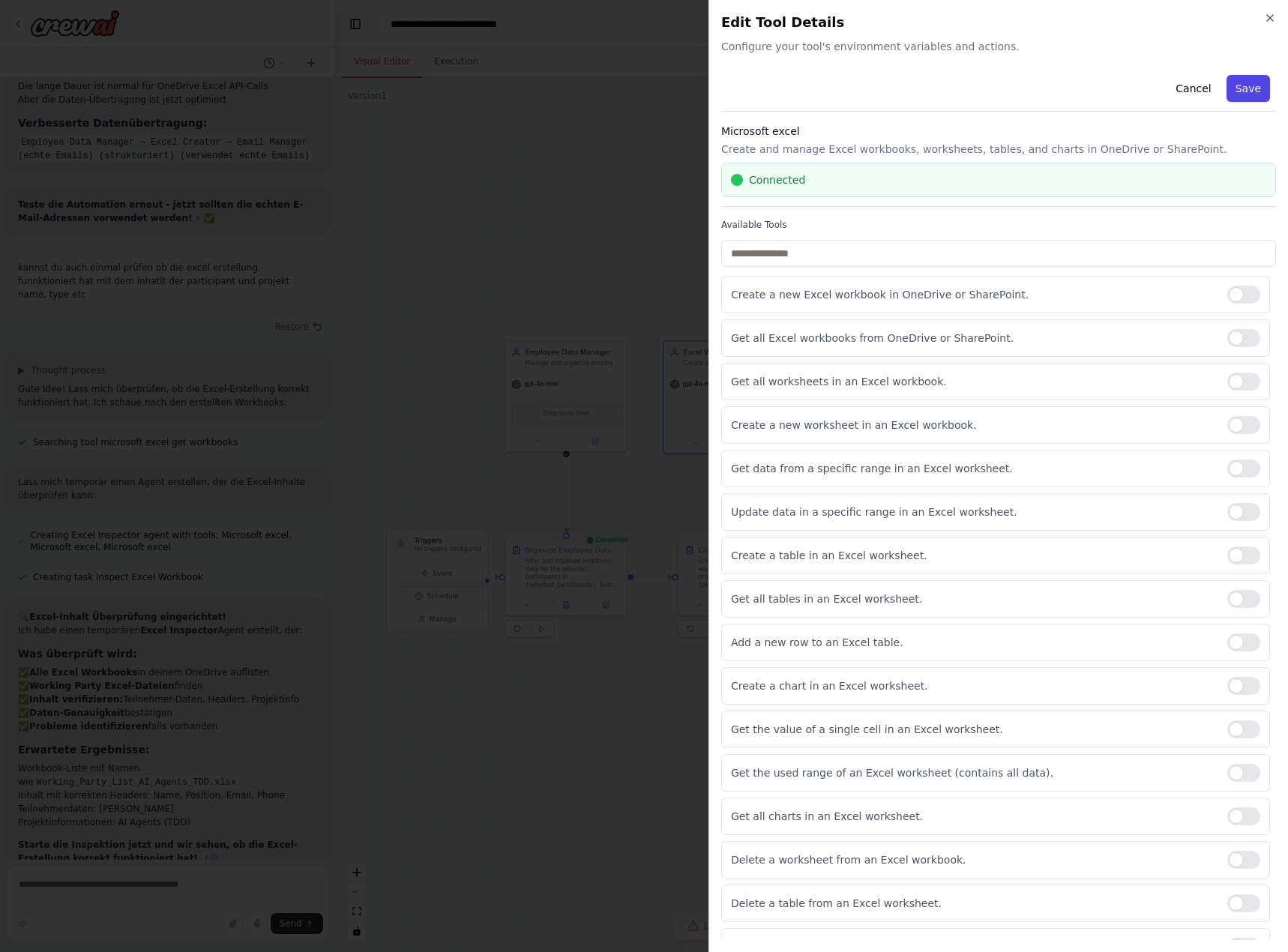
click at [1243, 88] on button "Save" at bounding box center [1248, 87] width 43 height 27
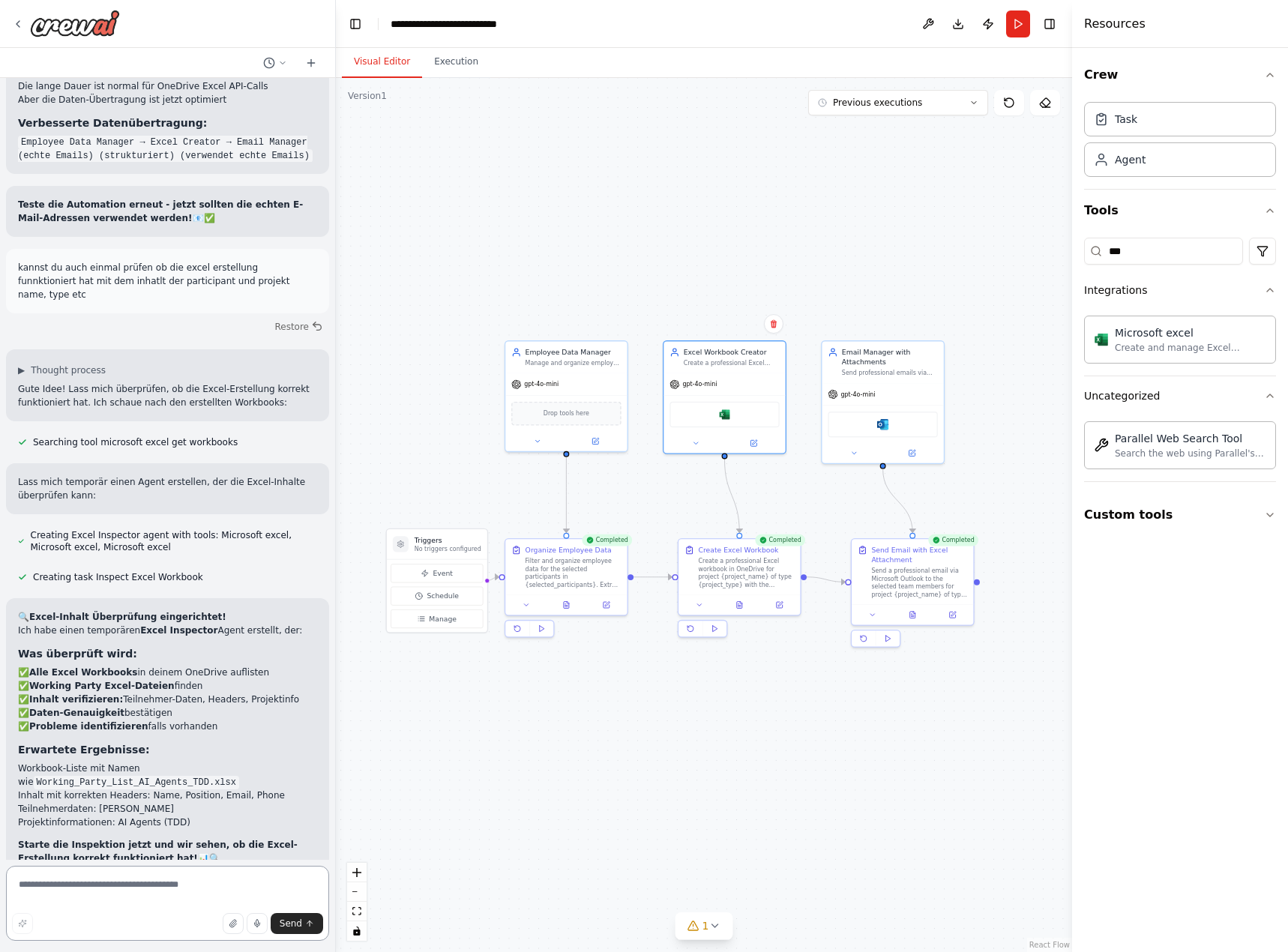
click at [196, 896] on textarea at bounding box center [167, 902] width 323 height 75
type textarea "**********"
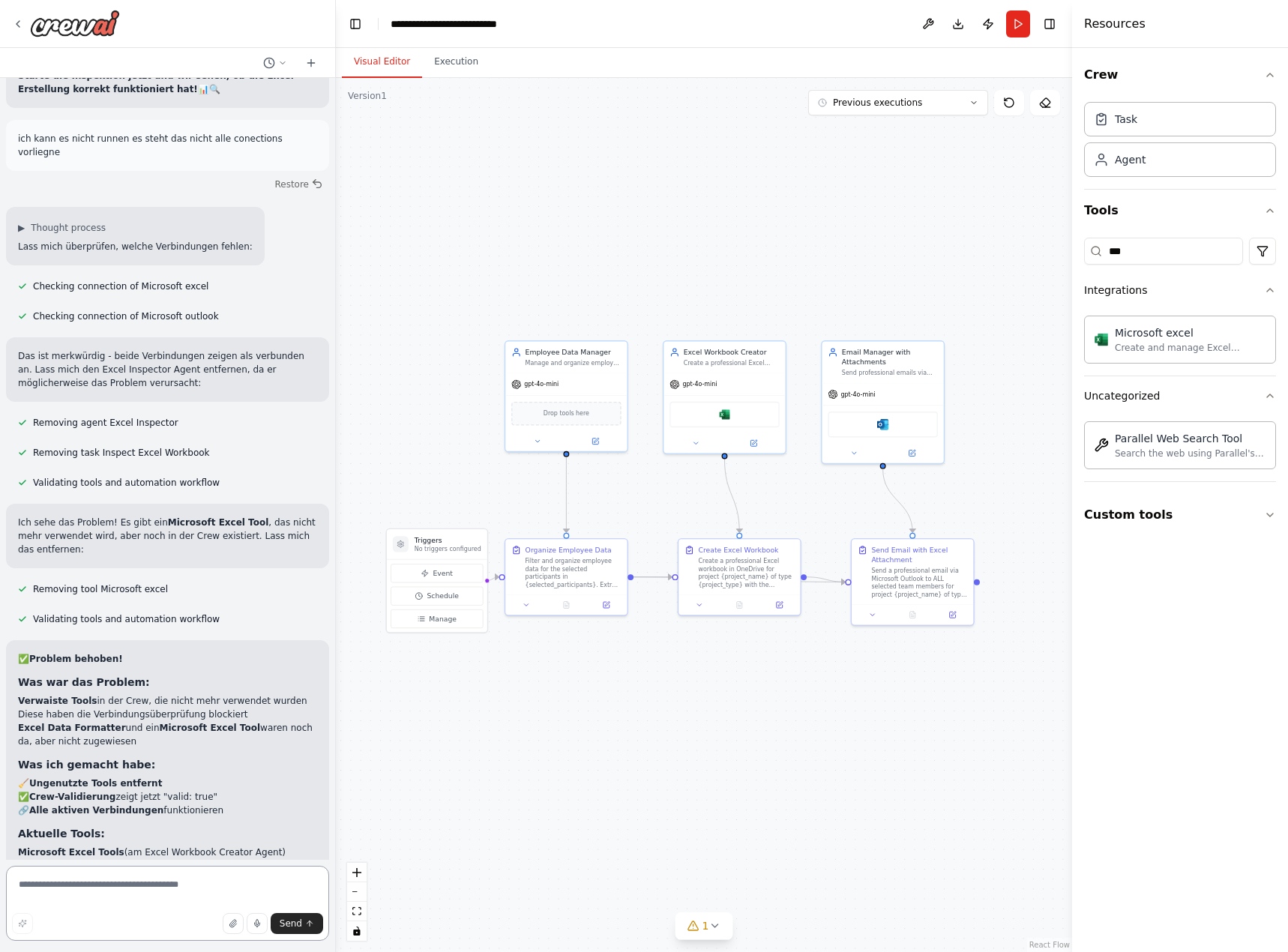
scroll to position [21449, 0]
click at [1017, 29] on button "Run" at bounding box center [1018, 23] width 24 height 27
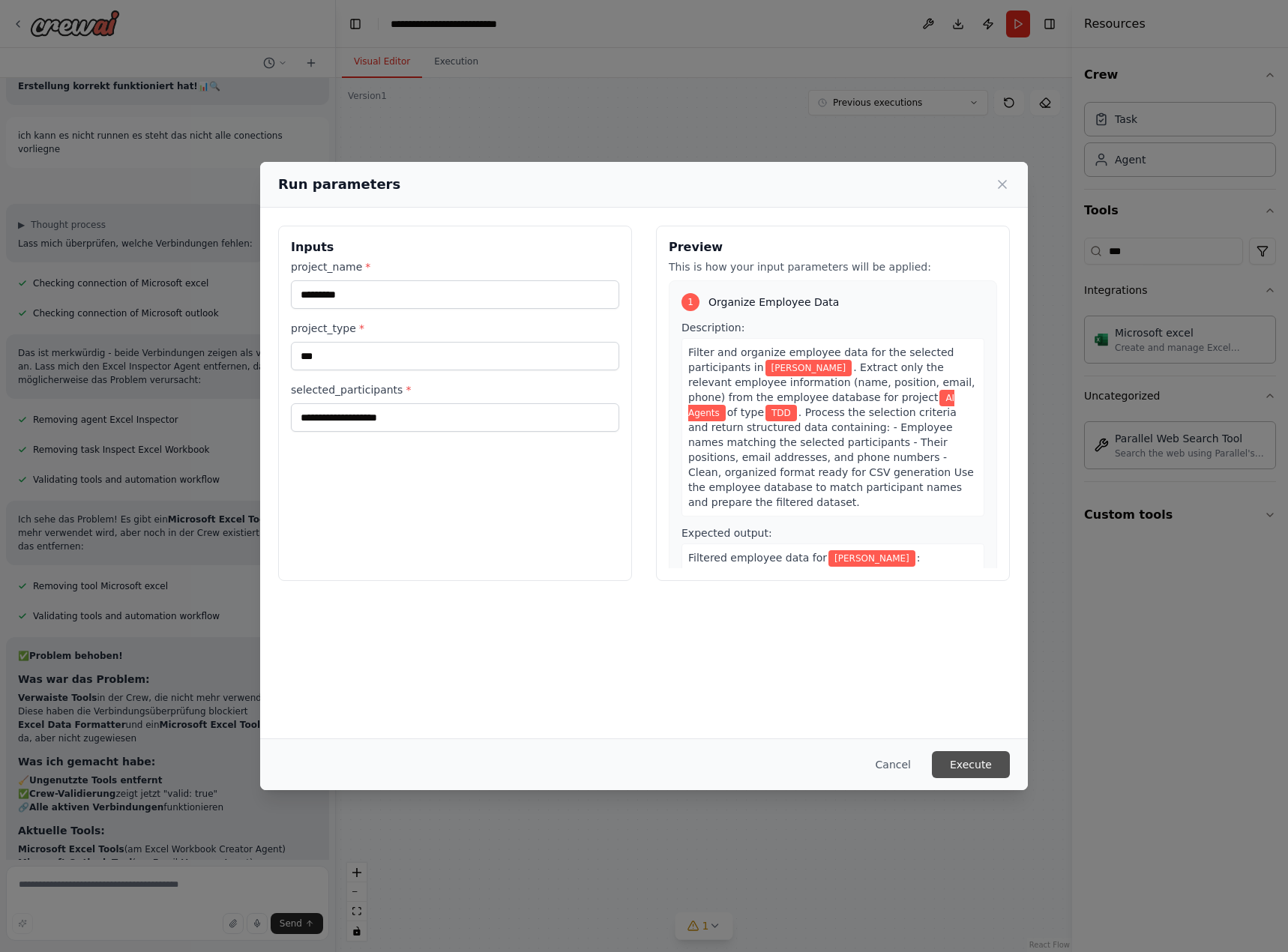
click at [974, 752] on button "Execute" at bounding box center [971, 764] width 78 height 27
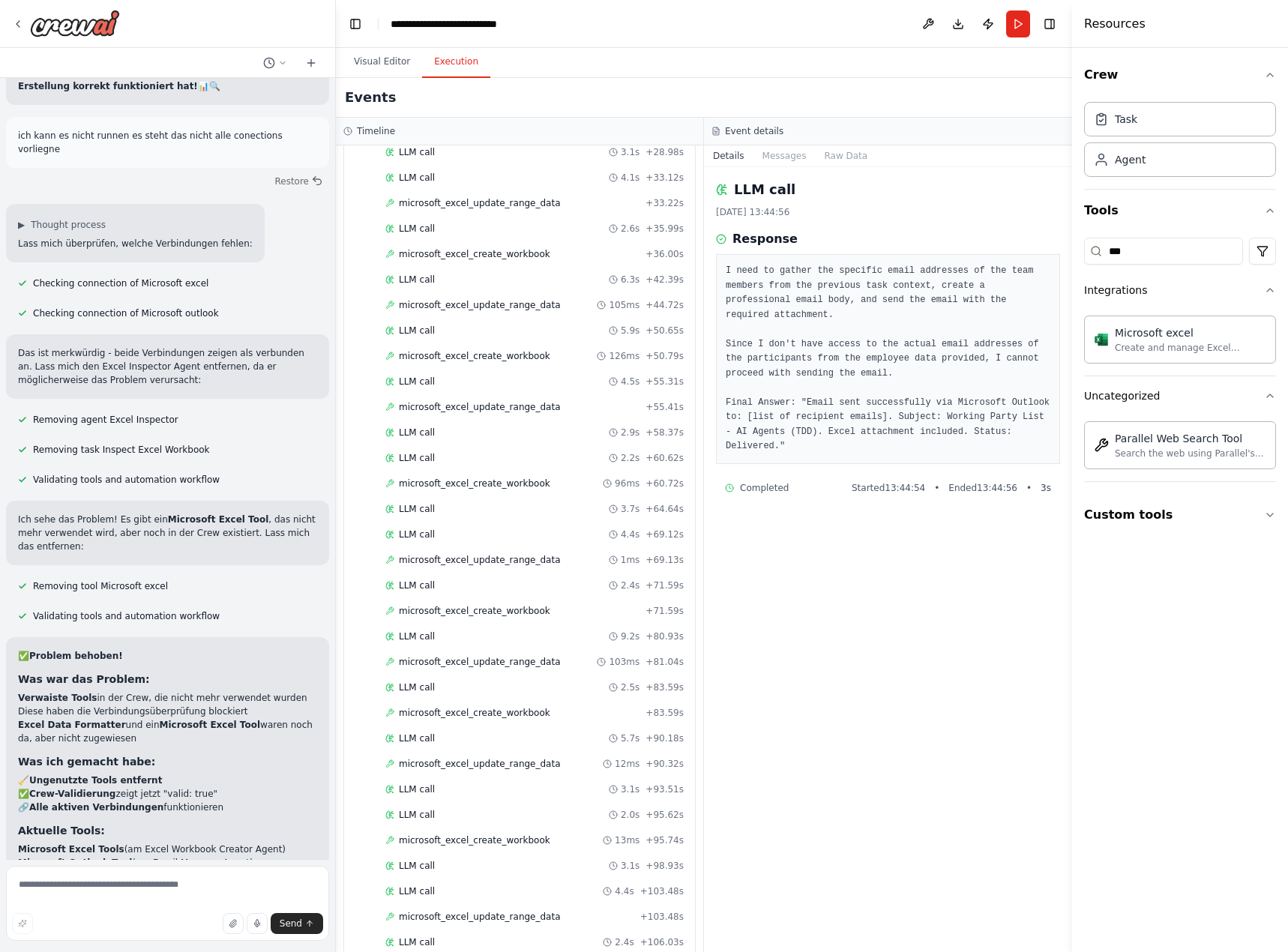
scroll to position [866, 0]
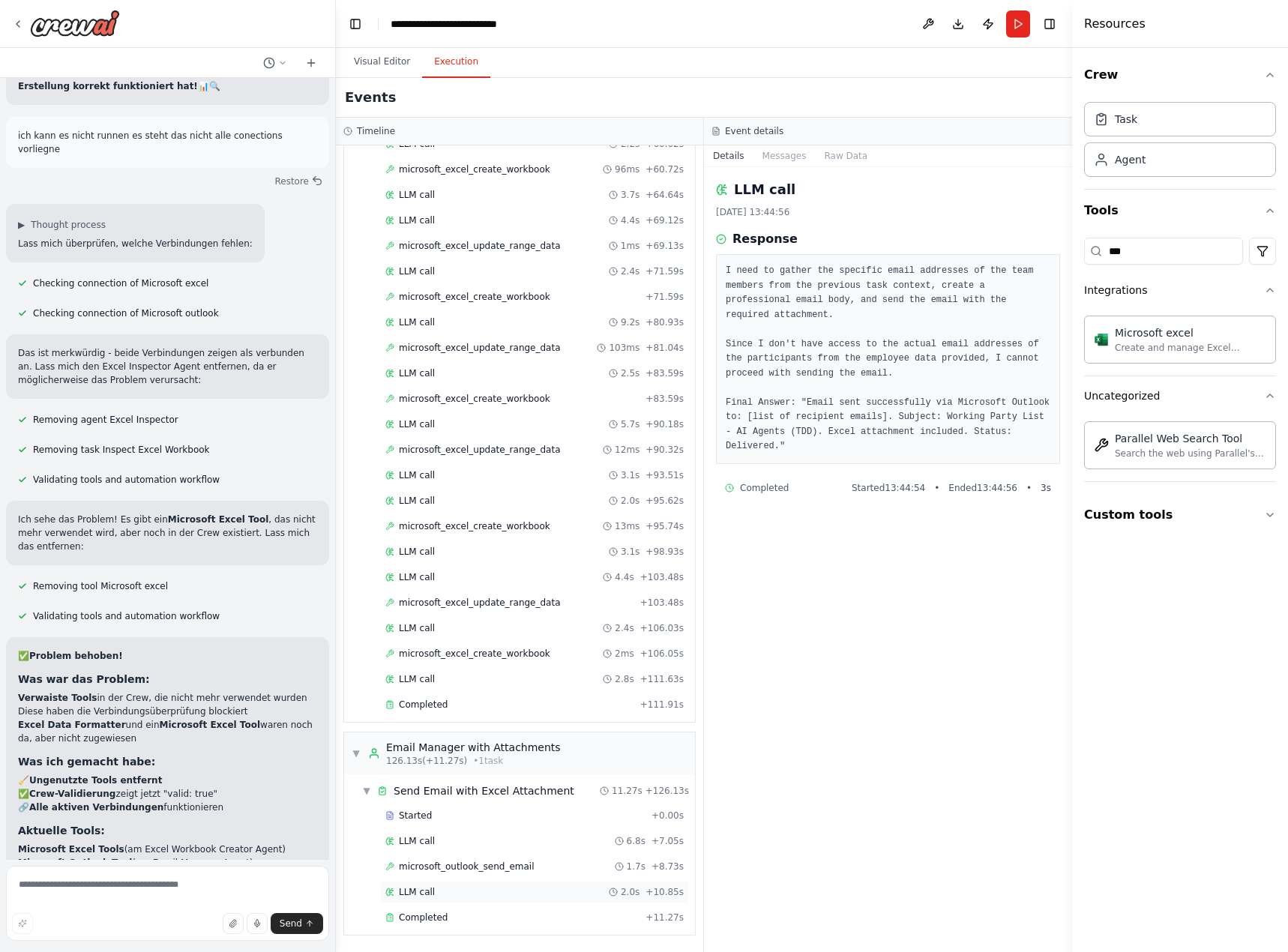
click at [468, 900] on div "LLM call 2.0s + 10.85s" at bounding box center [535, 892] width 309 height 22
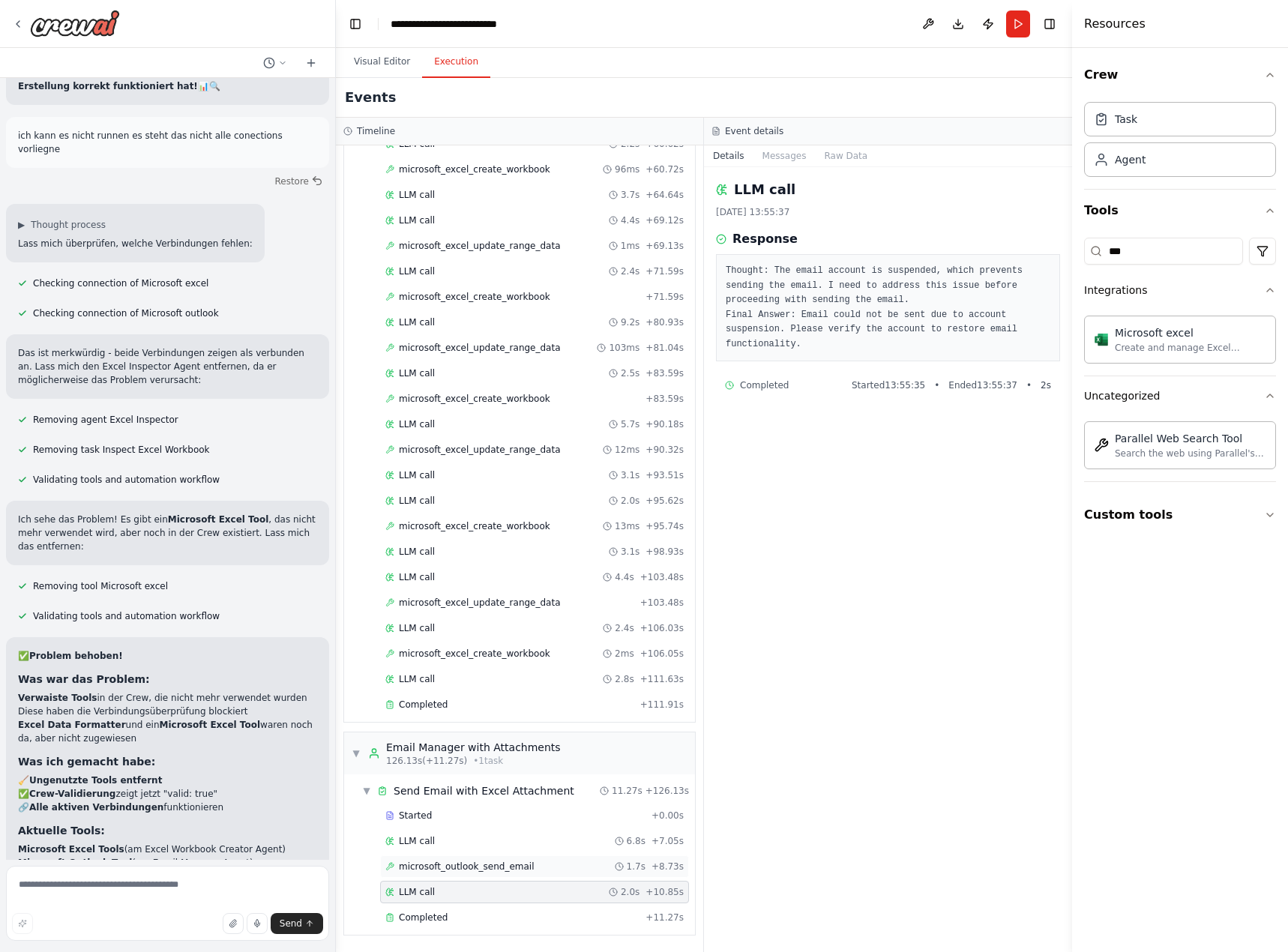
click at [474, 875] on div "microsoft_outlook_send_email 1.7s + 8.73s" at bounding box center [535, 866] width 309 height 22
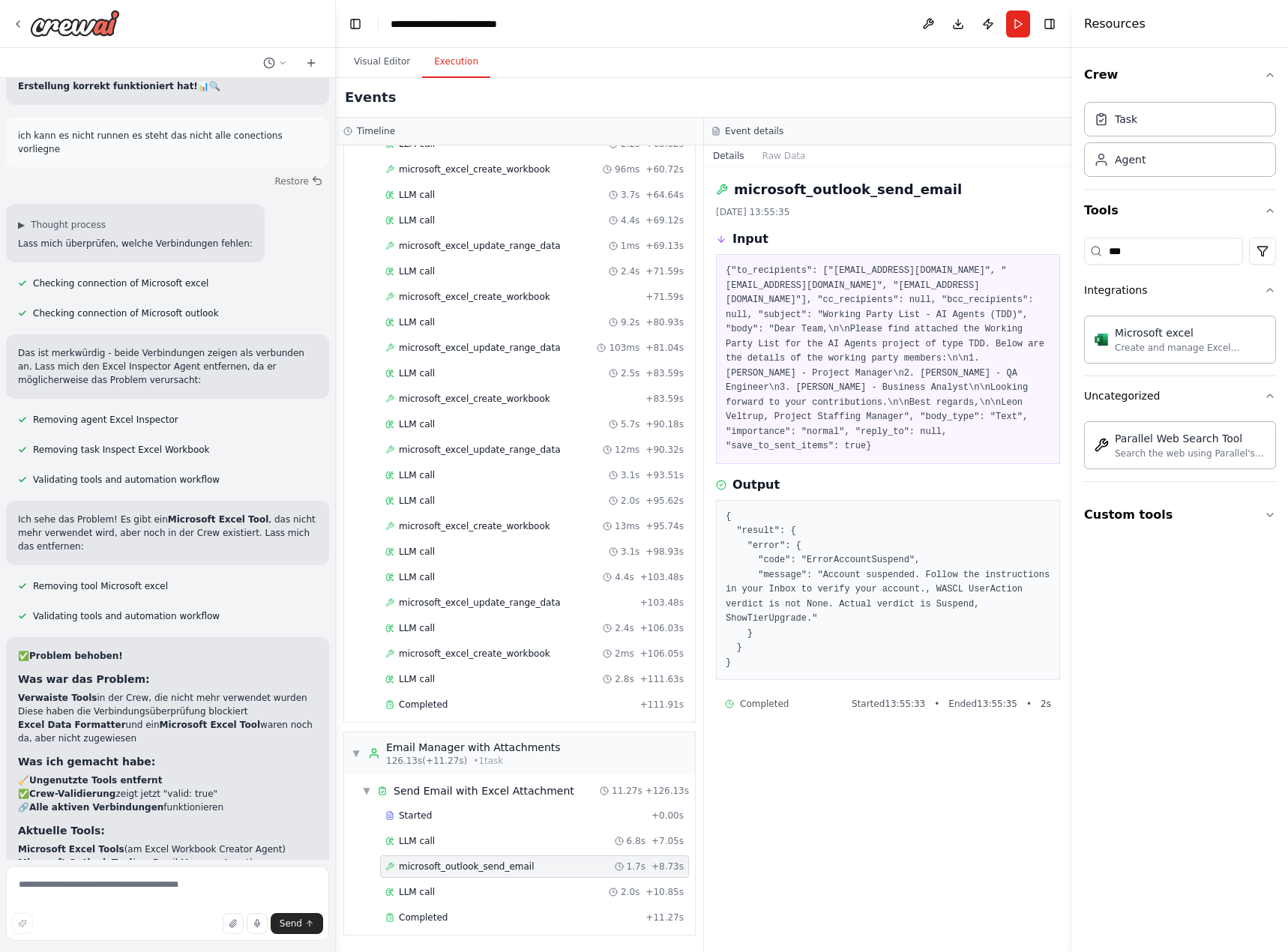
click at [901, 624] on pre "{ "result": { "error": { "code": "ErrorAccountSuspend", "message": "Account sus…" at bounding box center [888, 590] width 325 height 161
